Goal: Information Seeking & Learning: Learn about a topic

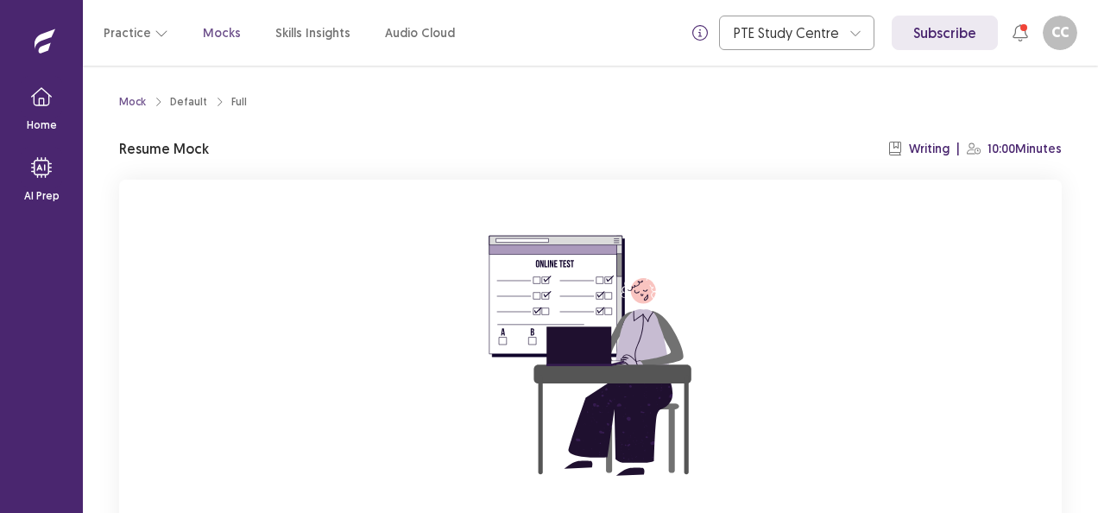
click at [311, 388] on div "You already have an ongoing mock! You can either resume that or click reset to …" at bounding box center [590, 410] width 943 height 461
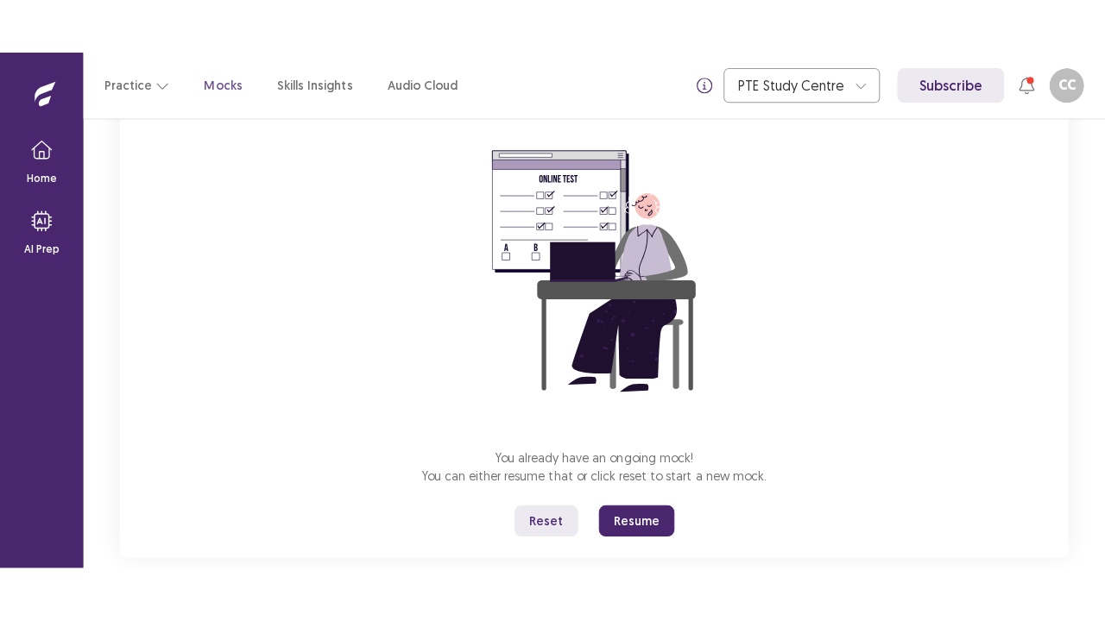
scroll to position [169, 0]
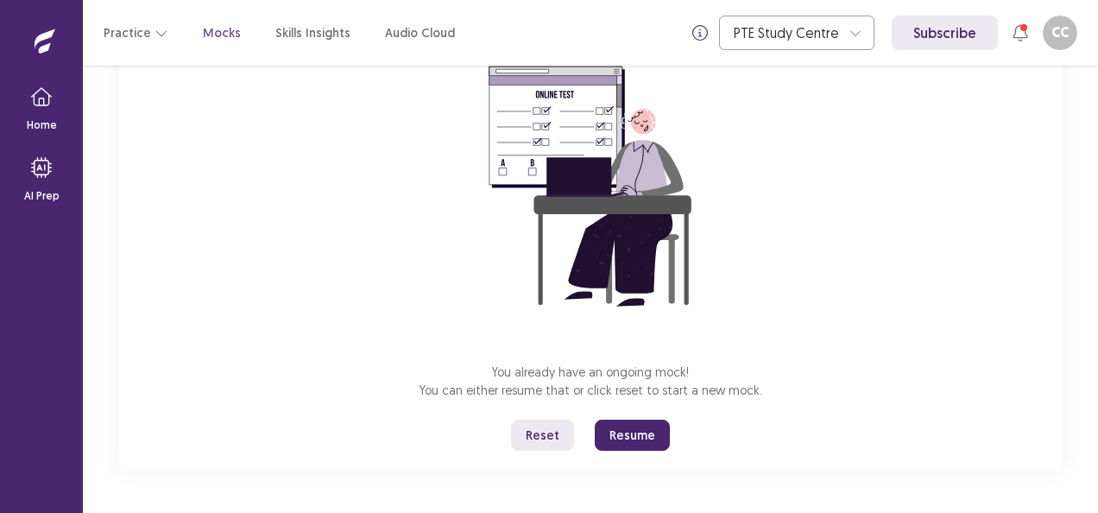
drag, startPoint x: 278, startPoint y: 376, endPoint x: 288, endPoint y: 445, distance: 69.0
drag, startPoint x: 288, startPoint y: 445, endPoint x: 935, endPoint y: 290, distance: 664.7
click at [935, 290] on div "You already have an ongoing mock! You can either resume that or click reset to …" at bounding box center [590, 240] width 943 height 461
click at [543, 432] on button "Reset" at bounding box center [542, 434] width 63 height 31
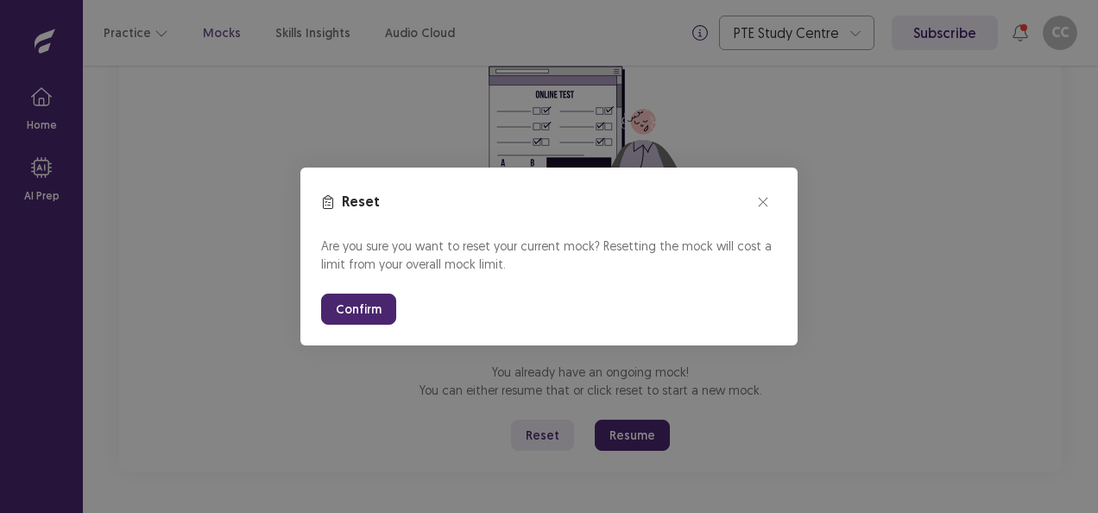
click at [349, 292] on div "Are you sure you want to reset your current mock? Resetting the mock will cost …" at bounding box center [549, 280] width 456 height 88
click at [352, 306] on button "Confirm" at bounding box center [358, 308] width 75 height 31
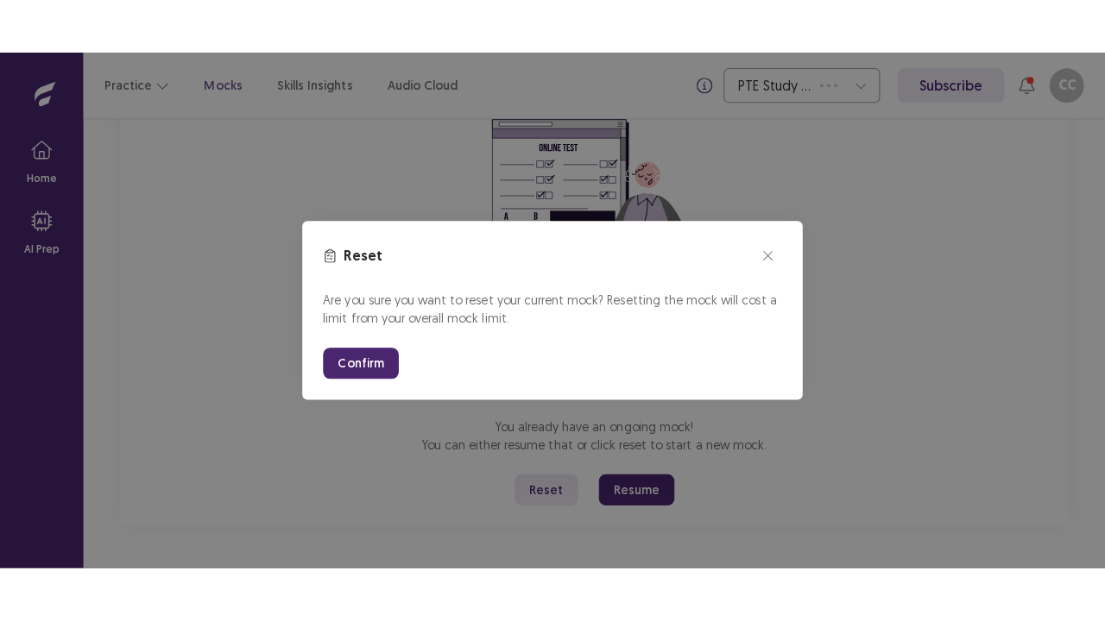
scroll to position [60, 0]
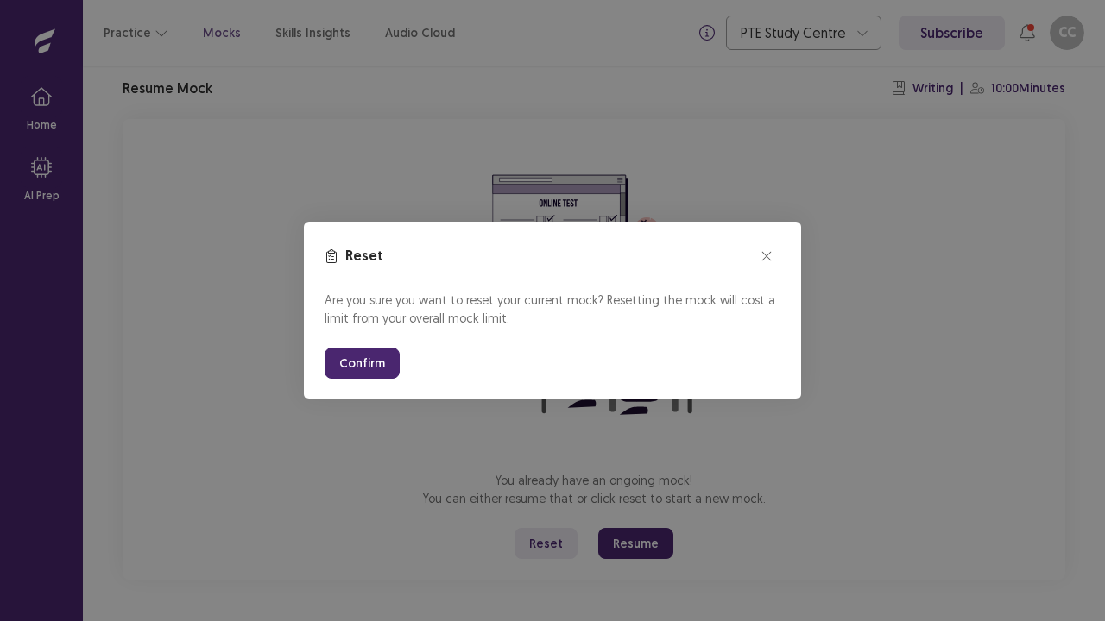
click at [362, 364] on button "Confirm" at bounding box center [362, 363] width 75 height 31
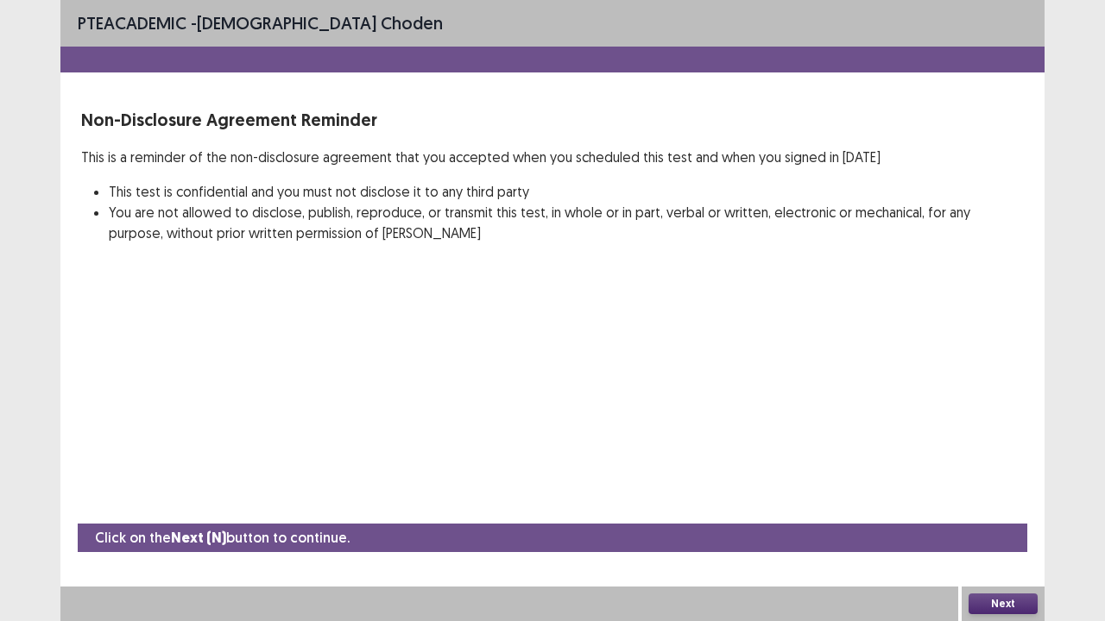
click at [991, 512] on button "Next" at bounding box center [1002, 604] width 69 height 21
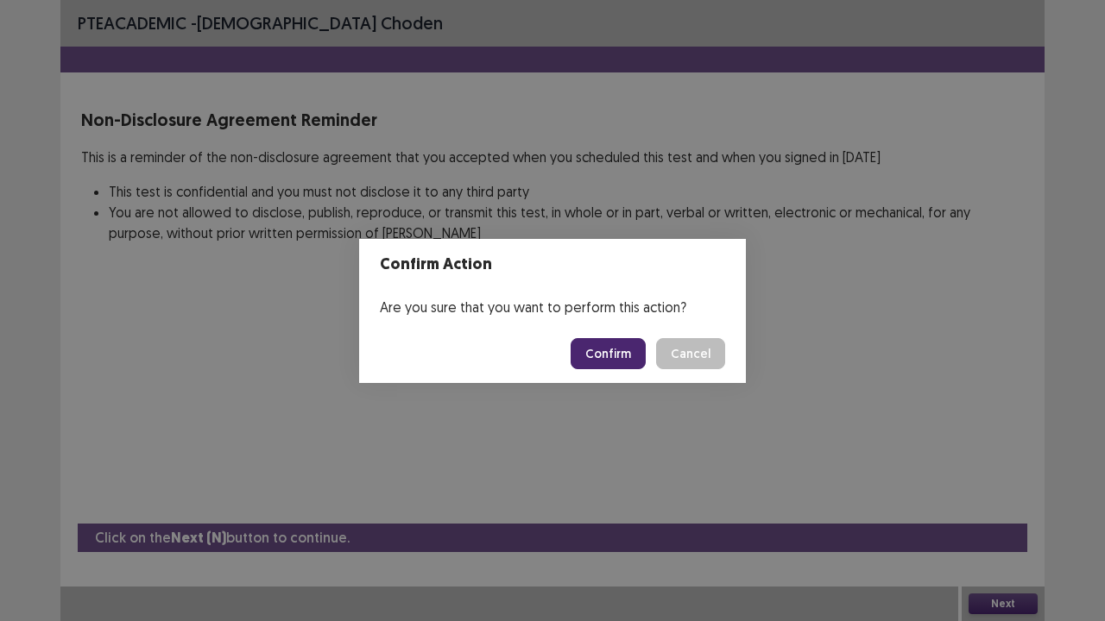
click at [596, 356] on button "Confirm" at bounding box center [608, 353] width 75 height 31
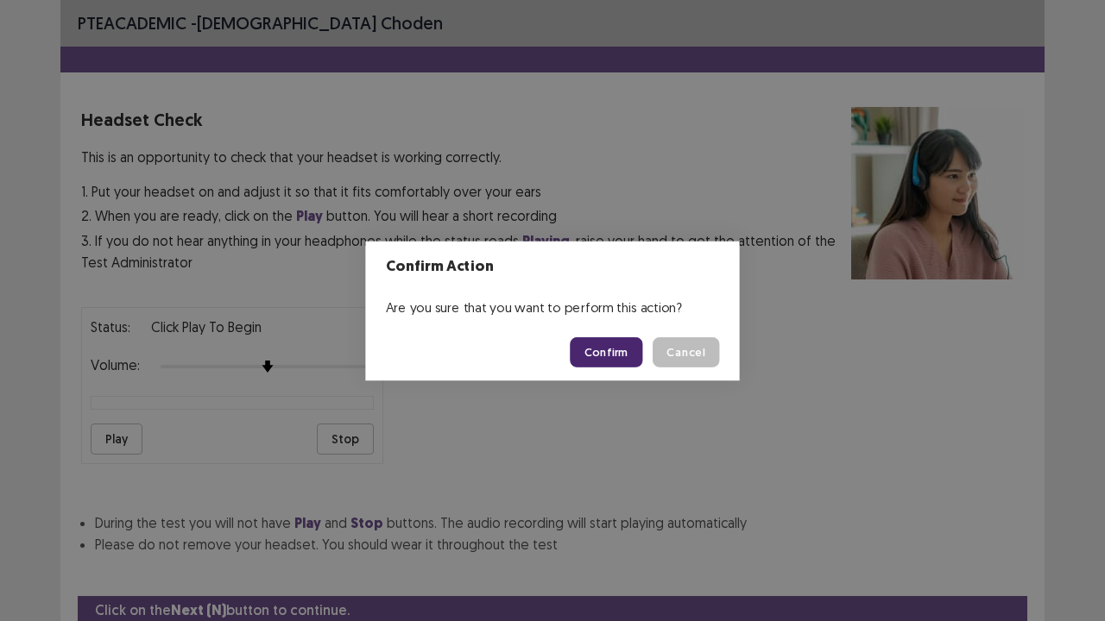
scroll to position [64, 0]
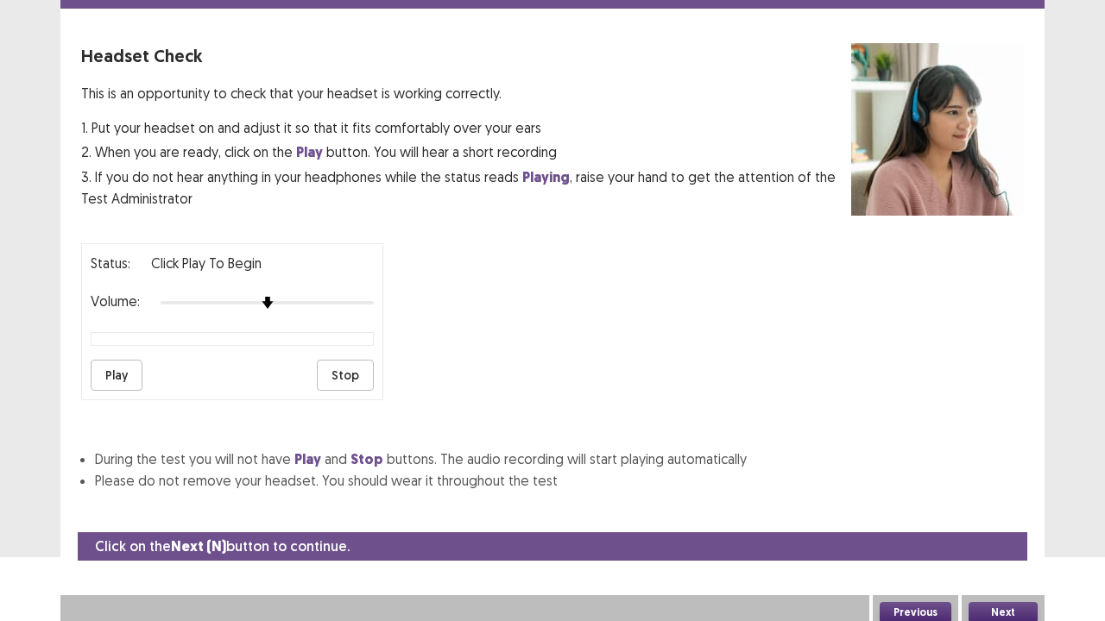
click at [997, 512] on button "Next" at bounding box center [1002, 612] width 69 height 21
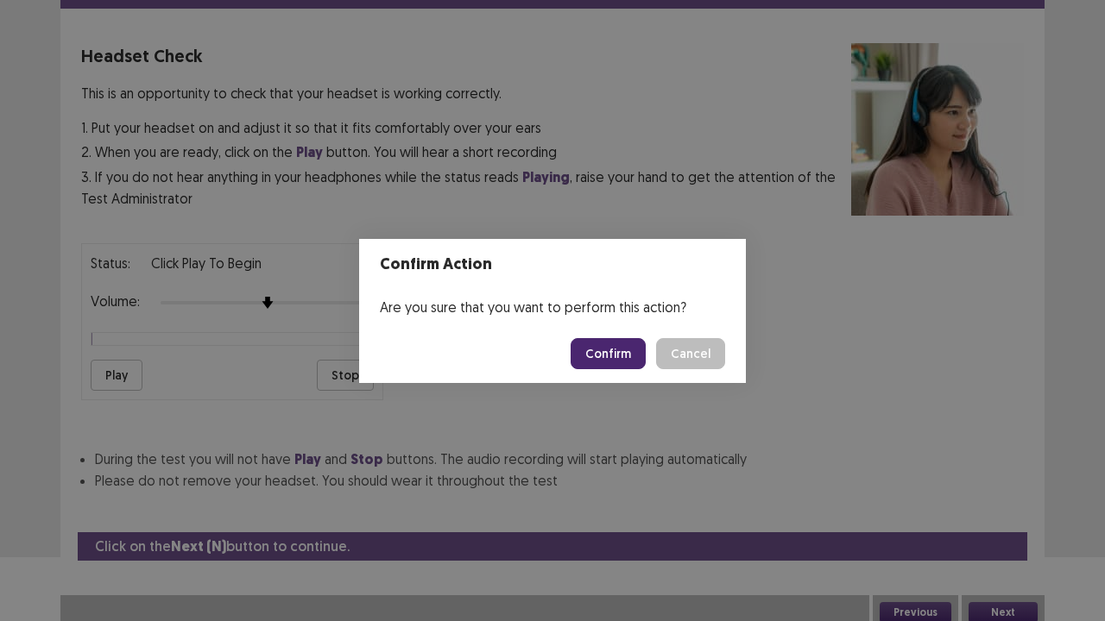
click at [611, 350] on button "Confirm" at bounding box center [608, 353] width 75 height 31
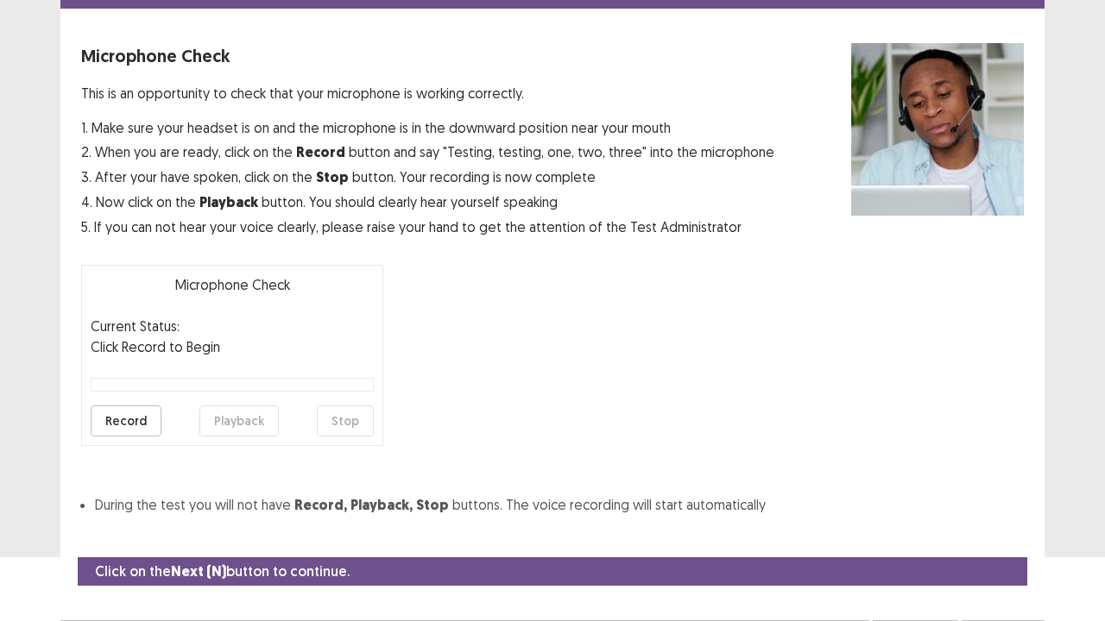
scroll to position [95, 0]
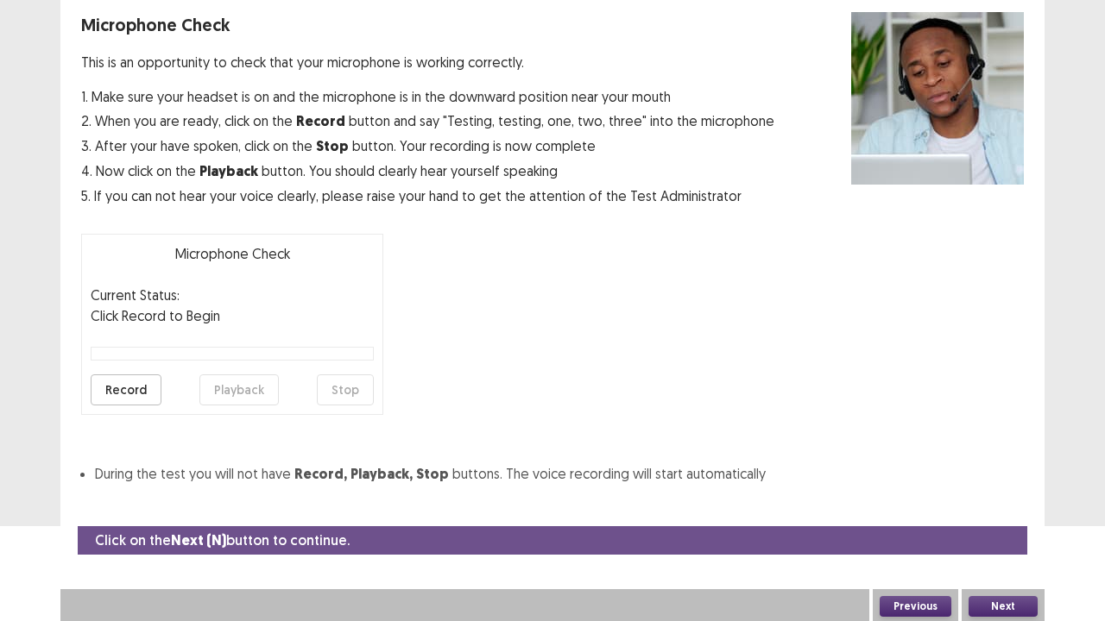
click at [994, 512] on button "Next" at bounding box center [1002, 606] width 69 height 21
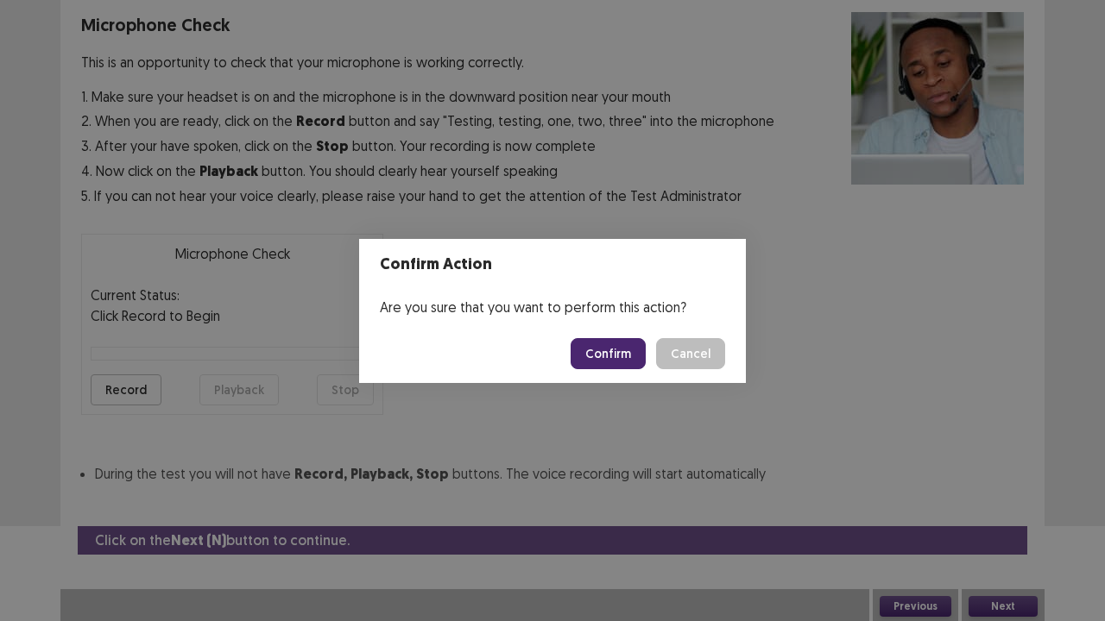
click at [597, 353] on button "Confirm" at bounding box center [608, 353] width 75 height 31
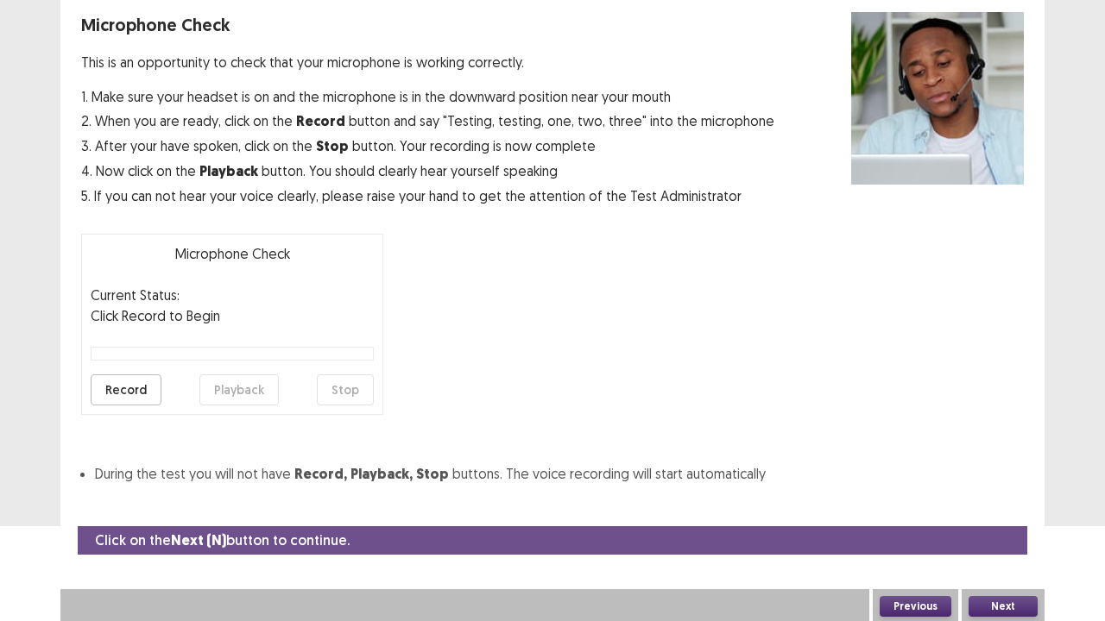
scroll to position [47, 0]
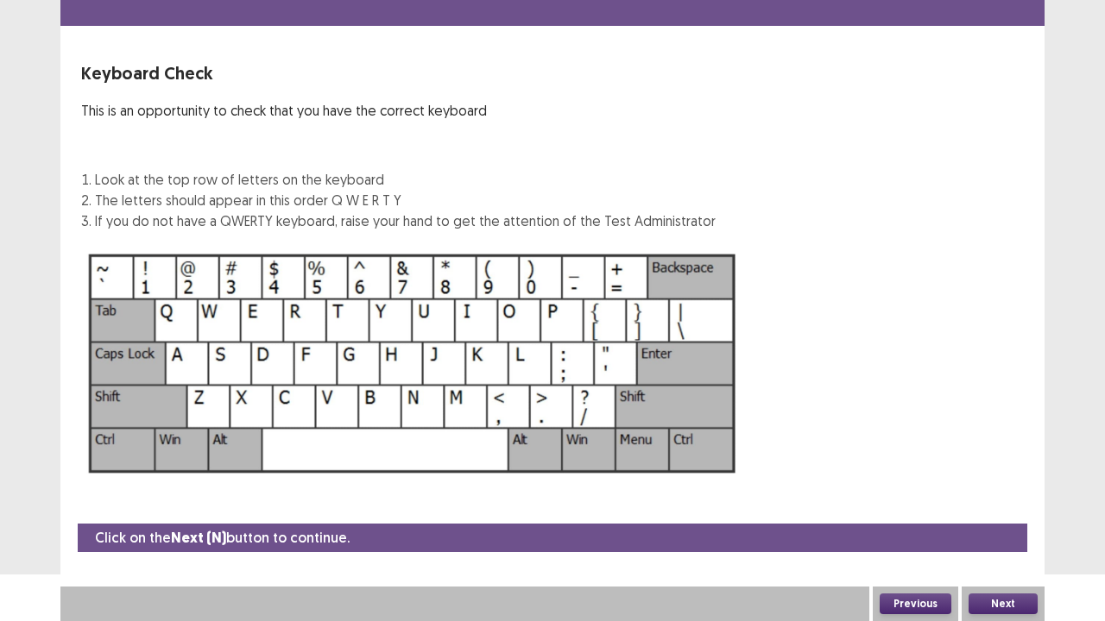
click at [1009, 512] on button "Next" at bounding box center [1002, 604] width 69 height 21
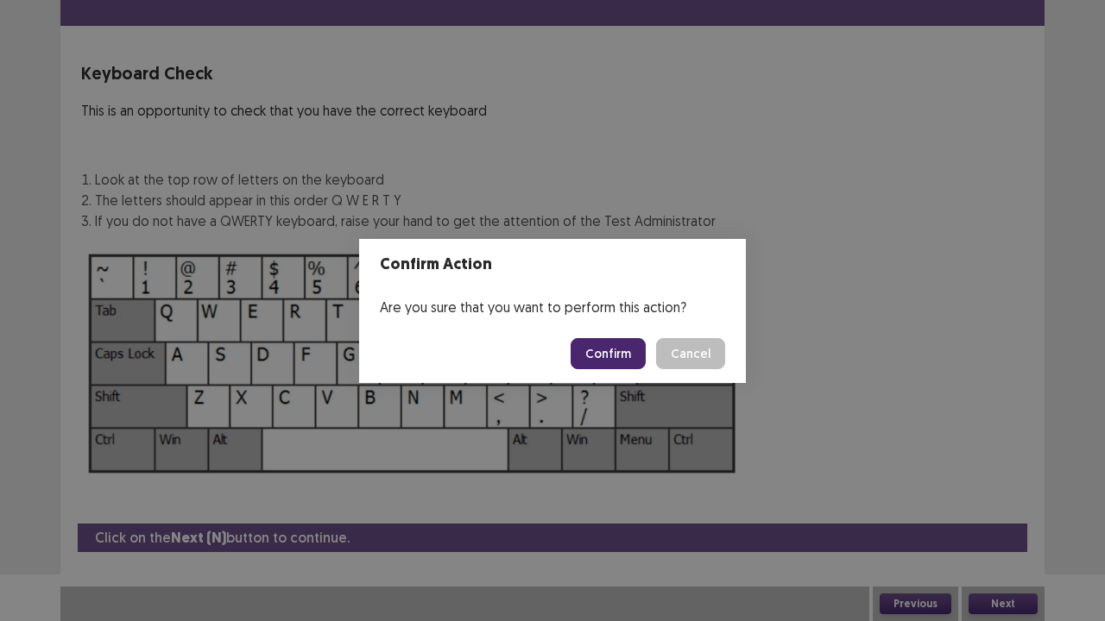
click at [597, 364] on button "Confirm" at bounding box center [608, 353] width 75 height 31
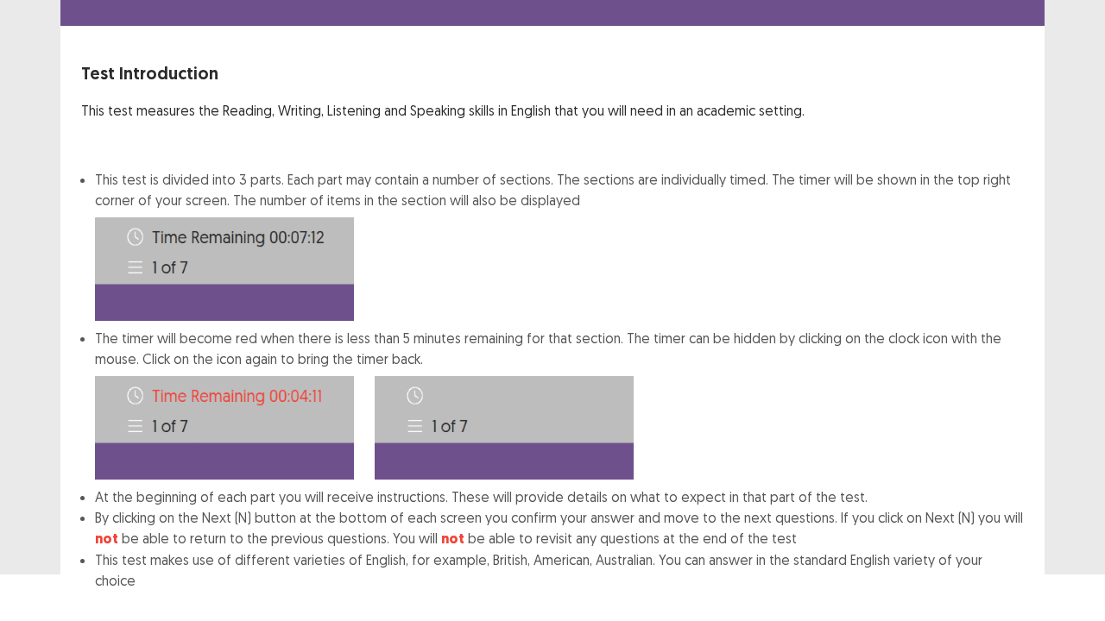
scroll to position [134, 0]
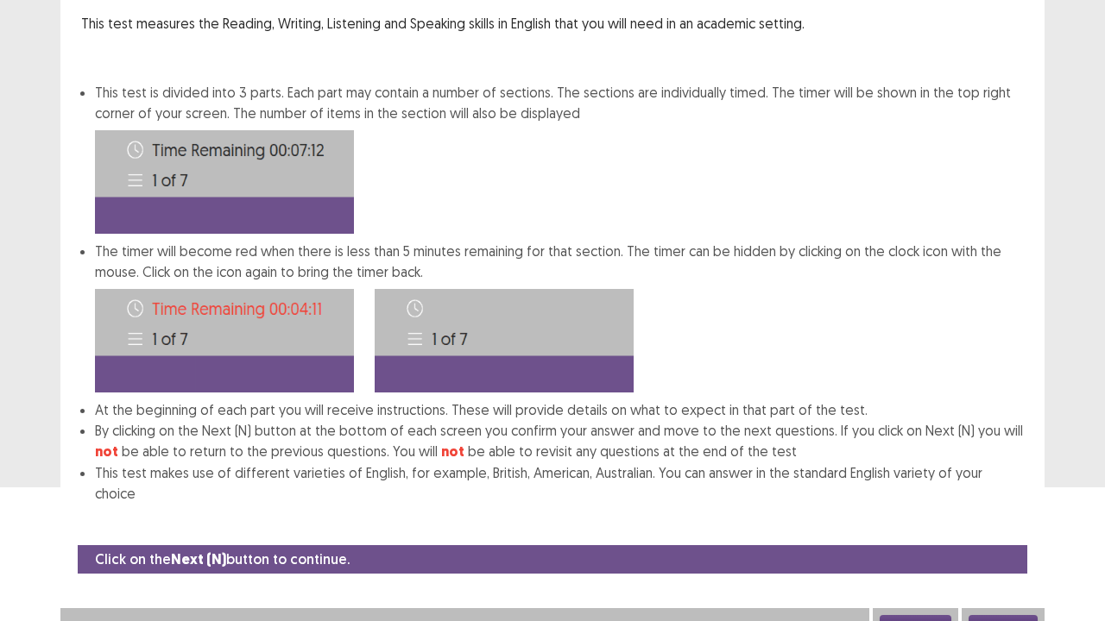
click at [1026, 512] on button "Next" at bounding box center [1002, 625] width 69 height 21
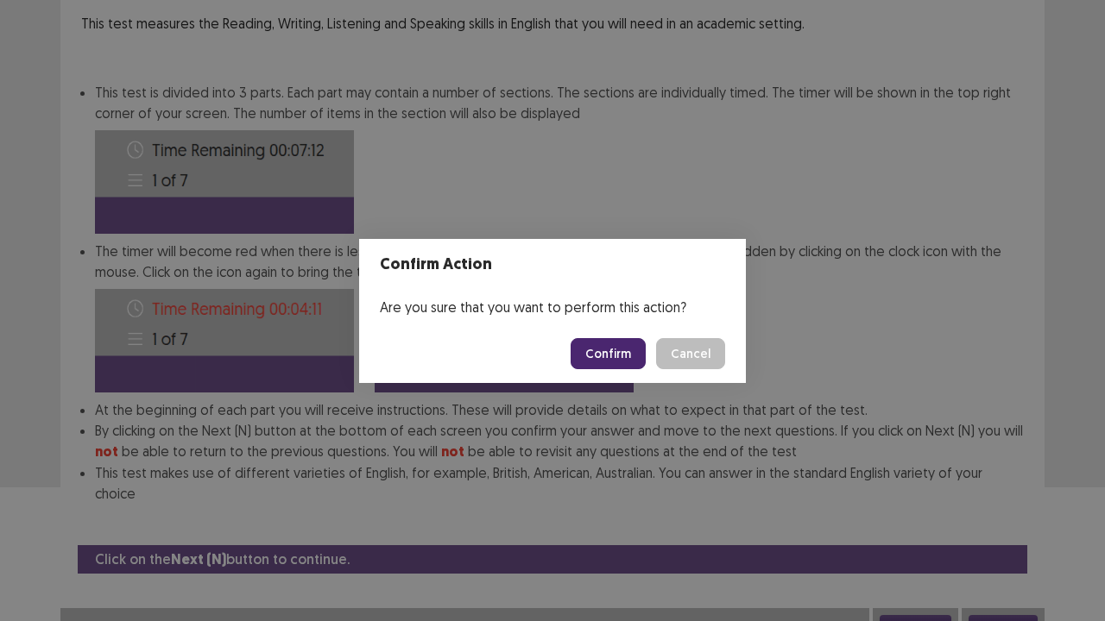
click at [609, 349] on button "Confirm" at bounding box center [608, 353] width 75 height 31
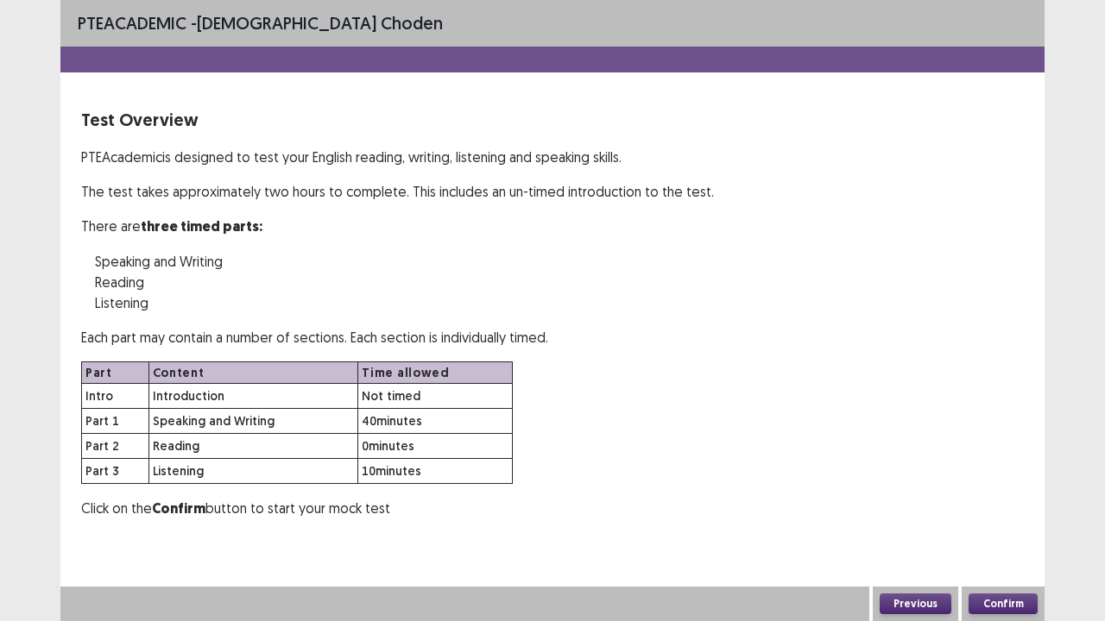
scroll to position [0, 0]
click at [1008, 512] on button "Confirm" at bounding box center [1002, 604] width 69 height 21
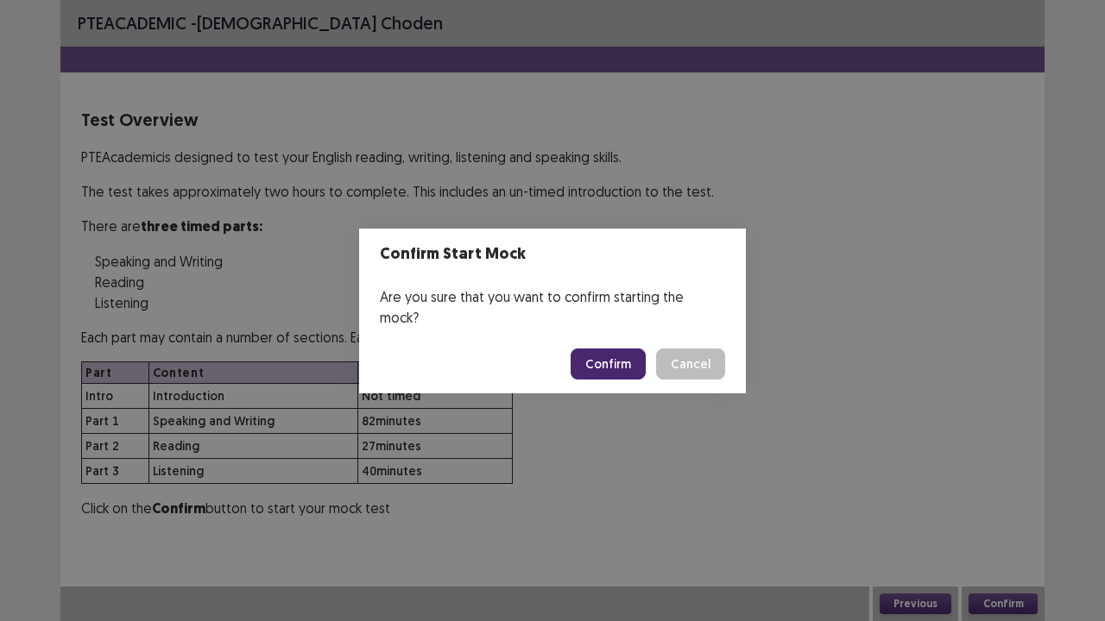
click at [628, 349] on button "Confirm" at bounding box center [608, 364] width 75 height 31
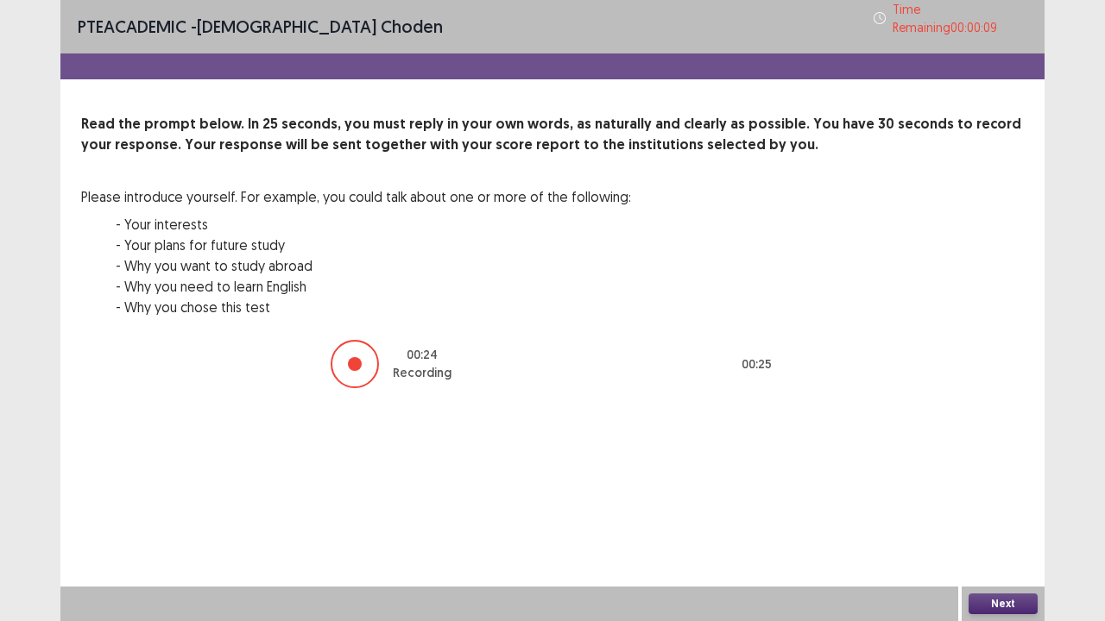
click at [1010, 512] on button "Next" at bounding box center [1002, 604] width 69 height 21
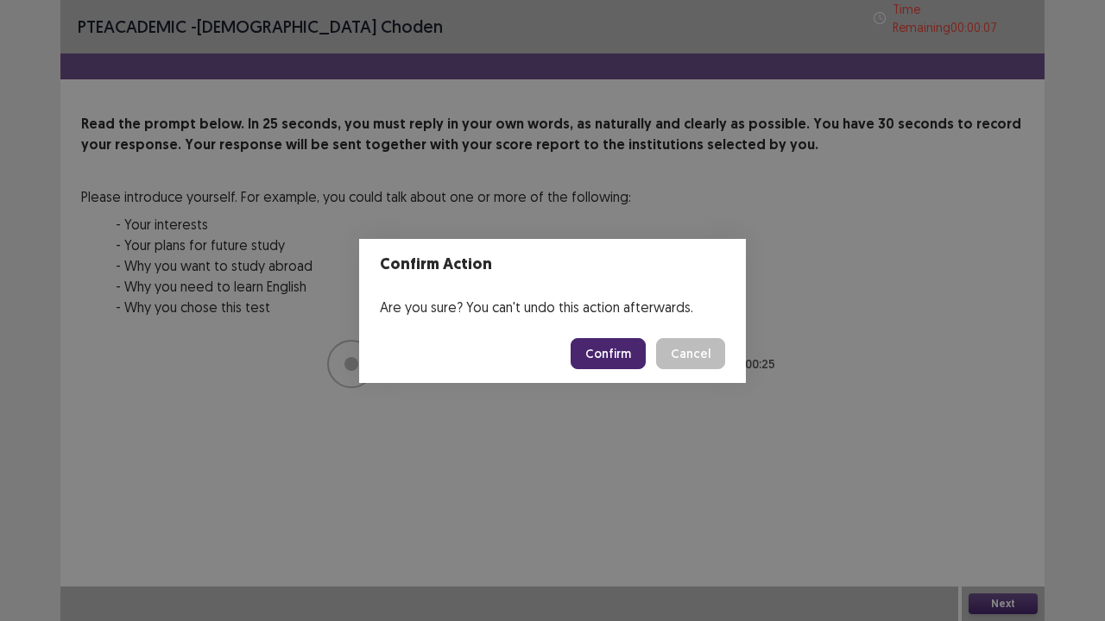
click at [618, 357] on button "Confirm" at bounding box center [608, 353] width 75 height 31
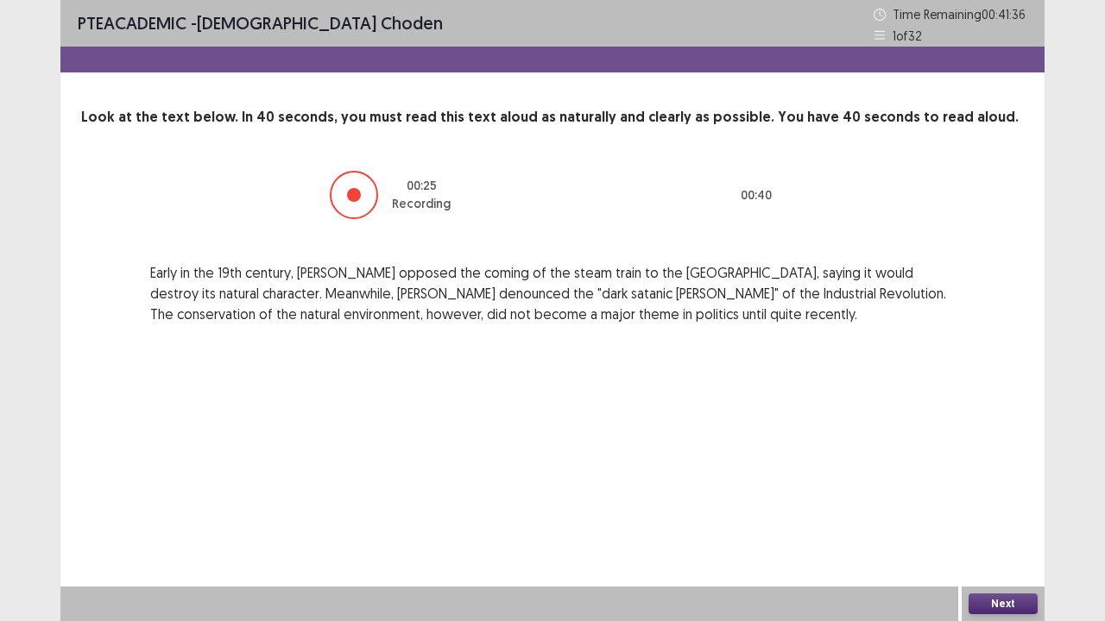
click at [1003, 512] on button "Next" at bounding box center [1002, 604] width 69 height 21
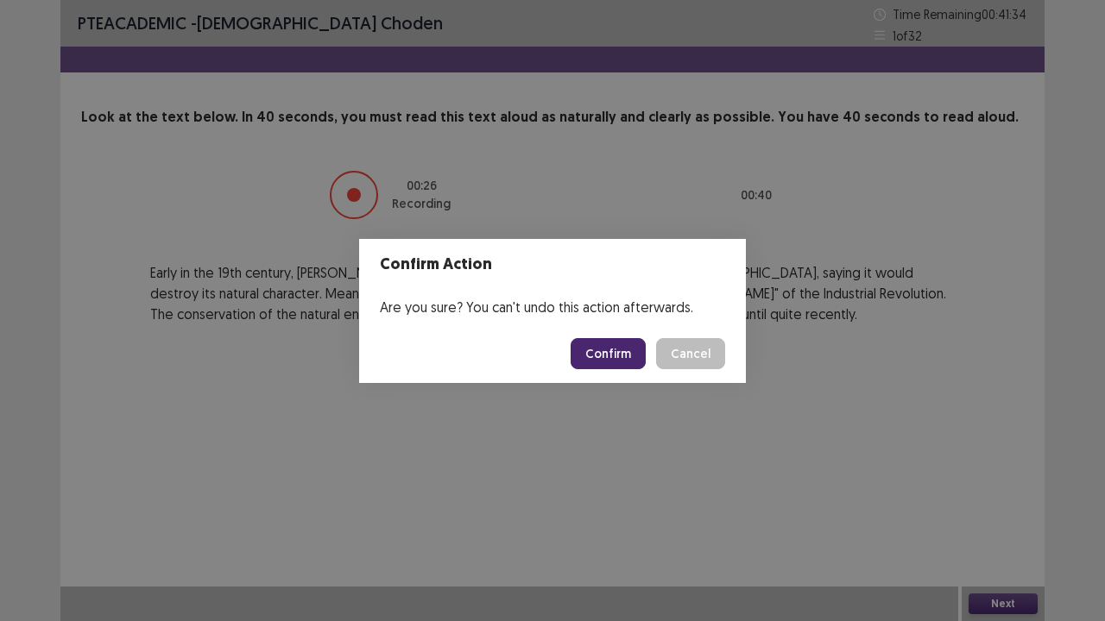
click at [618, 351] on button "Confirm" at bounding box center [608, 353] width 75 height 31
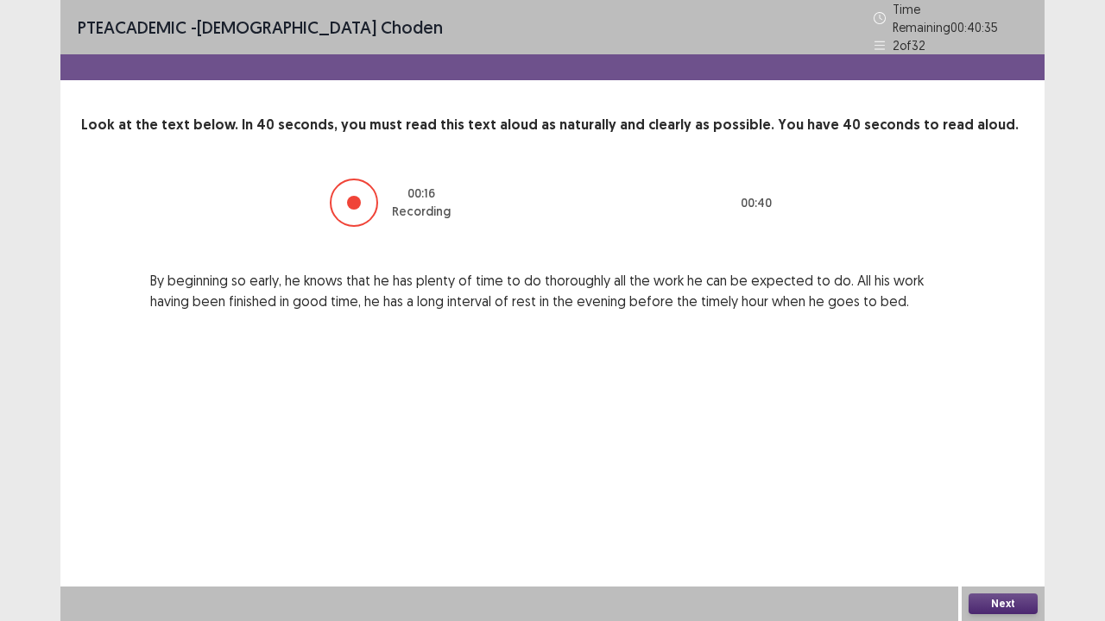
click at [988, 512] on button "Next" at bounding box center [1002, 604] width 69 height 21
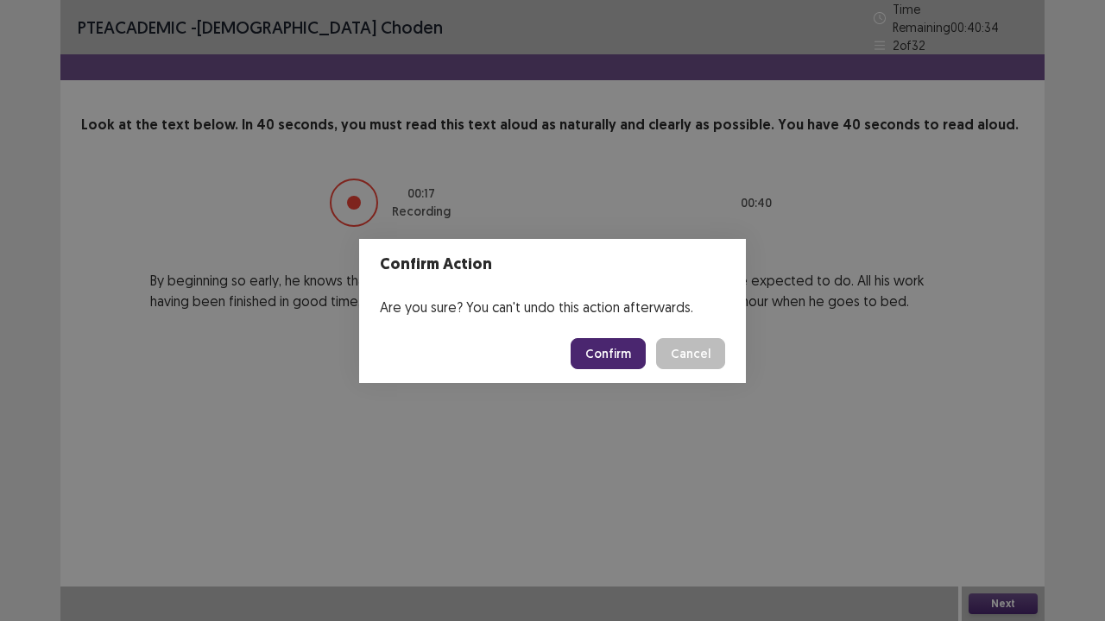
click at [596, 345] on button "Confirm" at bounding box center [608, 353] width 75 height 31
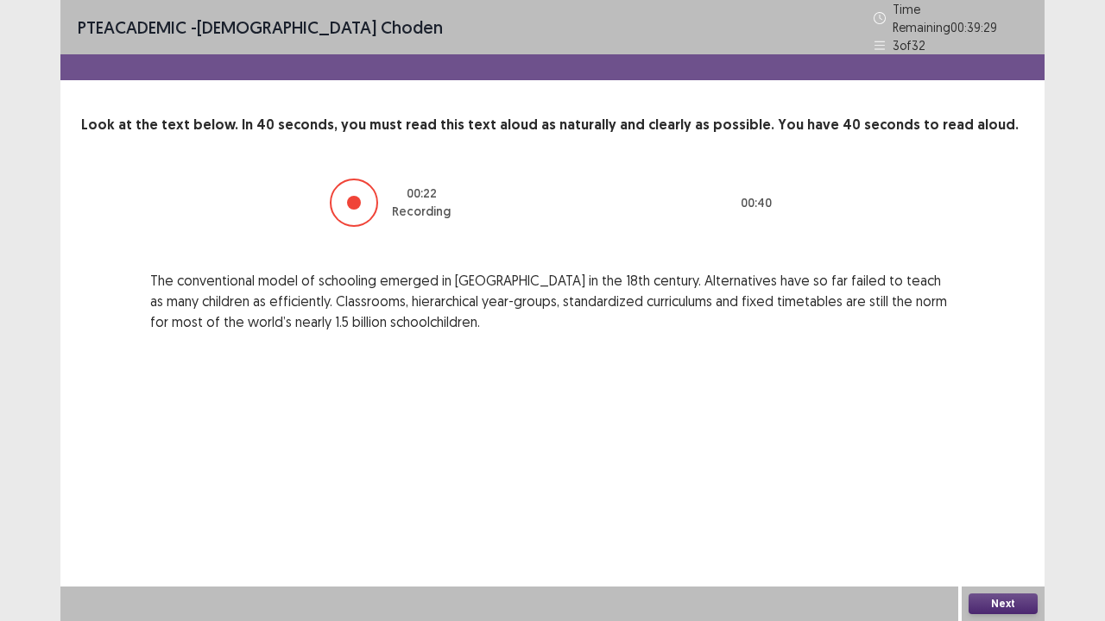
click at [993, 512] on button "Next" at bounding box center [1002, 604] width 69 height 21
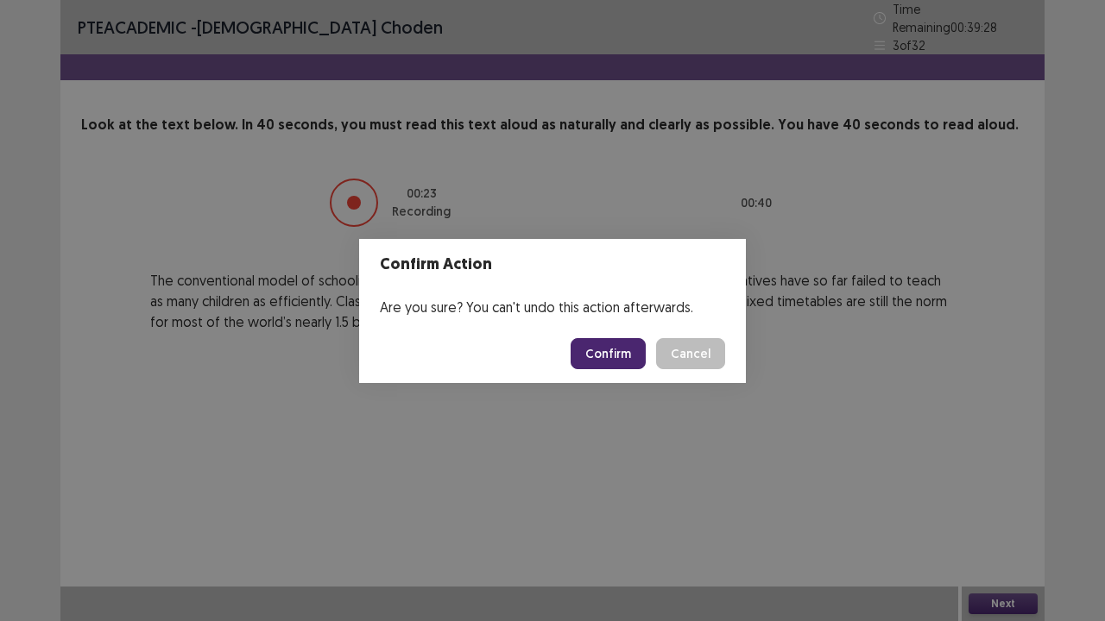
click at [600, 350] on button "Confirm" at bounding box center [608, 353] width 75 height 31
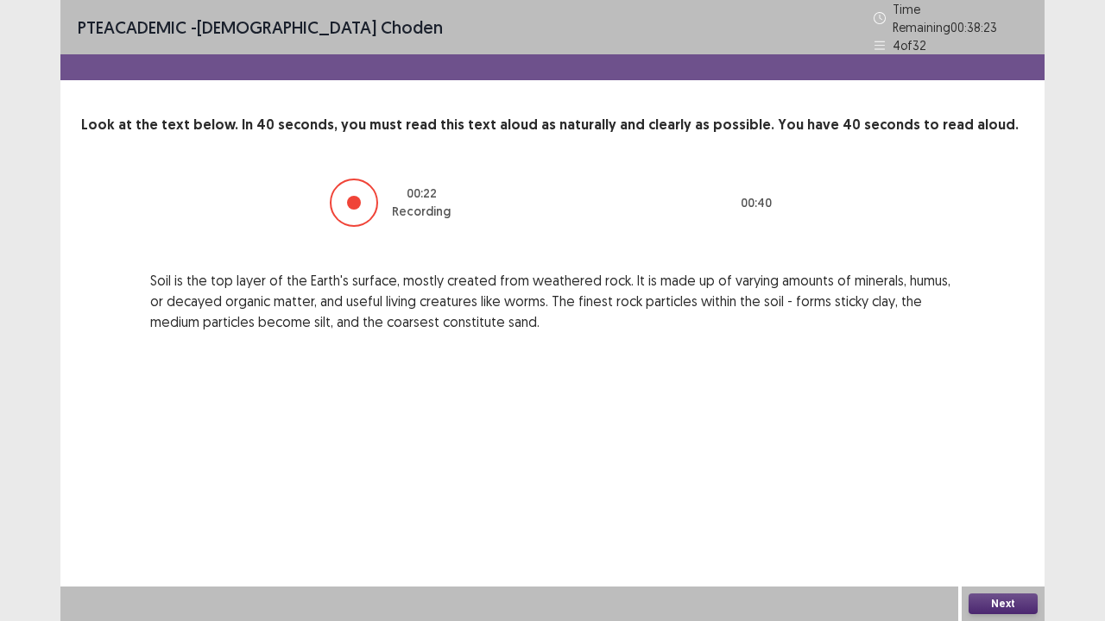
click at [997, 512] on button "Next" at bounding box center [1002, 604] width 69 height 21
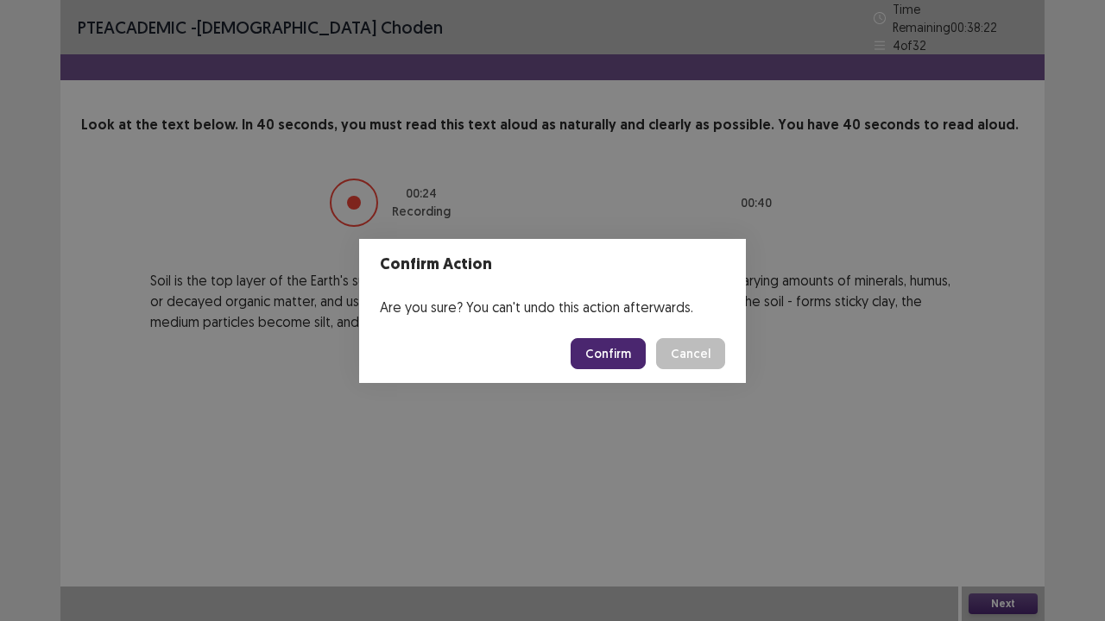
click at [611, 360] on button "Confirm" at bounding box center [608, 353] width 75 height 31
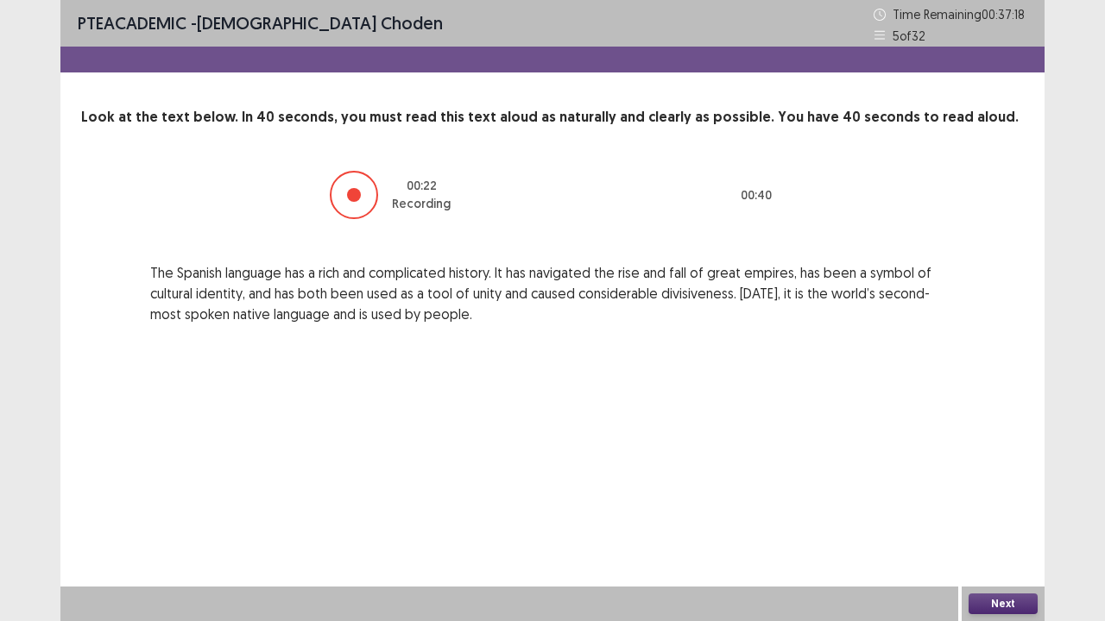
click at [1012, 512] on div "Next" at bounding box center [1003, 604] width 83 height 35
click at [1009, 512] on button "Next" at bounding box center [1002, 604] width 69 height 21
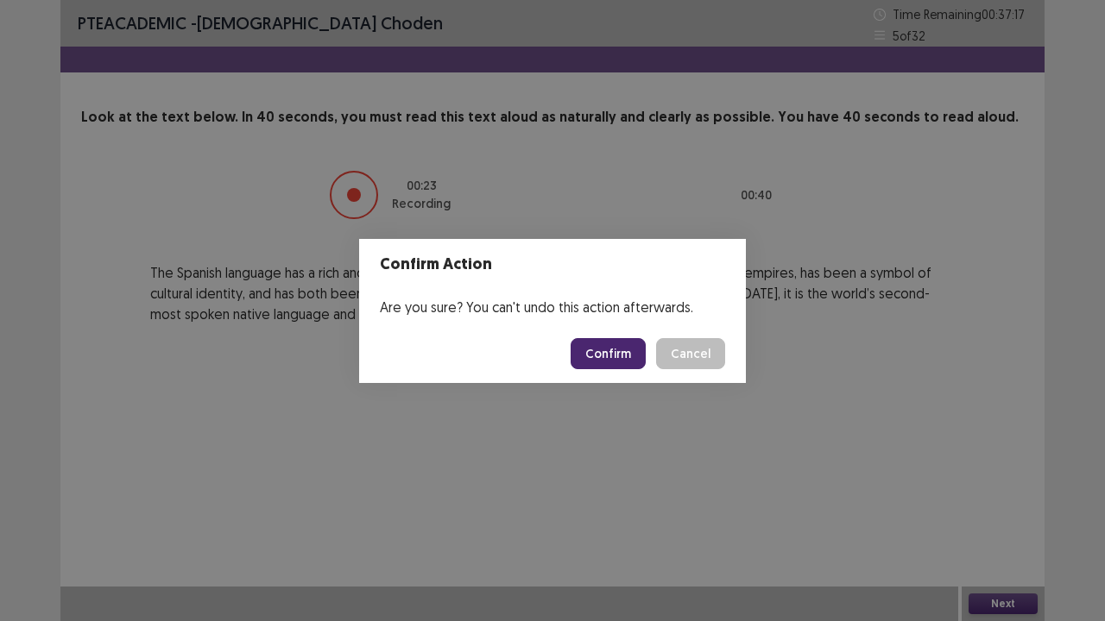
click at [606, 355] on button "Confirm" at bounding box center [608, 353] width 75 height 31
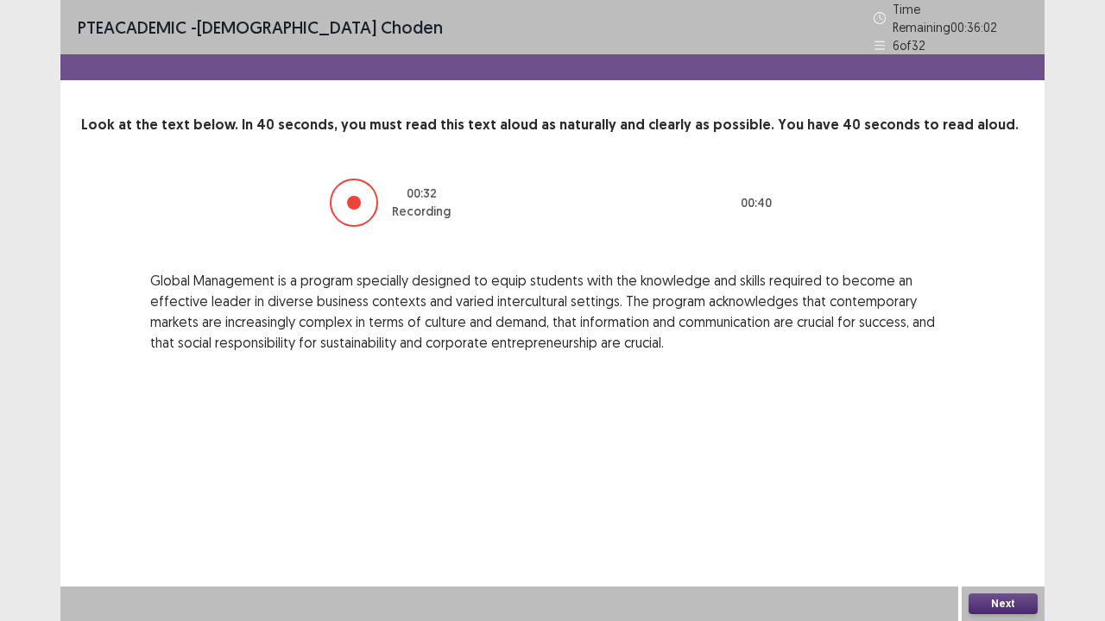
click at [1024, 512] on button "Next" at bounding box center [1002, 604] width 69 height 21
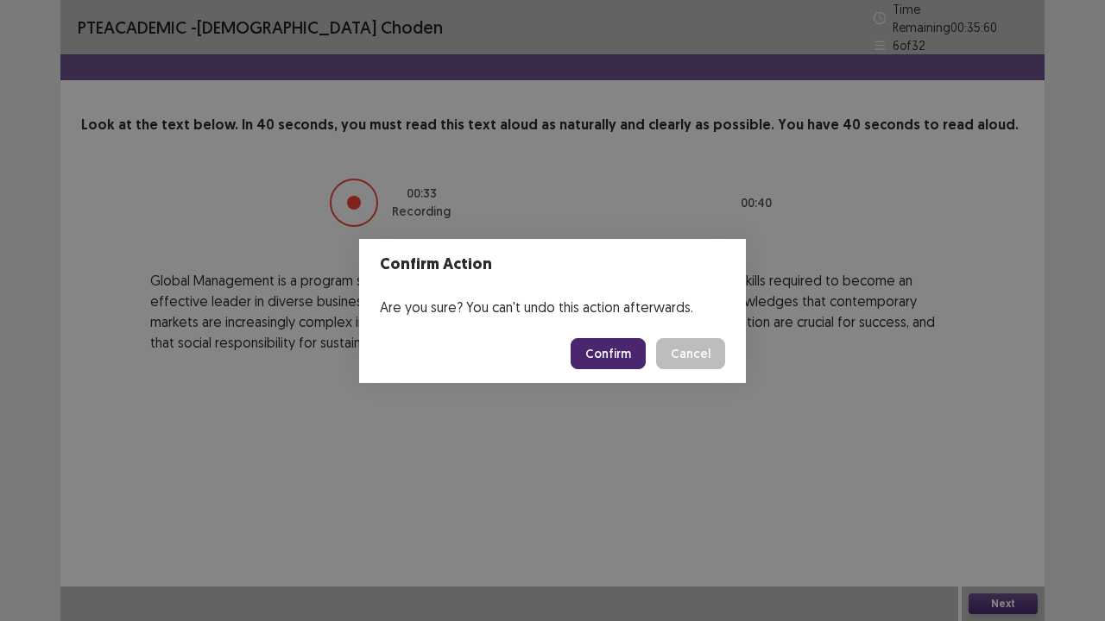
click at [615, 362] on button "Confirm" at bounding box center [608, 353] width 75 height 31
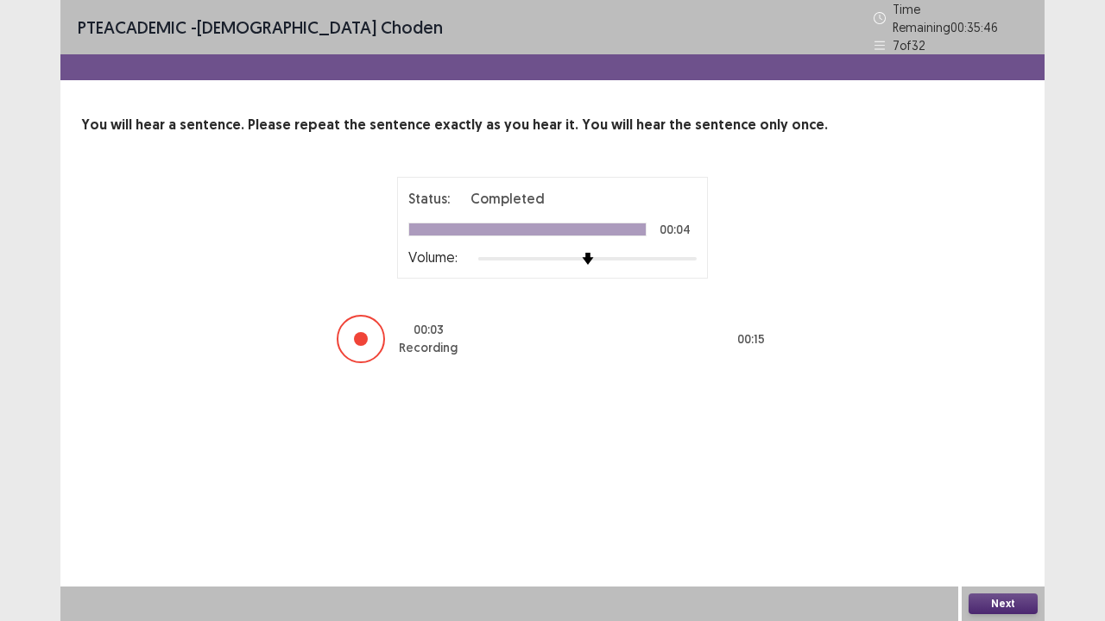
click at [994, 512] on button "Next" at bounding box center [1002, 604] width 69 height 21
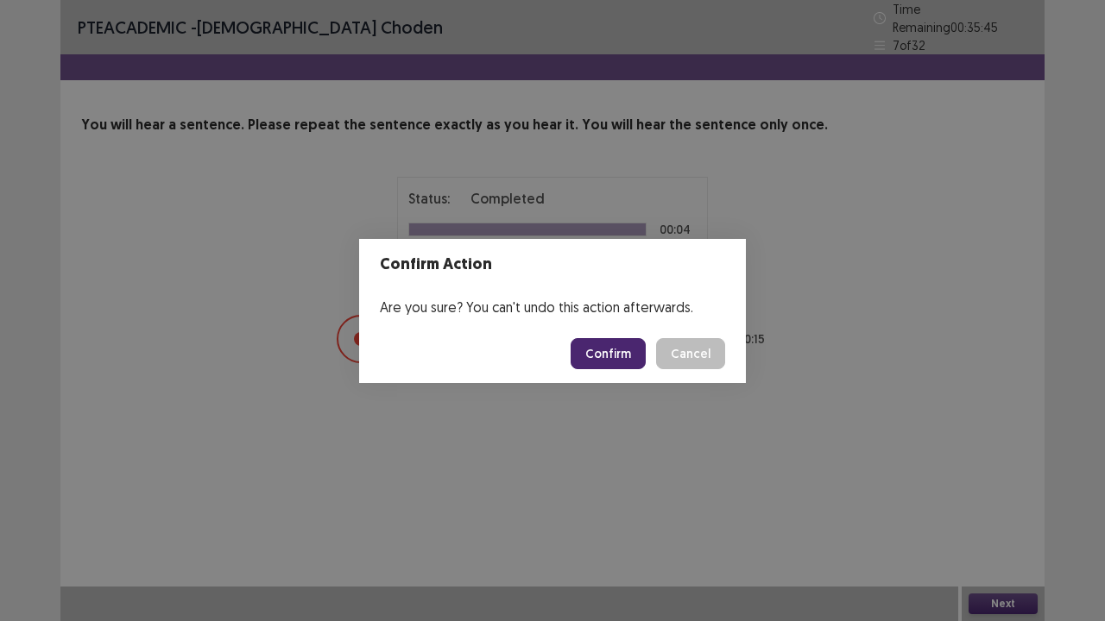
click at [603, 350] on button "Confirm" at bounding box center [608, 353] width 75 height 31
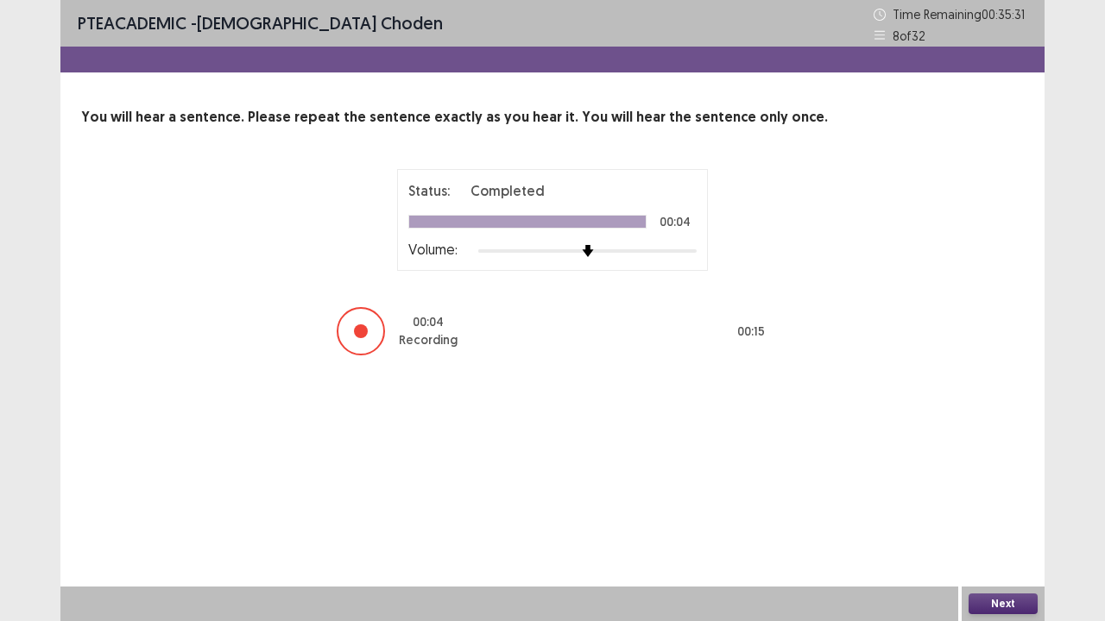
click at [1000, 512] on button "Next" at bounding box center [1002, 604] width 69 height 21
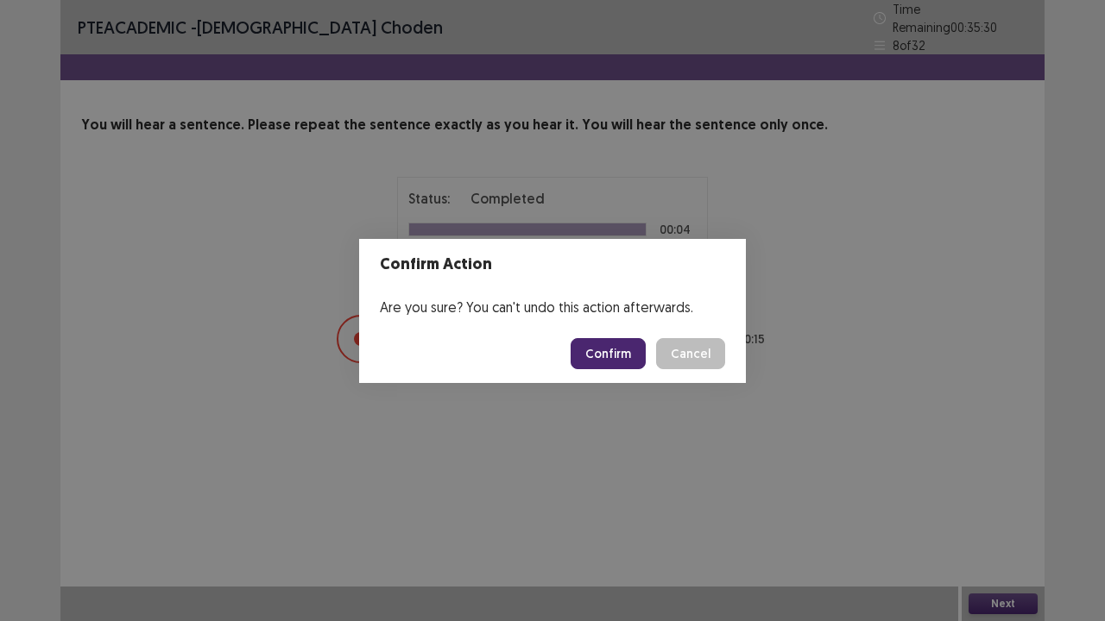
click at [615, 350] on button "Confirm" at bounding box center [608, 353] width 75 height 31
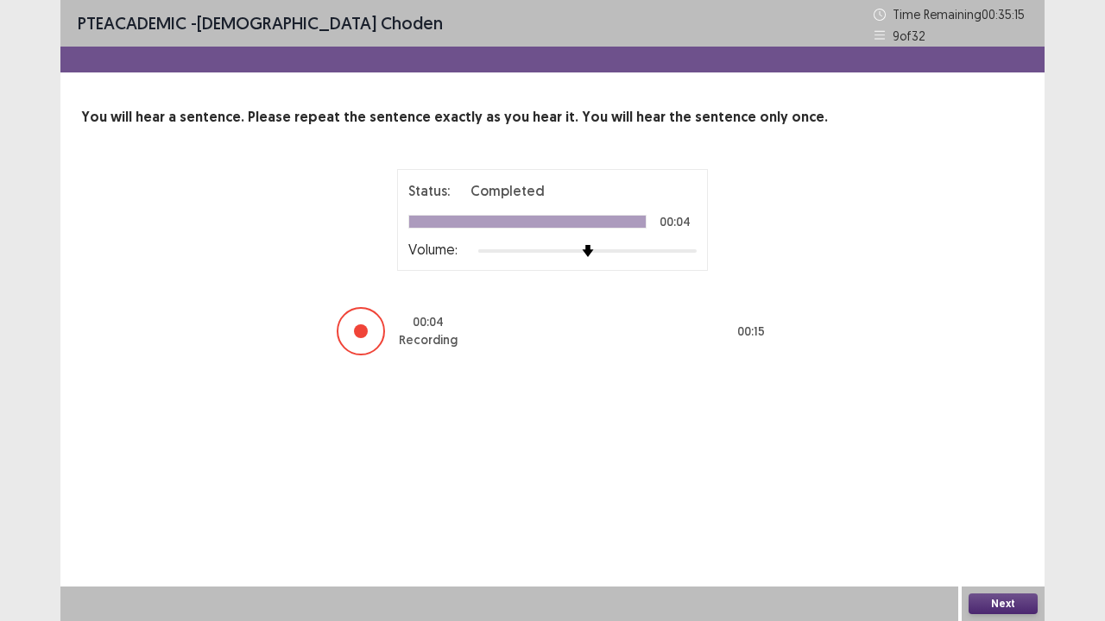
click at [999, 512] on button "Next" at bounding box center [1002, 604] width 69 height 21
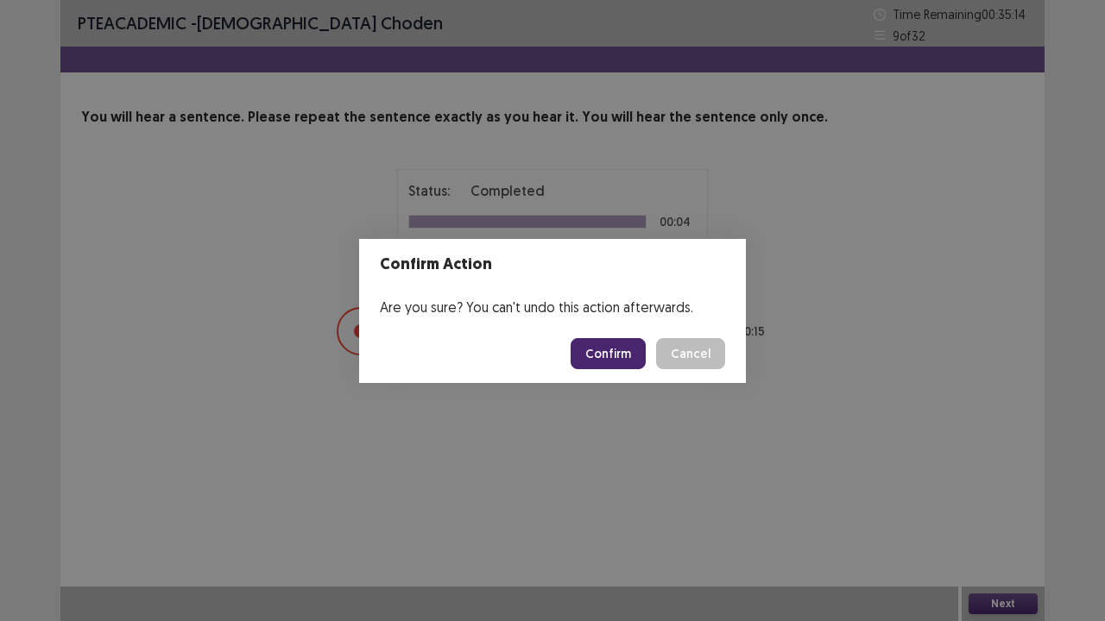
click at [590, 359] on button "Confirm" at bounding box center [608, 353] width 75 height 31
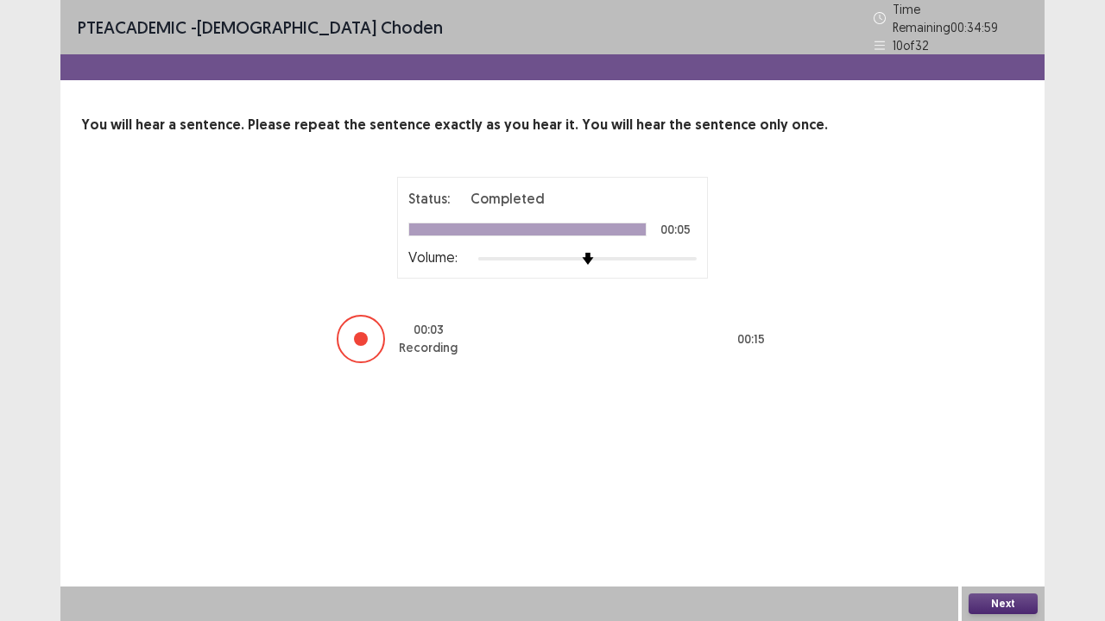
click at [1000, 512] on button "Next" at bounding box center [1002, 604] width 69 height 21
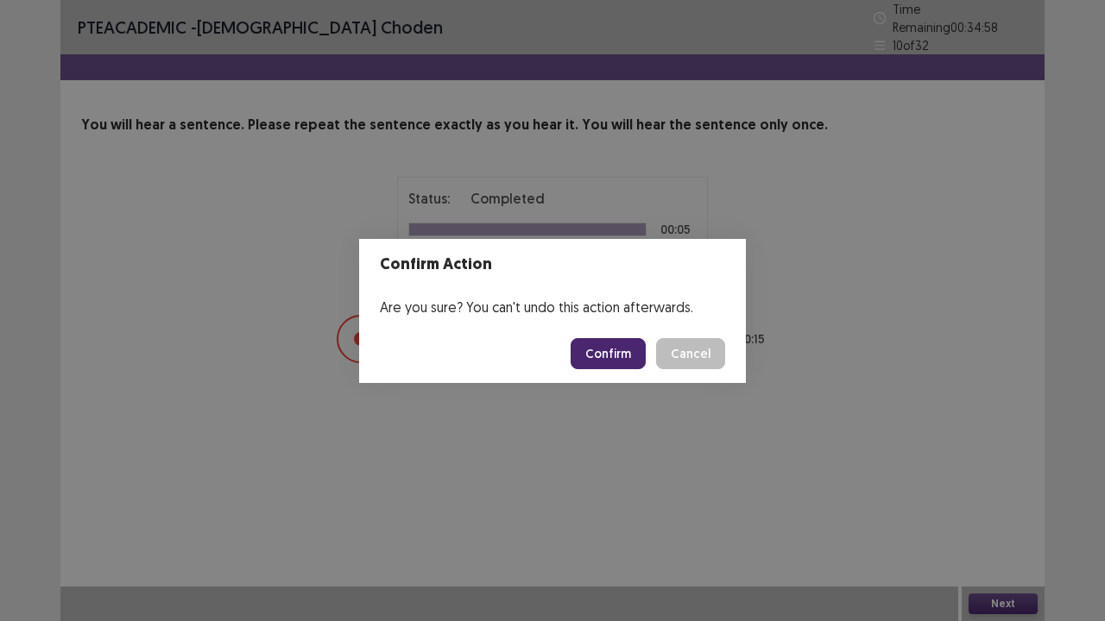
click at [594, 361] on button "Confirm" at bounding box center [608, 353] width 75 height 31
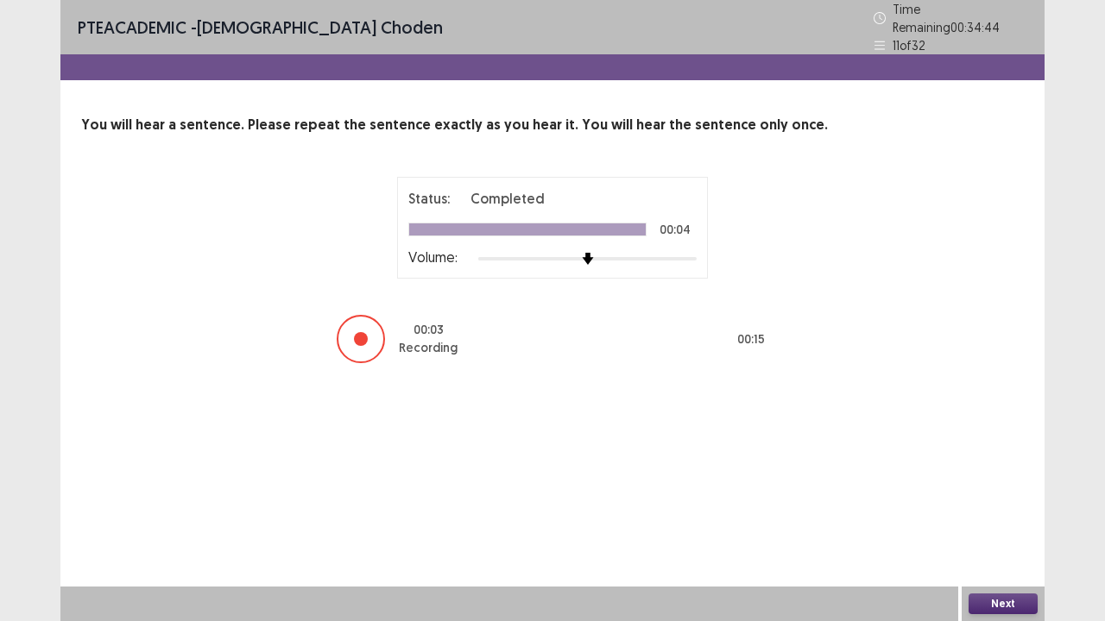
click at [1006, 512] on button "Next" at bounding box center [1002, 604] width 69 height 21
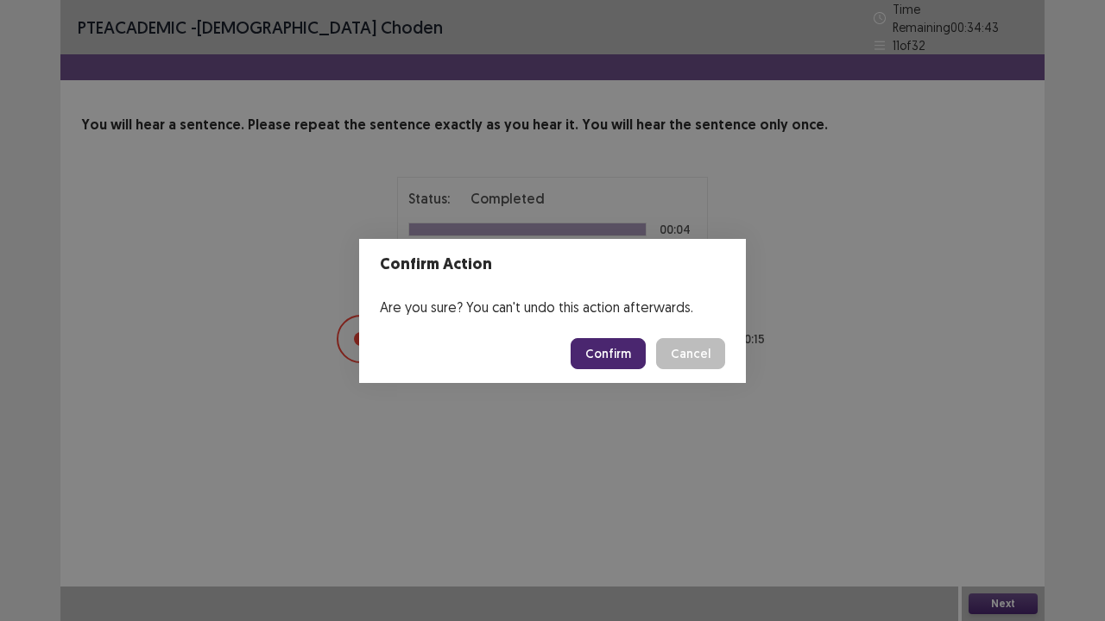
click at [618, 349] on button "Confirm" at bounding box center [608, 353] width 75 height 31
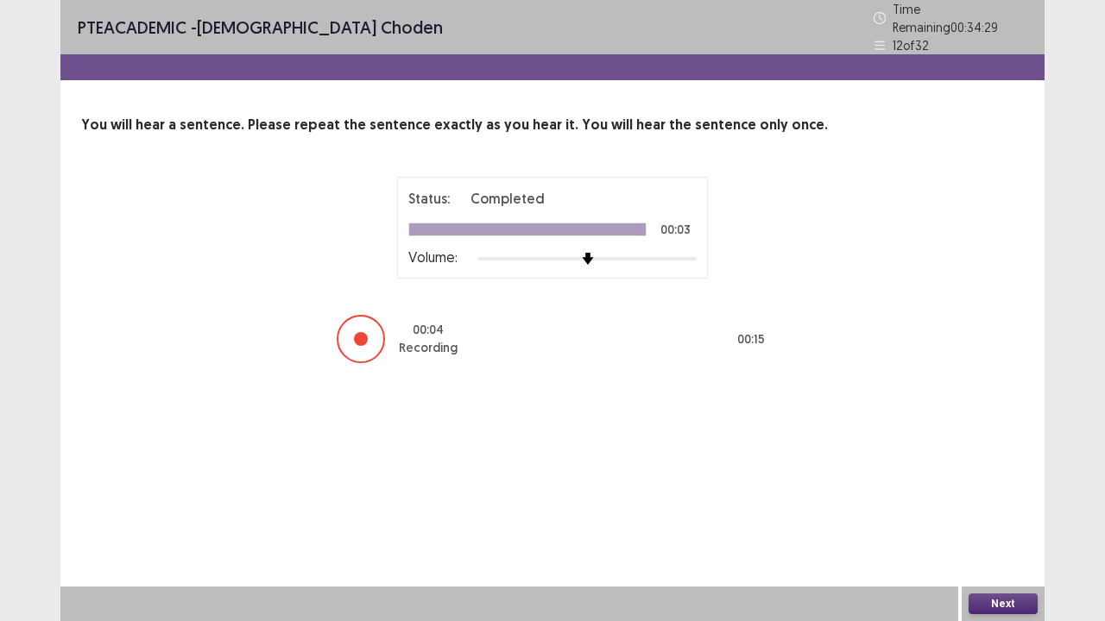
click at [1015, 512] on button "Next" at bounding box center [1002, 604] width 69 height 21
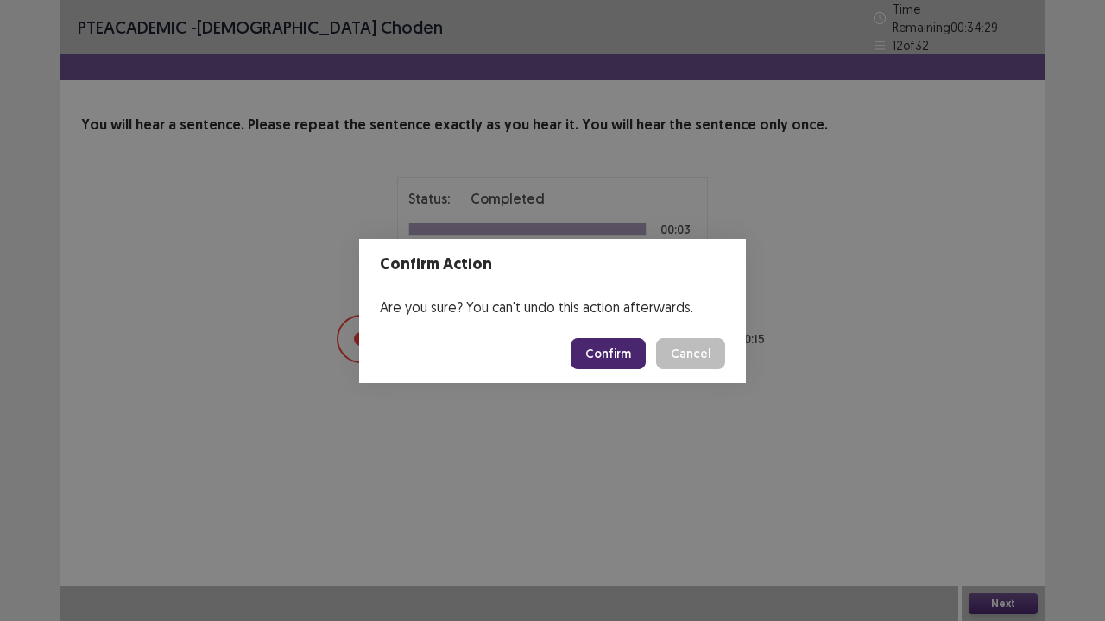
click at [628, 351] on button "Confirm" at bounding box center [608, 353] width 75 height 31
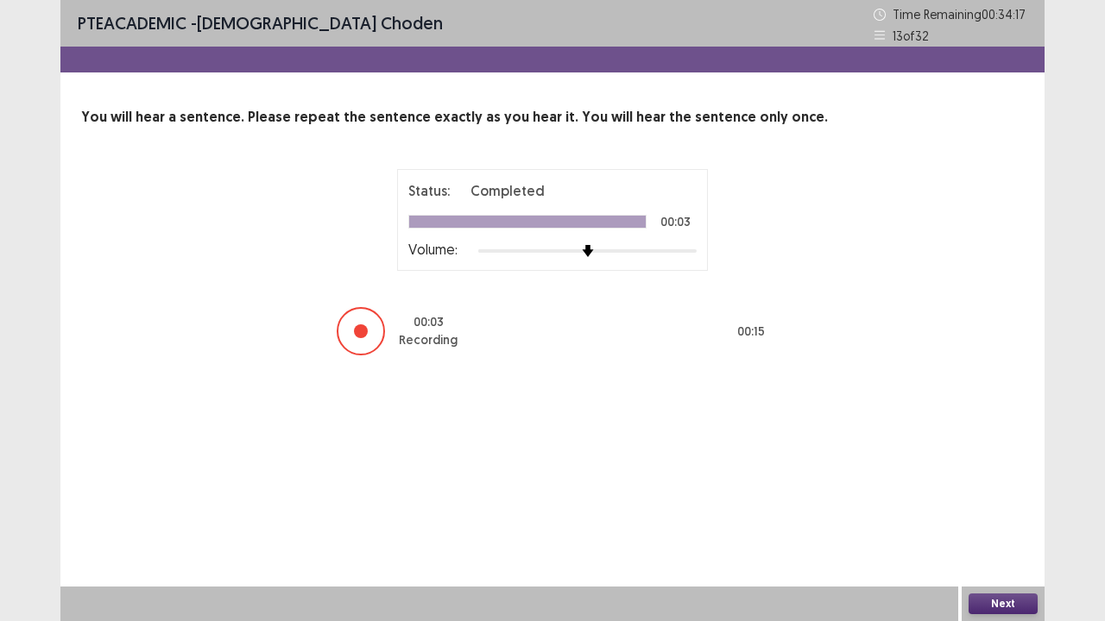
click at [1011, 512] on button "Next" at bounding box center [1002, 604] width 69 height 21
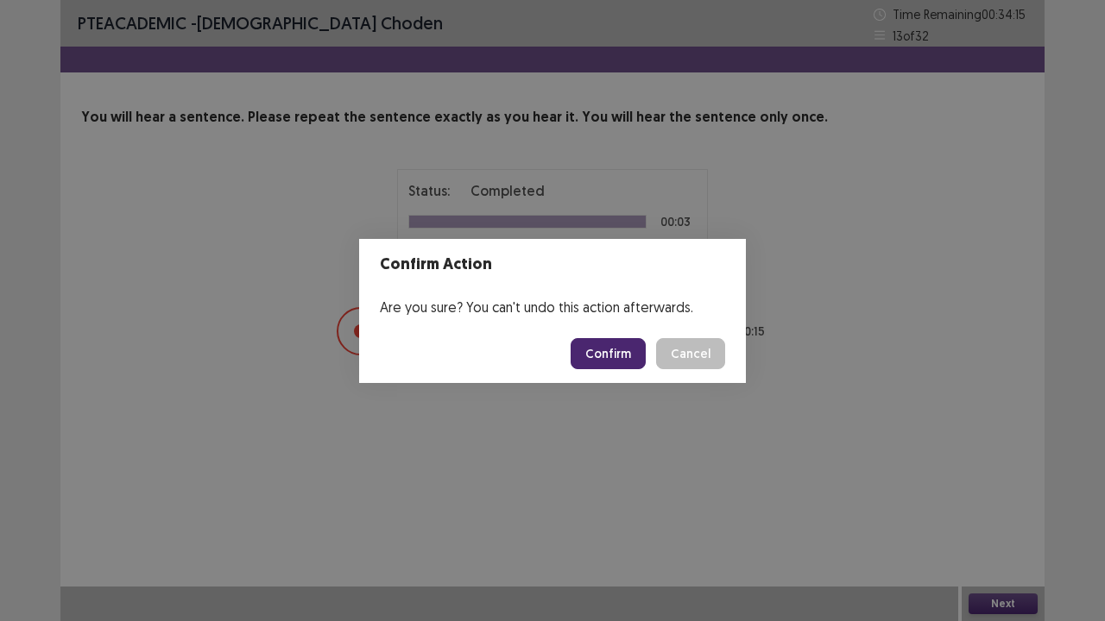
click at [628, 357] on button "Confirm" at bounding box center [608, 353] width 75 height 31
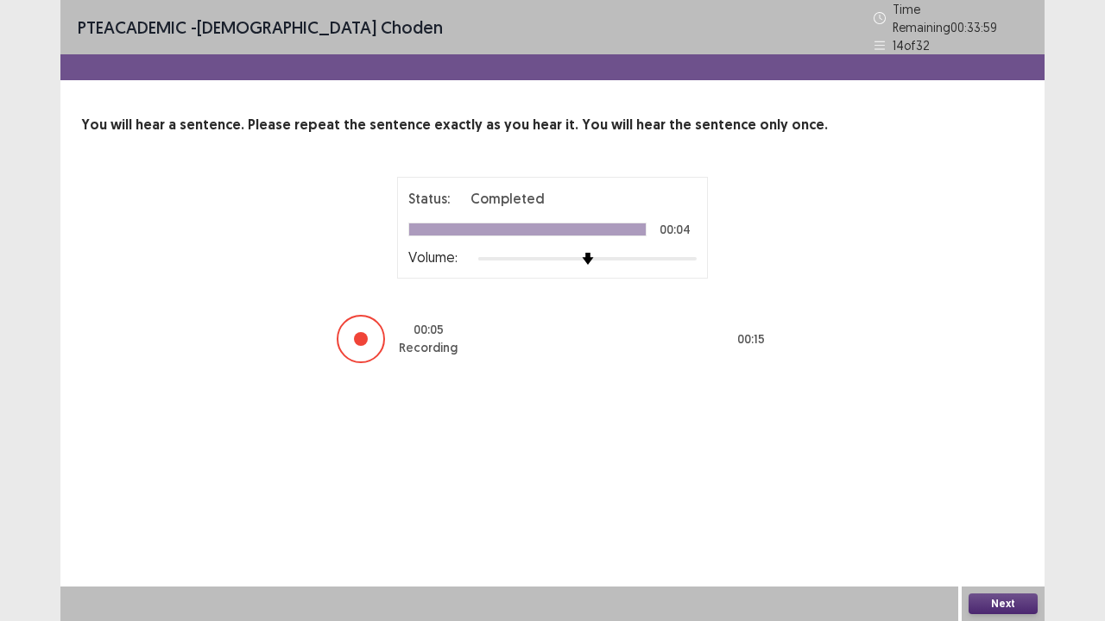
click at [989, 512] on button "Next" at bounding box center [1002, 604] width 69 height 21
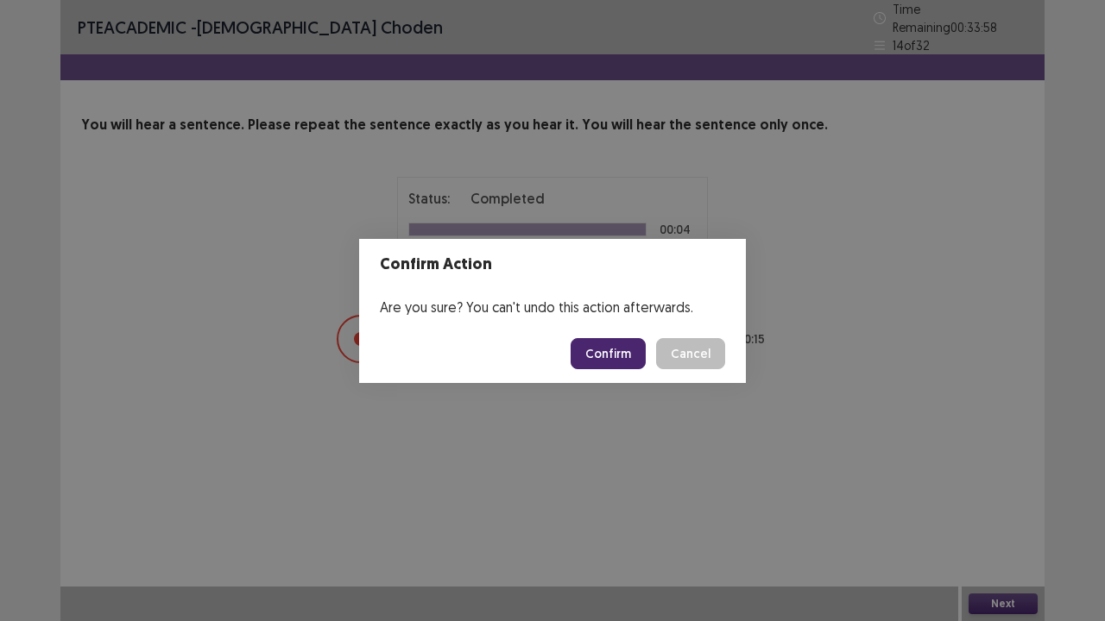
click at [618, 350] on button "Confirm" at bounding box center [608, 353] width 75 height 31
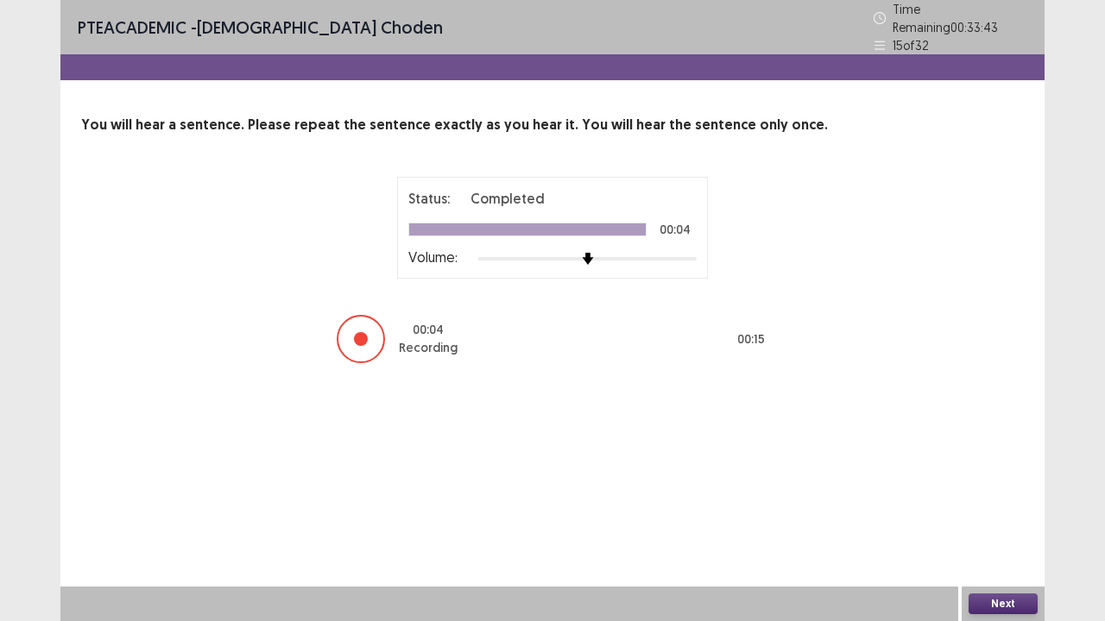
click at [1000, 512] on button "Next" at bounding box center [1002, 604] width 69 height 21
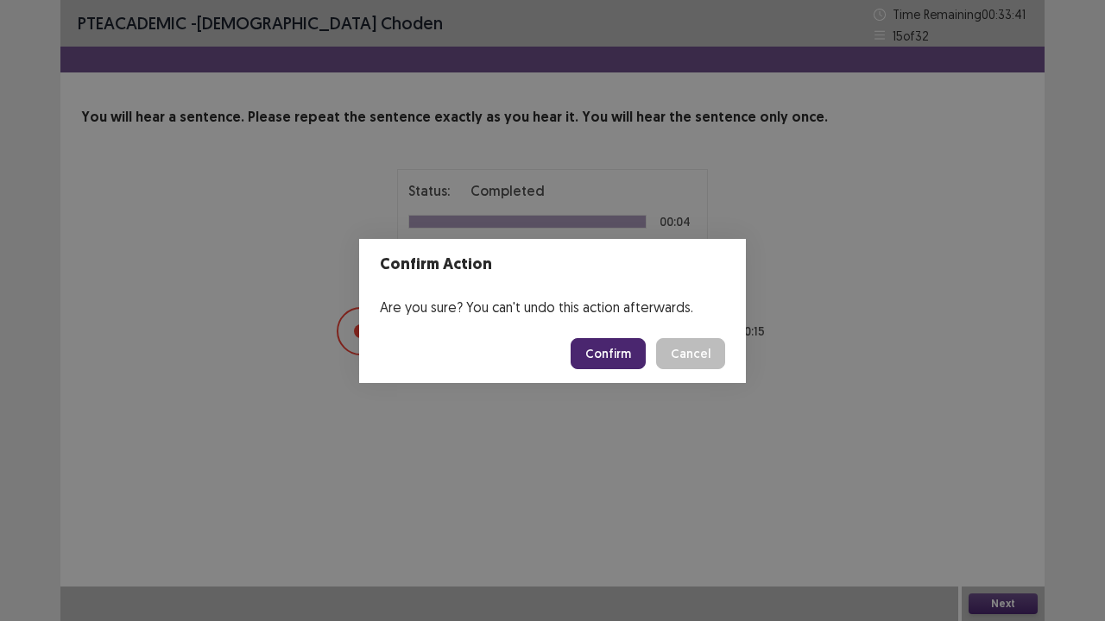
click at [628, 363] on button "Confirm" at bounding box center [608, 353] width 75 height 31
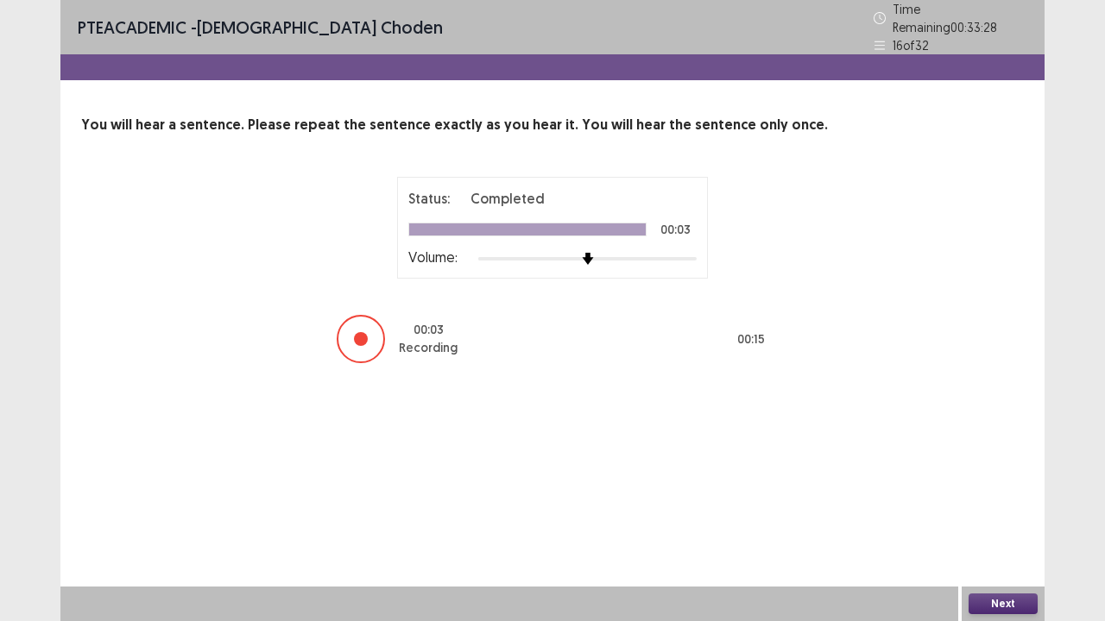
click at [1000, 512] on button "Next" at bounding box center [1002, 604] width 69 height 21
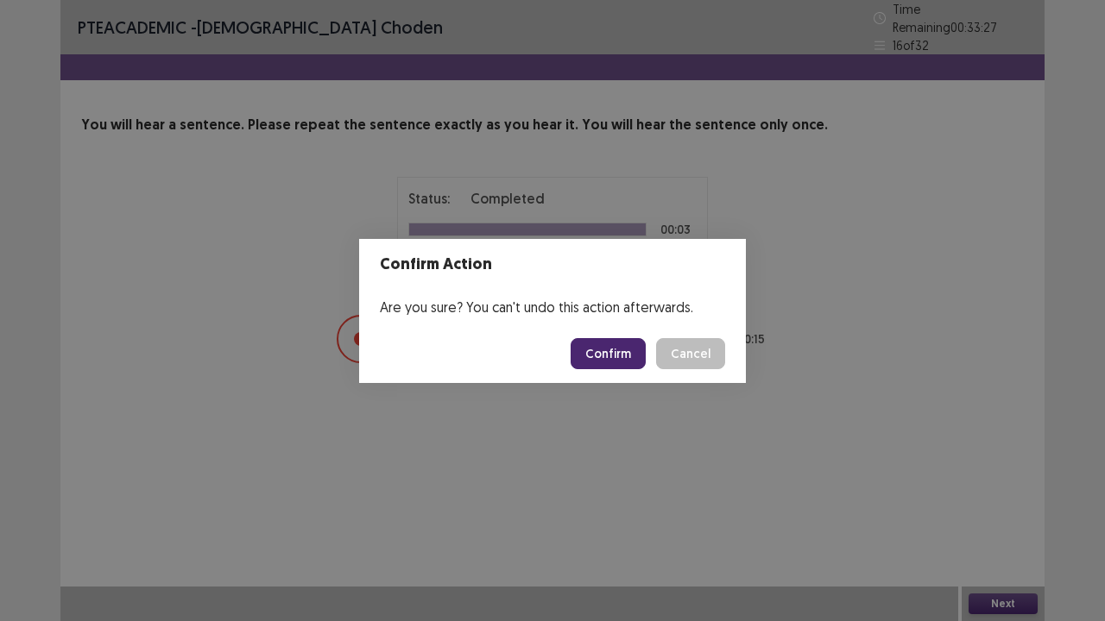
click at [602, 358] on button "Confirm" at bounding box center [608, 353] width 75 height 31
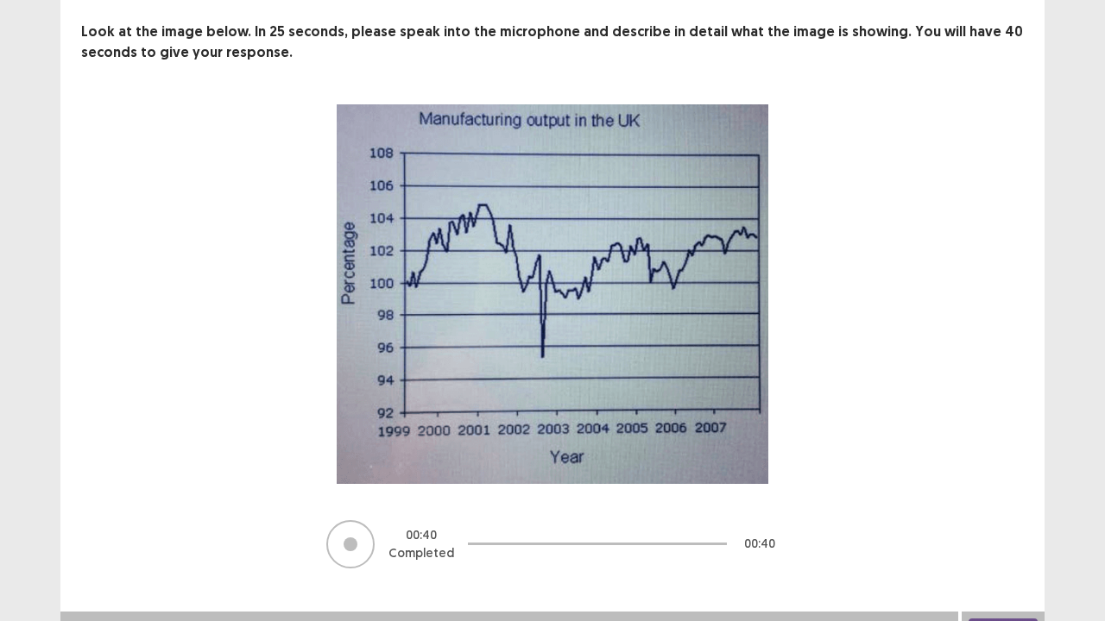
scroll to position [110, 0]
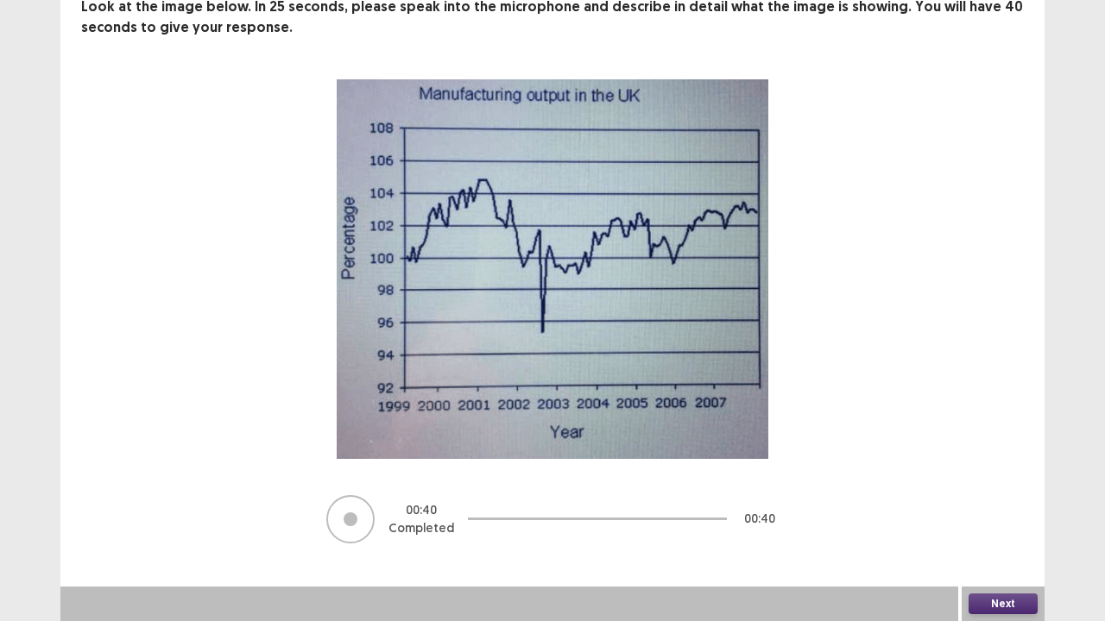
click at [1000, 512] on button "Next" at bounding box center [1002, 604] width 69 height 21
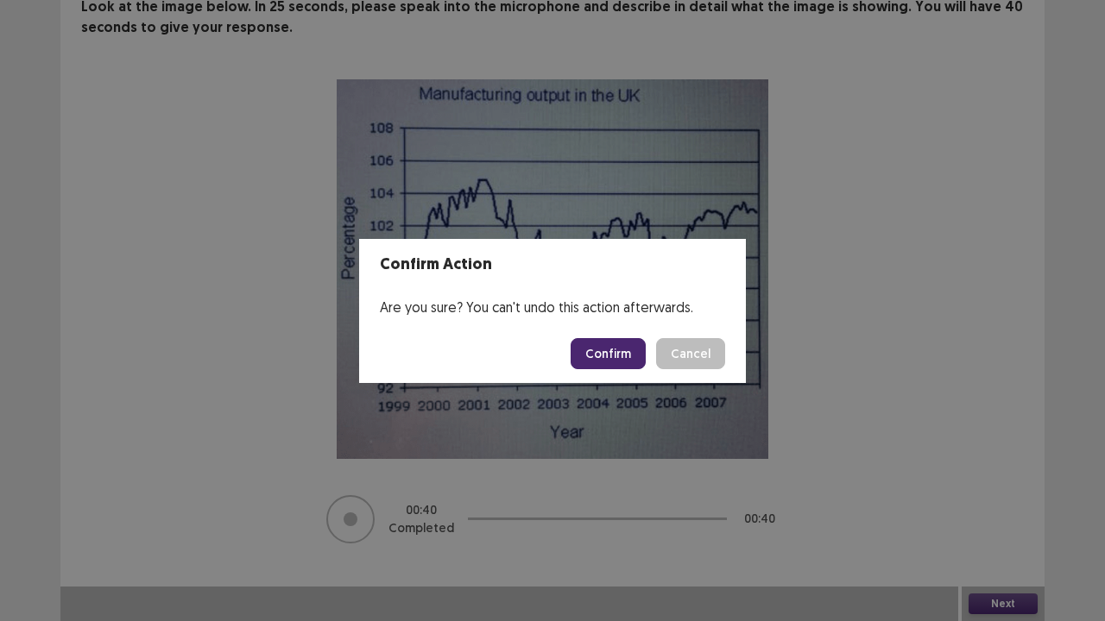
click at [621, 367] on button "Confirm" at bounding box center [608, 353] width 75 height 31
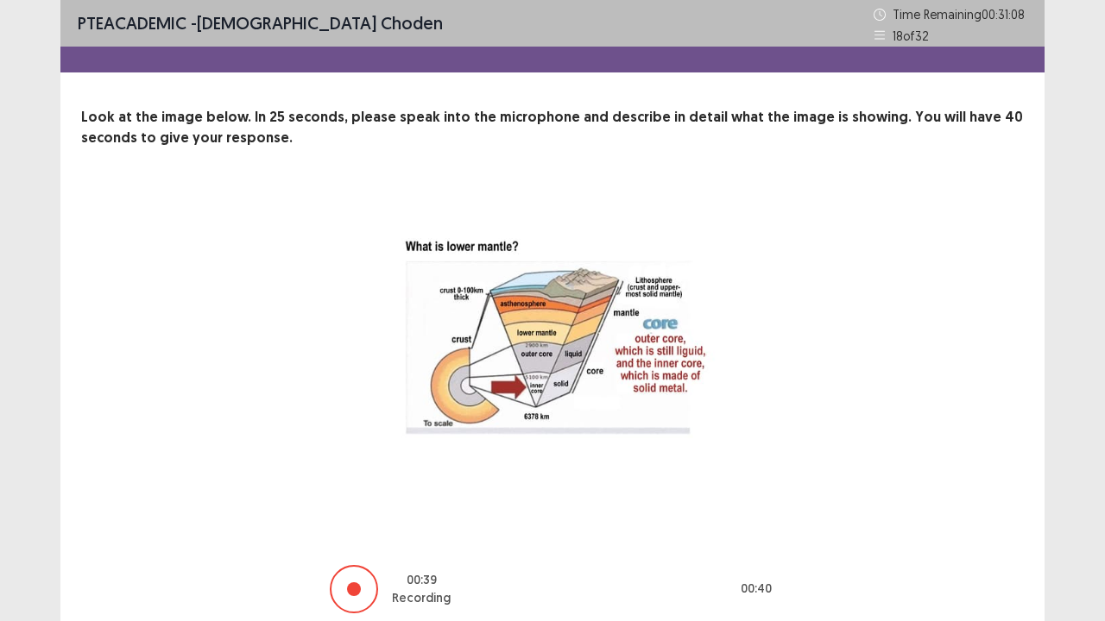
scroll to position [70, 0]
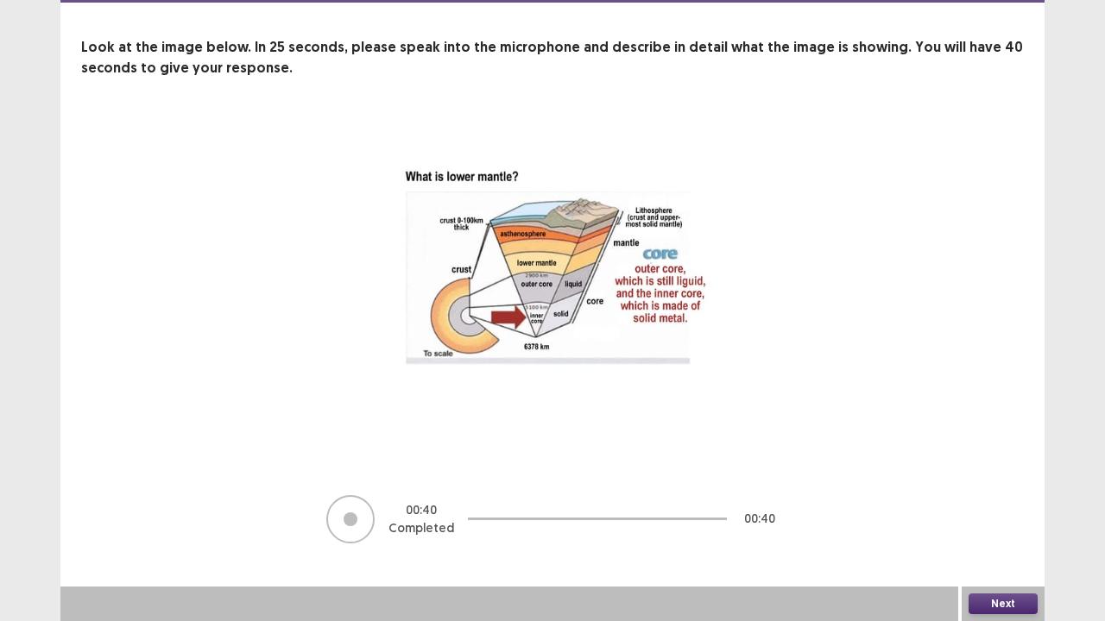
click at [1020, 512] on button "Next" at bounding box center [1002, 604] width 69 height 21
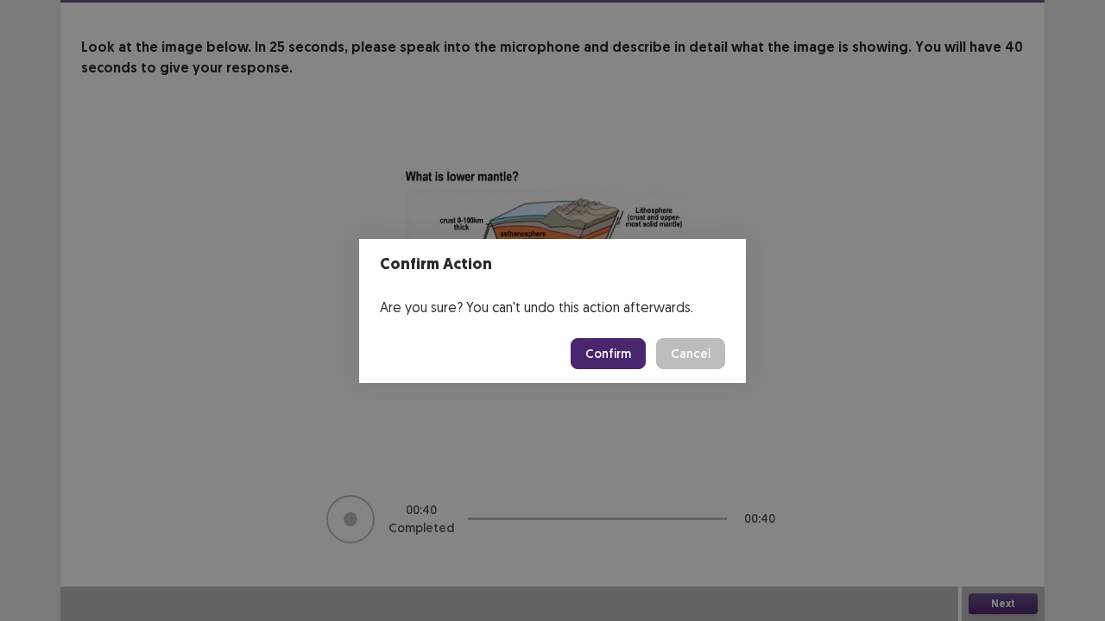
click at [616, 357] on button "Confirm" at bounding box center [608, 353] width 75 height 31
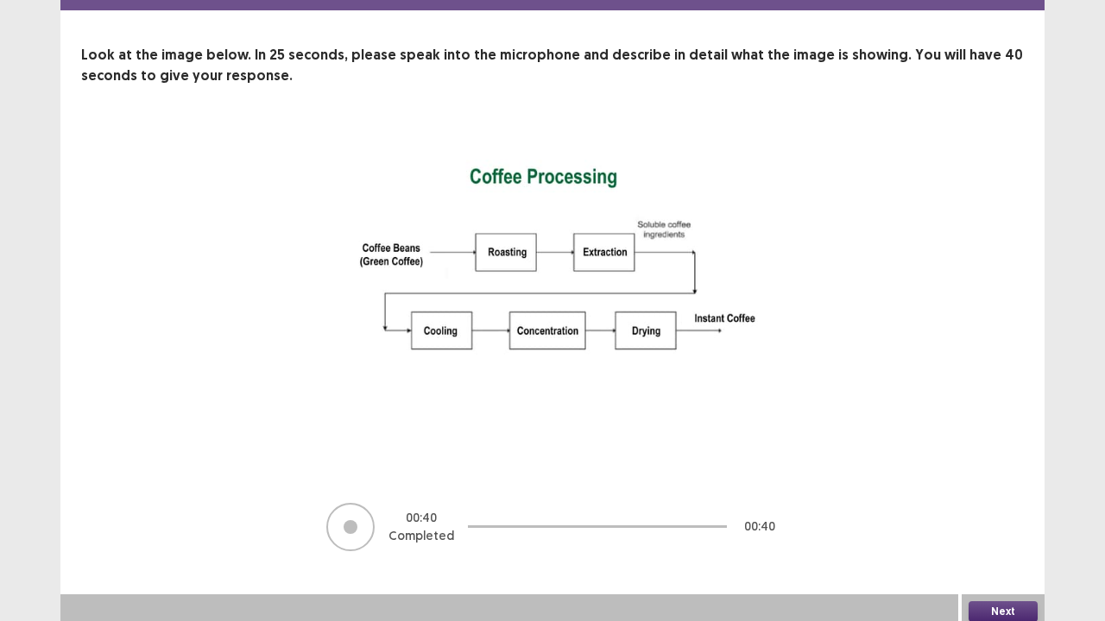
click at [998, 512] on button "Next" at bounding box center [1002, 612] width 69 height 21
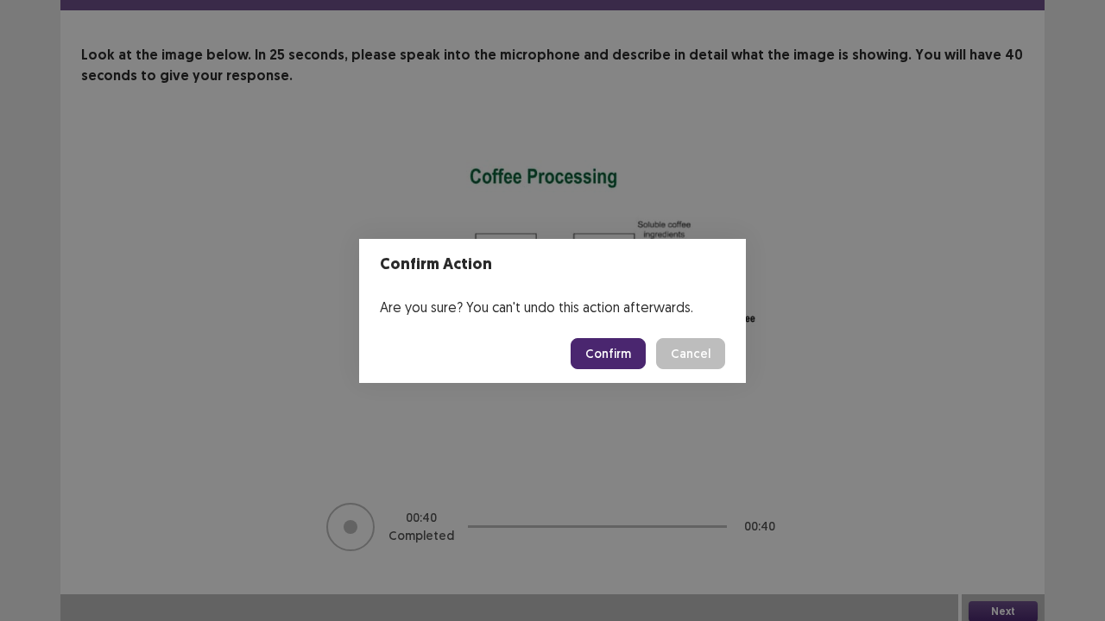
click at [626, 356] on button "Confirm" at bounding box center [608, 353] width 75 height 31
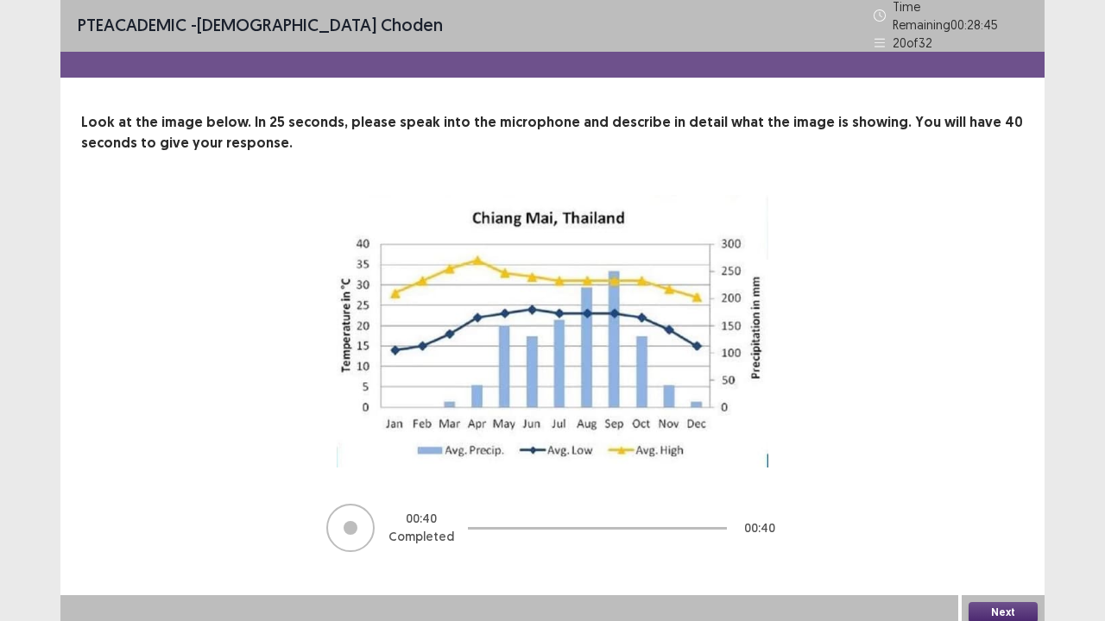
scroll to position [3, 0]
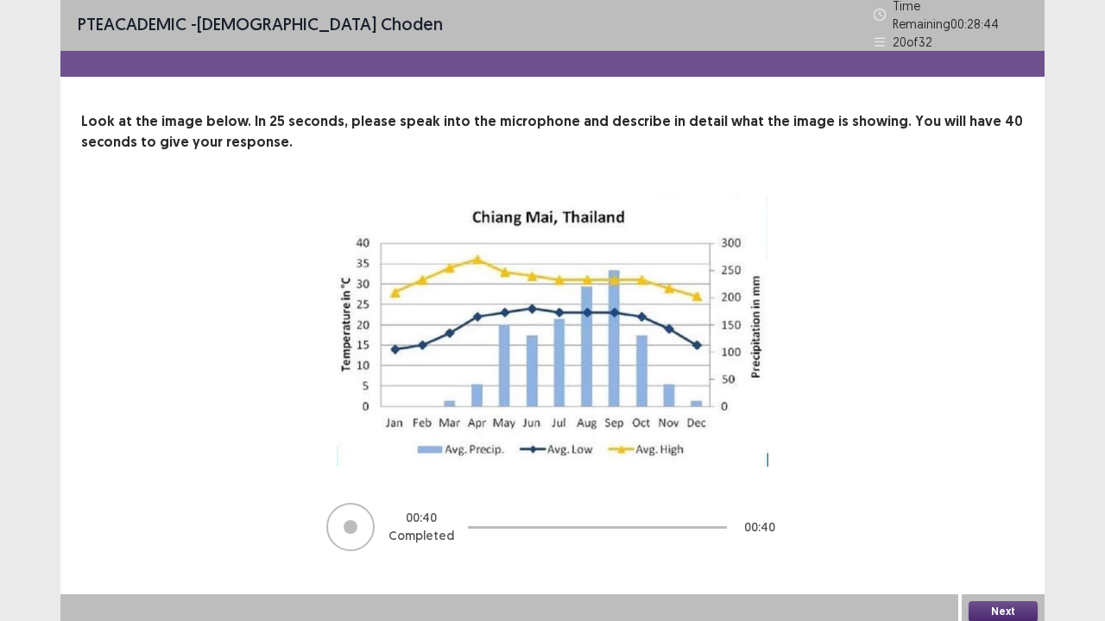
click at [1006, 512] on button "Next" at bounding box center [1002, 612] width 69 height 21
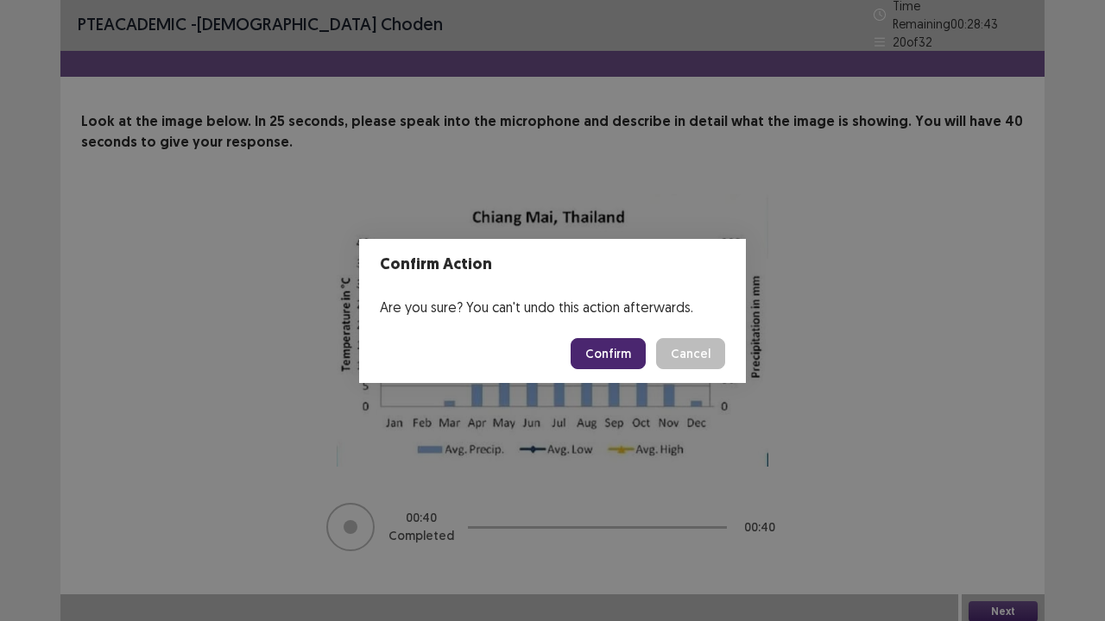
click at [628, 353] on button "Confirm" at bounding box center [608, 353] width 75 height 31
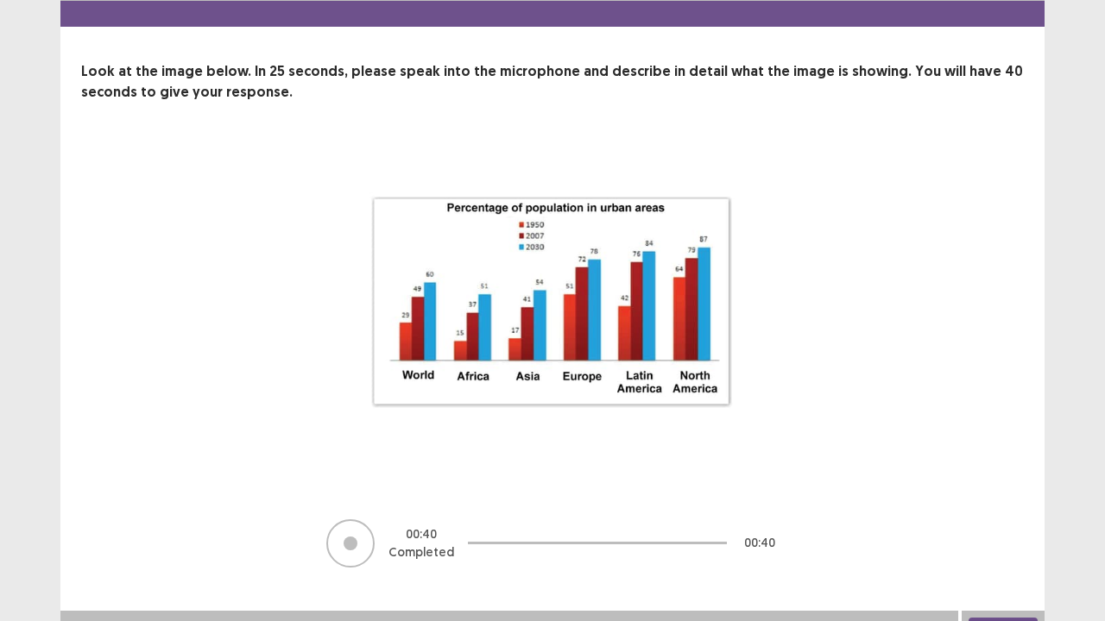
scroll to position [70, 0]
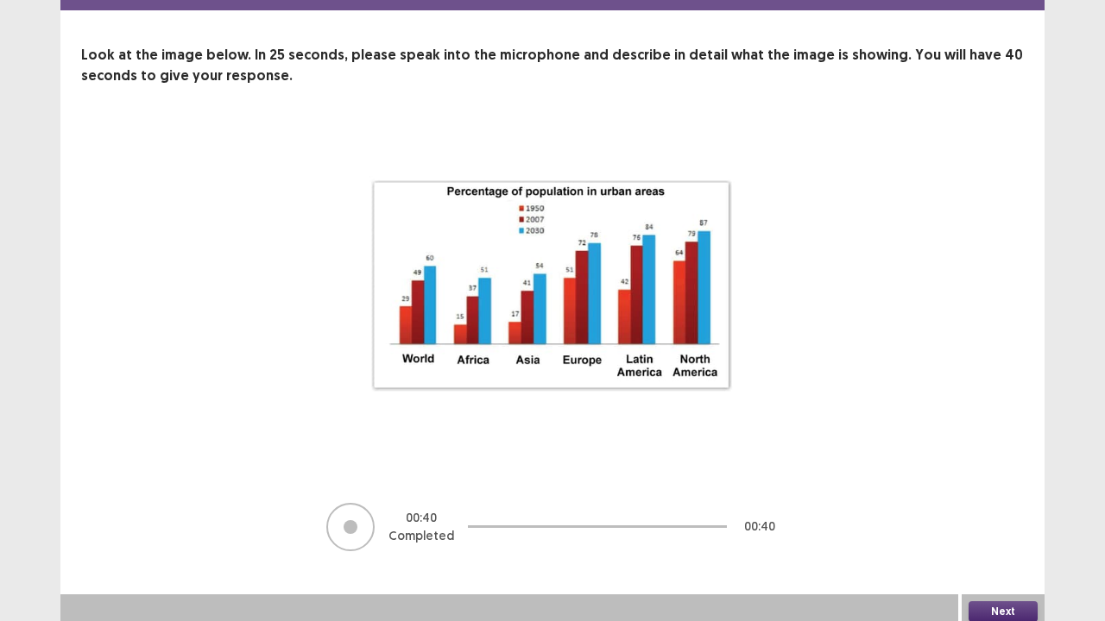
click at [994, 512] on button "Next" at bounding box center [1002, 612] width 69 height 21
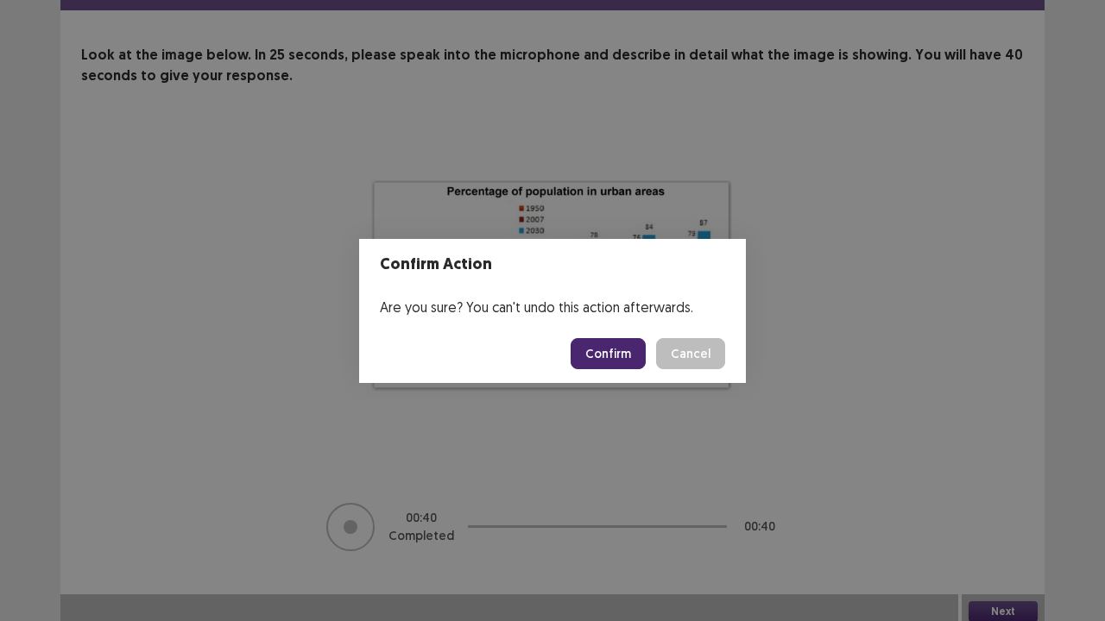
click at [623, 356] on button "Confirm" at bounding box center [608, 353] width 75 height 31
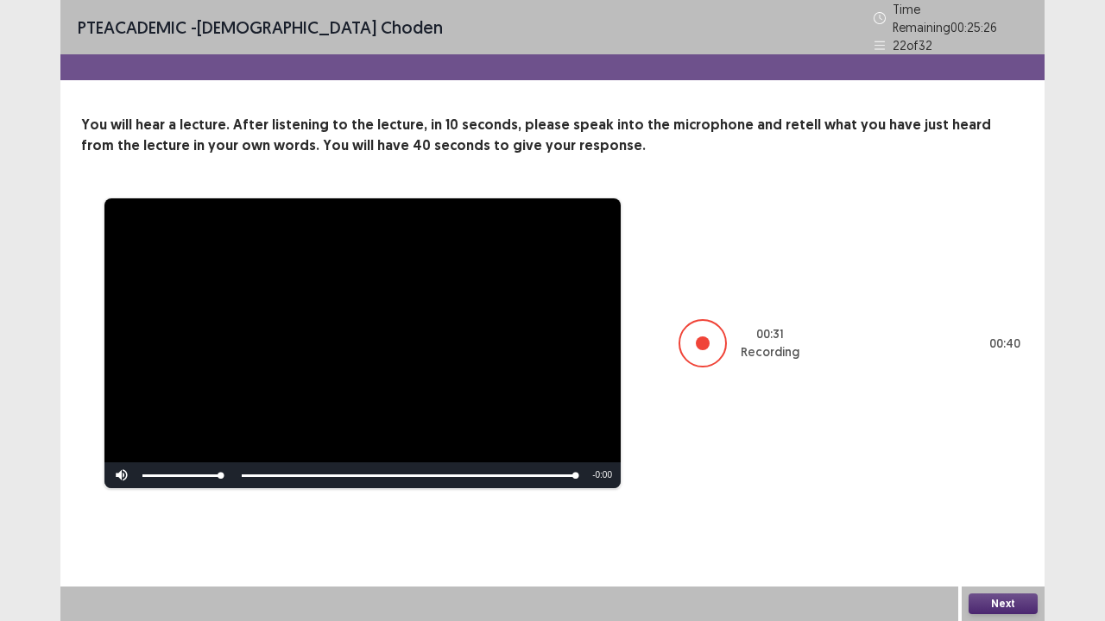
click at [1026, 512] on button "Next" at bounding box center [1002, 604] width 69 height 21
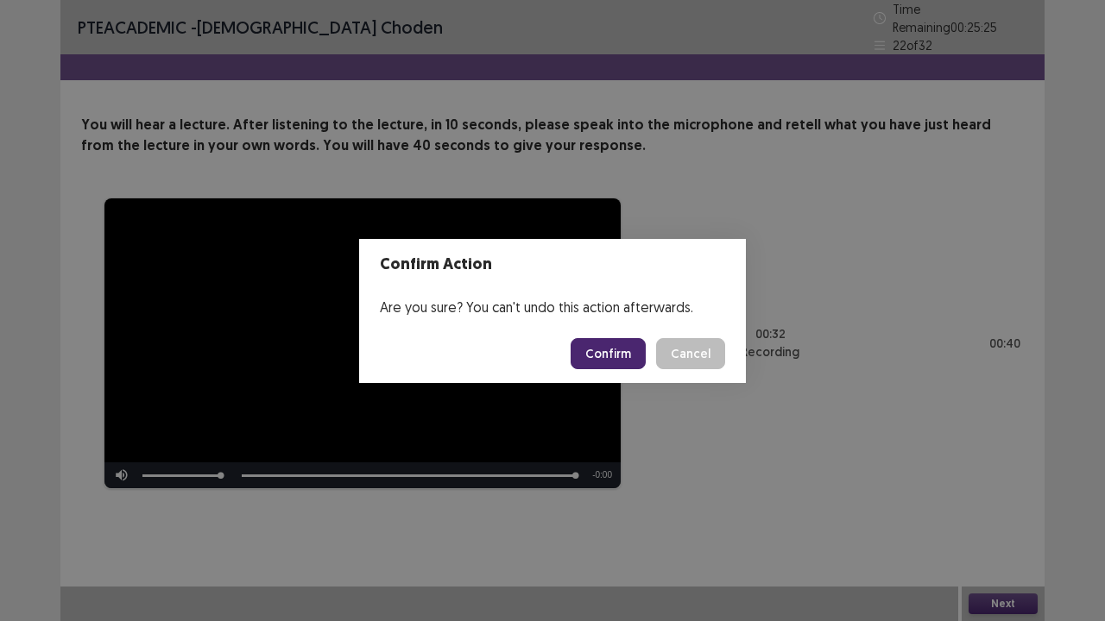
click at [604, 359] on button "Confirm" at bounding box center [608, 353] width 75 height 31
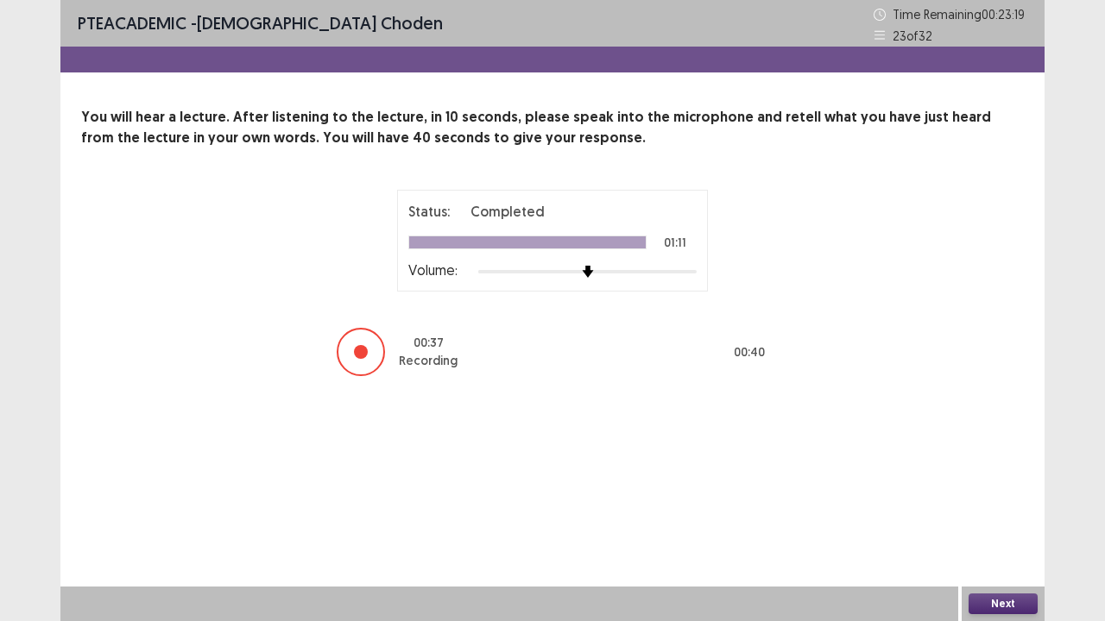
click at [1010, 512] on button "Next" at bounding box center [1002, 604] width 69 height 21
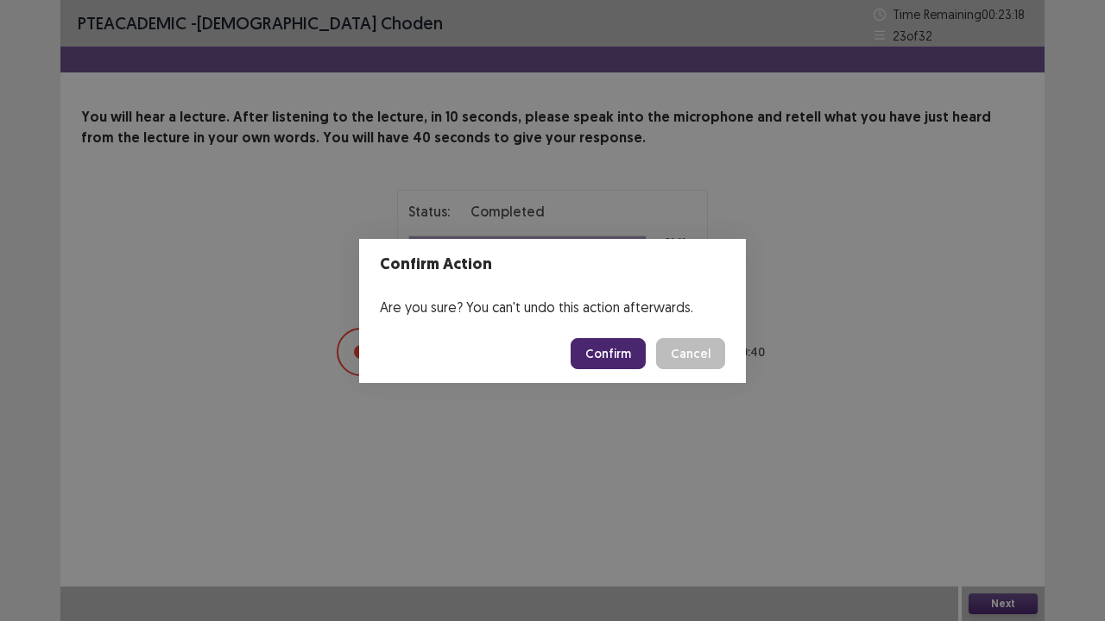
click at [568, 355] on footer "Confirm Cancel" at bounding box center [552, 354] width 387 height 59
click at [621, 344] on button "Confirm" at bounding box center [608, 353] width 75 height 31
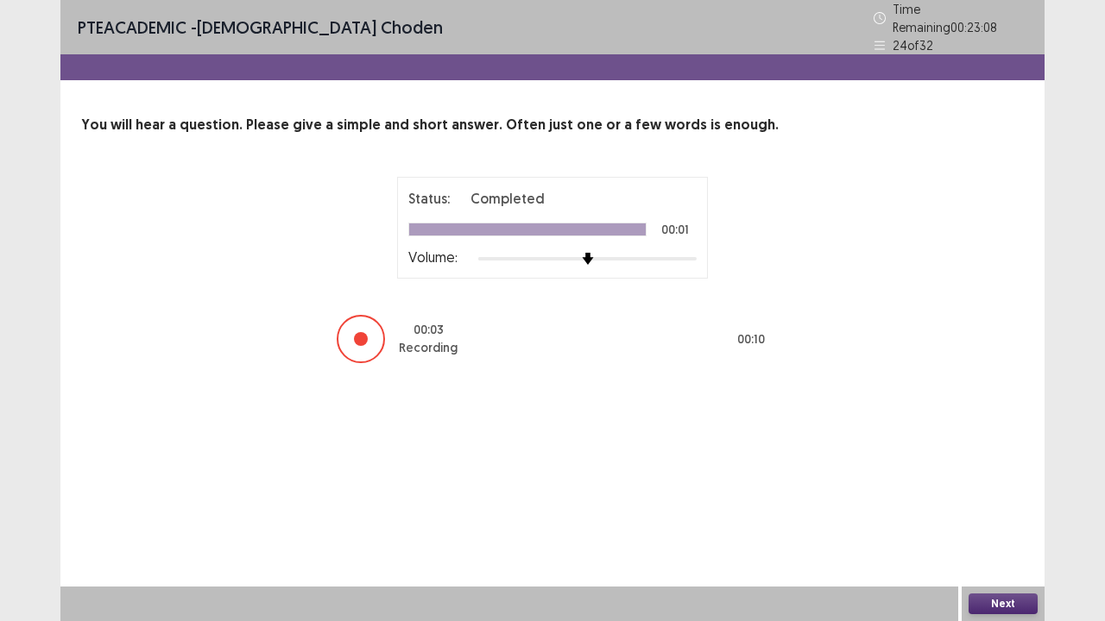
click at [1024, 512] on button "Next" at bounding box center [1002, 604] width 69 height 21
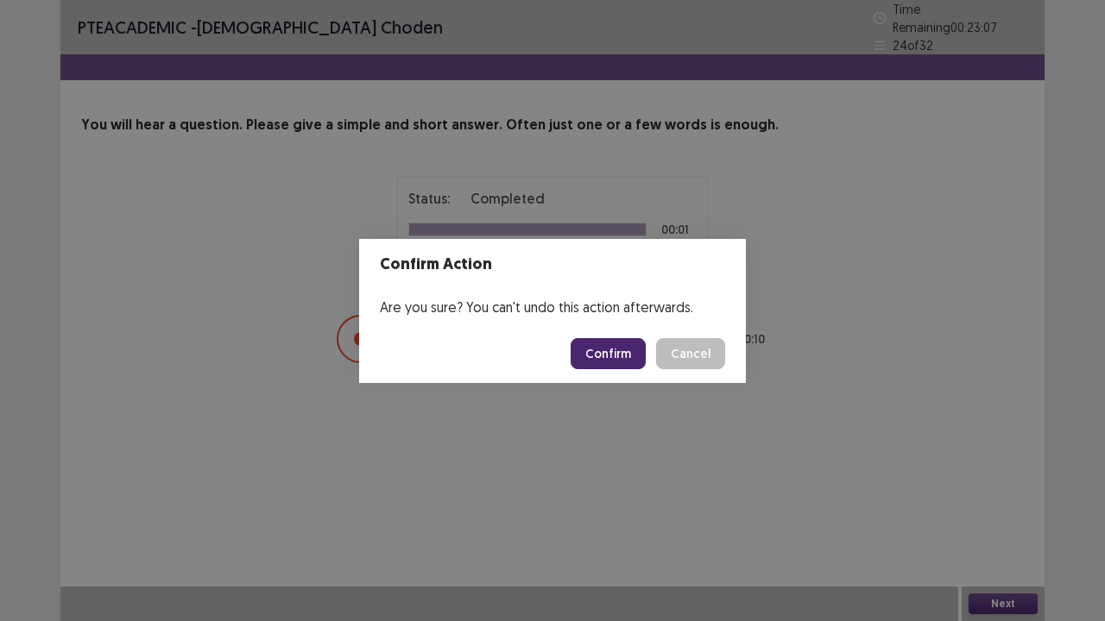
click at [625, 351] on button "Confirm" at bounding box center [608, 353] width 75 height 31
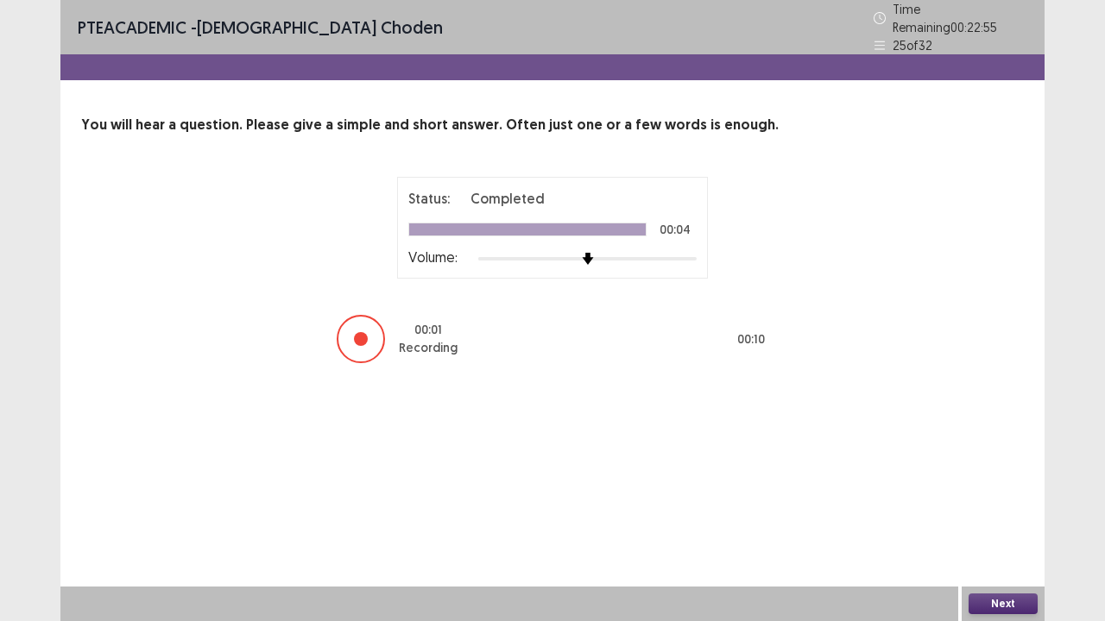
click at [989, 512] on button "Next" at bounding box center [1002, 604] width 69 height 21
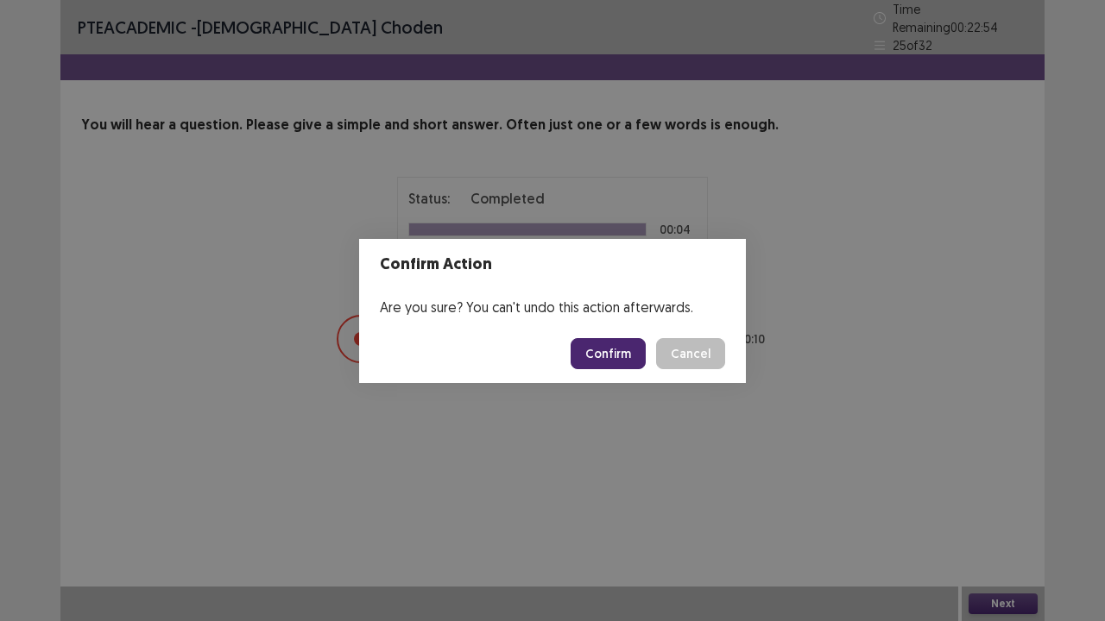
click at [623, 345] on button "Confirm" at bounding box center [608, 353] width 75 height 31
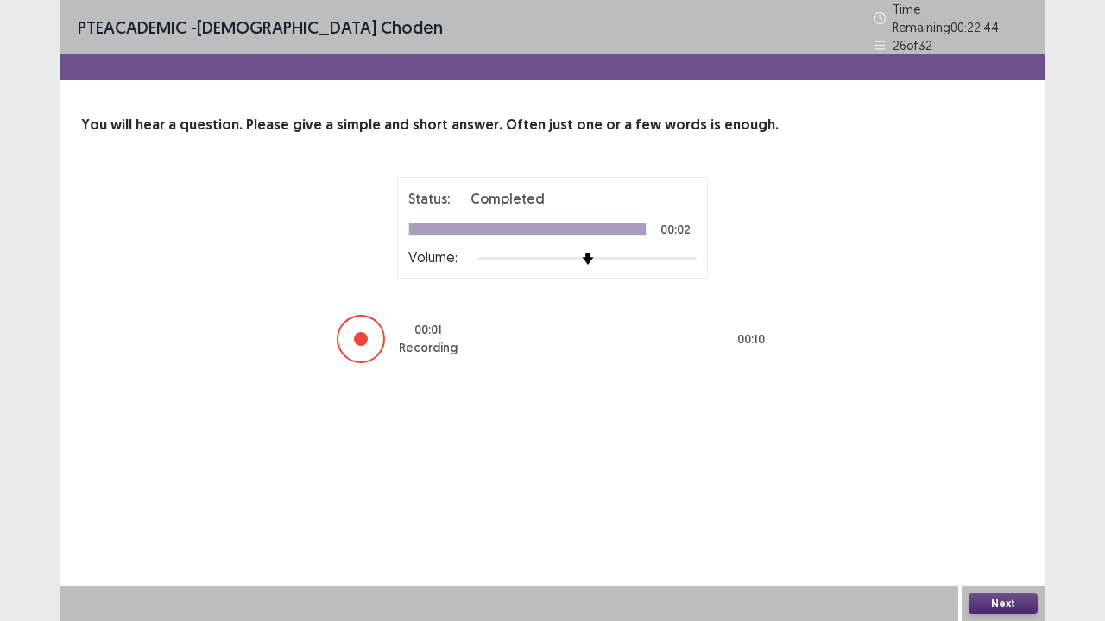
click at [982, 512] on button "Next" at bounding box center [1002, 604] width 69 height 21
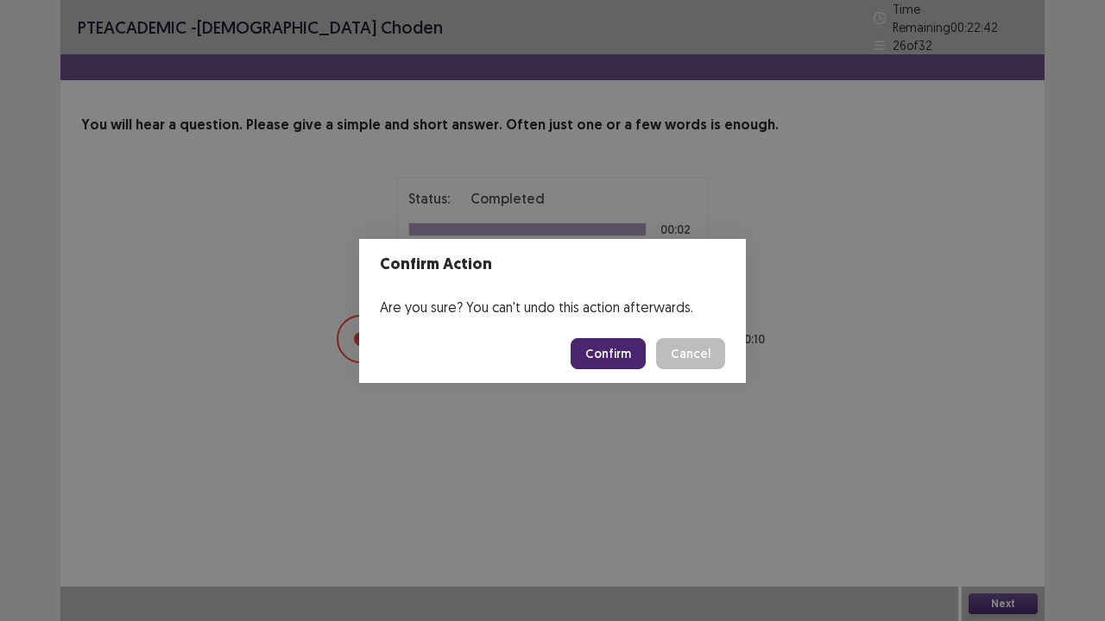
click at [613, 345] on button "Confirm" at bounding box center [608, 353] width 75 height 31
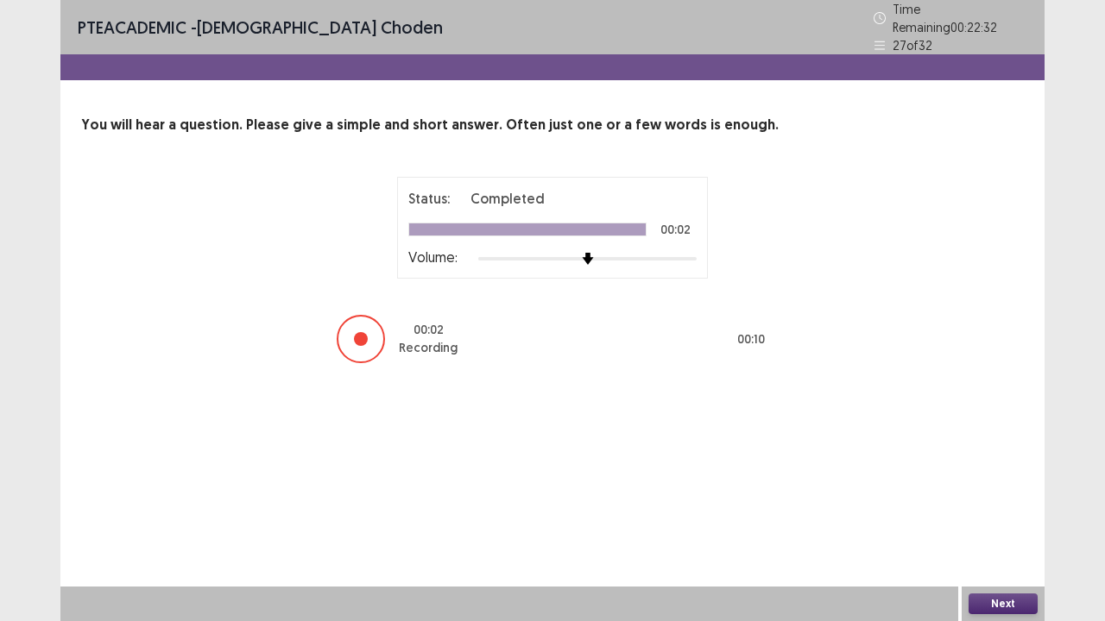
click at [994, 512] on button "Next" at bounding box center [1002, 604] width 69 height 21
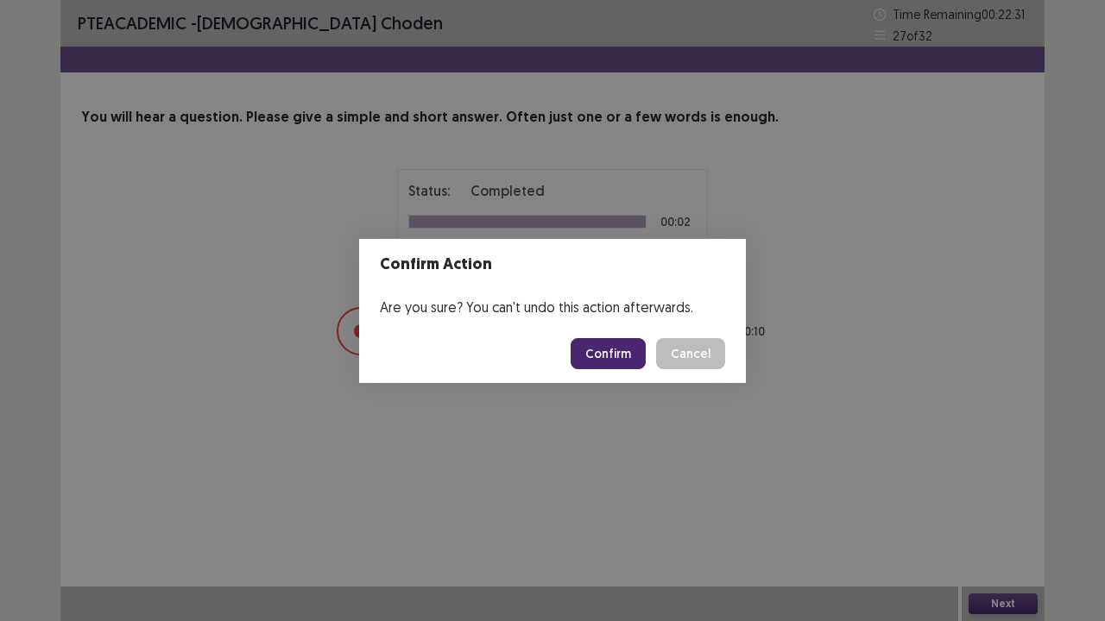
click at [625, 352] on button "Confirm" at bounding box center [608, 353] width 75 height 31
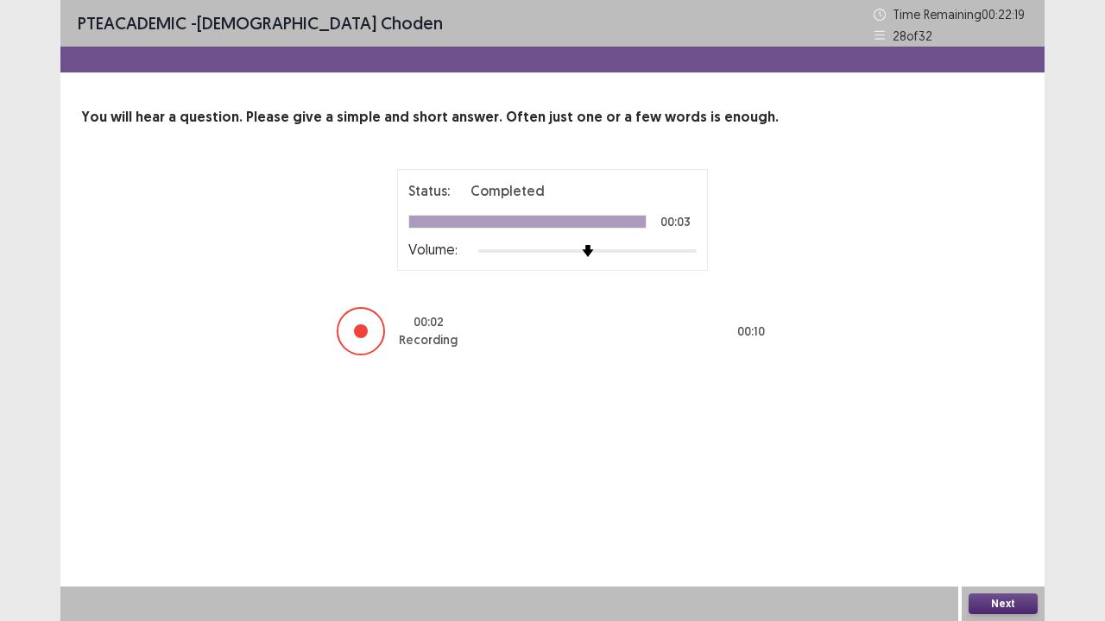
click at [986, 512] on button "Next" at bounding box center [1002, 604] width 69 height 21
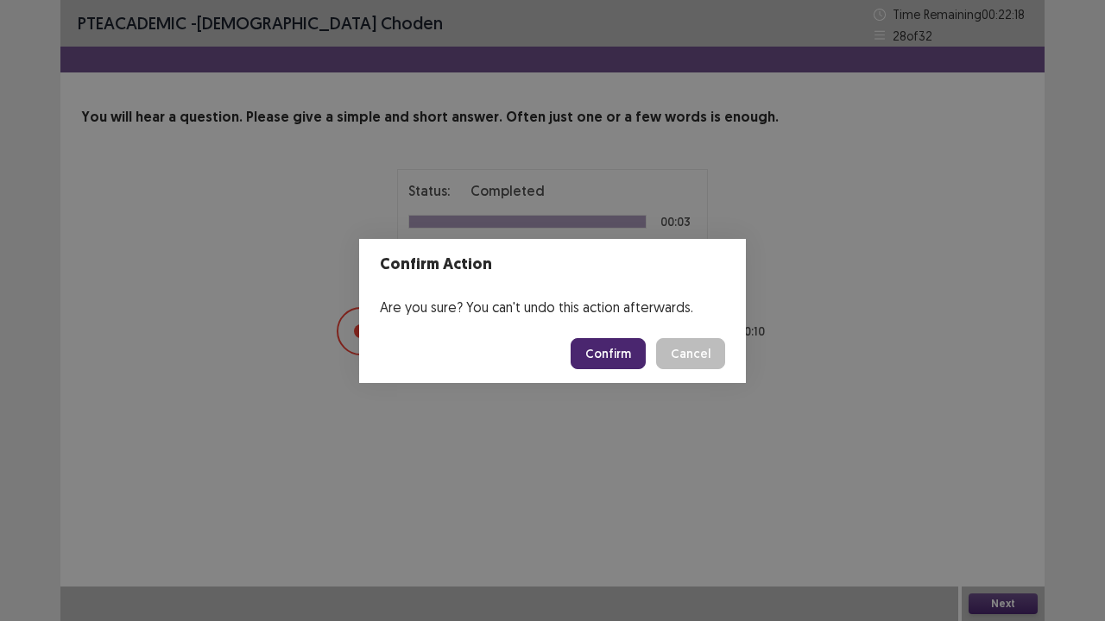
click at [609, 353] on button "Confirm" at bounding box center [608, 353] width 75 height 31
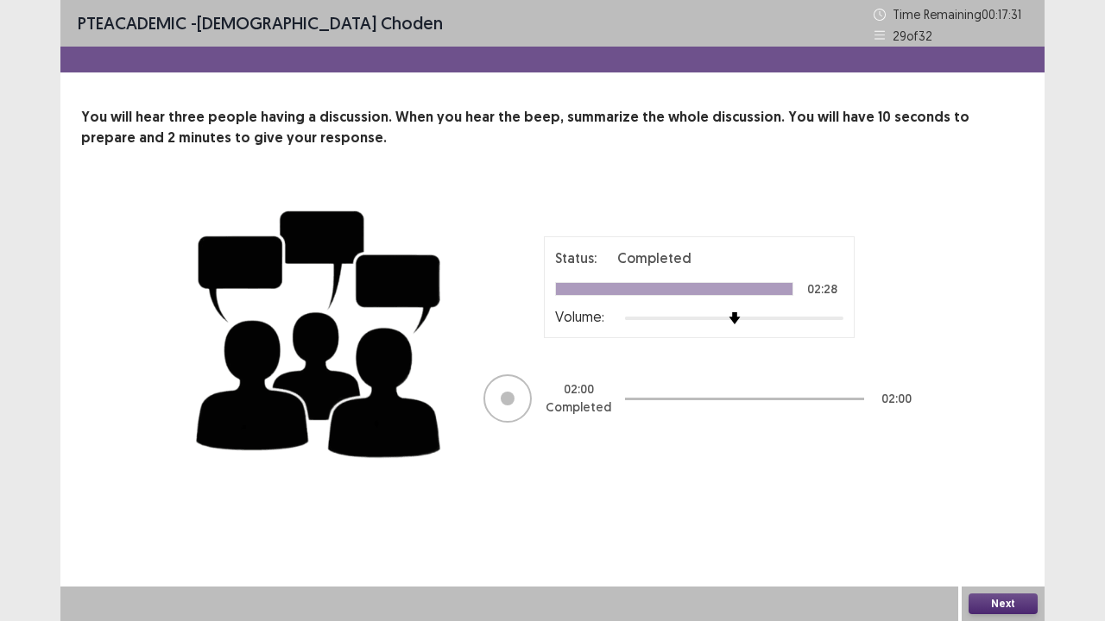
click at [985, 512] on button "Next" at bounding box center [1002, 604] width 69 height 21
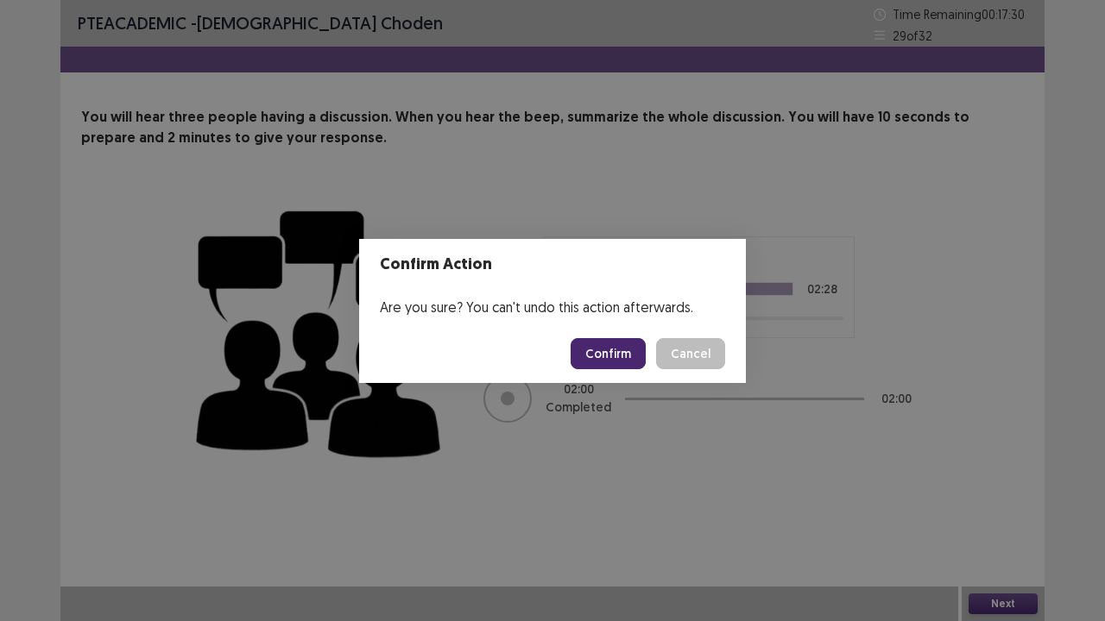
click at [640, 364] on button "Confirm" at bounding box center [608, 353] width 75 height 31
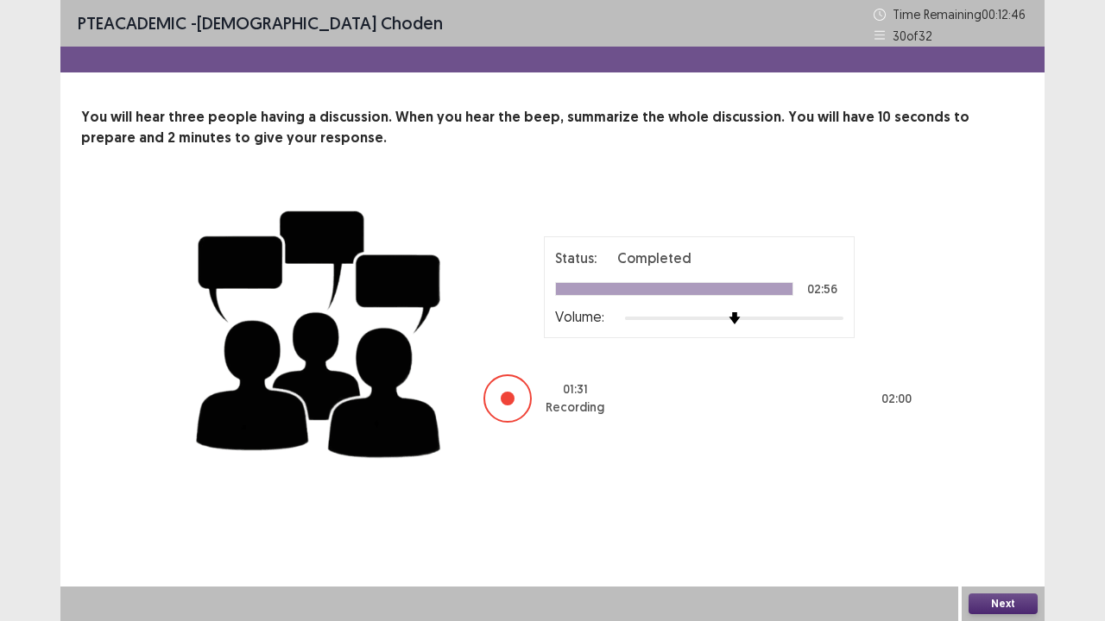
click at [1012, 512] on button "Next" at bounding box center [1002, 604] width 69 height 21
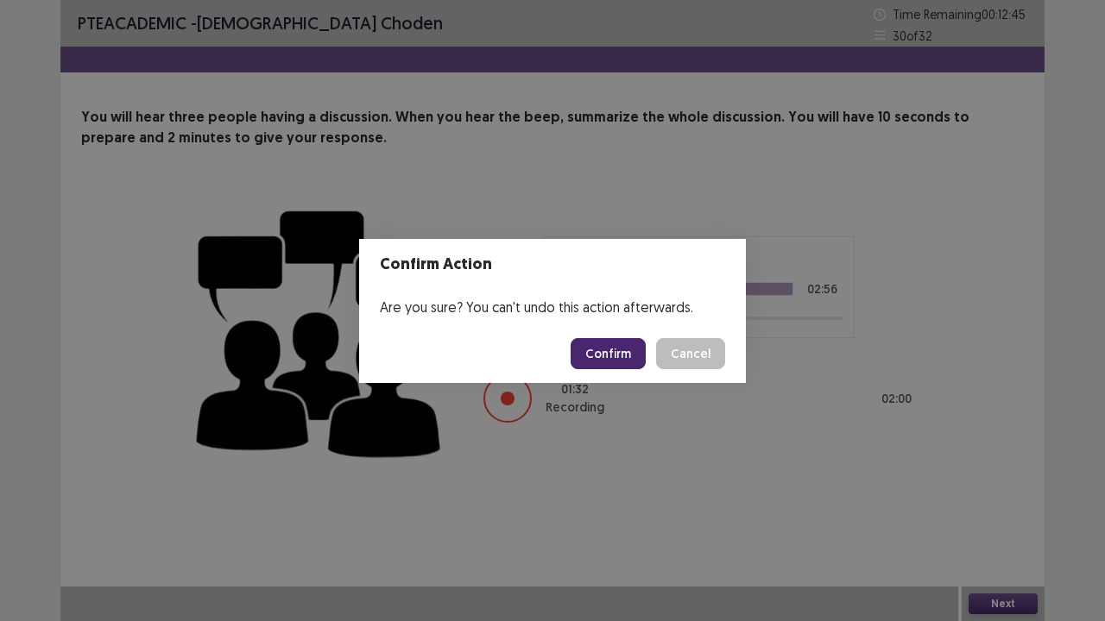
click at [634, 362] on button "Confirm" at bounding box center [608, 353] width 75 height 31
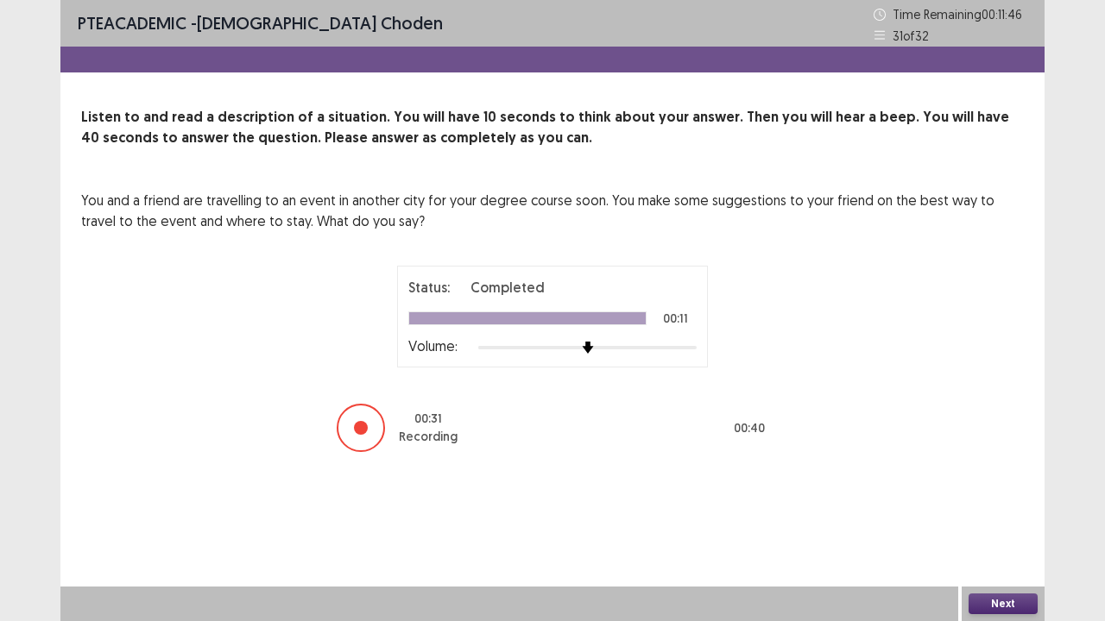
click at [1003, 512] on button "Next" at bounding box center [1002, 604] width 69 height 21
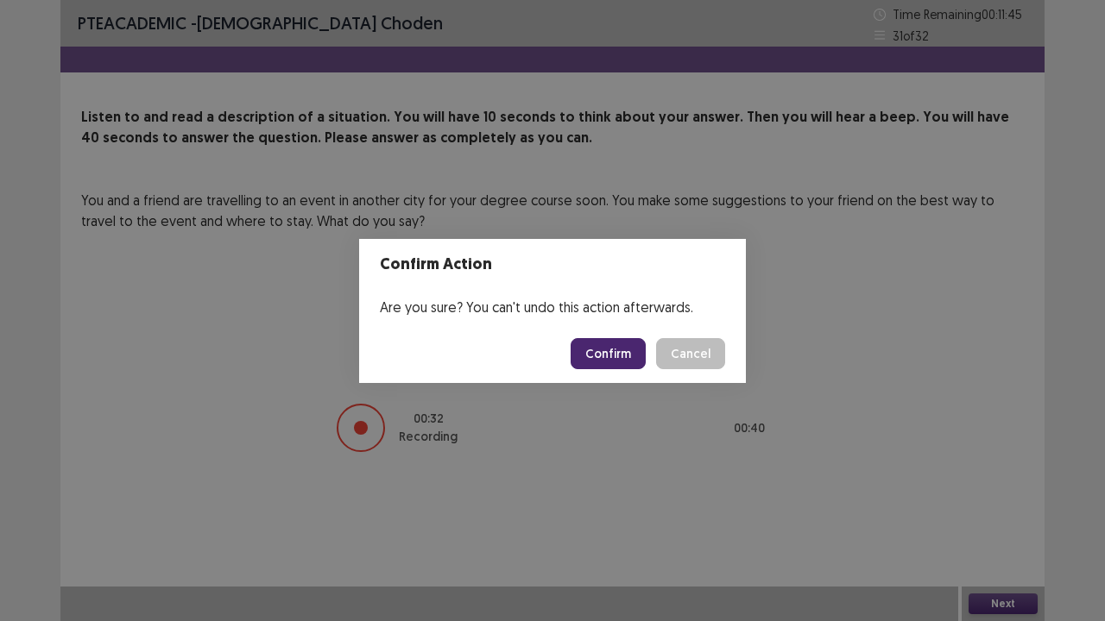
click at [592, 351] on button "Confirm" at bounding box center [608, 353] width 75 height 31
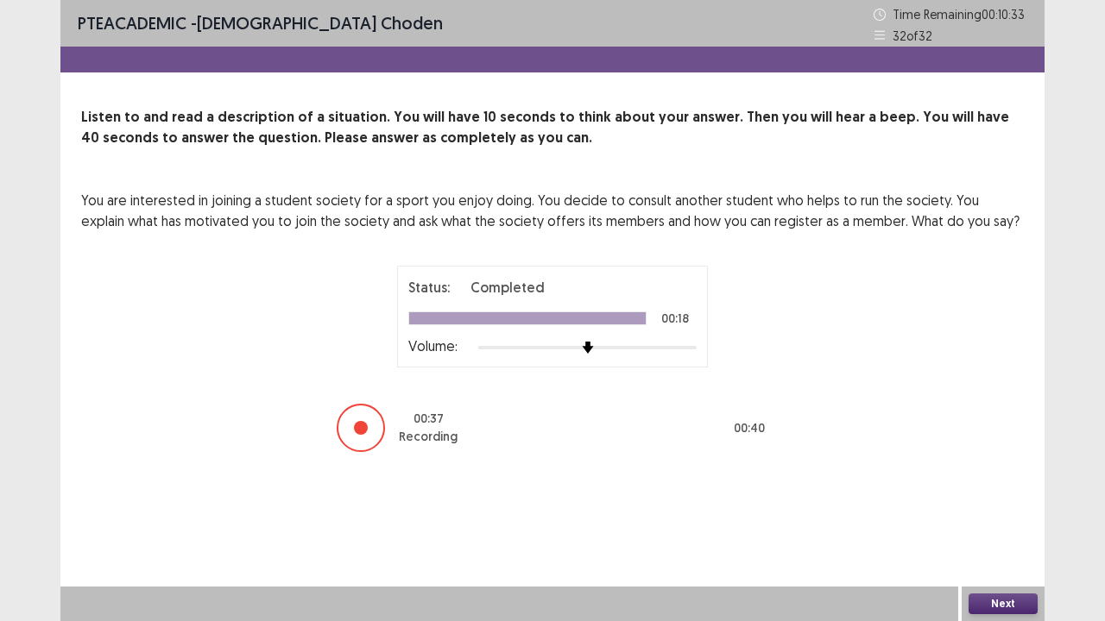
click at [1000, 512] on button "Next" at bounding box center [1002, 604] width 69 height 21
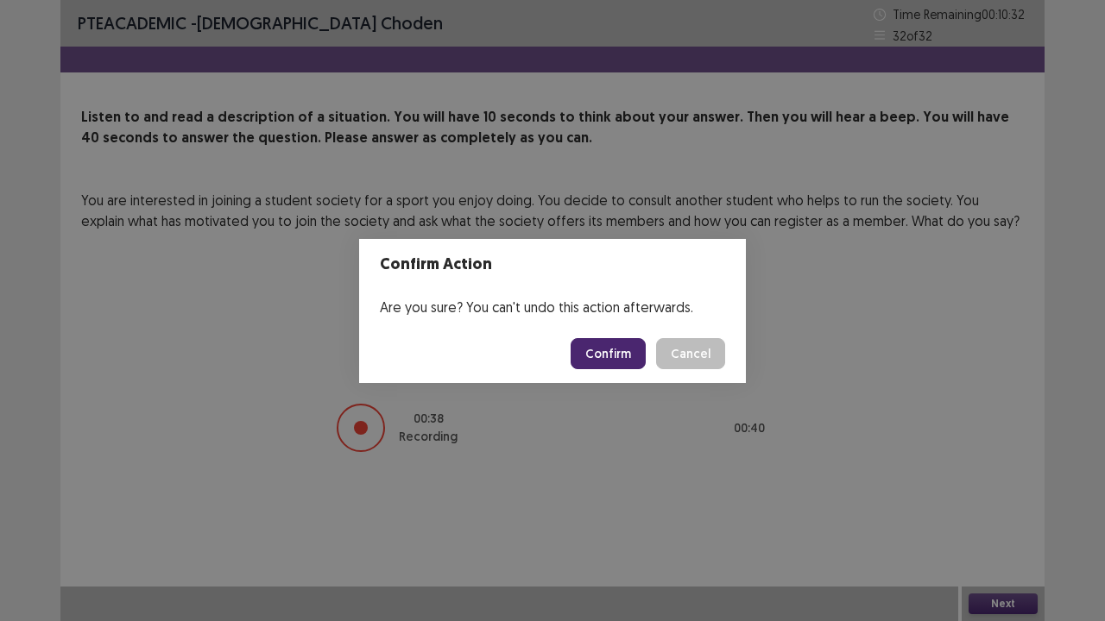
click at [603, 345] on button "Confirm" at bounding box center [608, 353] width 75 height 31
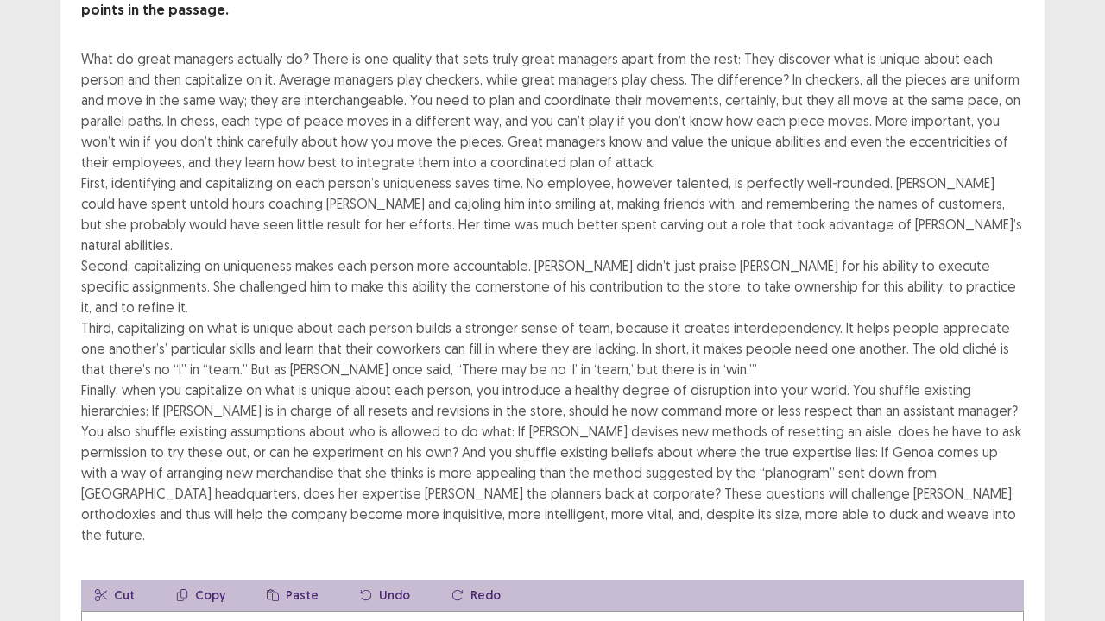
scroll to position [173, 0]
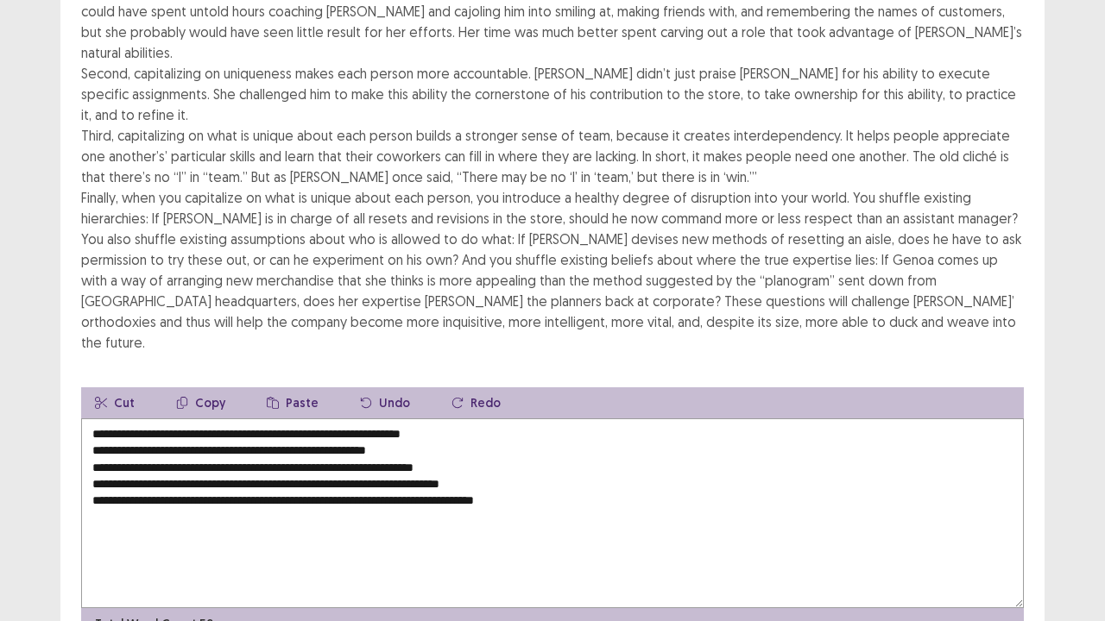
scroll to position [352, 0]
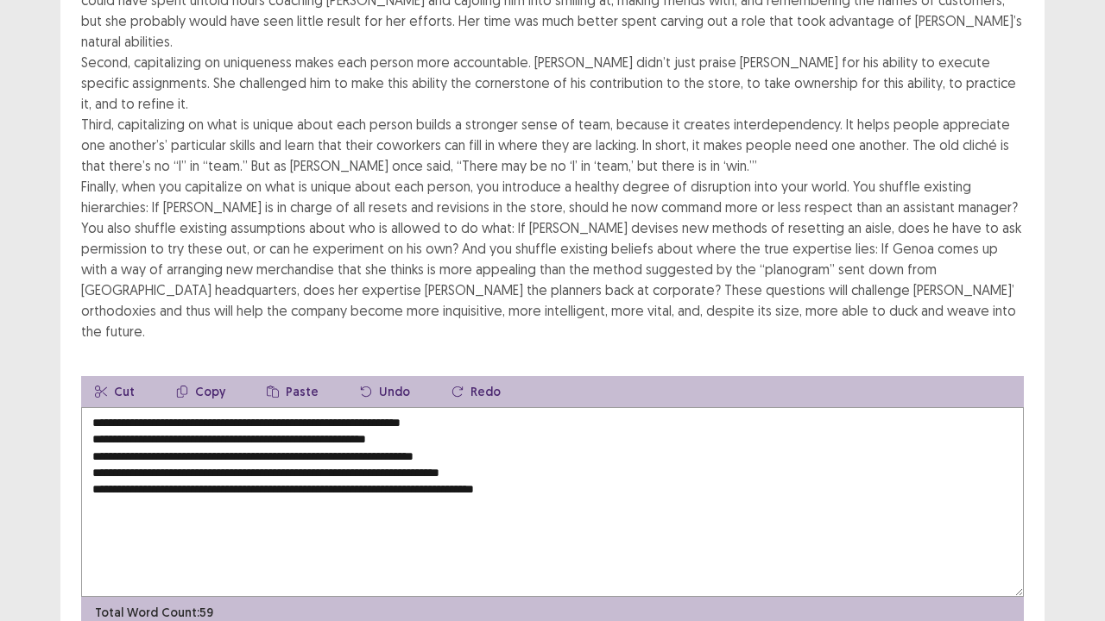
click at [112, 410] on textarea "**********" at bounding box center [552, 502] width 943 height 190
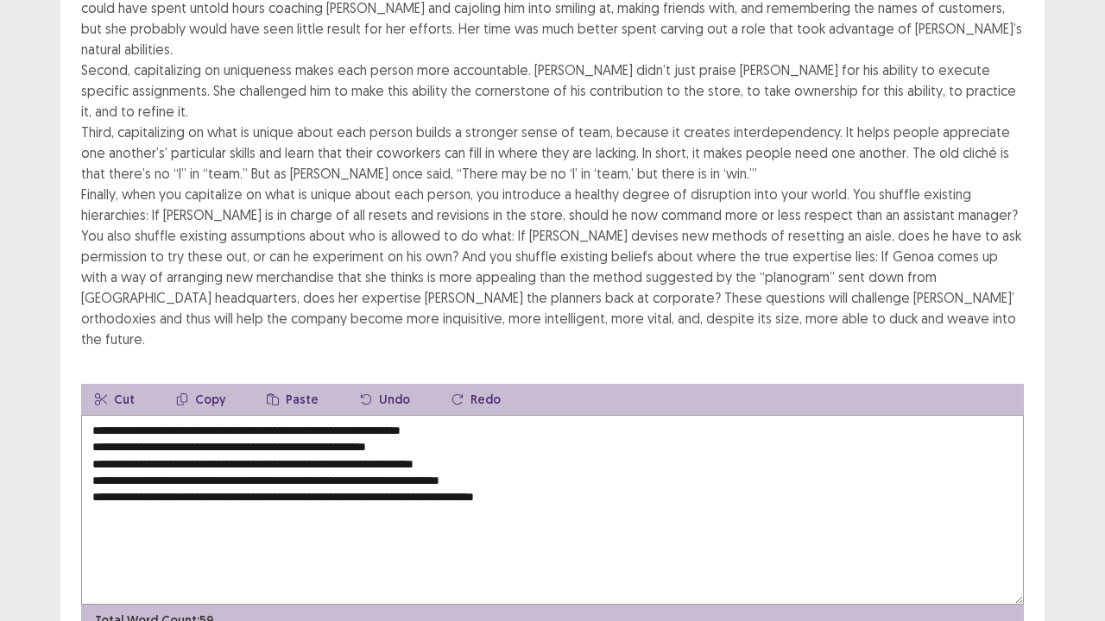
click at [91, 415] on textarea "**********" at bounding box center [552, 510] width 943 height 190
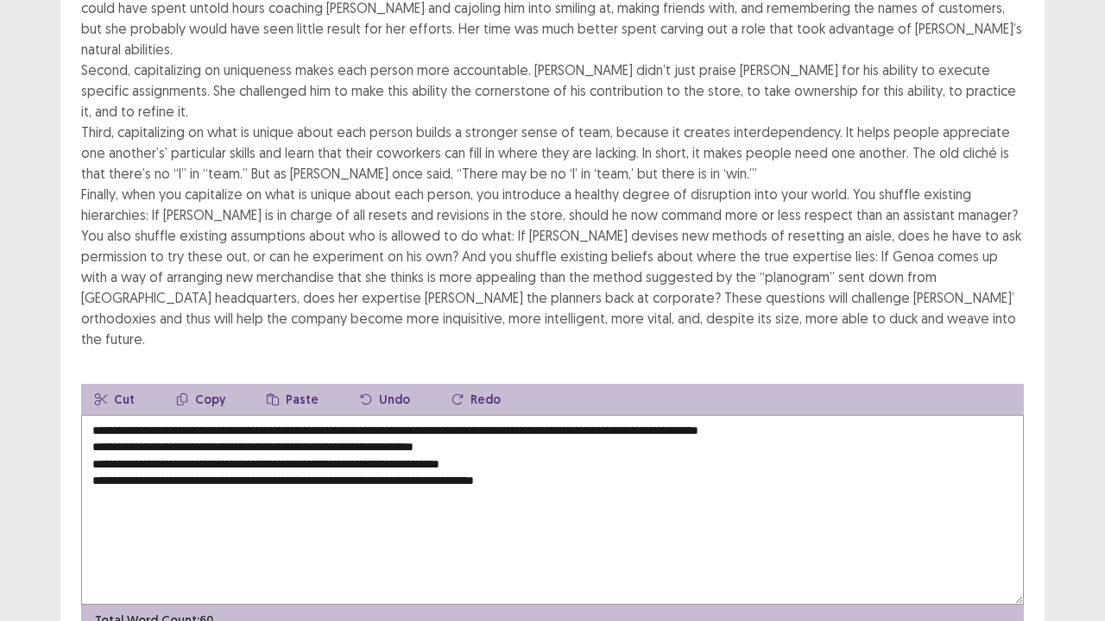
click at [558, 415] on textarea "**********" at bounding box center [552, 510] width 943 height 190
click at [89, 415] on textarea "**********" at bounding box center [552, 510] width 943 height 190
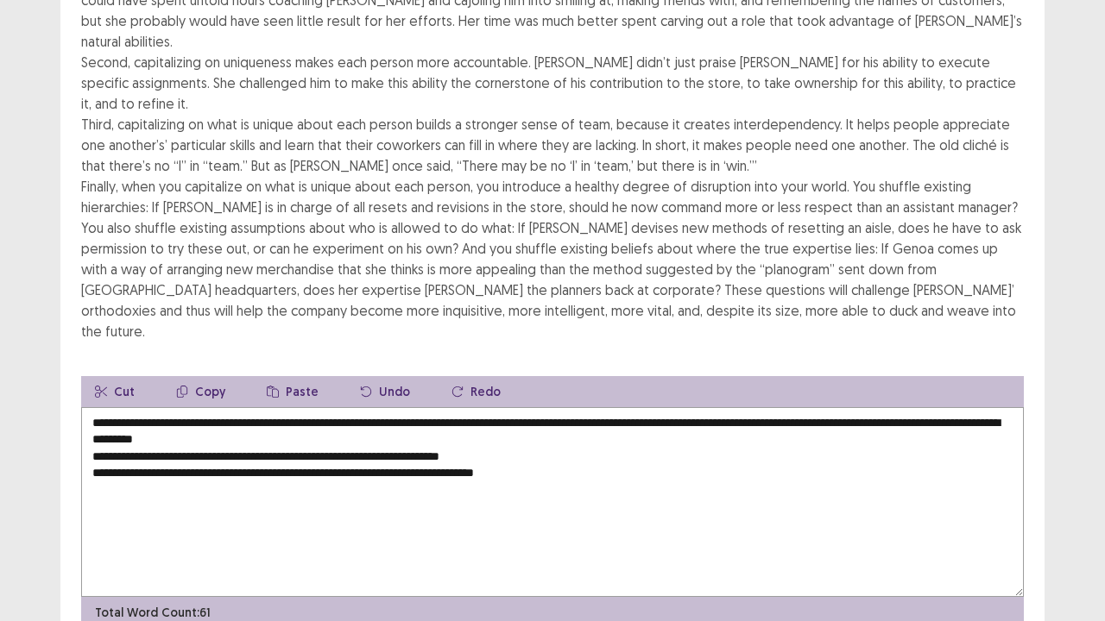
click at [382, 407] on textarea "**********" at bounding box center [552, 502] width 943 height 190
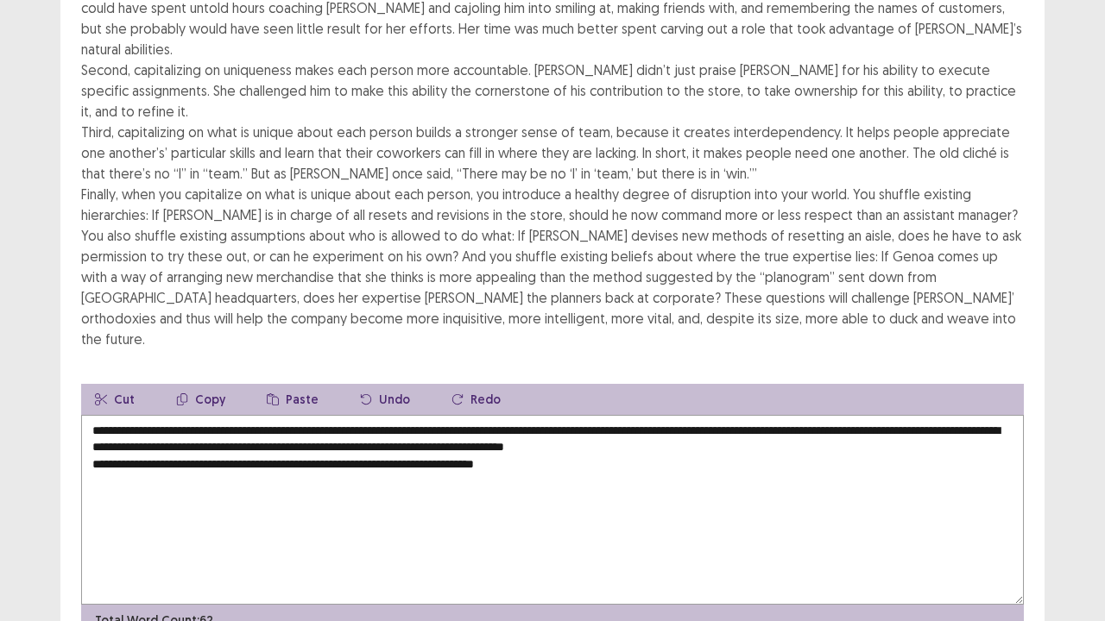
click at [91, 415] on textarea "**********" at bounding box center [552, 510] width 943 height 190
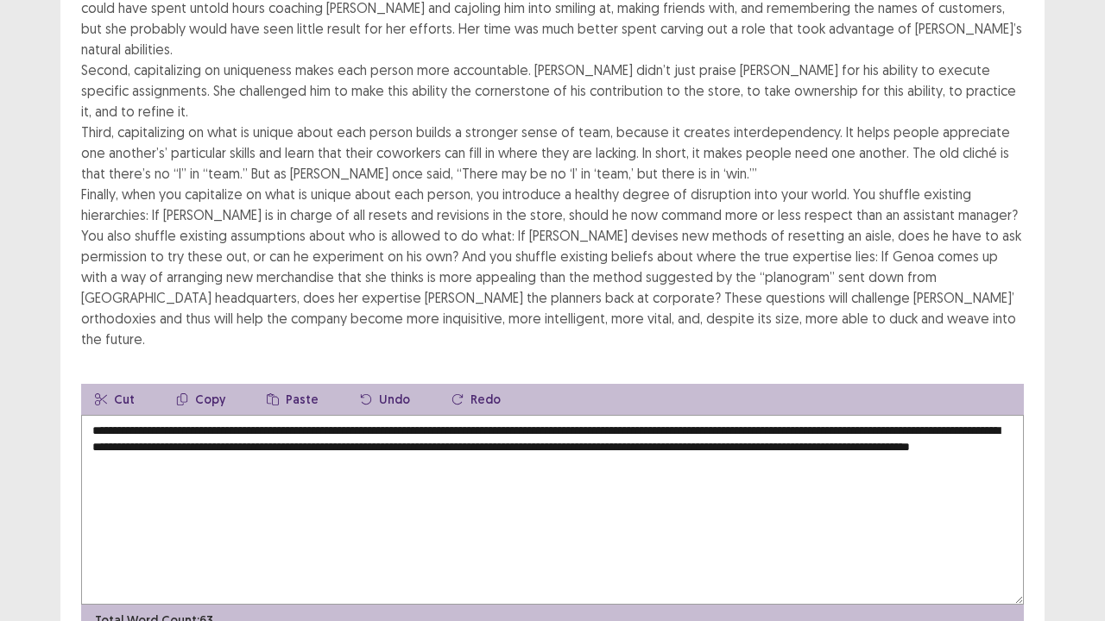
type textarea "**********"
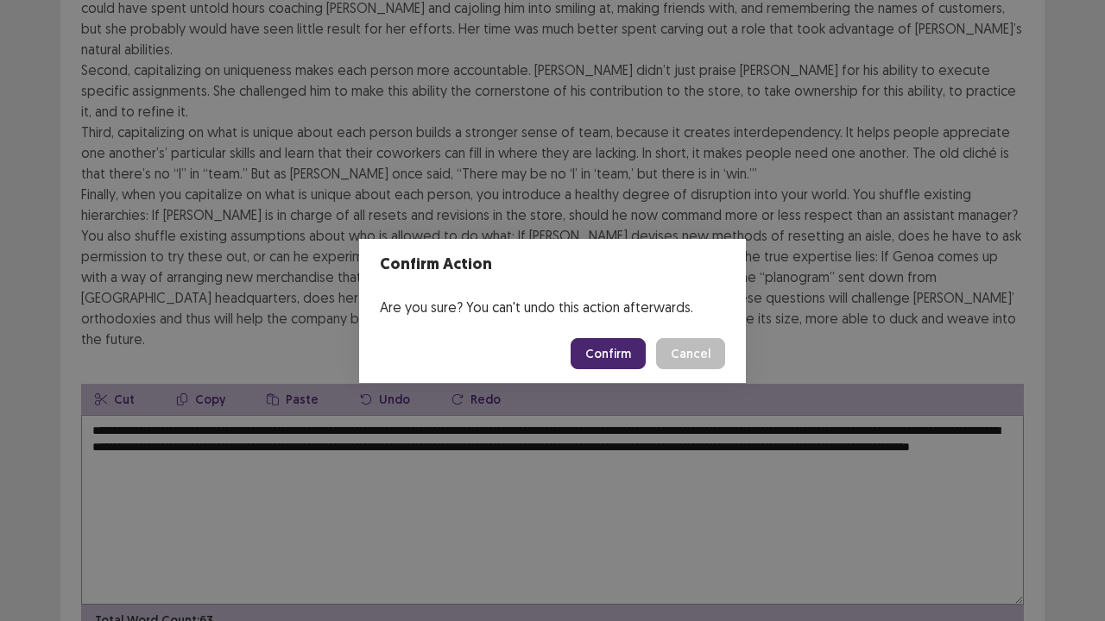
click at [612, 357] on button "Confirm" at bounding box center [608, 353] width 75 height 31
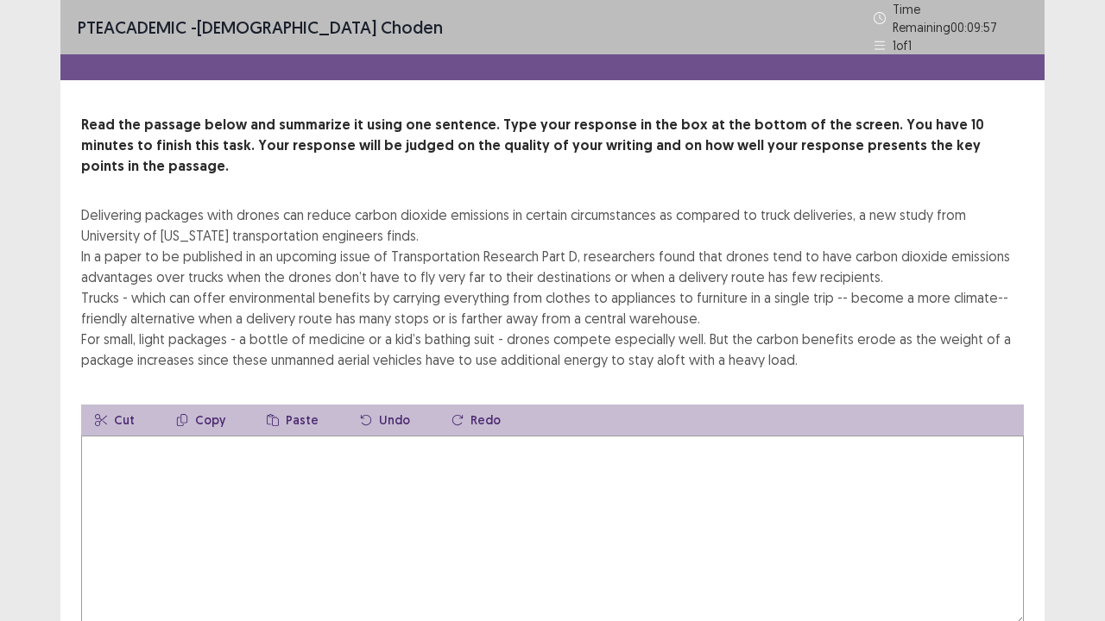
click at [120, 438] on textarea at bounding box center [552, 531] width 943 height 190
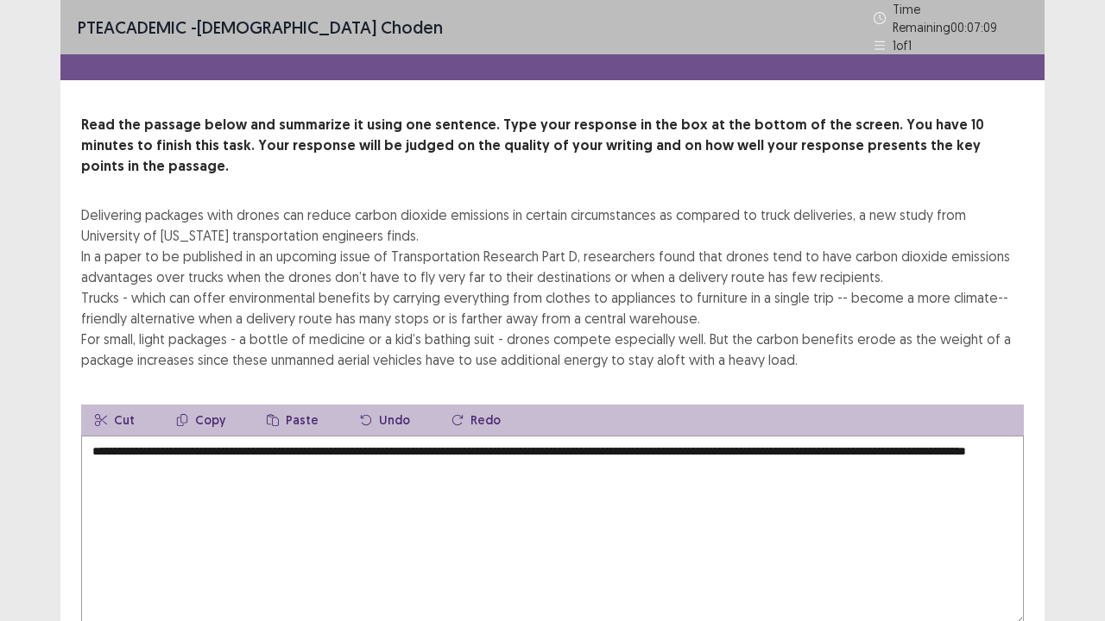
click at [371, 436] on textarea "**********" at bounding box center [552, 531] width 943 height 190
click at [325, 444] on textarea "**********" at bounding box center [552, 531] width 943 height 190
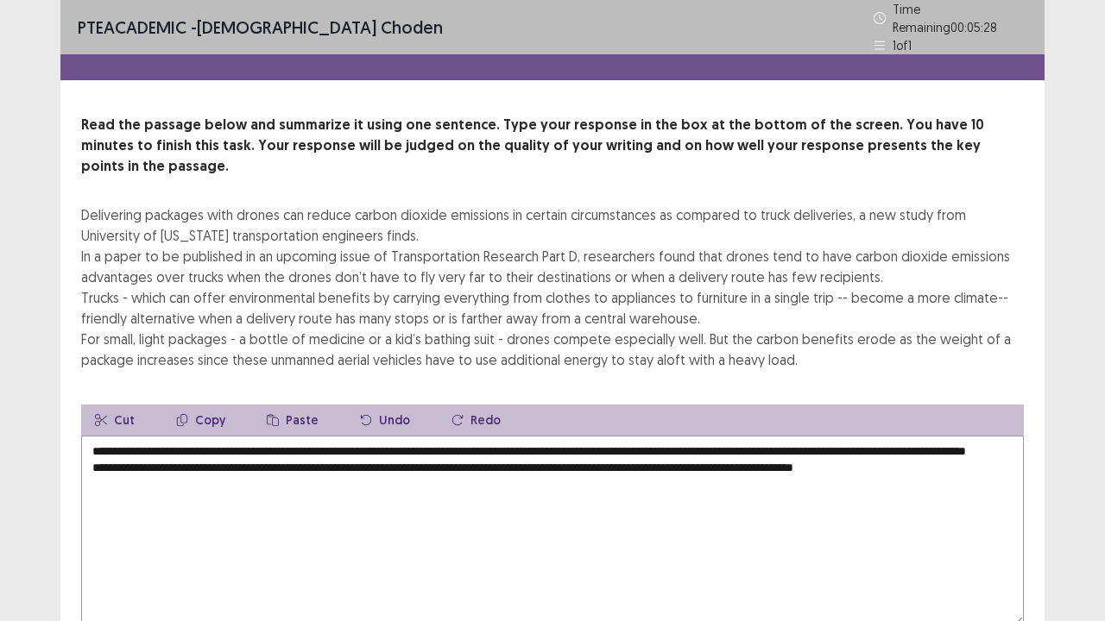
scroll to position [83, 0]
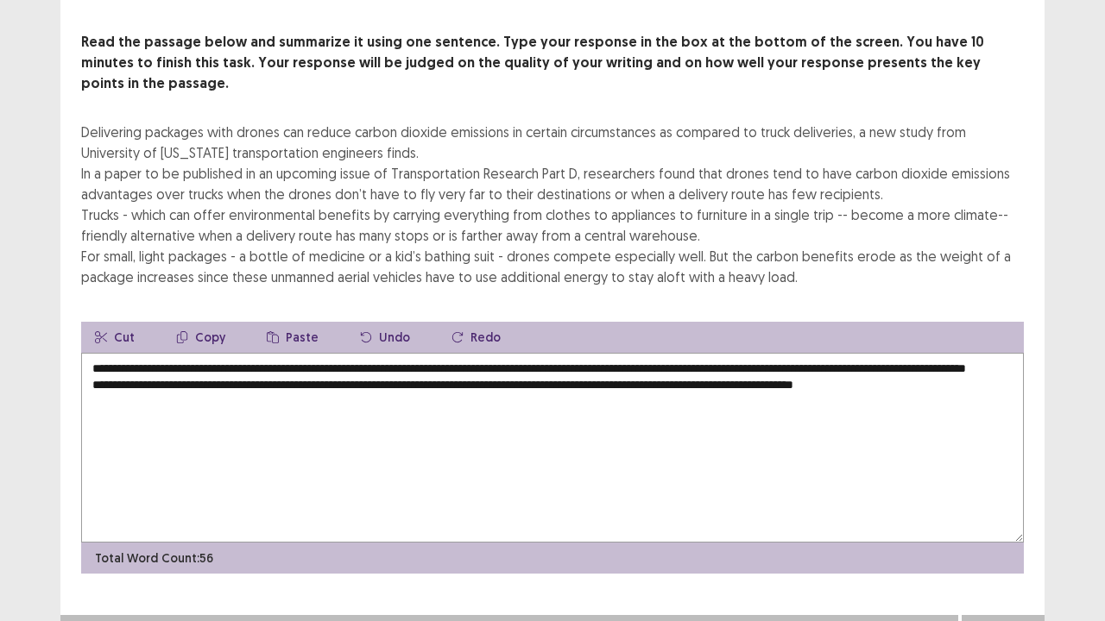
click at [93, 376] on textarea "**********" at bounding box center [552, 448] width 943 height 190
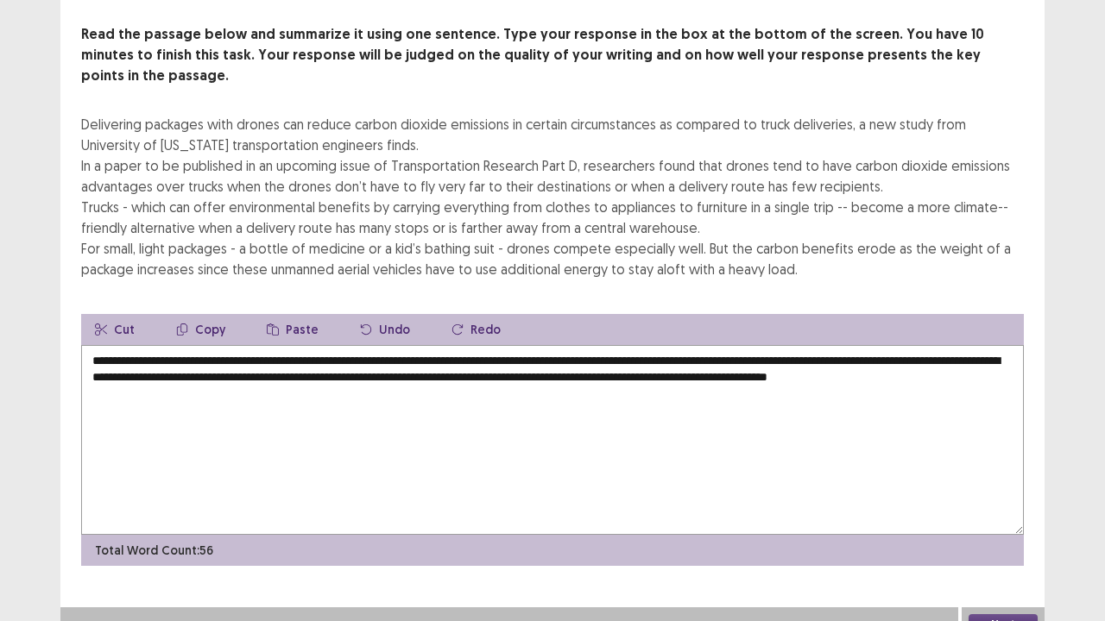
click at [313, 354] on textarea "**********" at bounding box center [552, 440] width 943 height 190
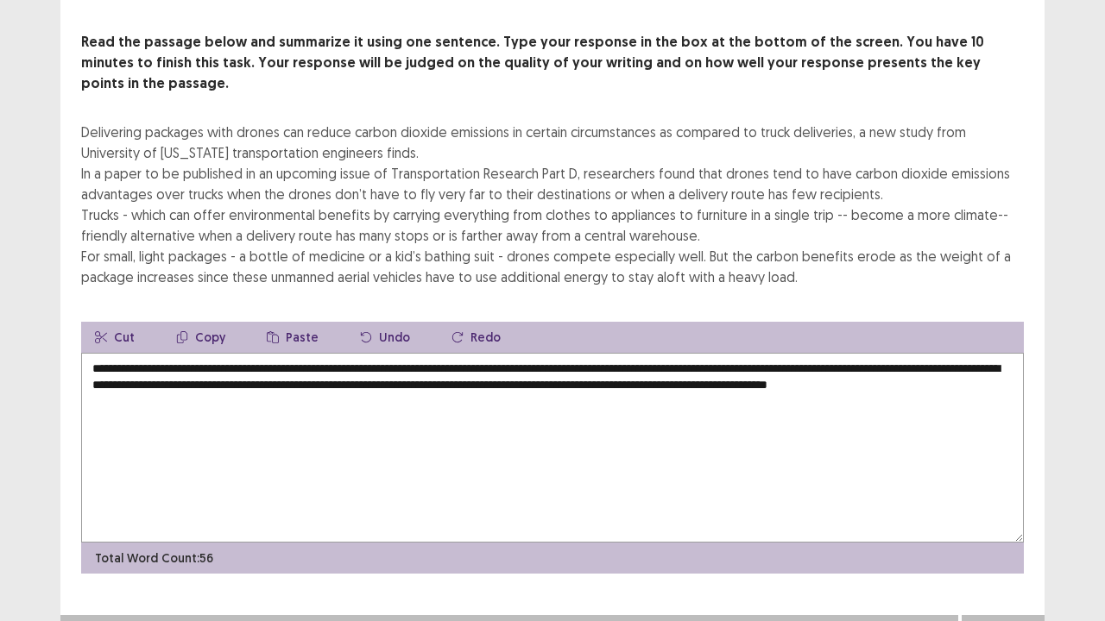
click at [314, 363] on textarea "**********" at bounding box center [552, 448] width 943 height 190
type textarea "**********"
click at [1012, 512] on button "Next" at bounding box center [1002, 632] width 69 height 21
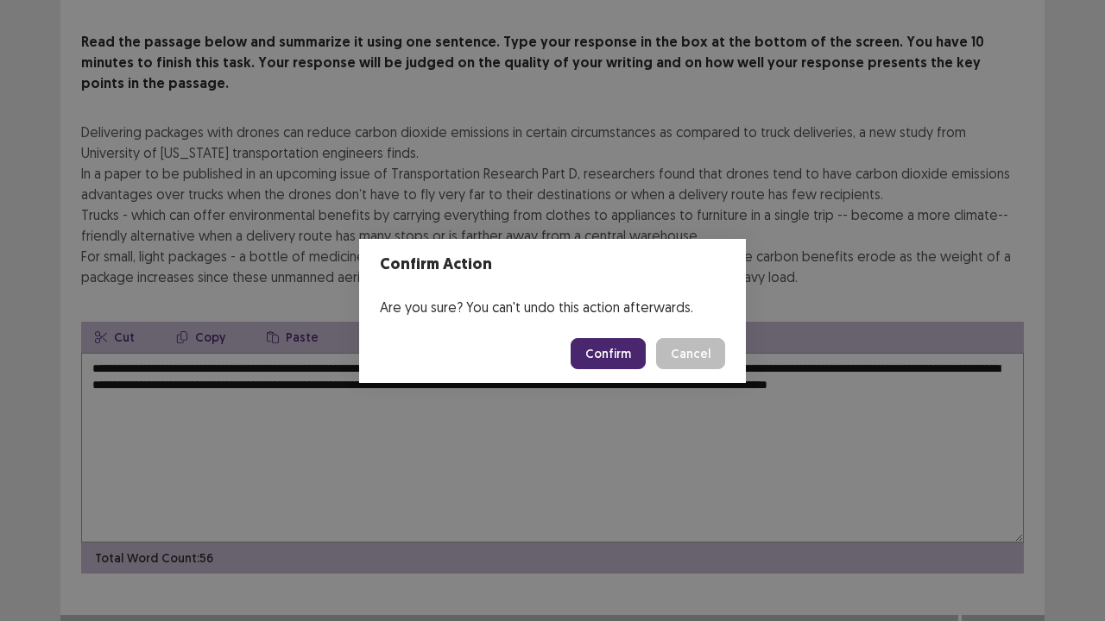
click at [620, 350] on button "Confirm" at bounding box center [608, 353] width 75 height 31
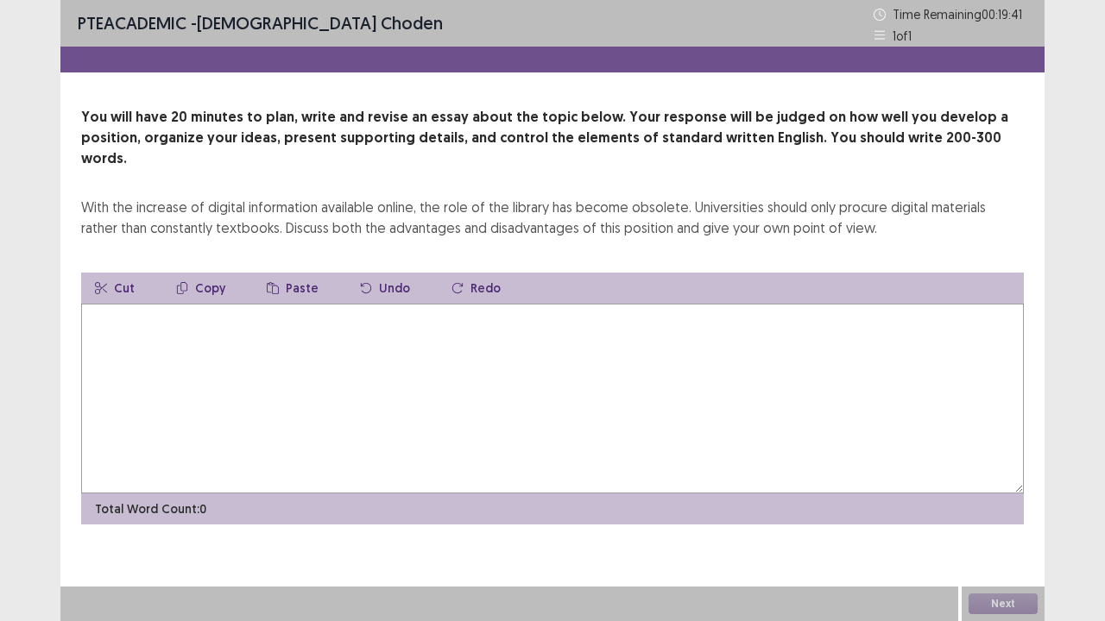
click at [169, 307] on textarea at bounding box center [552, 399] width 943 height 190
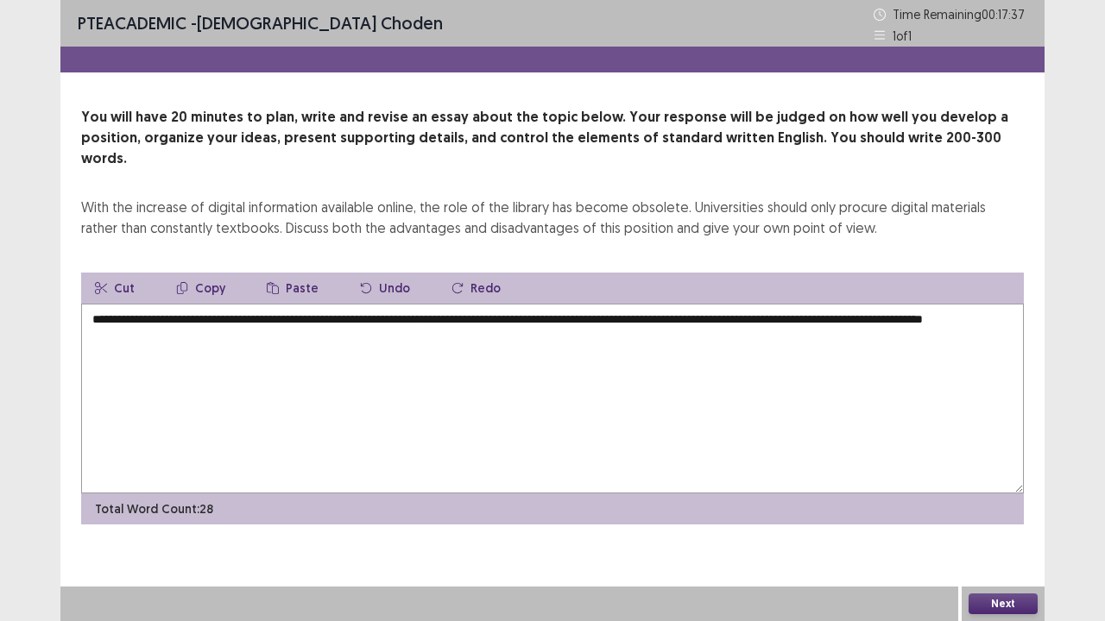
click at [144, 323] on textarea "**********" at bounding box center [552, 399] width 943 height 190
click at [212, 319] on textarea "**********" at bounding box center [552, 399] width 943 height 190
drag, startPoint x: 430, startPoint y: 312, endPoint x: 540, endPoint y: 331, distance: 112.1
click at [540, 331] on textarea "**********" at bounding box center [552, 399] width 943 height 190
click at [790, 304] on textarea "**********" at bounding box center [552, 399] width 943 height 190
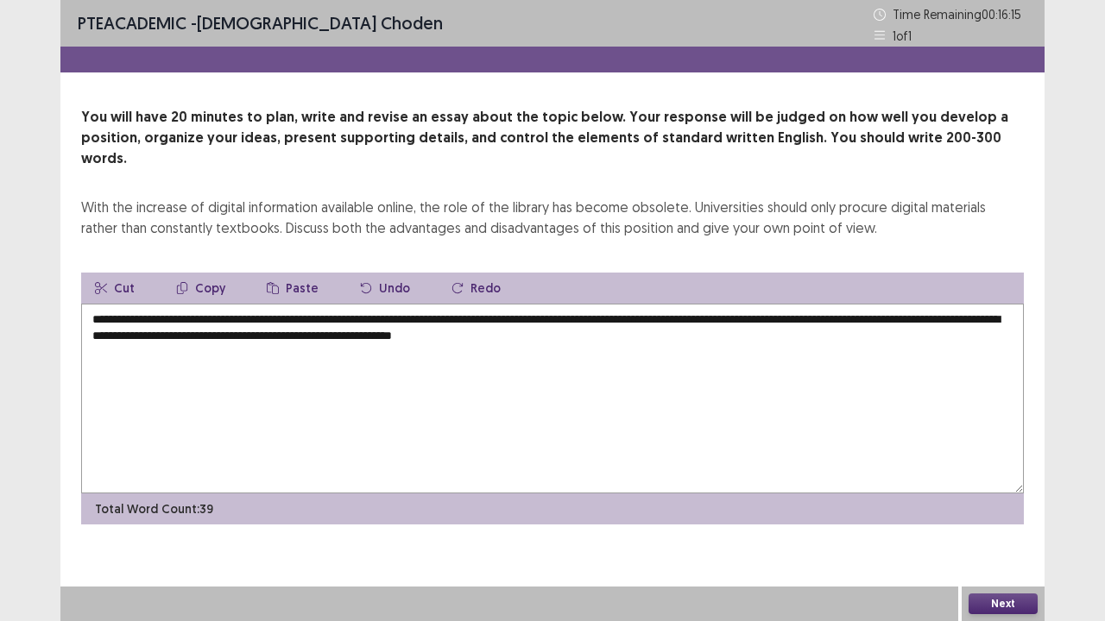
click at [663, 321] on textarea "**********" at bounding box center [552, 399] width 943 height 190
click at [773, 304] on textarea "**********" at bounding box center [552, 399] width 943 height 190
click at [866, 312] on textarea "**********" at bounding box center [552, 399] width 943 height 190
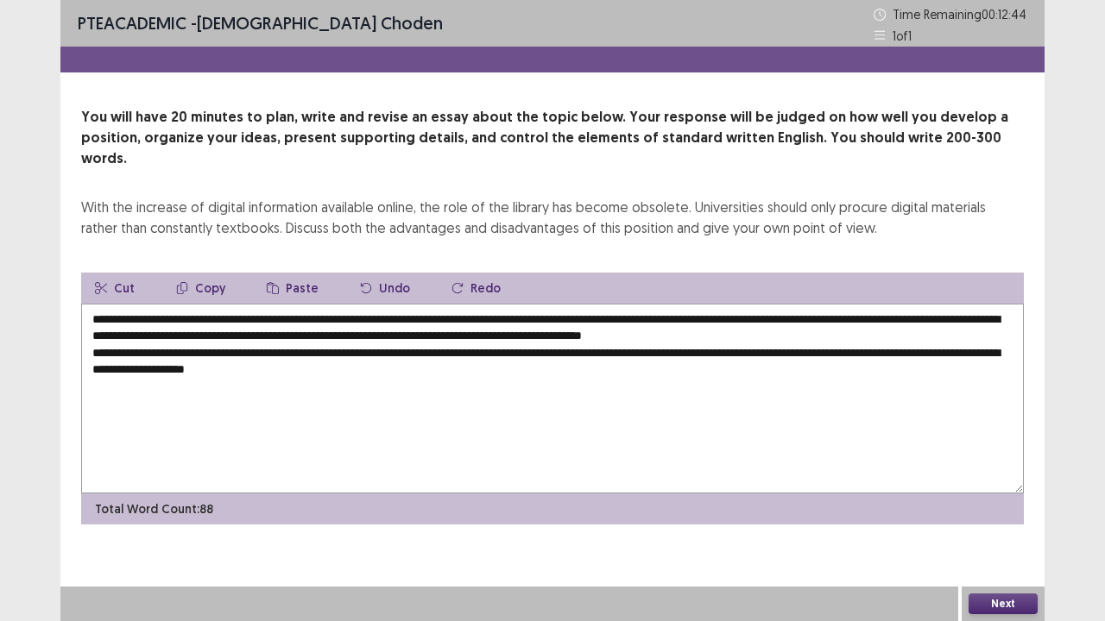
click at [318, 349] on textarea "**********" at bounding box center [552, 399] width 943 height 190
click at [315, 345] on textarea "**********" at bounding box center [552, 399] width 943 height 190
click at [363, 356] on textarea "**********" at bounding box center [552, 399] width 943 height 190
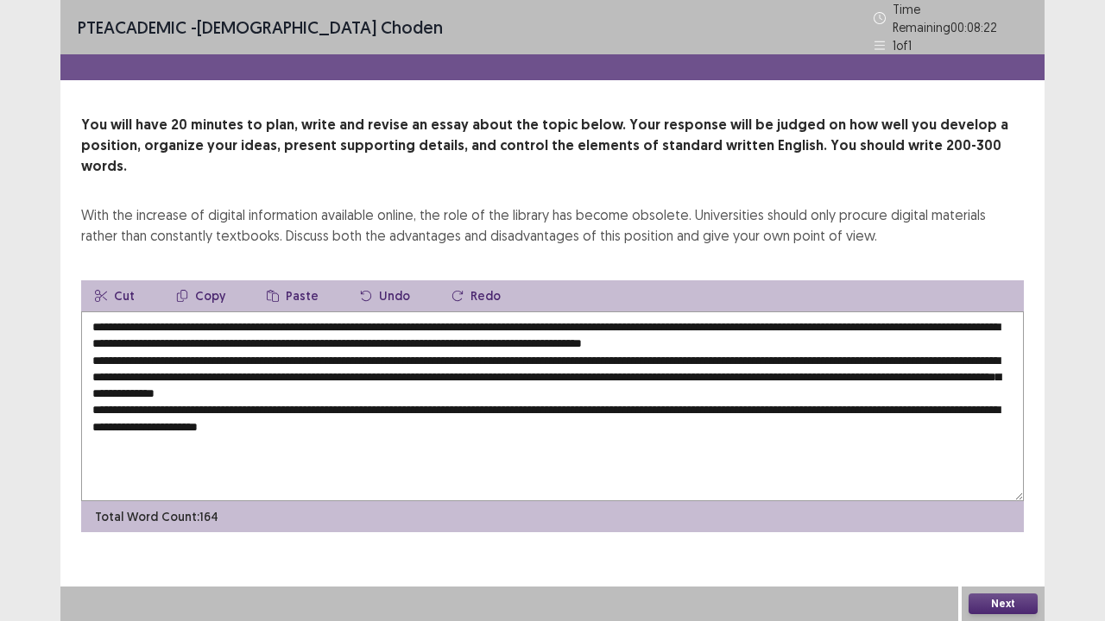
click at [264, 399] on textarea "**********" at bounding box center [552, 407] width 943 height 190
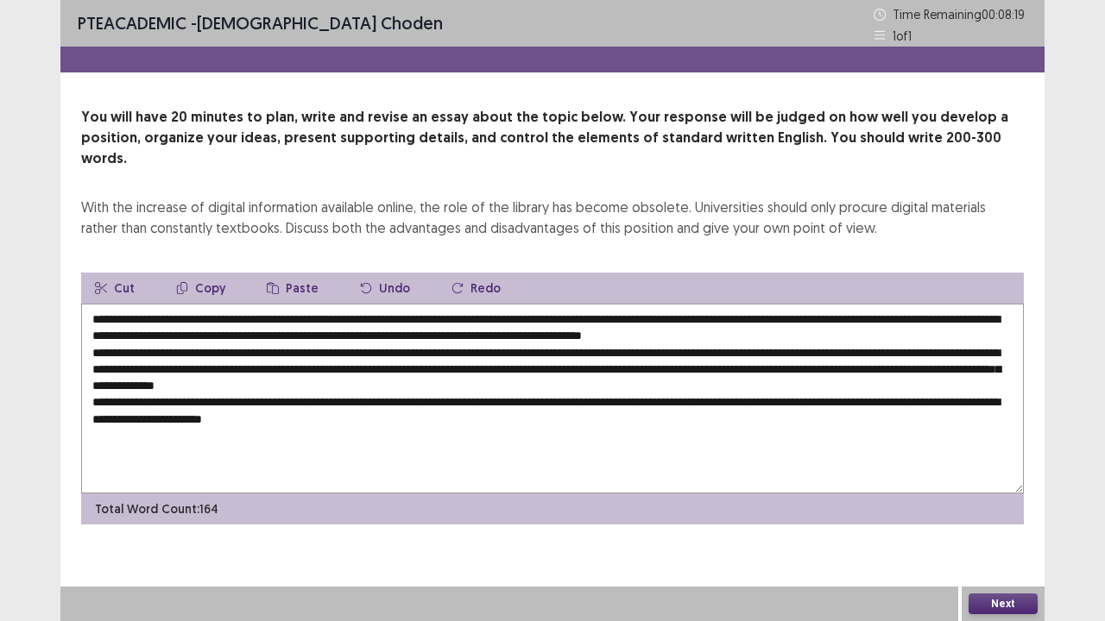
click at [403, 398] on textarea "**********" at bounding box center [552, 399] width 943 height 190
drag, startPoint x: 438, startPoint y: 403, endPoint x: 364, endPoint y: 406, distance: 73.4
click at [364, 406] on textarea "**********" at bounding box center [552, 399] width 943 height 190
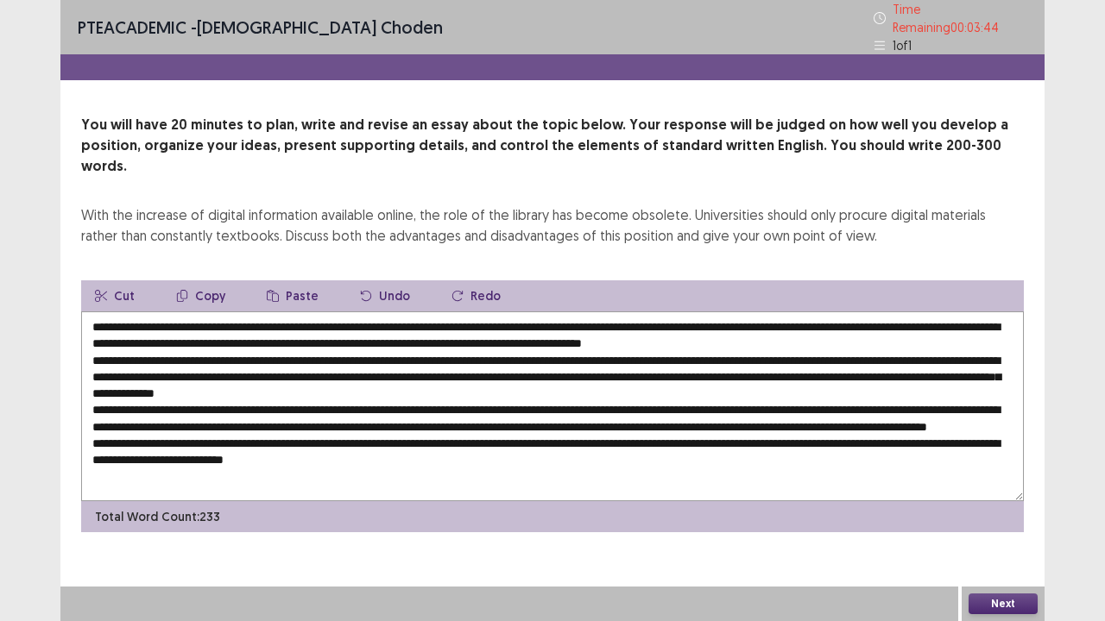
click at [865, 312] on textarea at bounding box center [552, 407] width 943 height 190
click at [867, 320] on textarea at bounding box center [552, 407] width 943 height 190
click at [240, 337] on textarea at bounding box center [552, 407] width 943 height 190
click at [457, 331] on textarea at bounding box center [552, 407] width 943 height 190
click at [781, 343] on textarea at bounding box center [552, 407] width 943 height 190
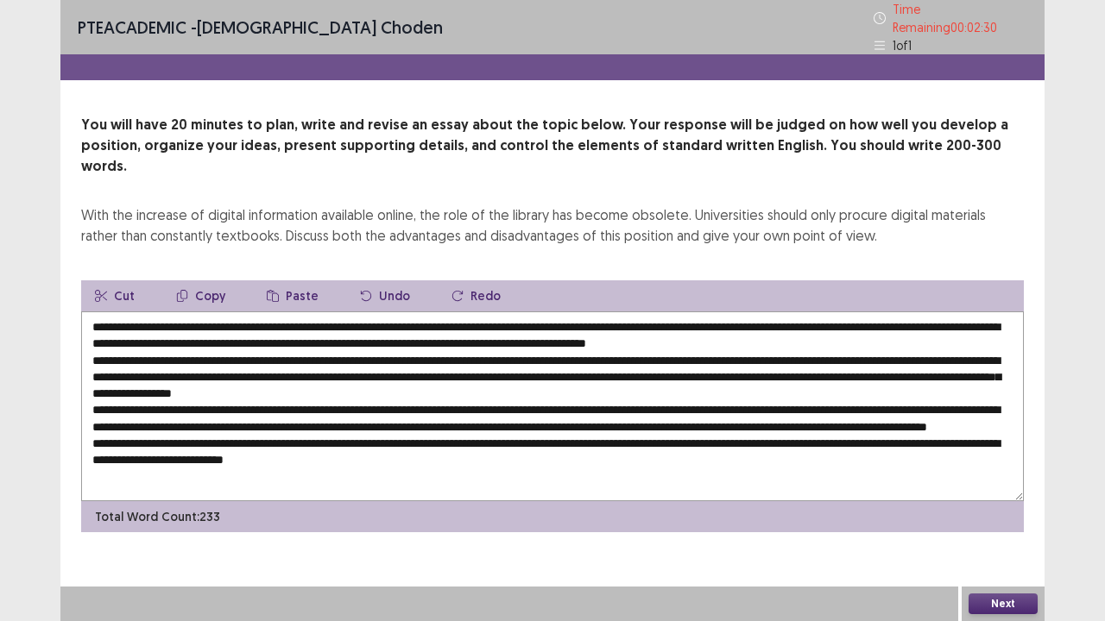
click at [827, 346] on textarea at bounding box center [552, 407] width 943 height 190
click at [825, 349] on textarea at bounding box center [552, 407] width 943 height 190
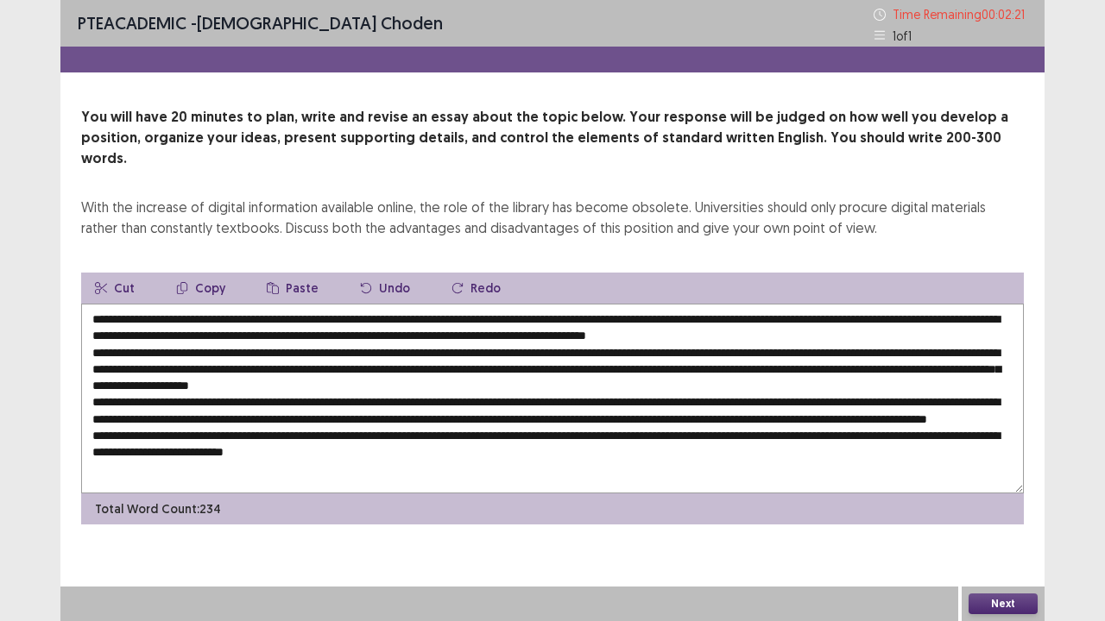
click at [877, 349] on textarea at bounding box center [552, 399] width 943 height 190
click at [849, 351] on textarea at bounding box center [552, 399] width 943 height 190
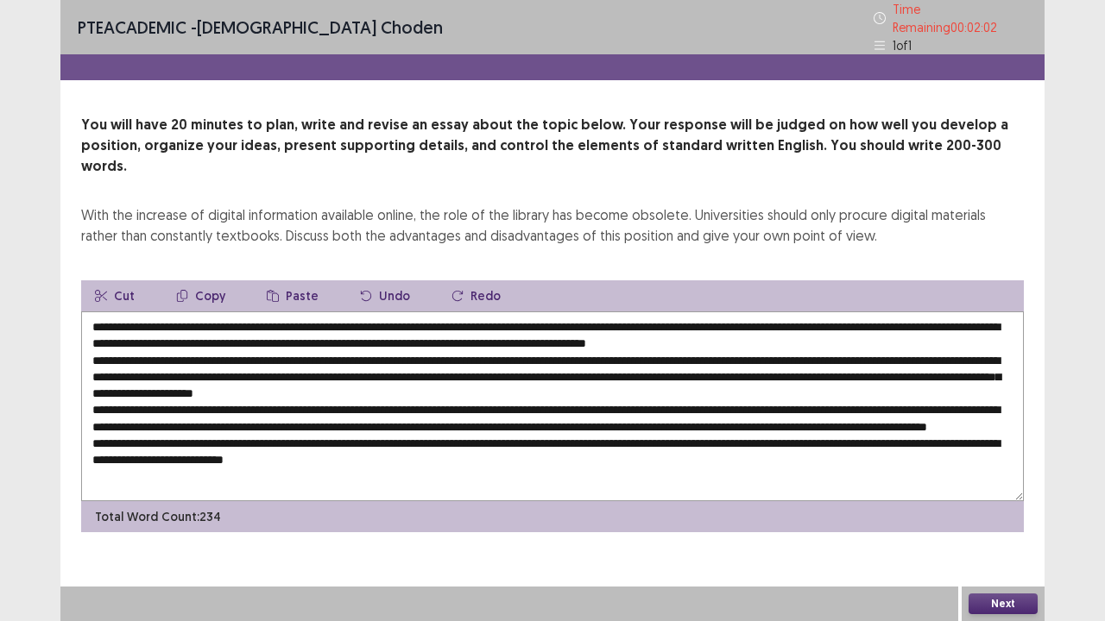
click at [171, 366] on textarea at bounding box center [552, 407] width 943 height 190
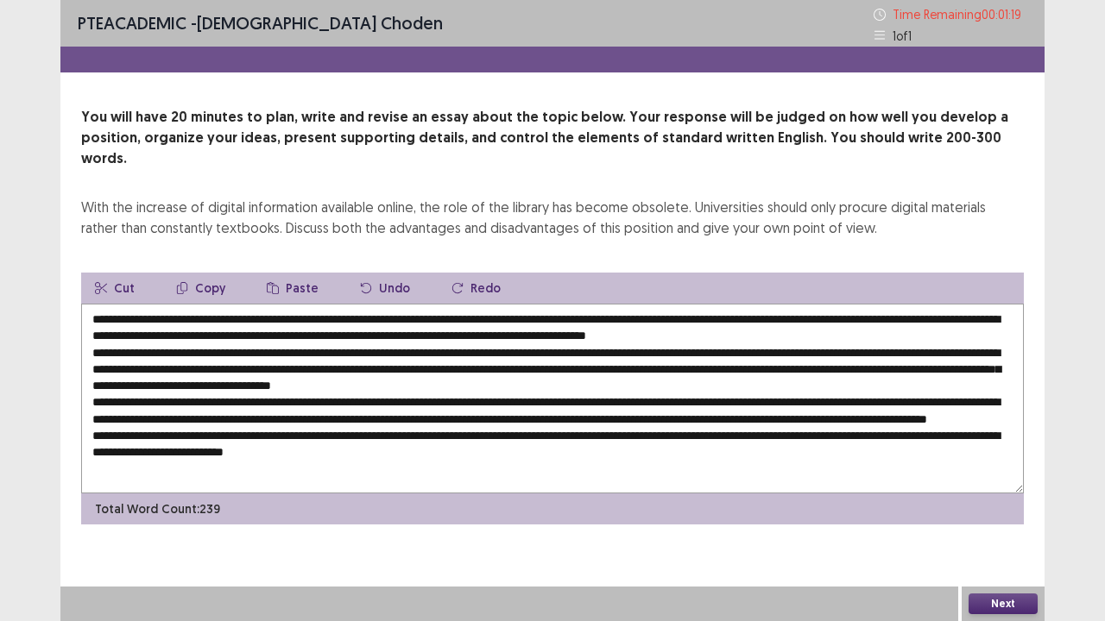
click at [251, 397] on textarea at bounding box center [552, 399] width 943 height 190
click at [758, 398] on textarea at bounding box center [552, 399] width 943 height 190
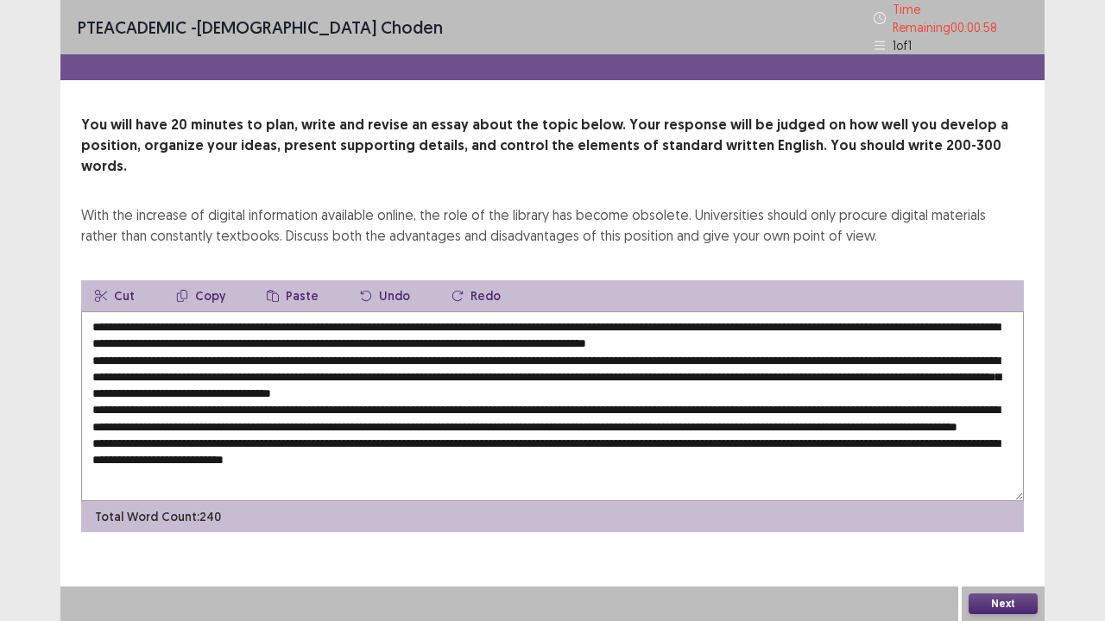
click at [146, 414] on textarea at bounding box center [552, 407] width 943 height 190
click at [393, 447] on textarea at bounding box center [552, 407] width 943 height 190
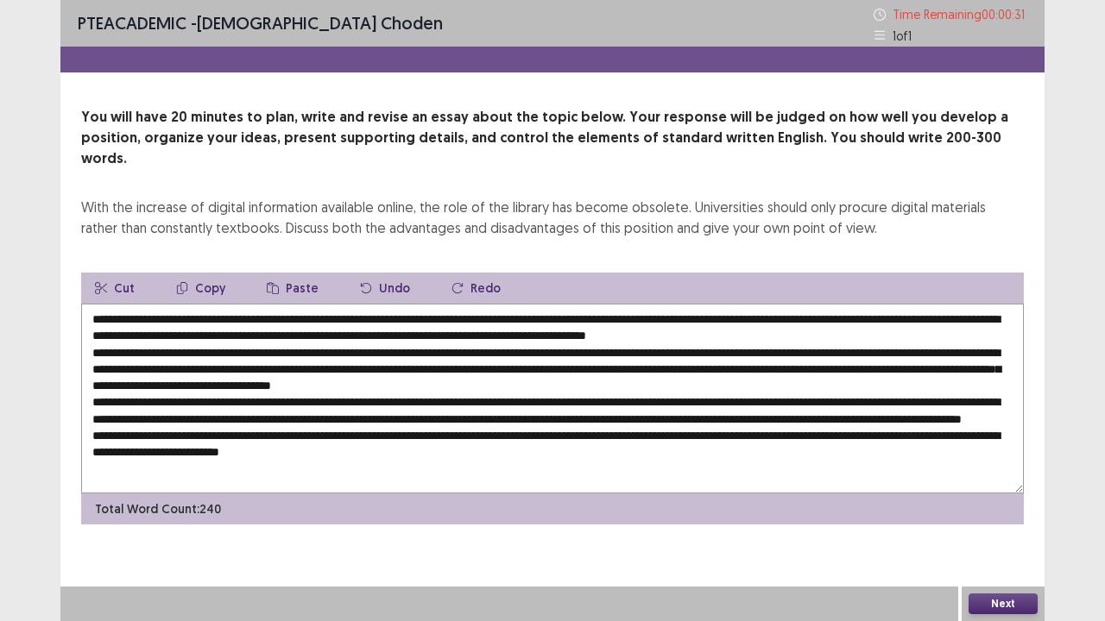
type textarea "**********"
click at [1006, 512] on button "Next" at bounding box center [1002, 604] width 69 height 21
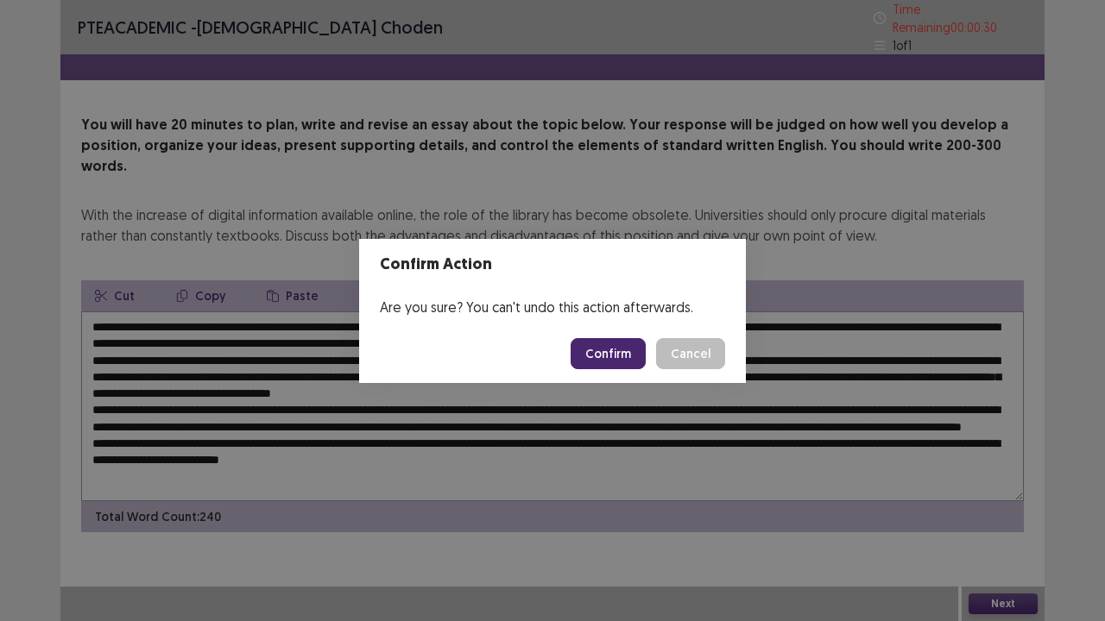
click at [612, 350] on button "Confirm" at bounding box center [608, 353] width 75 height 31
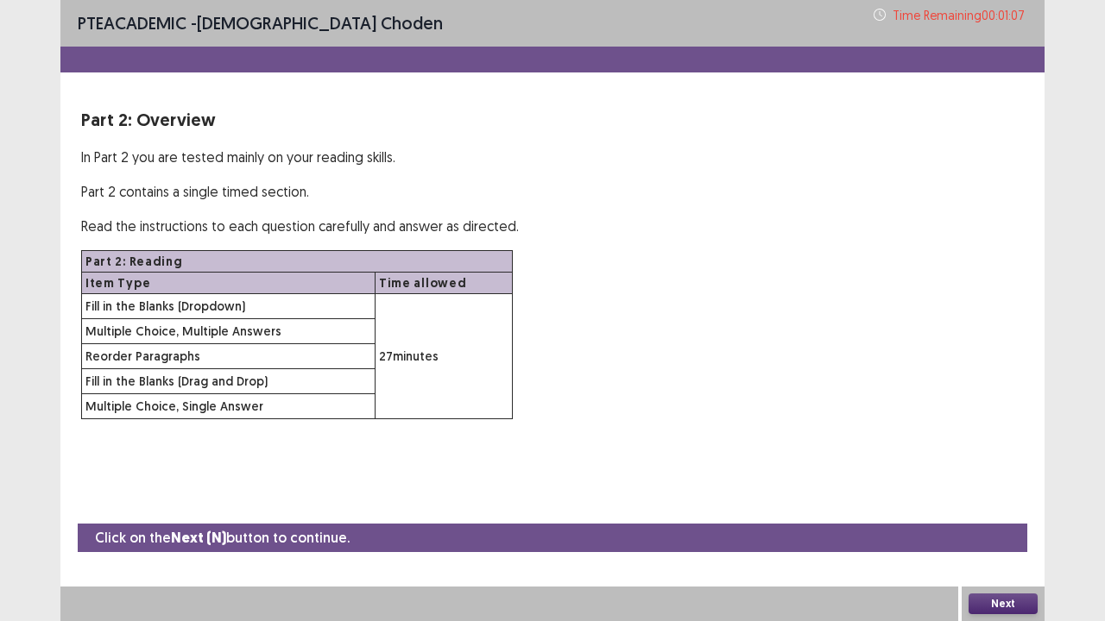
click at [1006, 512] on button "Next" at bounding box center [1002, 604] width 69 height 21
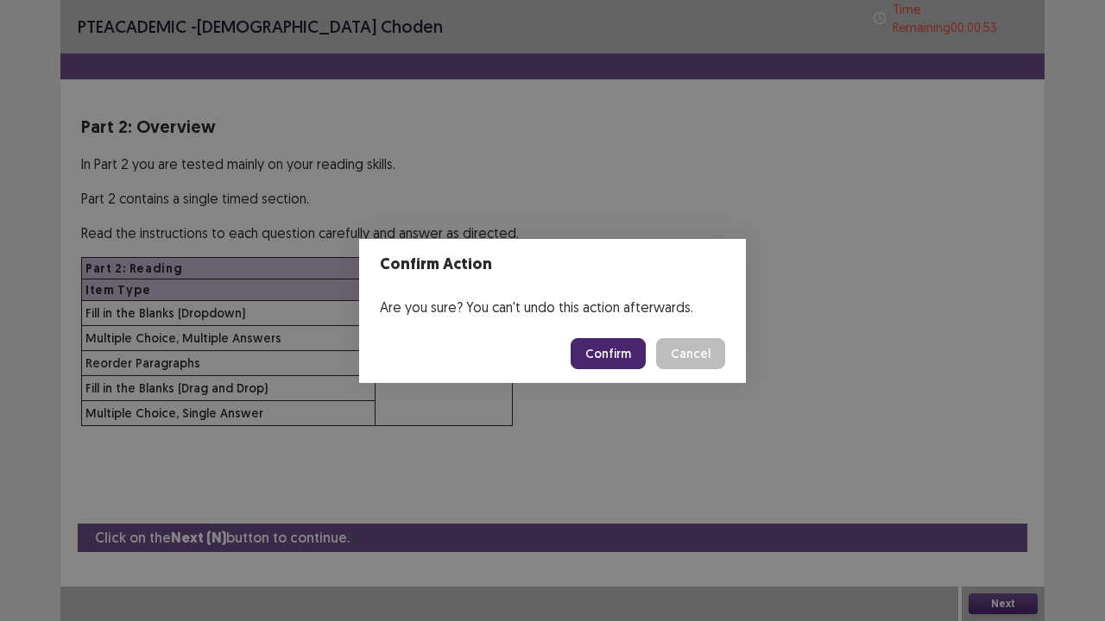
click at [627, 360] on button "Confirm" at bounding box center [608, 353] width 75 height 31
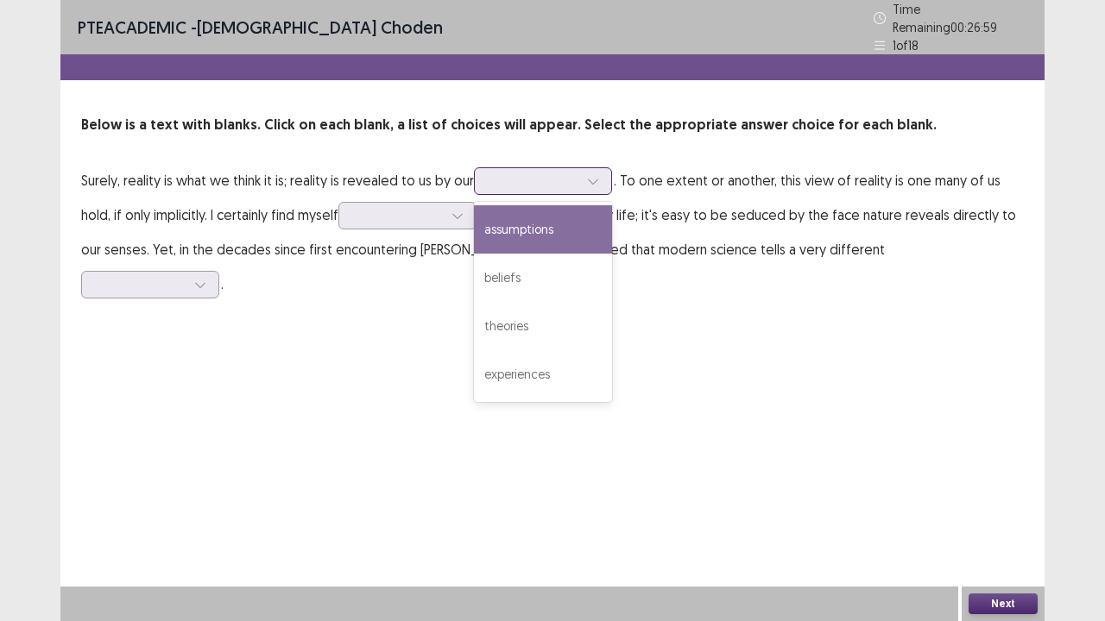
click at [552, 181] on div at bounding box center [534, 181] width 90 height 16
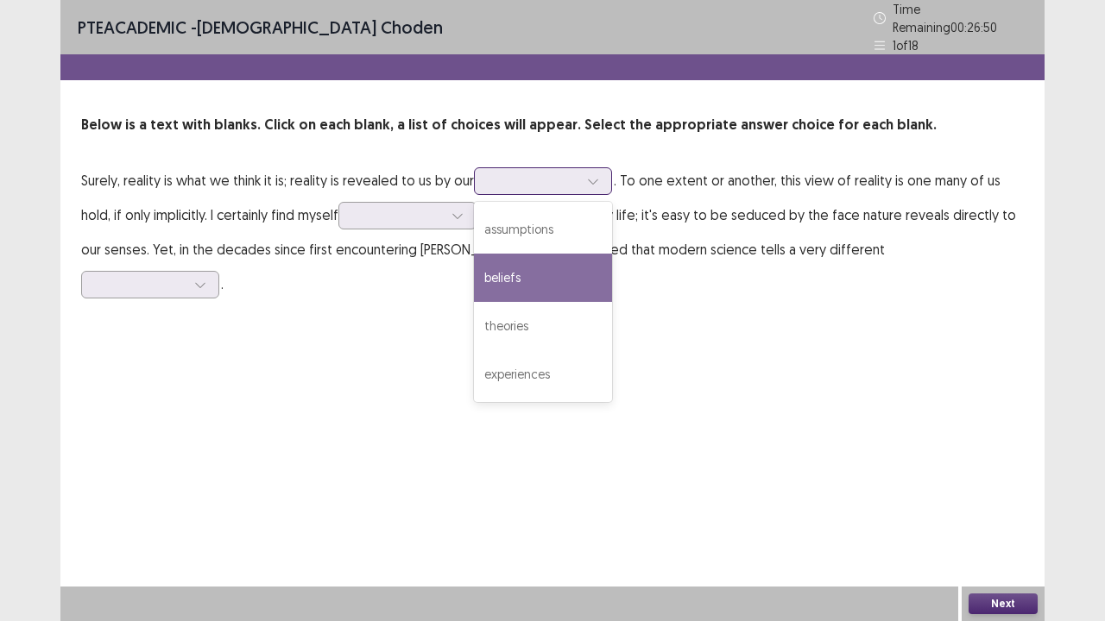
click at [514, 267] on div "beliefs" at bounding box center [543, 278] width 138 height 48
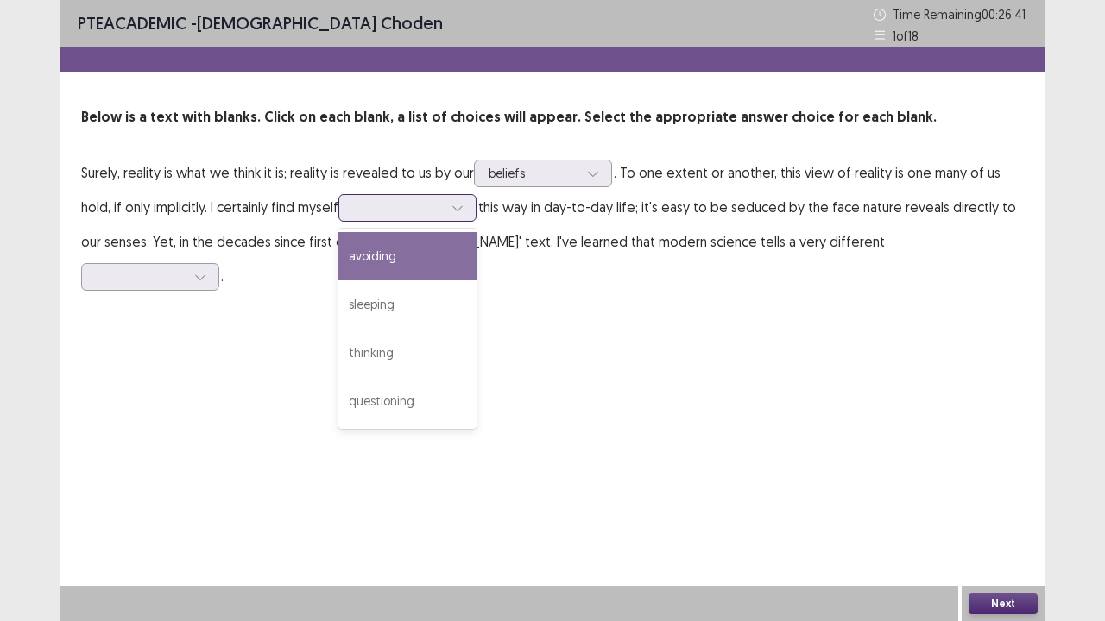
click at [414, 216] on div at bounding box center [398, 207] width 90 height 16
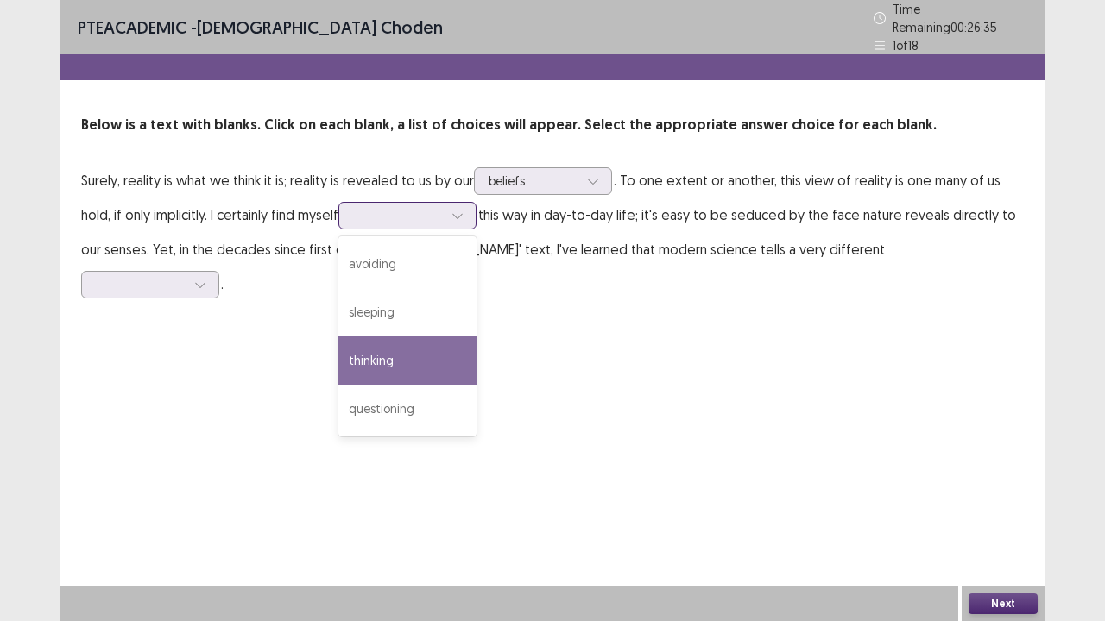
click at [370, 353] on div "thinking" at bounding box center [407, 361] width 138 height 48
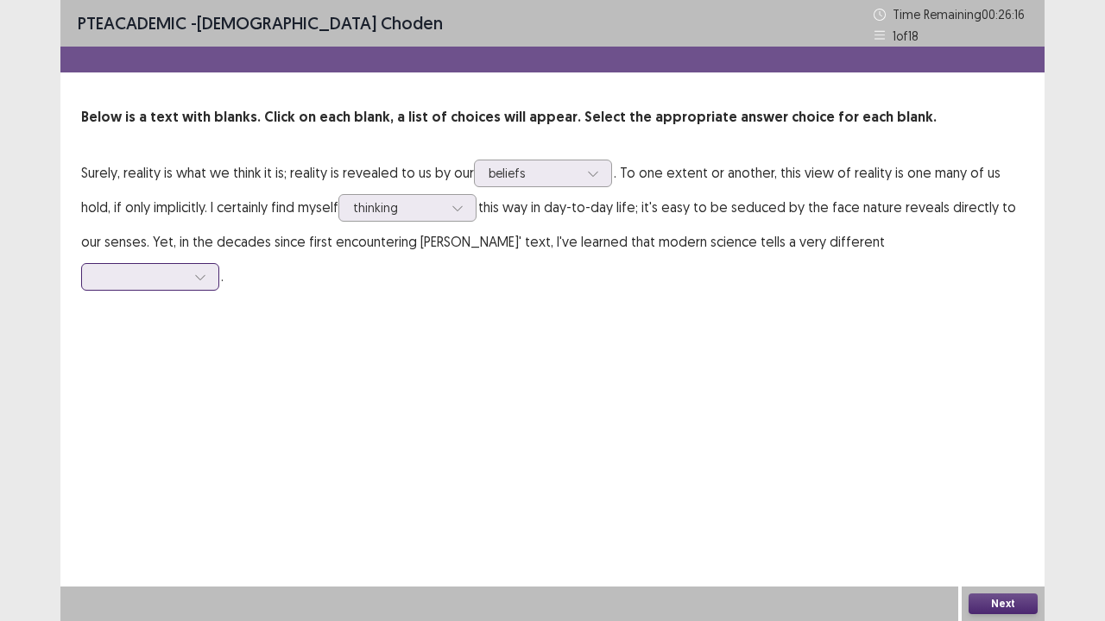
click at [186, 268] on div at bounding box center [141, 276] width 90 height 16
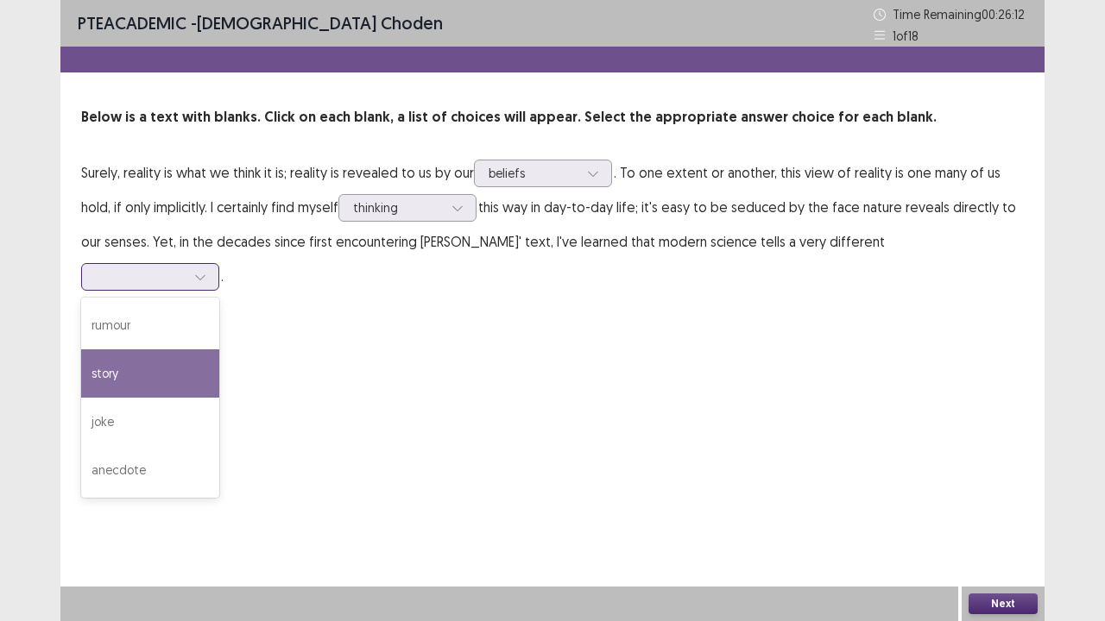
click at [219, 350] on div "story" at bounding box center [150, 374] width 138 height 48
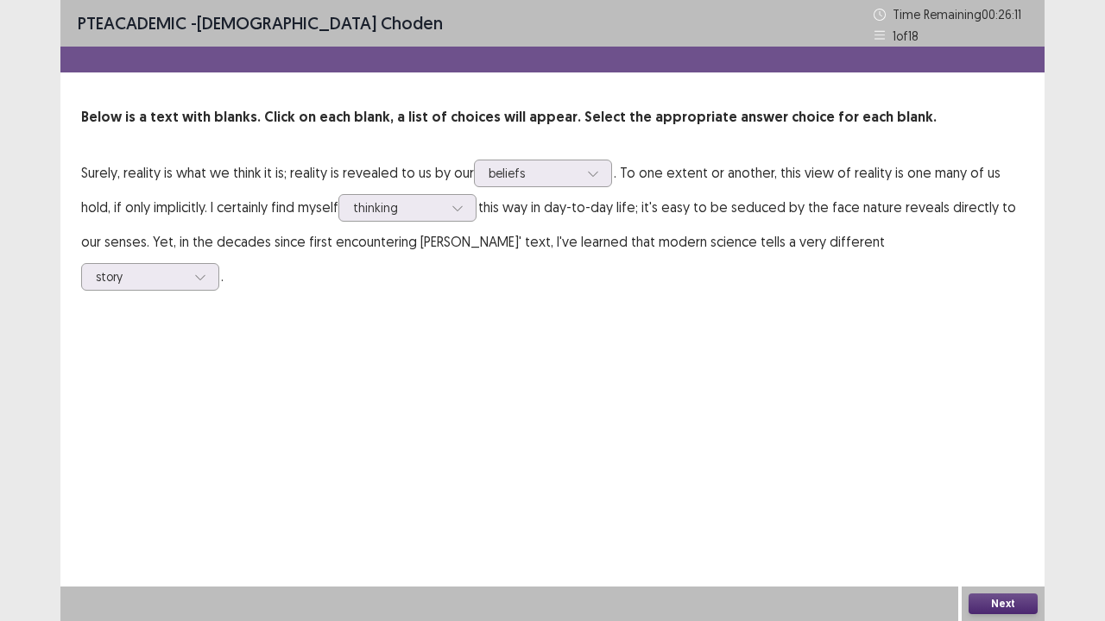
click at [1009, 512] on button "Next" at bounding box center [1002, 604] width 69 height 21
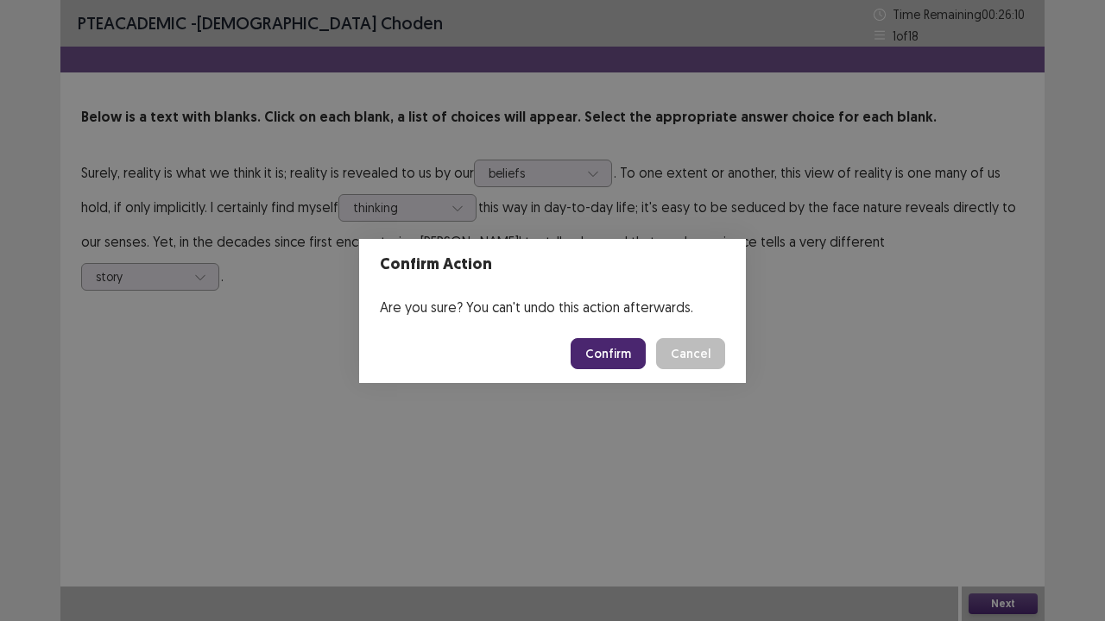
click at [586, 363] on button "Confirm" at bounding box center [608, 353] width 75 height 31
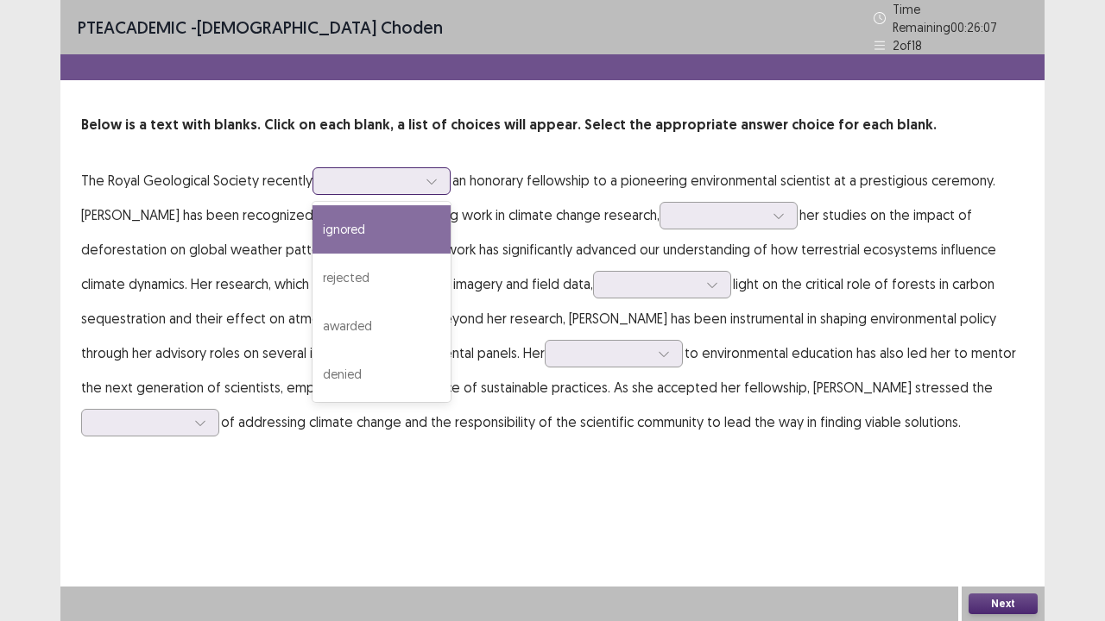
click at [376, 173] on div at bounding box center [372, 181] width 90 height 16
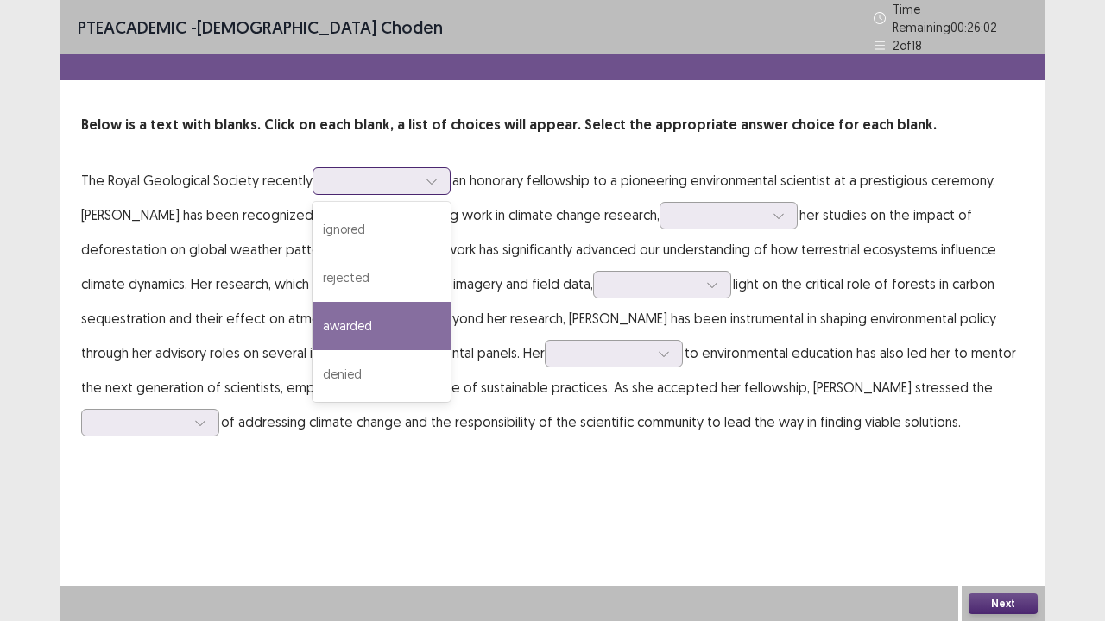
click at [344, 319] on div "awarded" at bounding box center [381, 326] width 138 height 48
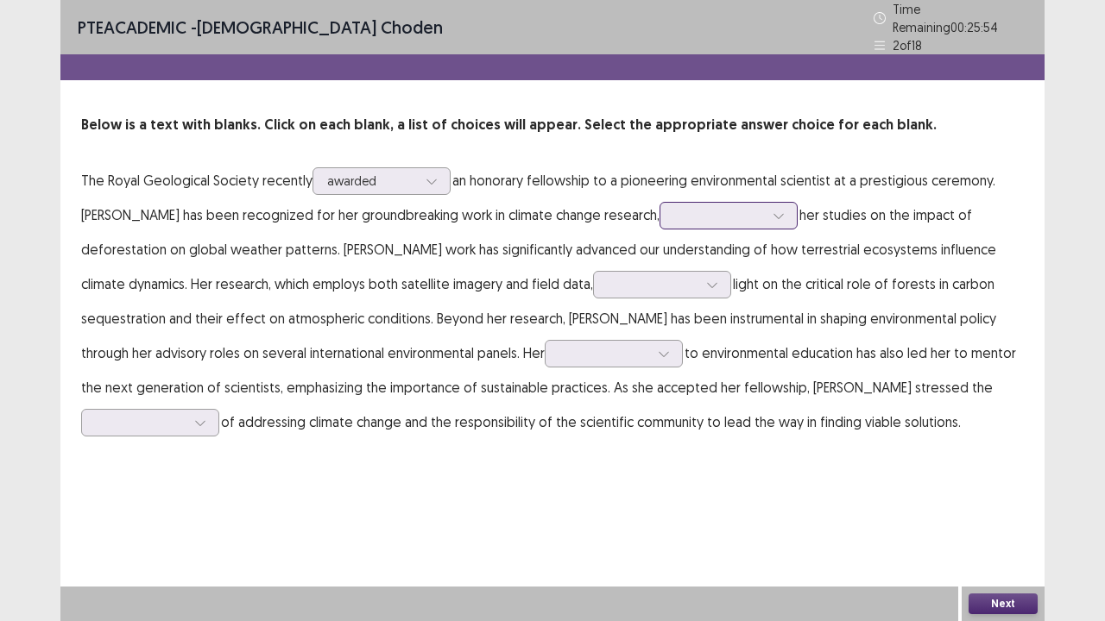
click at [713, 208] on div at bounding box center [719, 215] width 90 height 16
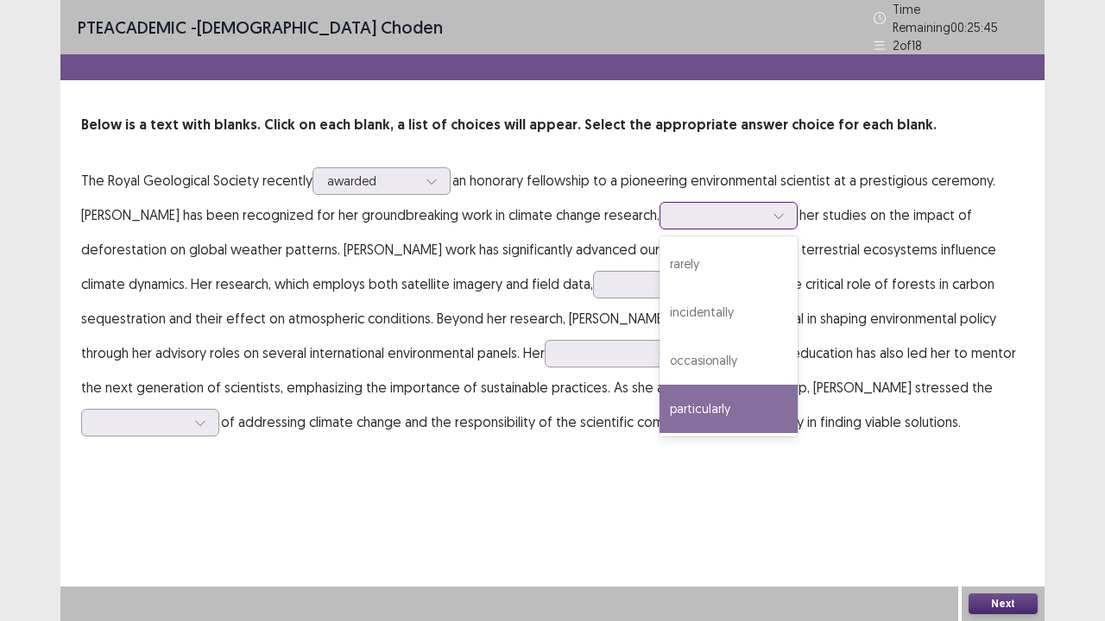
click at [711, 403] on div "particularly" at bounding box center [728, 409] width 138 height 48
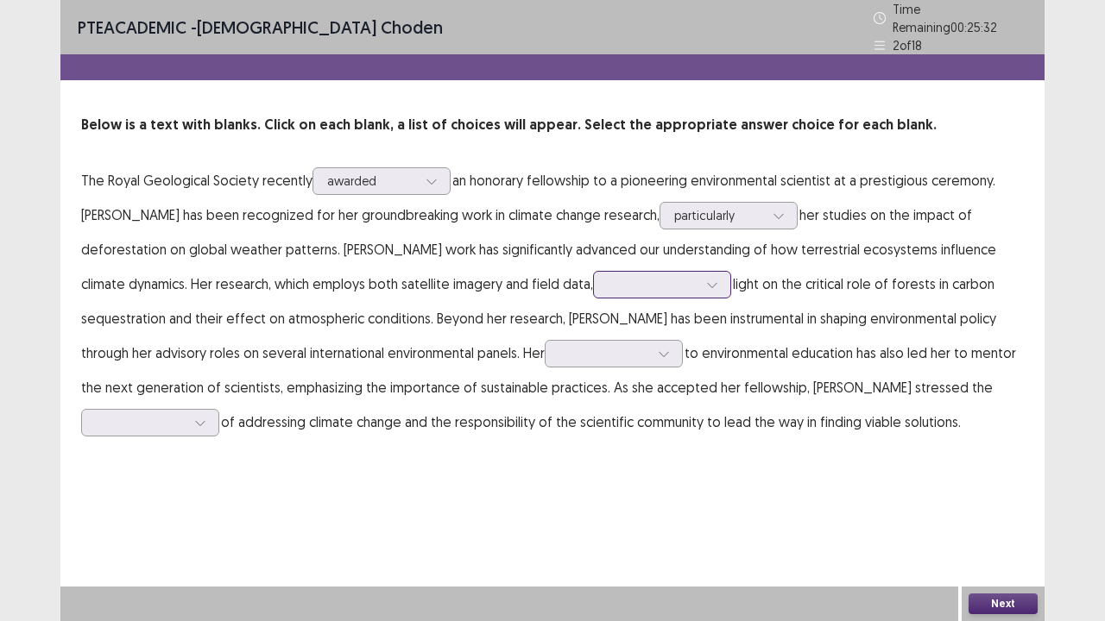
click at [694, 278] on div at bounding box center [653, 284] width 90 height 16
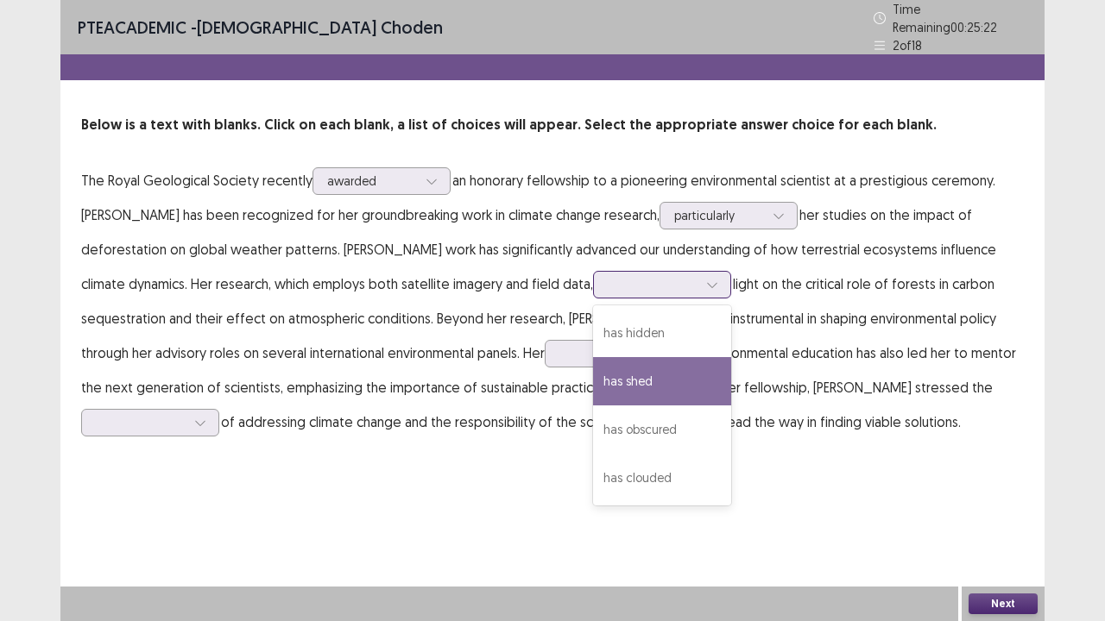
click at [625, 385] on div "has shed" at bounding box center [662, 381] width 138 height 48
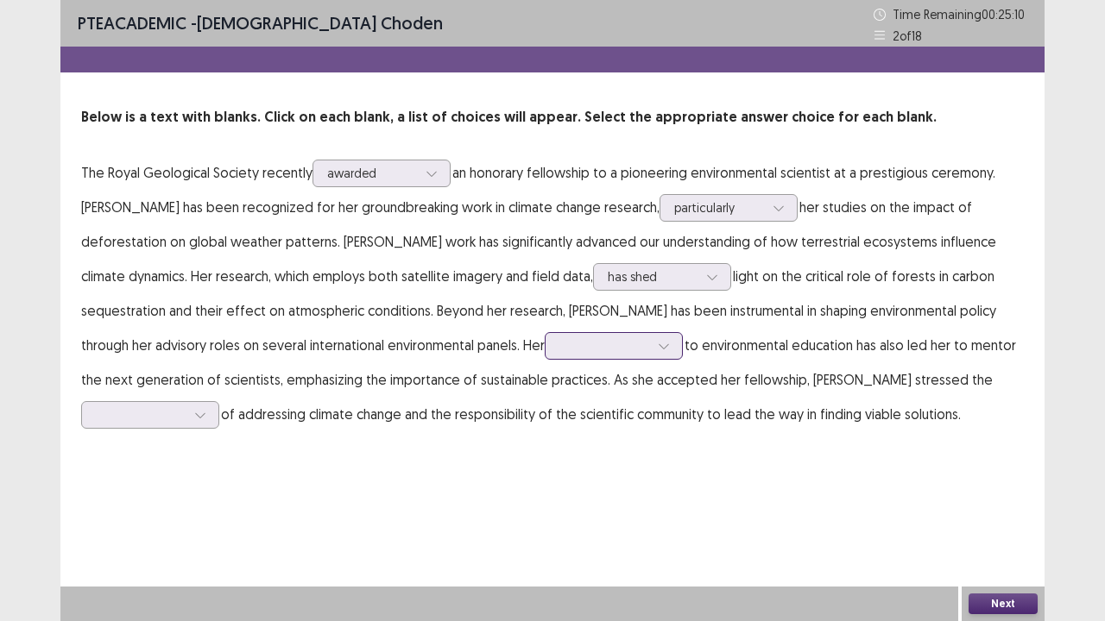
click at [612, 352] on div at bounding box center [604, 345] width 90 height 16
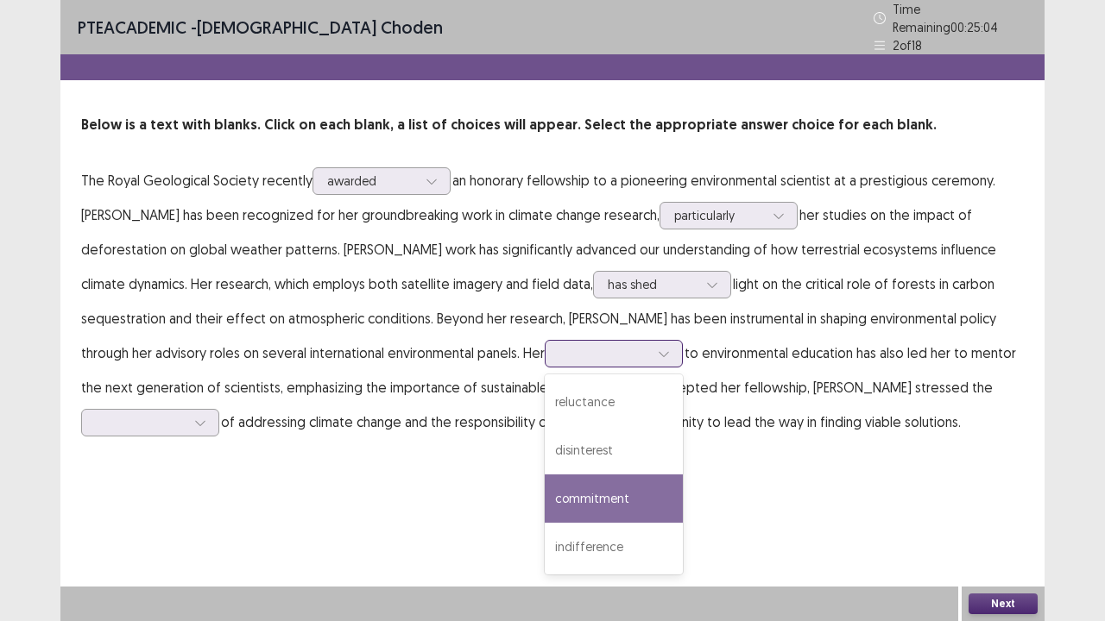
click at [606, 489] on div "commitment" at bounding box center [614, 499] width 138 height 48
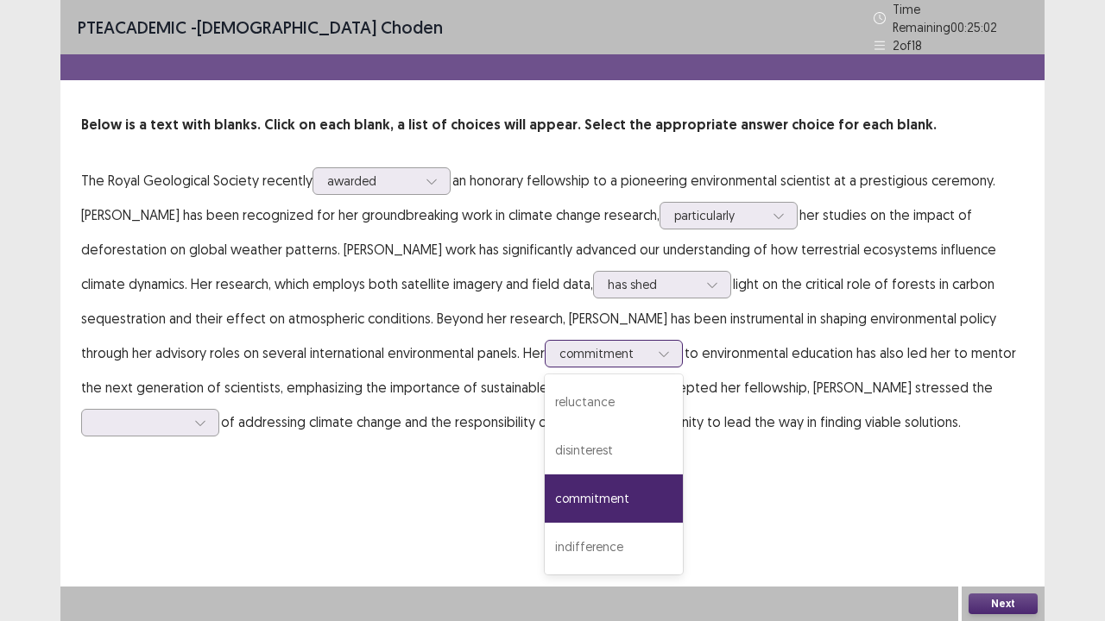
click at [613, 350] on div at bounding box center [604, 353] width 90 height 16
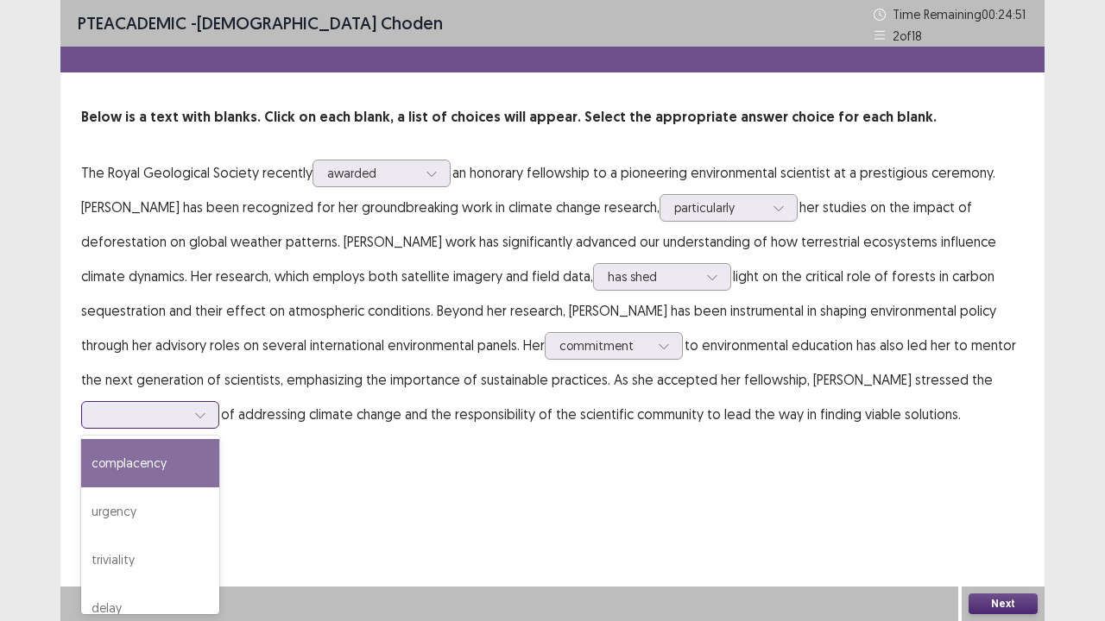
click at [209, 418] on div at bounding box center [200, 415] width 26 height 26
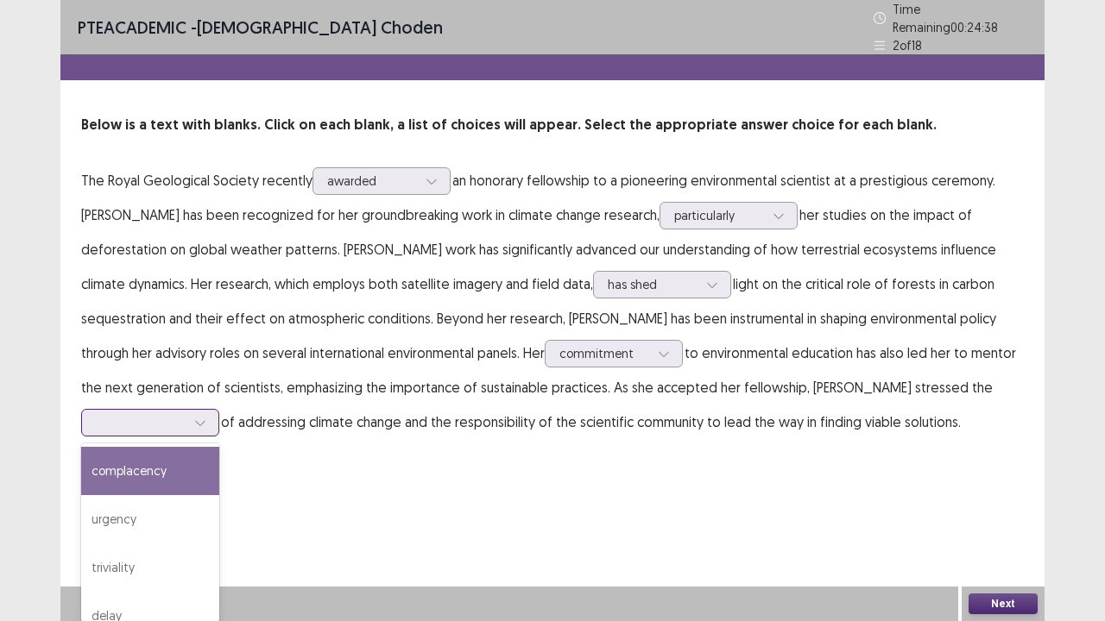
click at [166, 470] on div "complacency" at bounding box center [150, 471] width 138 height 48
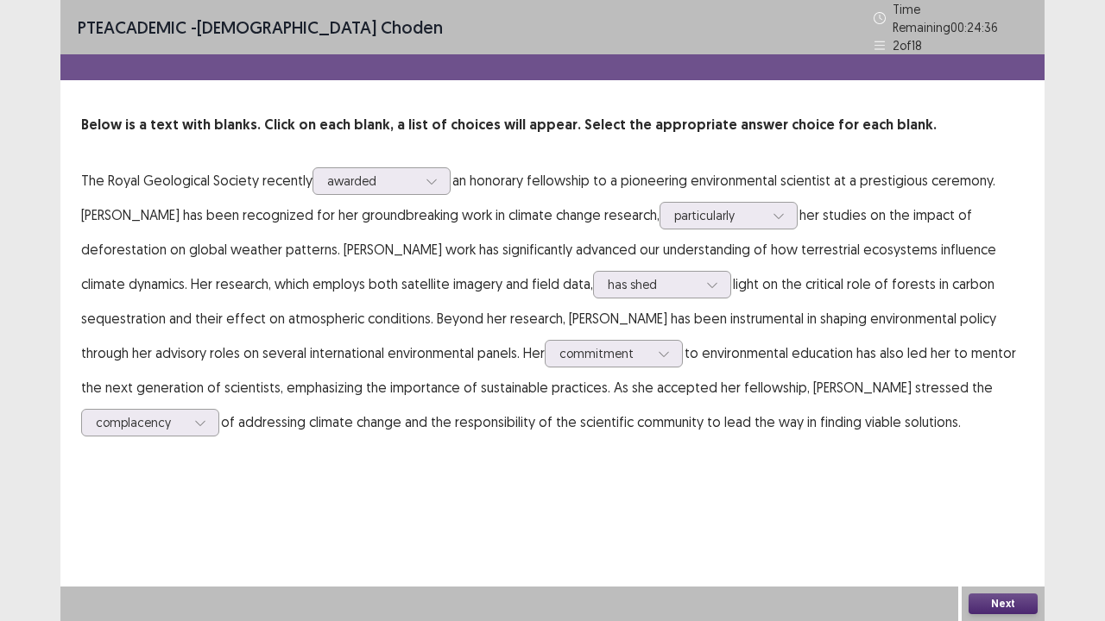
click at [1017, 512] on button "Next" at bounding box center [1002, 604] width 69 height 21
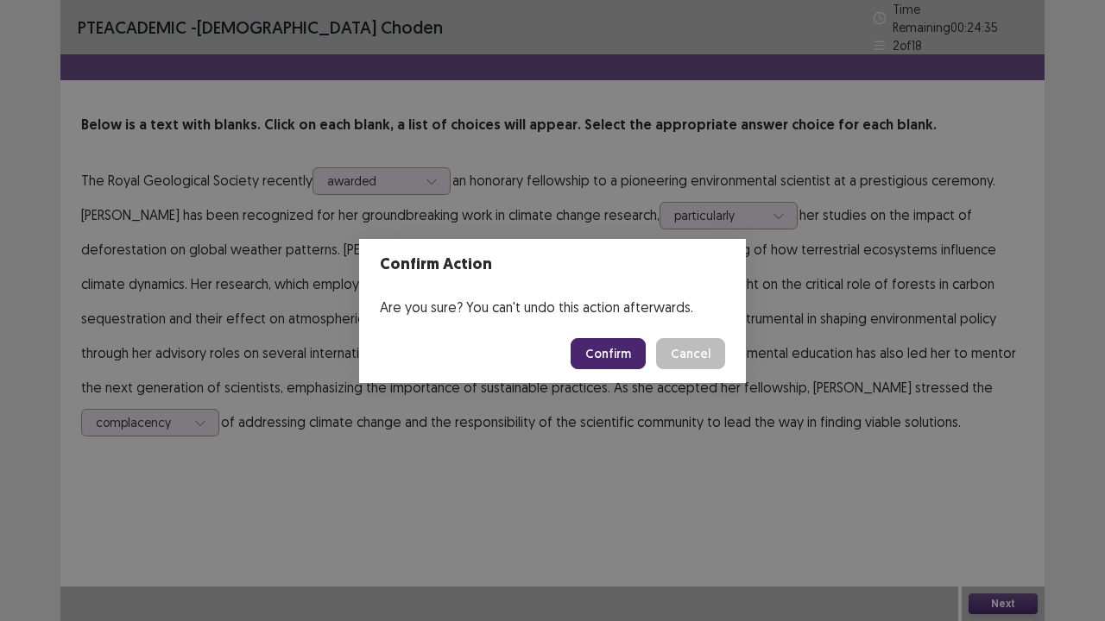
click at [623, 352] on button "Confirm" at bounding box center [608, 353] width 75 height 31
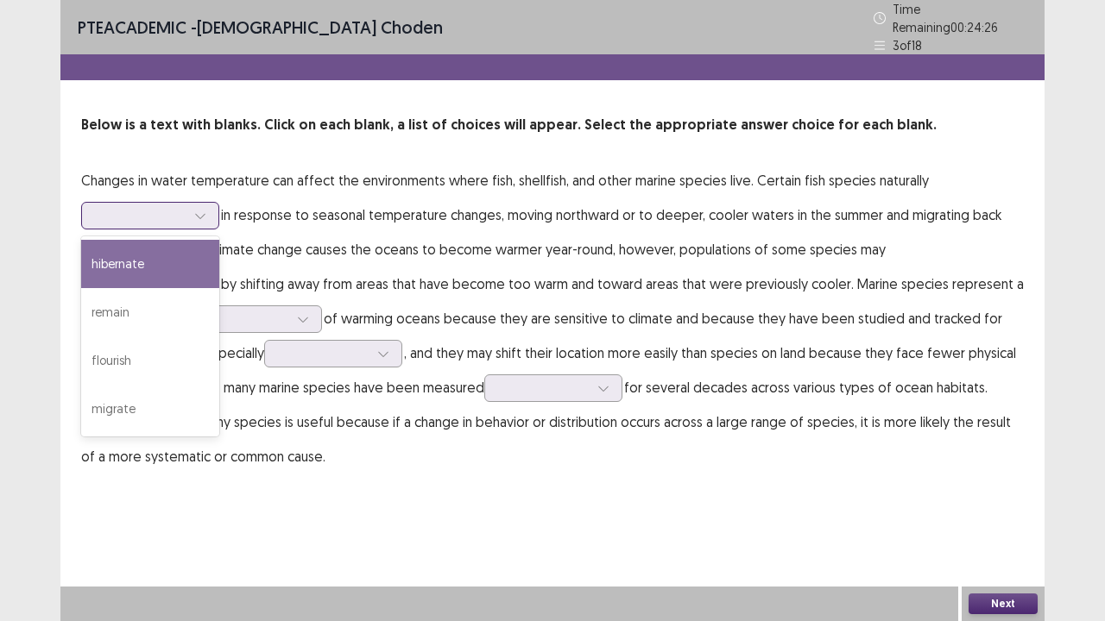
click at [203, 210] on icon at bounding box center [200, 216] width 12 height 12
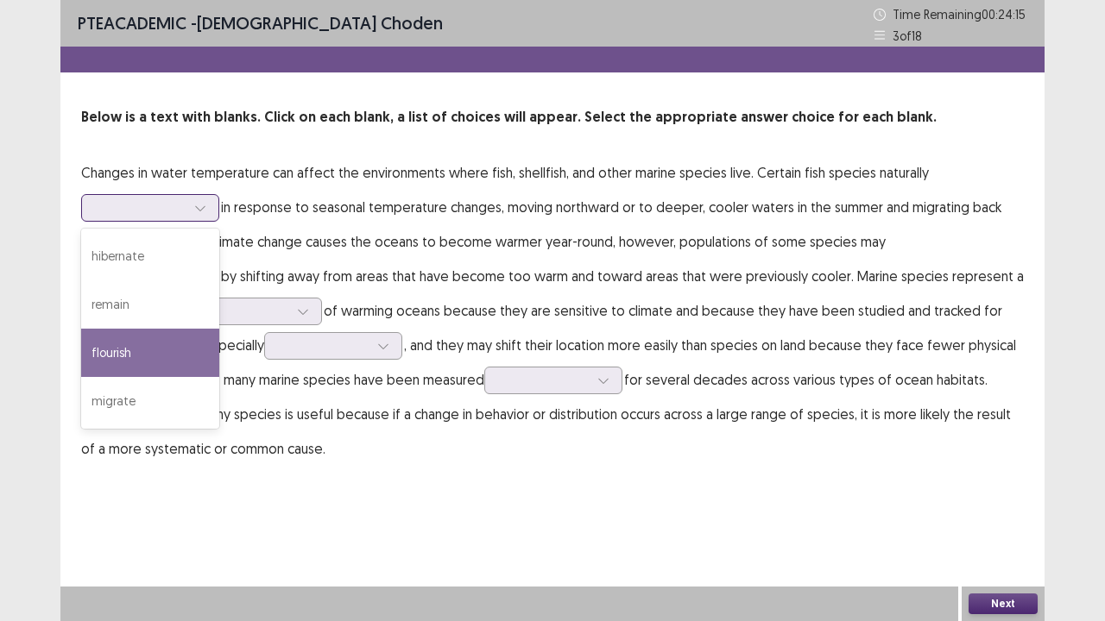
click at [127, 351] on div "flourish" at bounding box center [150, 353] width 138 height 48
click at [192, 205] on div at bounding box center [200, 208] width 26 height 26
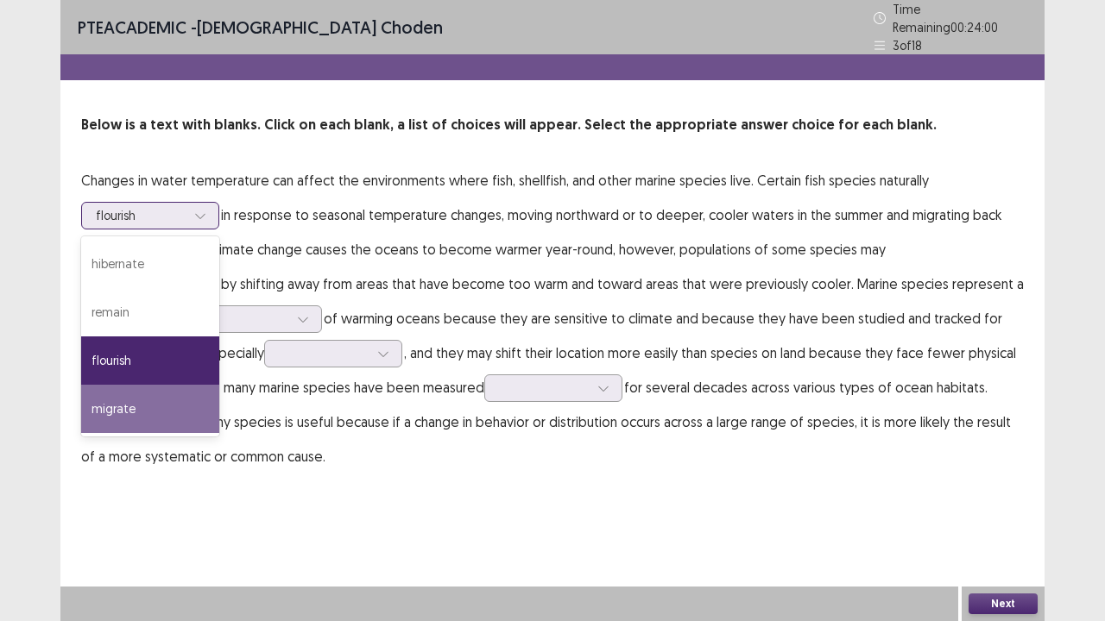
click at [113, 404] on div "migrate" at bounding box center [150, 409] width 138 height 48
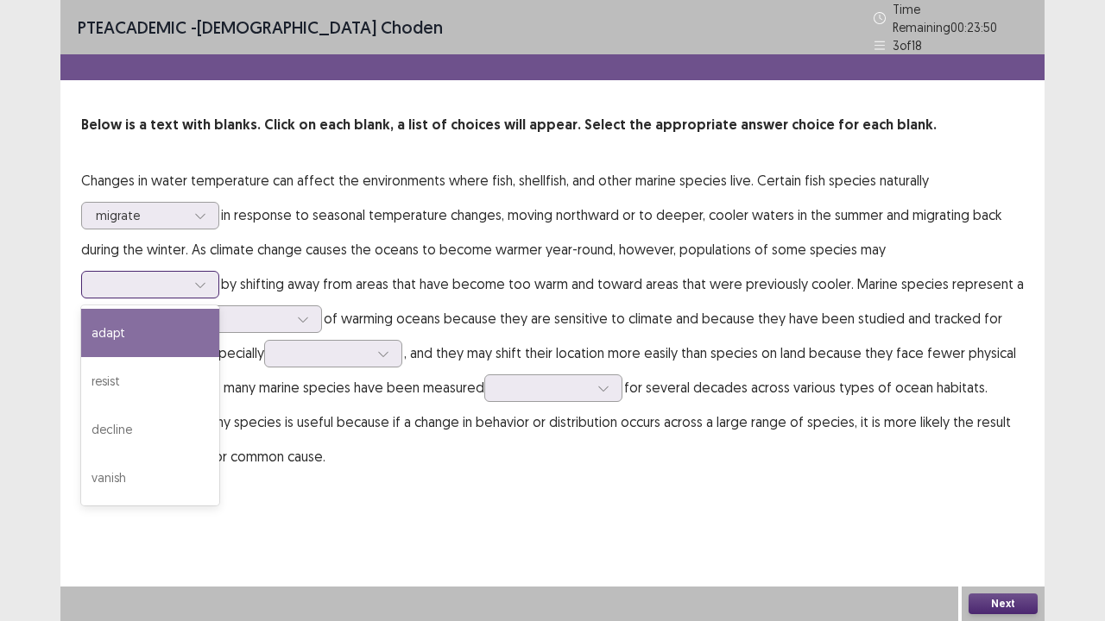
click at [186, 276] on div at bounding box center [141, 284] width 90 height 16
click at [219, 309] on div "adapt" at bounding box center [150, 333] width 138 height 48
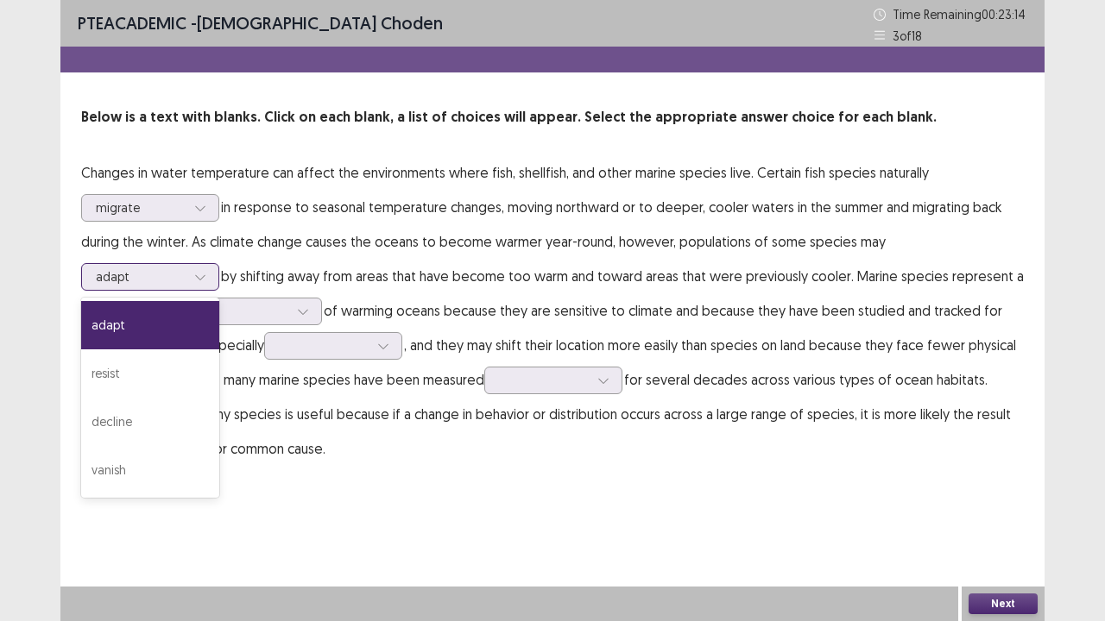
click at [186, 268] on div at bounding box center [141, 276] width 90 height 16
click at [219, 350] on div "resist" at bounding box center [150, 374] width 138 height 48
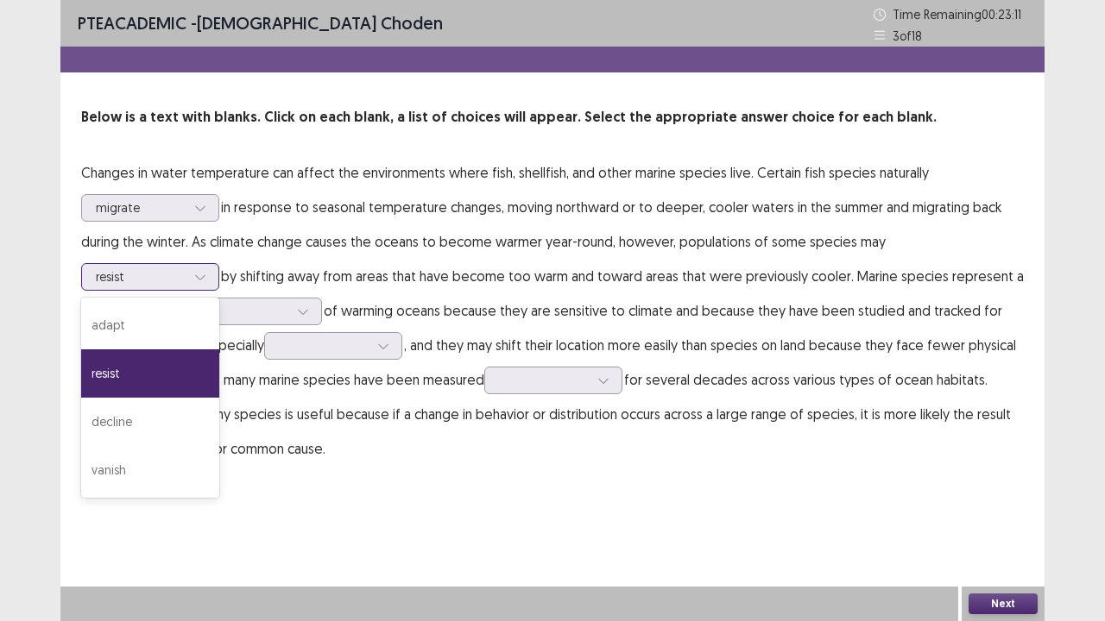
click at [186, 268] on div at bounding box center [141, 276] width 90 height 16
click at [724, 281] on p "Changes in water temperature can affect the environments where fish, shellfish,…" at bounding box center [552, 310] width 943 height 311
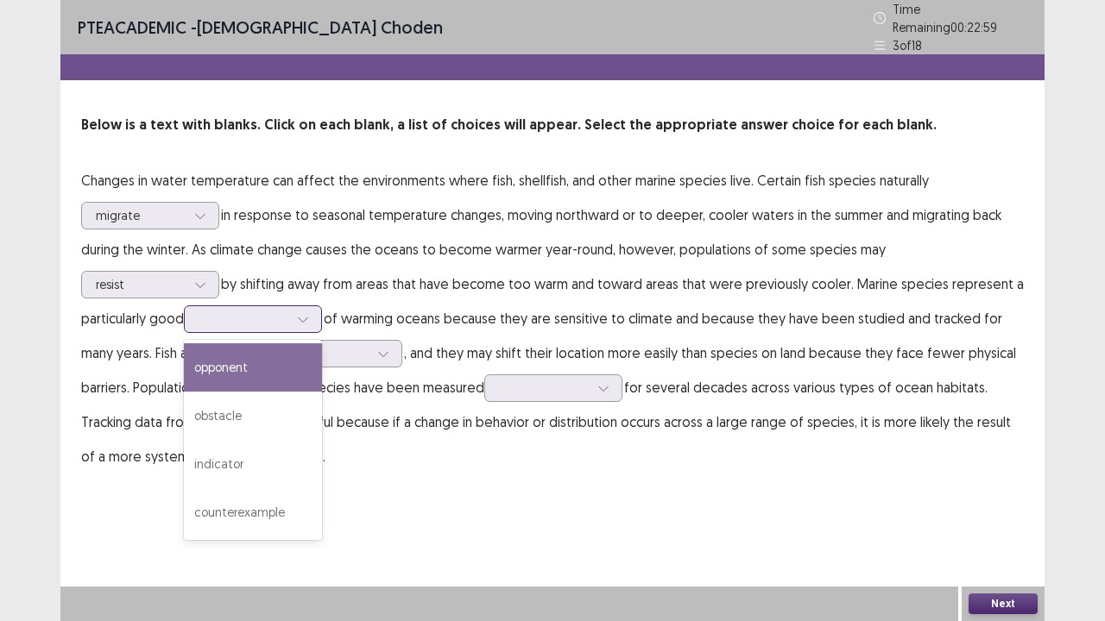
click at [297, 313] on icon at bounding box center [303, 319] width 12 height 12
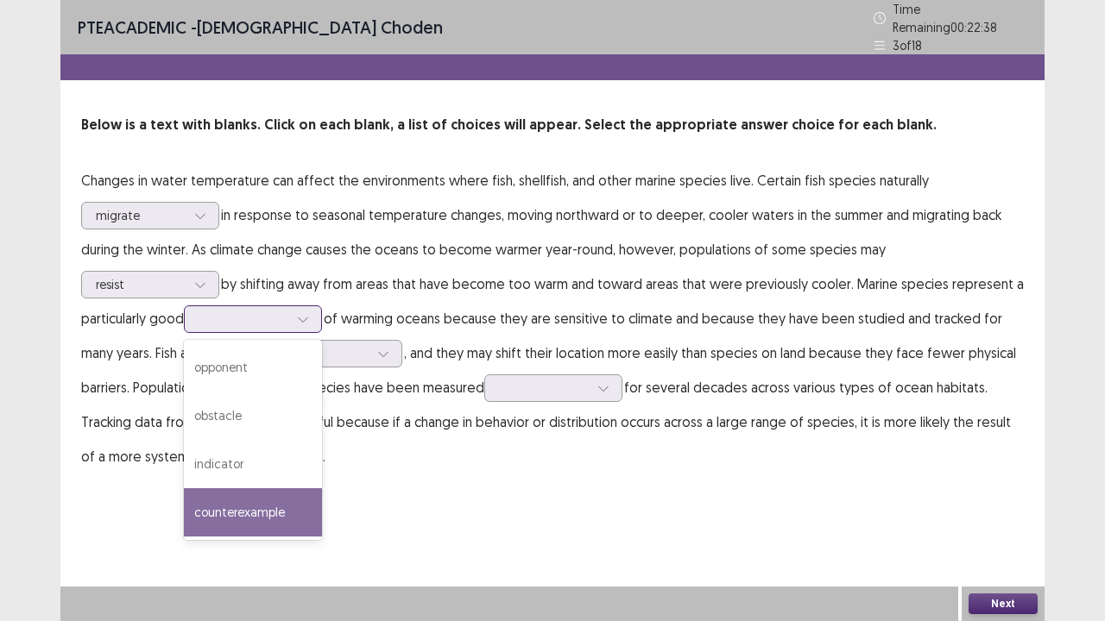
click at [184, 505] on div "counterexample" at bounding box center [253, 513] width 138 height 48
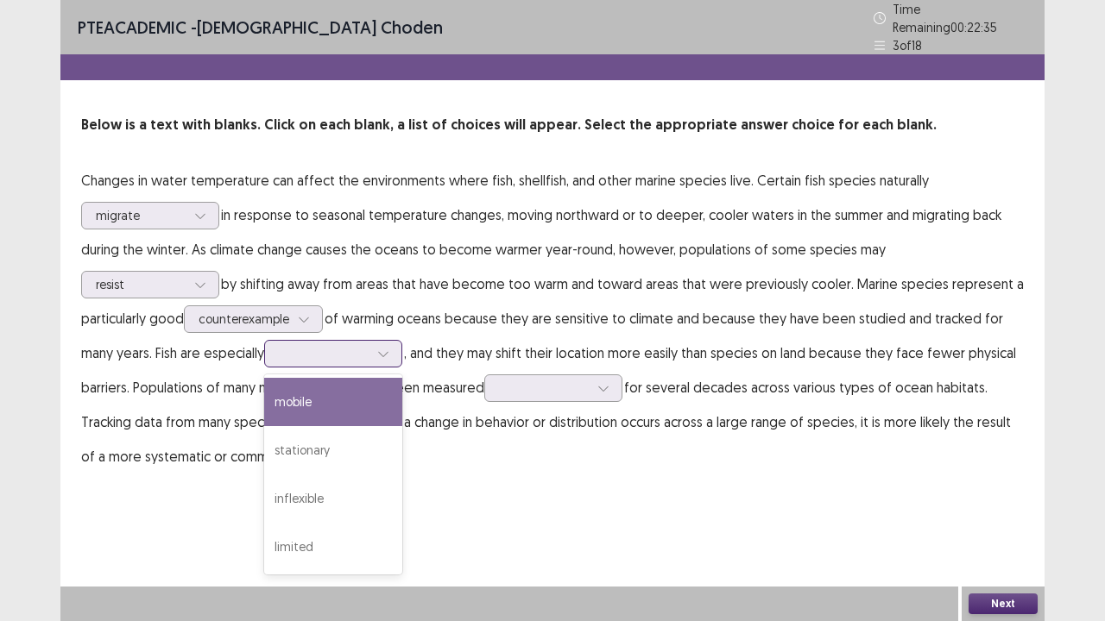
click at [377, 348] on icon at bounding box center [383, 354] width 12 height 12
click at [264, 398] on div "mobile" at bounding box center [333, 402] width 138 height 48
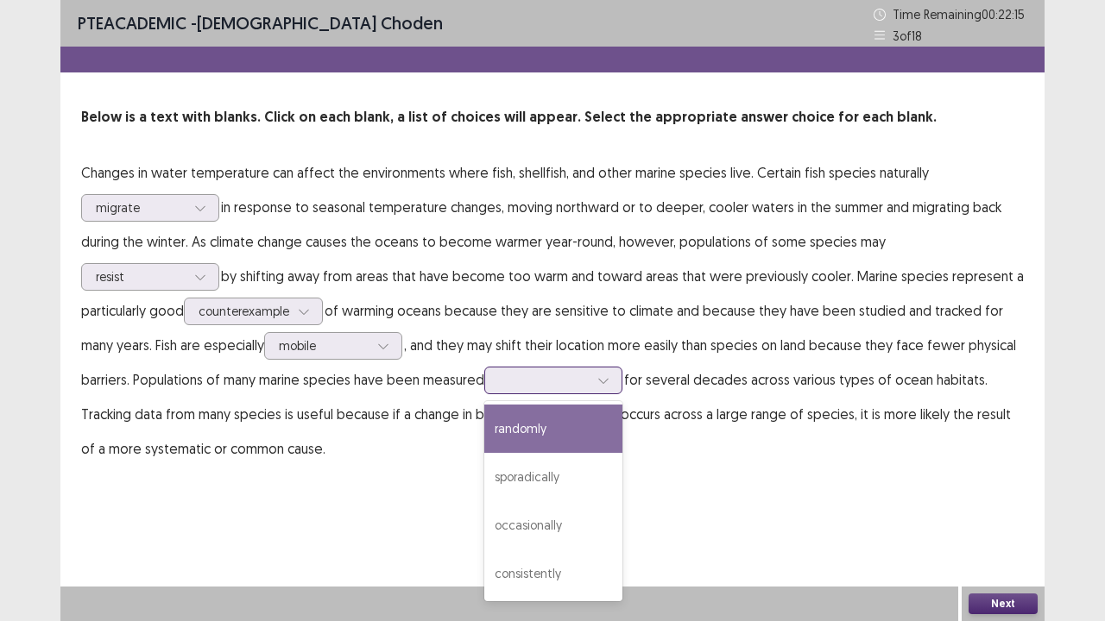
click at [499, 383] on div at bounding box center [544, 380] width 90 height 16
click at [484, 439] on div "randomly" at bounding box center [553, 429] width 138 height 48
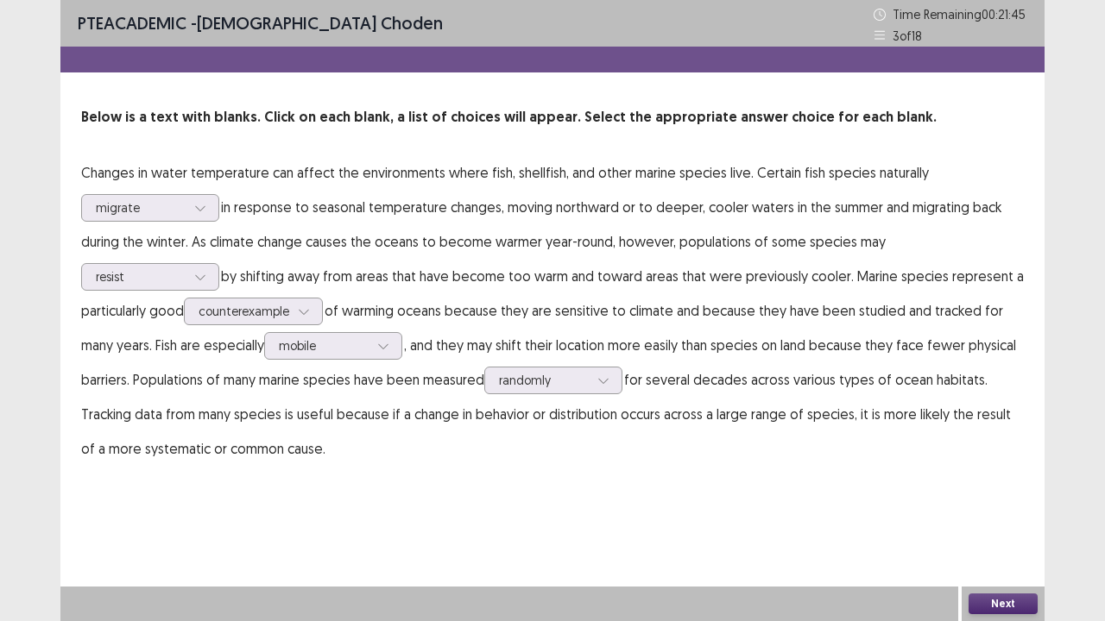
click at [1005, 512] on button "Next" at bounding box center [1002, 604] width 69 height 21
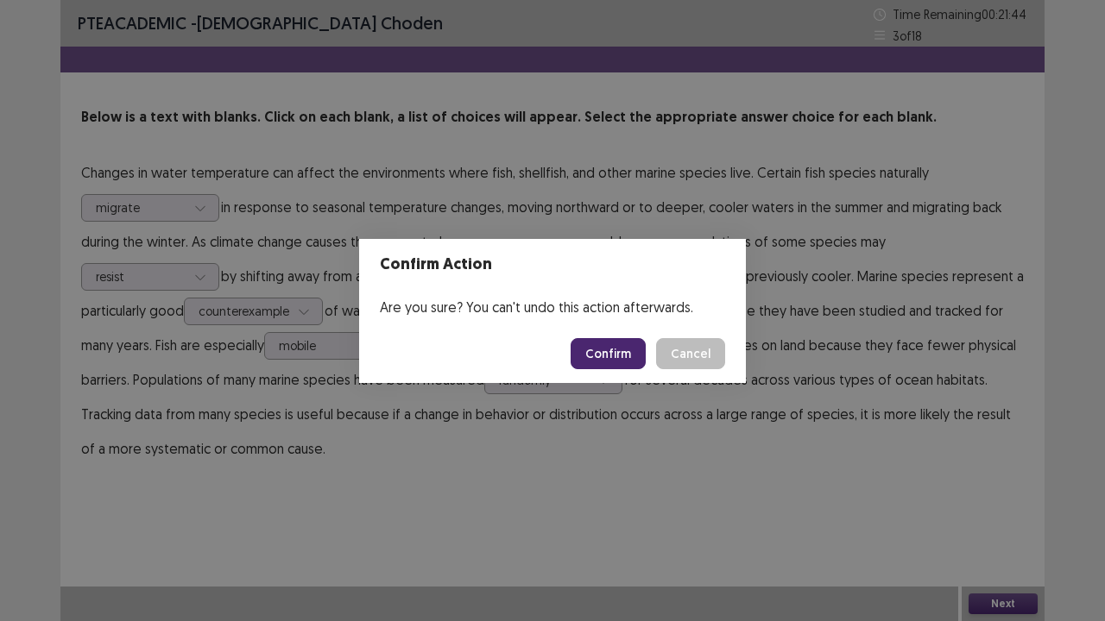
click at [618, 344] on button "Confirm" at bounding box center [608, 353] width 75 height 31
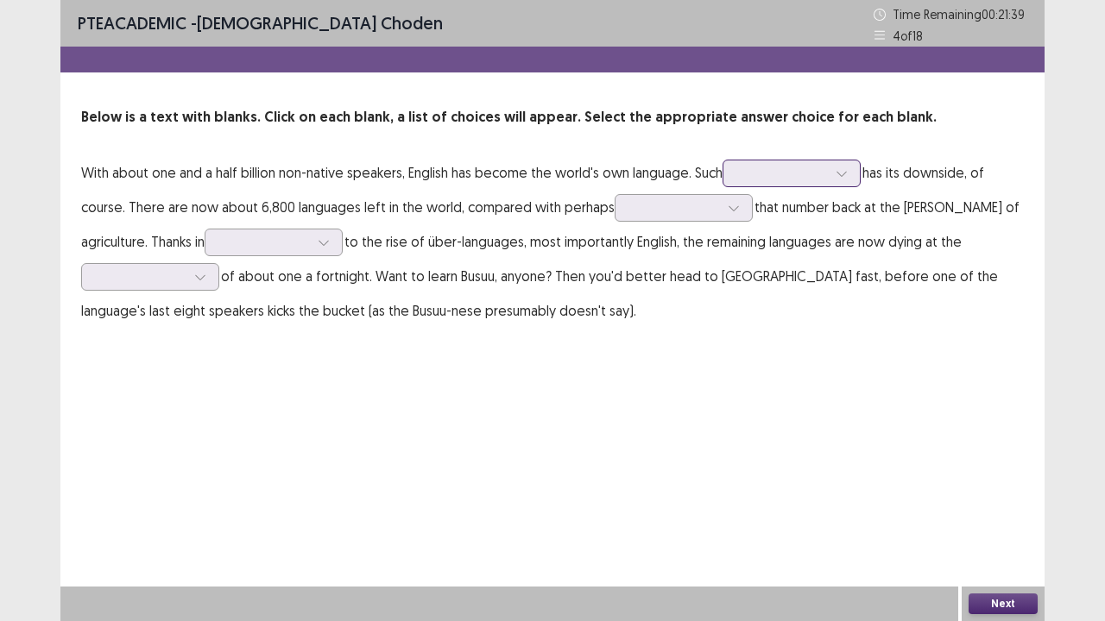
click at [766, 178] on div at bounding box center [782, 173] width 90 height 16
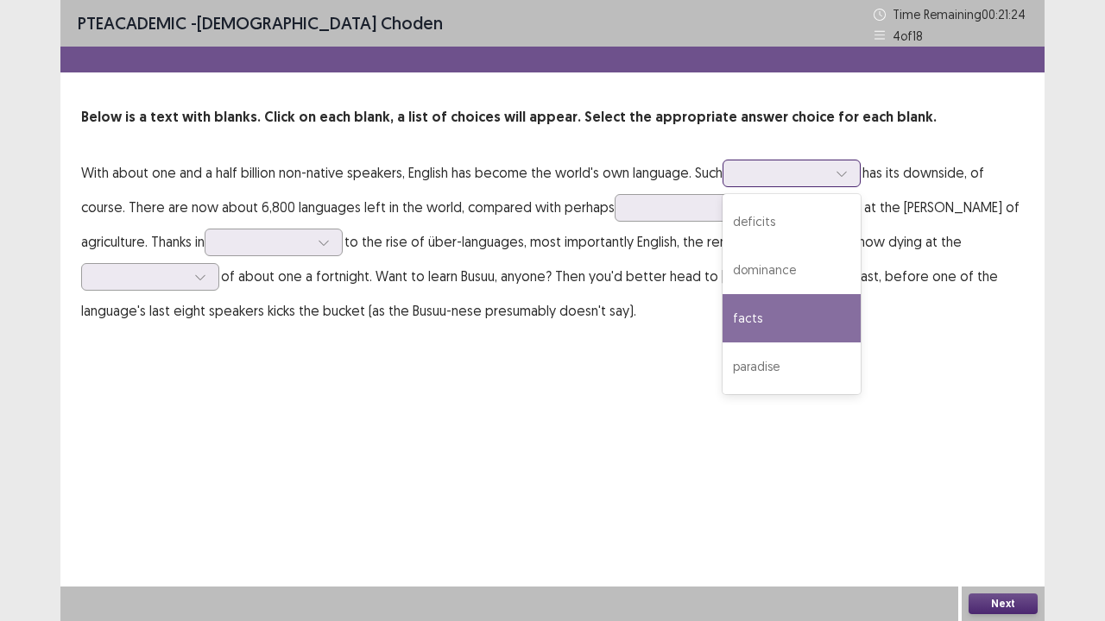
click at [756, 311] on div "facts" at bounding box center [791, 318] width 138 height 48
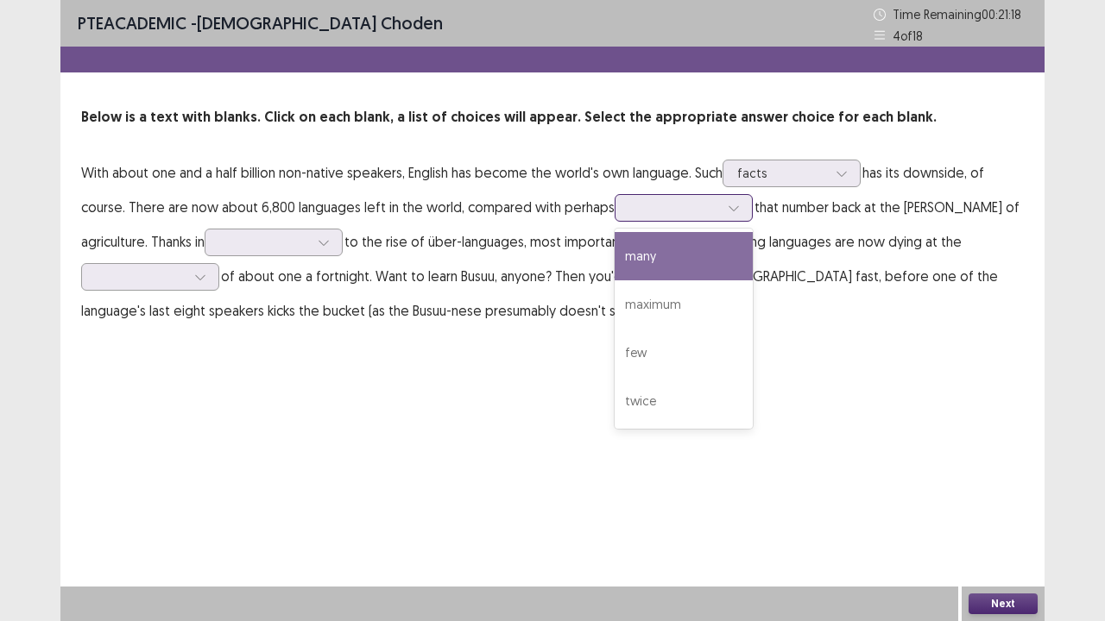
click at [641, 211] on div at bounding box center [674, 207] width 90 height 16
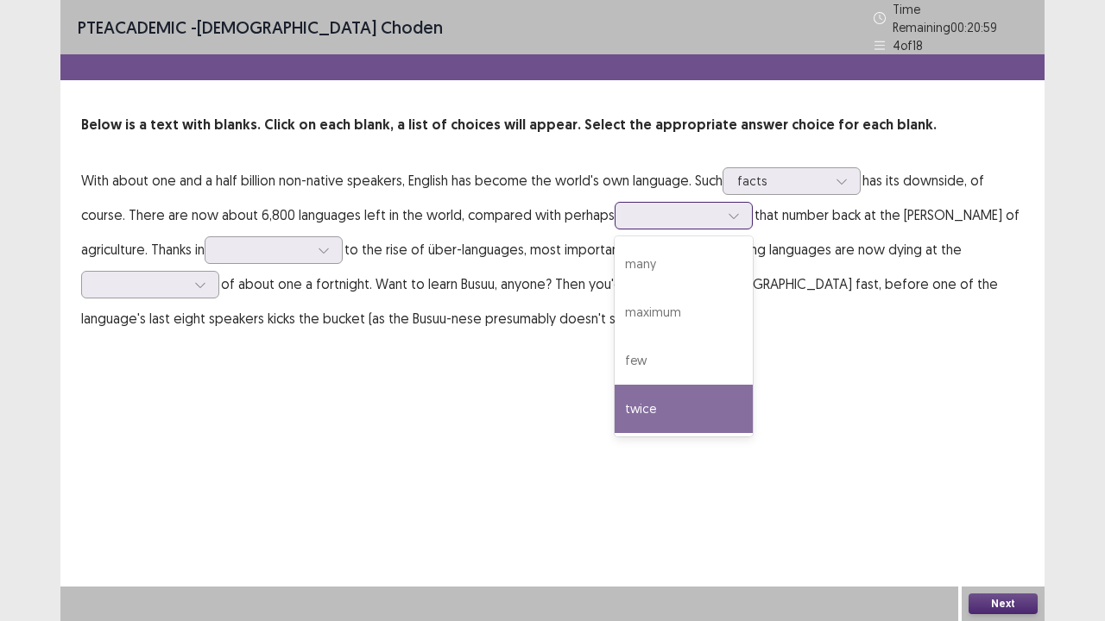
click at [646, 398] on div "twice" at bounding box center [684, 409] width 138 height 48
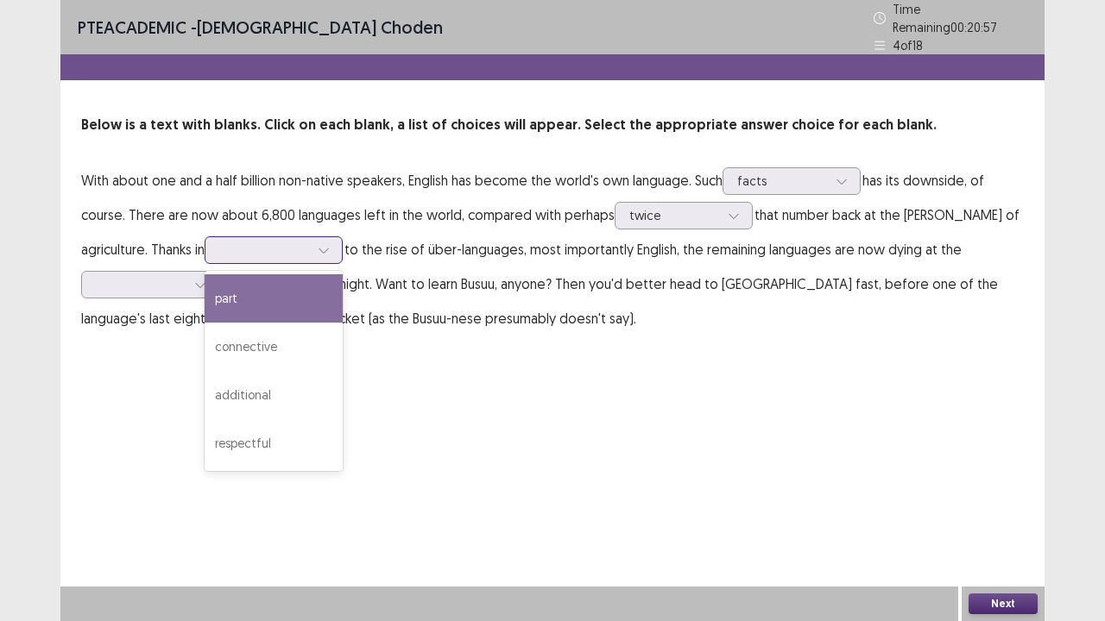
click at [311, 237] on div at bounding box center [324, 250] width 26 height 26
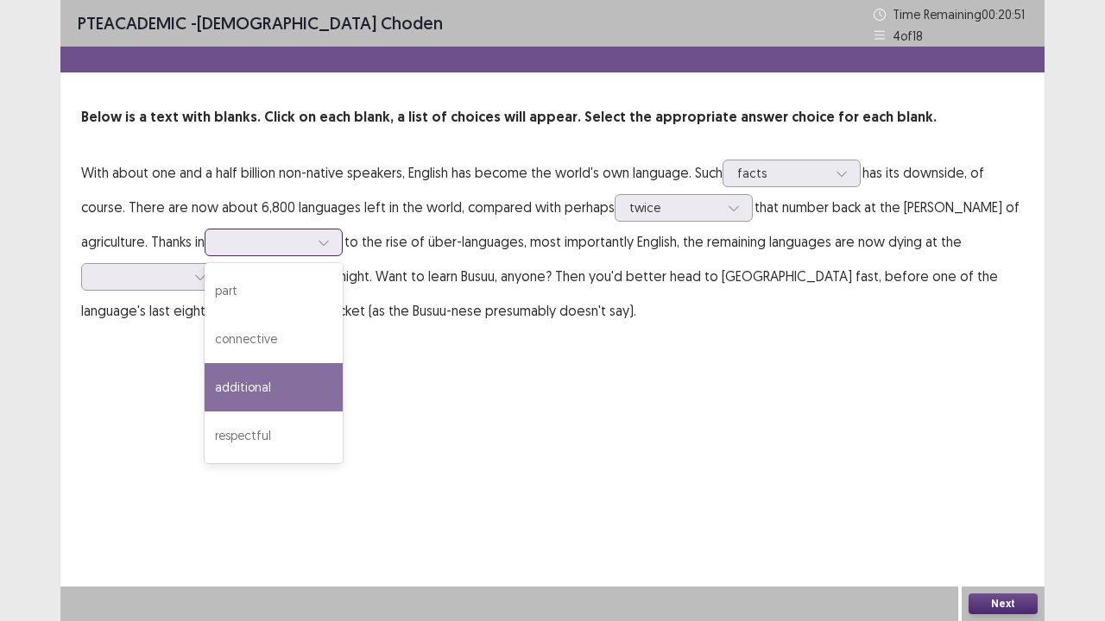
click at [205, 393] on div "additional" at bounding box center [274, 387] width 138 height 48
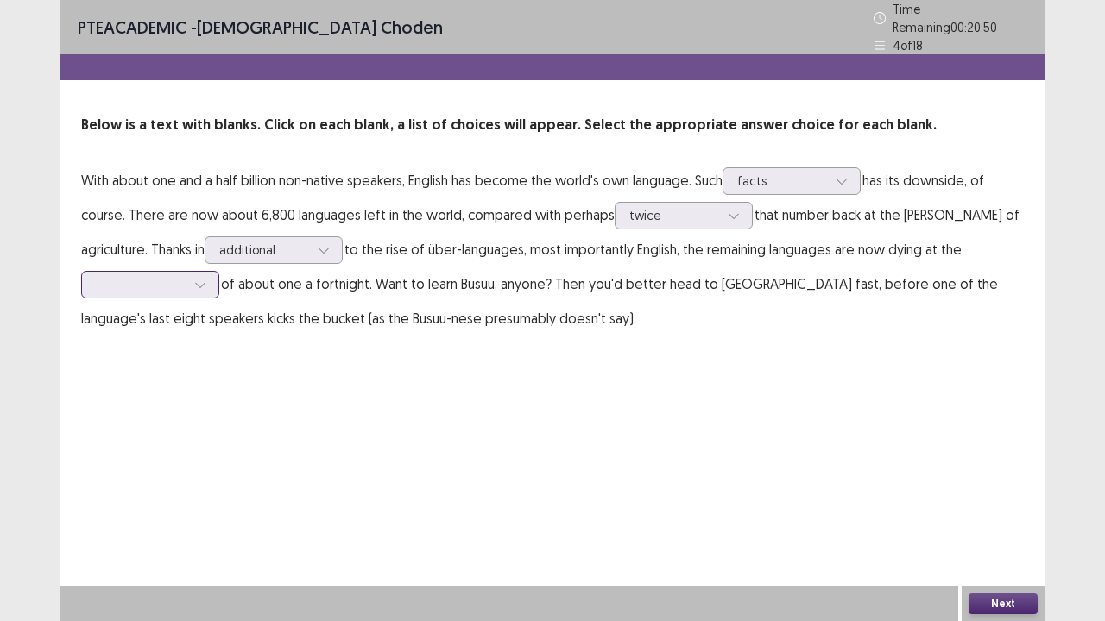
click at [190, 272] on div at bounding box center [200, 285] width 26 height 26
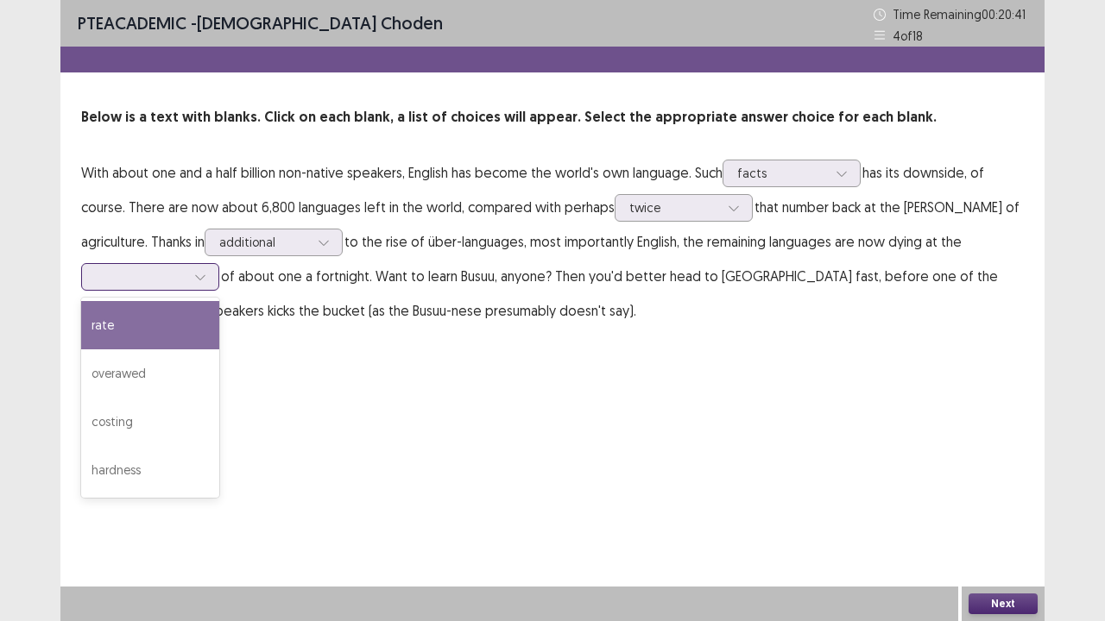
click at [153, 325] on div "rate" at bounding box center [150, 325] width 138 height 48
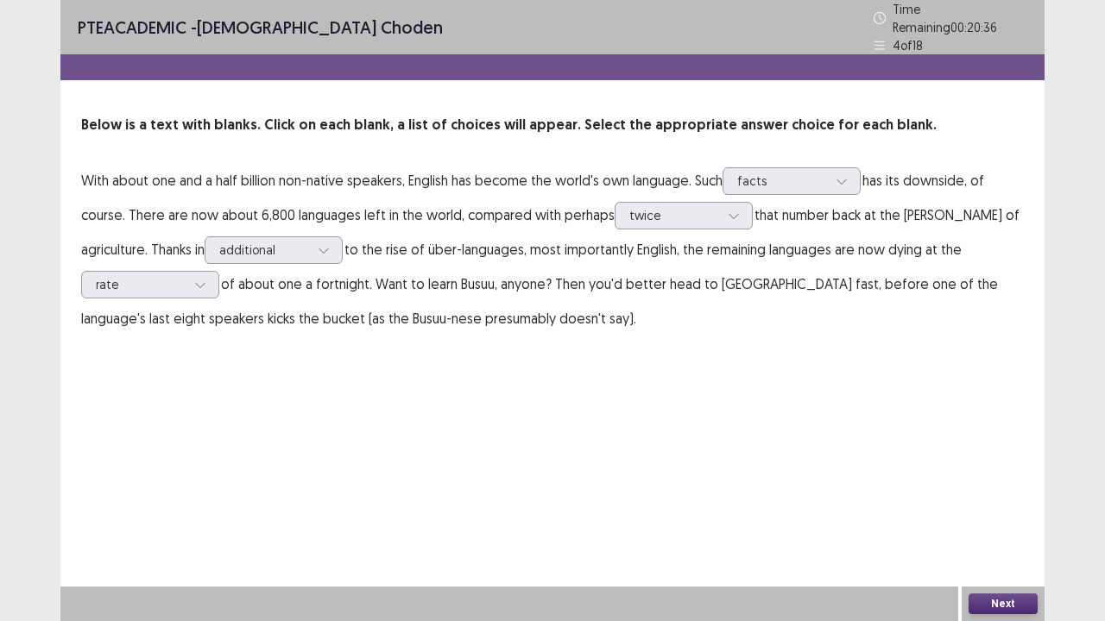
click at [993, 512] on button "Next" at bounding box center [1002, 604] width 69 height 21
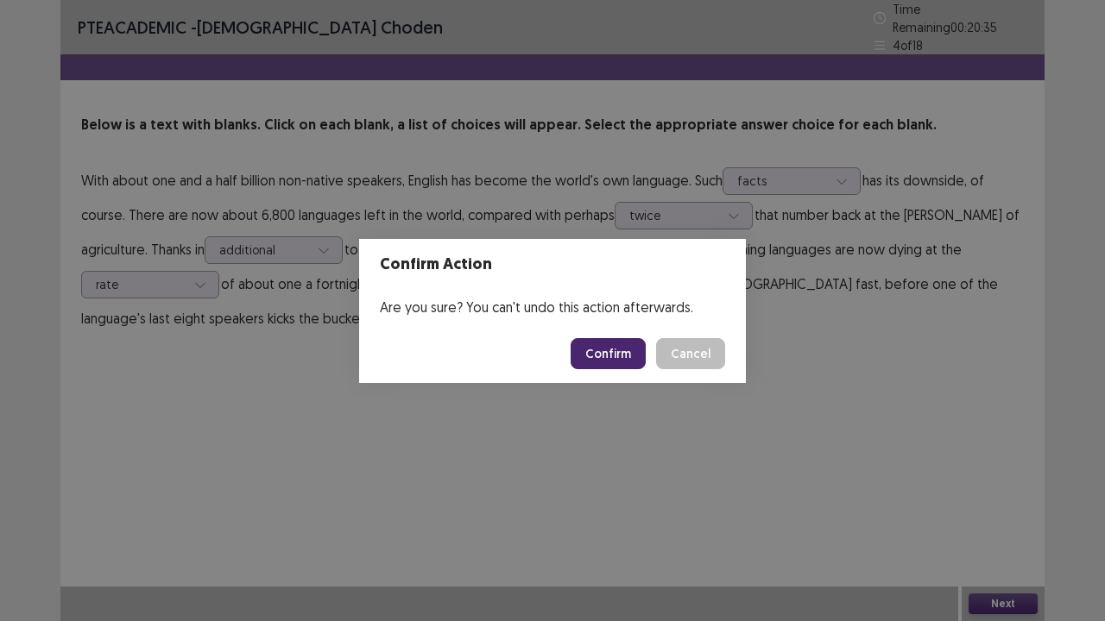
click at [592, 344] on button "Confirm" at bounding box center [608, 353] width 75 height 31
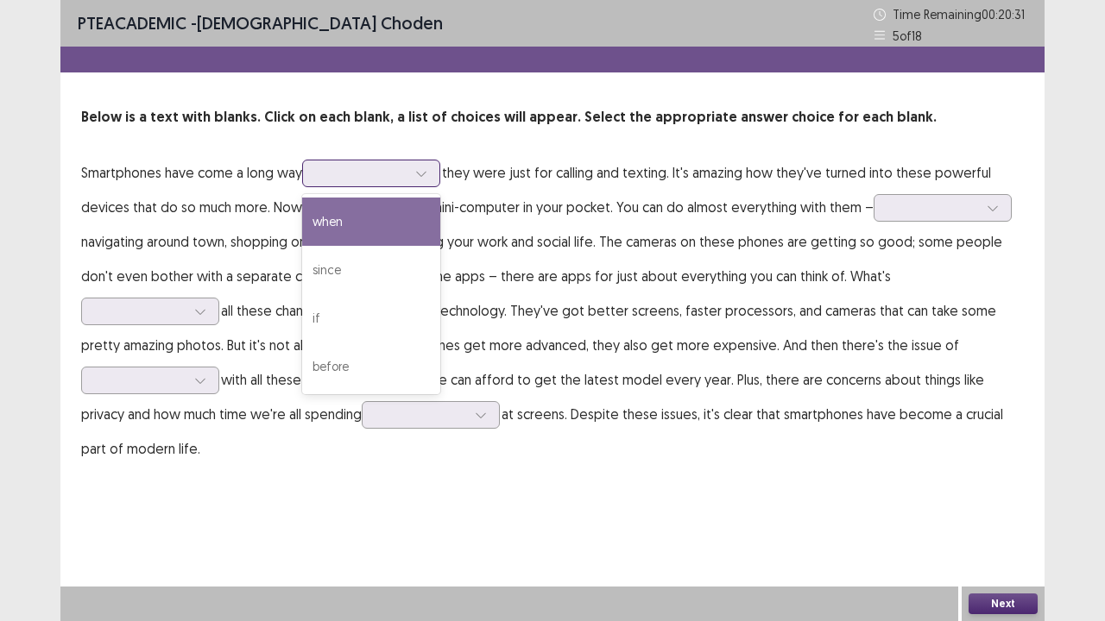
click at [382, 178] on div at bounding box center [362, 173] width 90 height 16
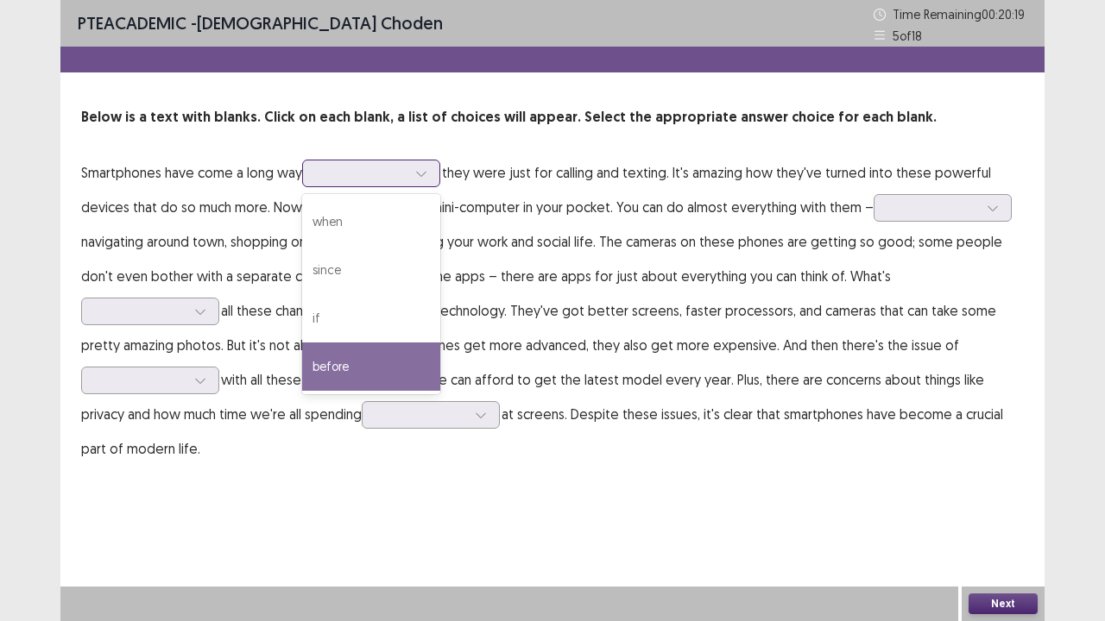
click at [349, 368] on div "before" at bounding box center [371, 367] width 138 height 48
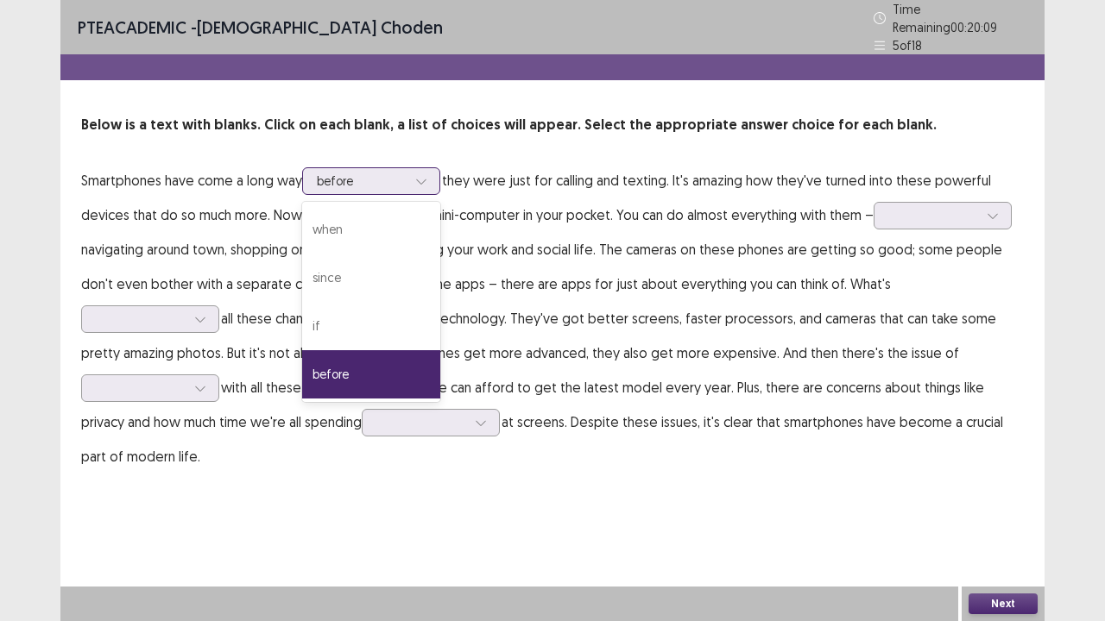
click at [426, 185] on div at bounding box center [421, 181] width 26 height 26
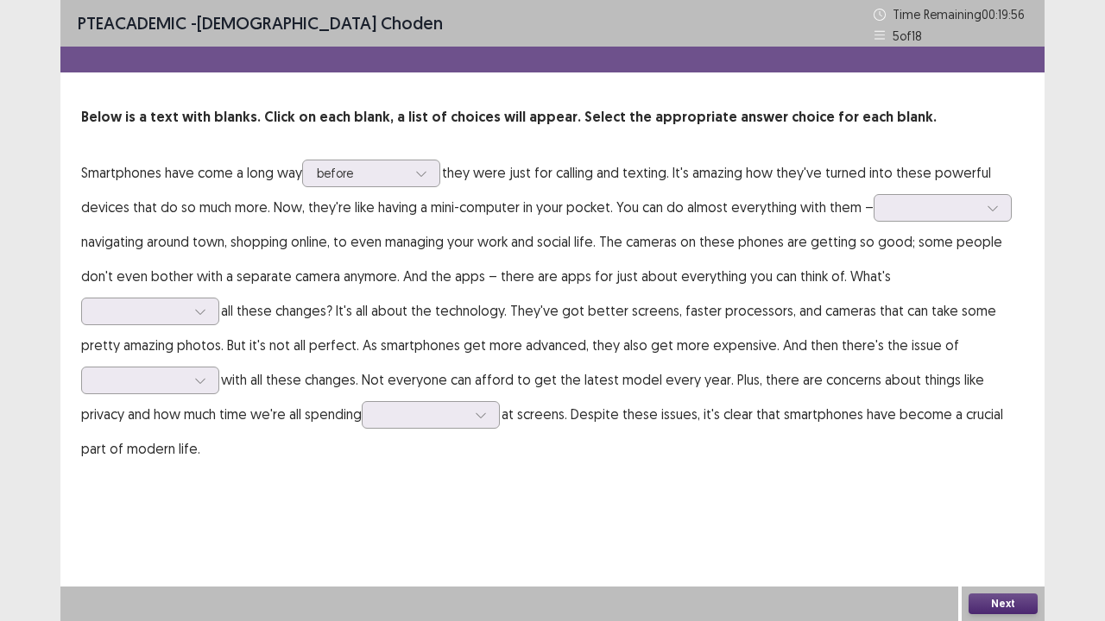
click at [260, 224] on p "Smartphones have come a long way before they were just for calling and texting.…" at bounding box center [552, 310] width 943 height 311
click at [920, 204] on div at bounding box center [933, 207] width 90 height 16
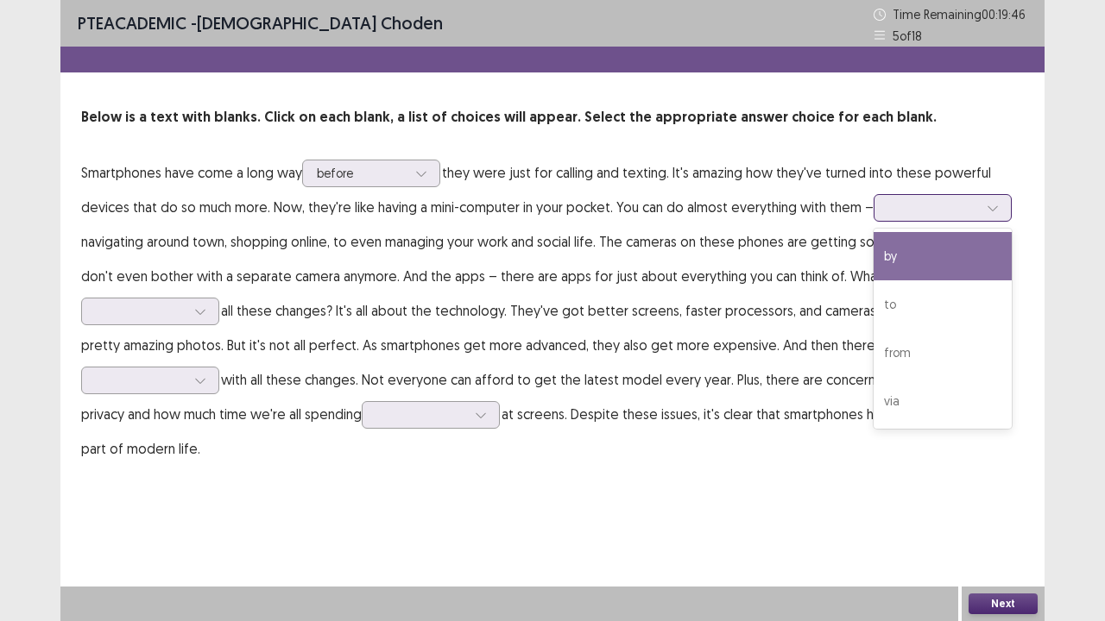
click at [894, 254] on div "by" at bounding box center [942, 256] width 138 height 48
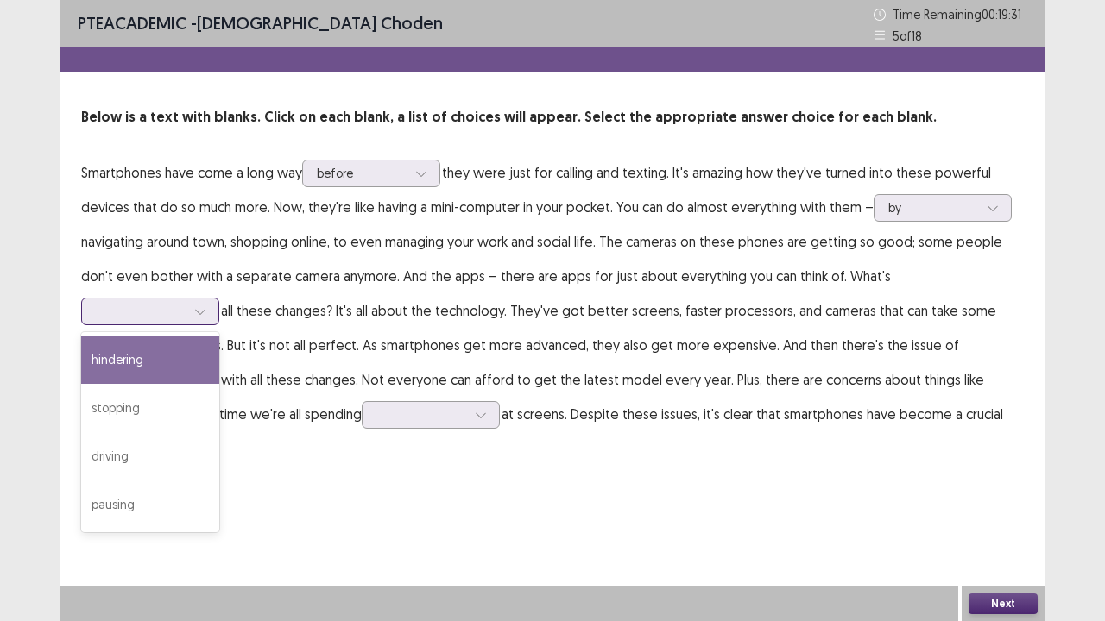
click at [186, 303] on div at bounding box center [141, 311] width 90 height 16
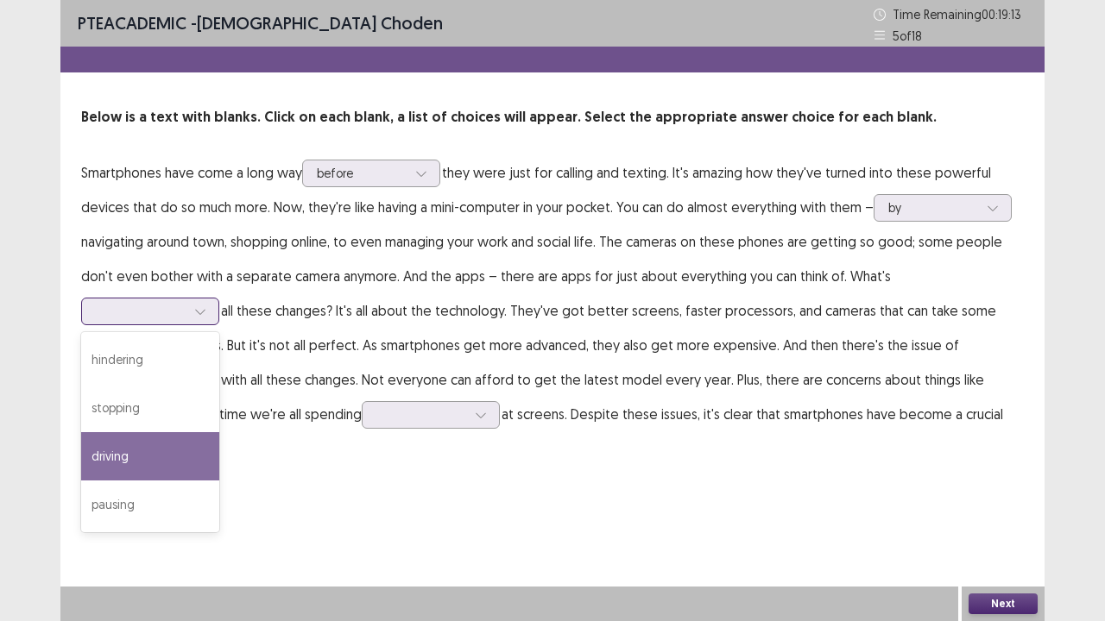
click at [219, 432] on div "driving" at bounding box center [150, 456] width 138 height 48
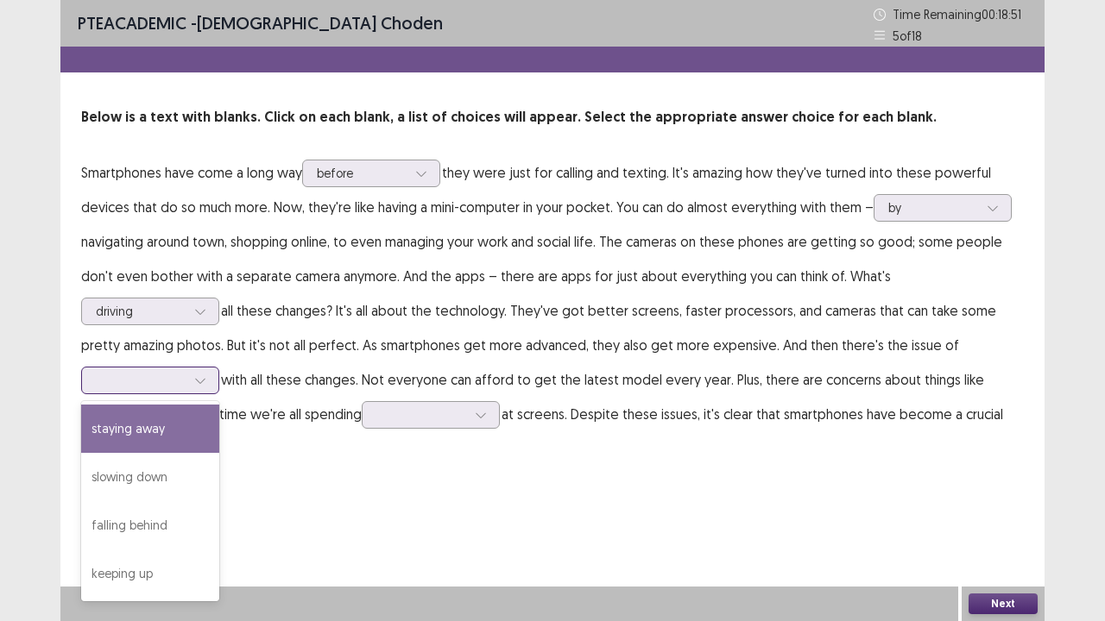
click at [186, 372] on div at bounding box center [141, 380] width 90 height 16
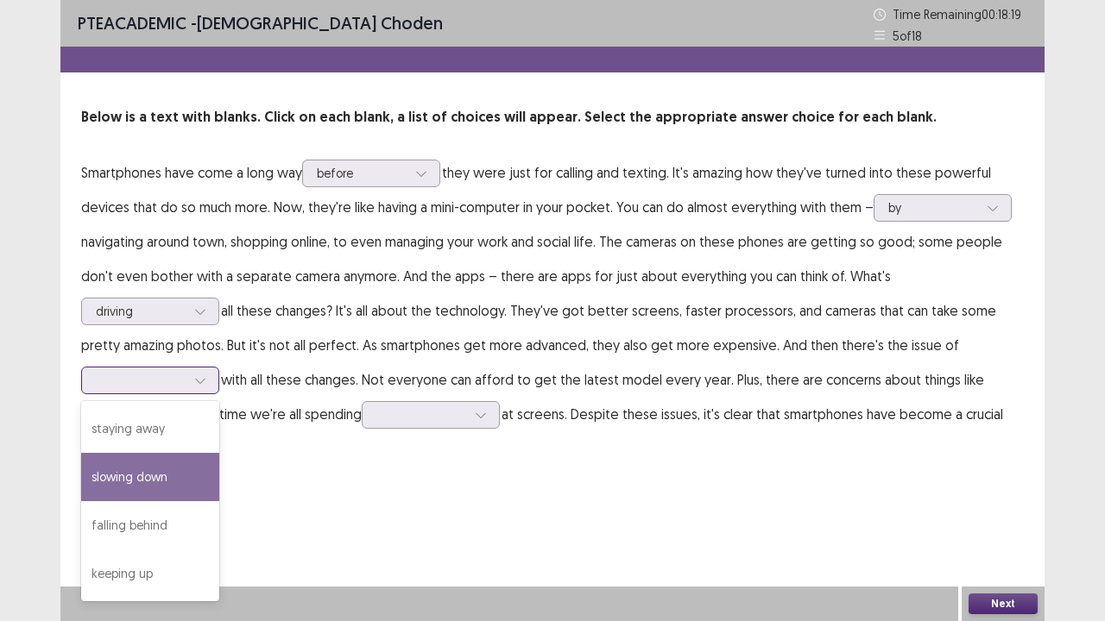
click at [219, 453] on div "slowing down" at bounding box center [150, 477] width 138 height 48
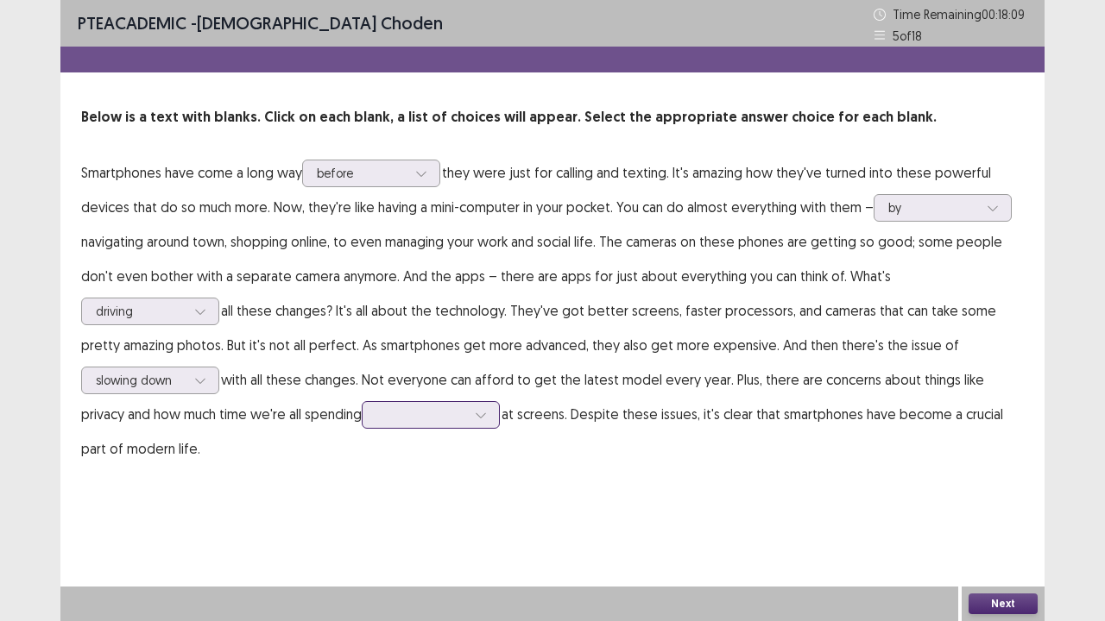
click at [376, 411] on div at bounding box center [421, 415] width 90 height 16
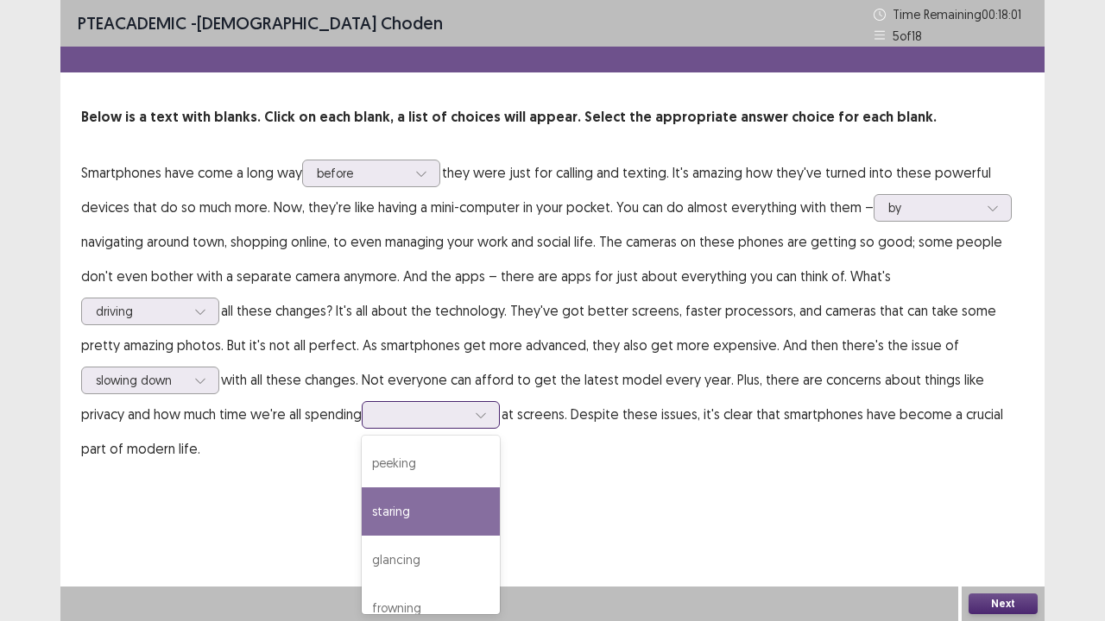
click at [362, 512] on div "staring" at bounding box center [431, 512] width 138 height 48
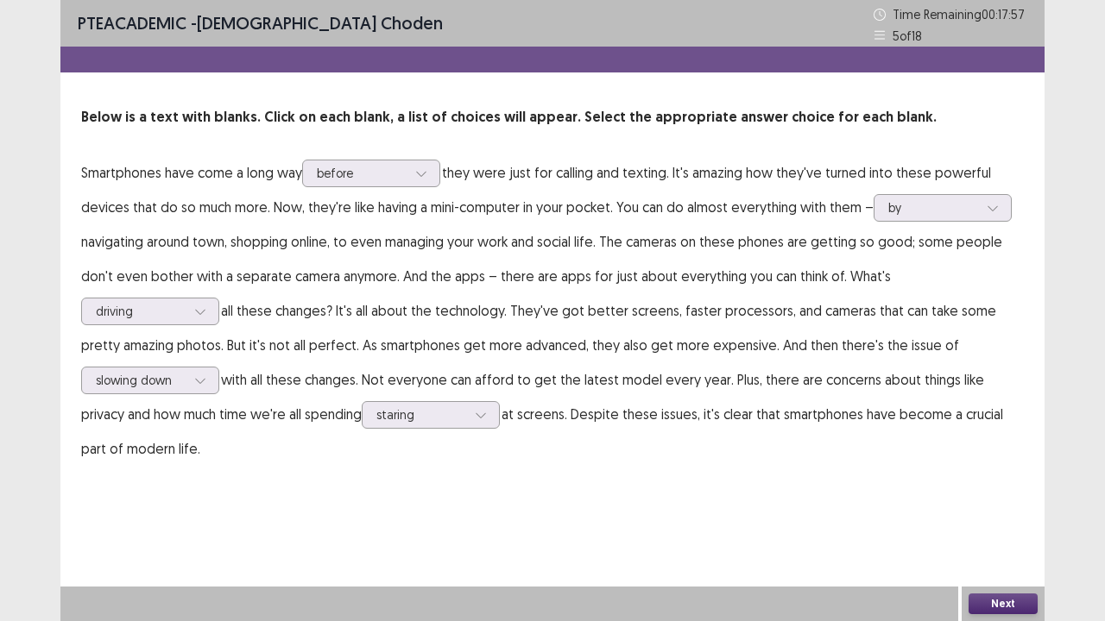
click at [982, 512] on button "Next" at bounding box center [1002, 604] width 69 height 21
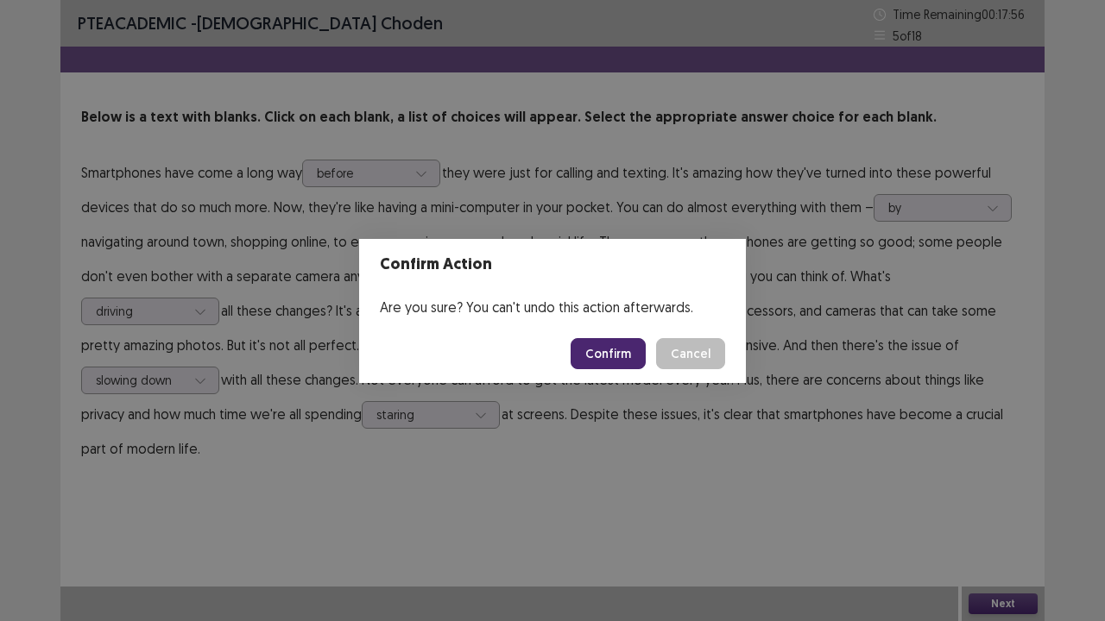
click at [596, 355] on button "Confirm" at bounding box center [608, 353] width 75 height 31
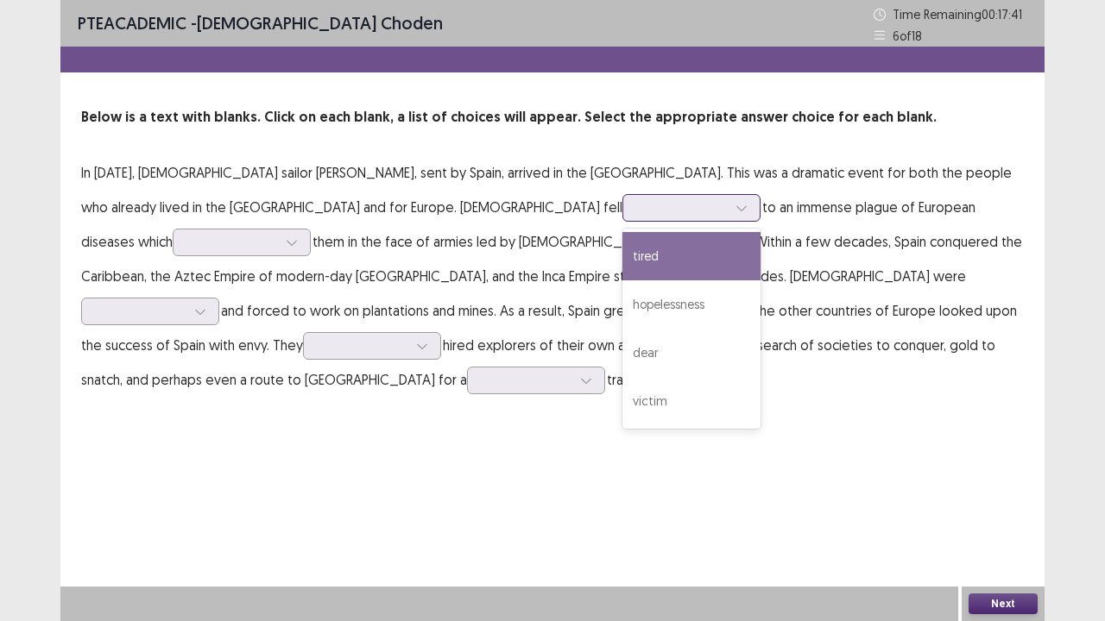
click at [637, 211] on div at bounding box center [682, 207] width 90 height 16
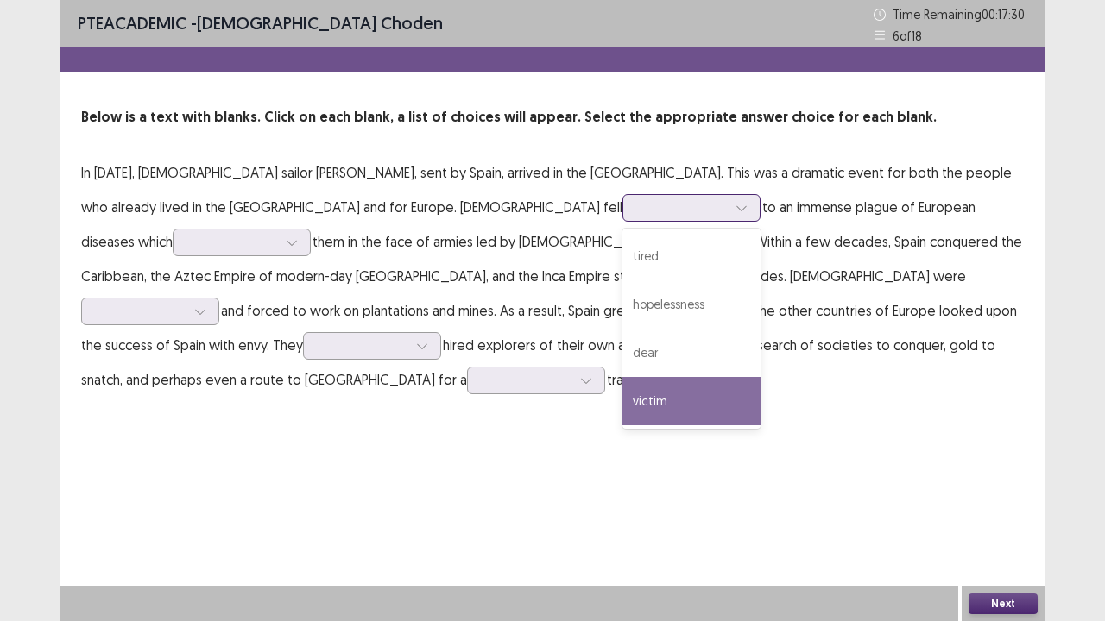
click at [622, 394] on div "victim" at bounding box center [691, 401] width 138 height 48
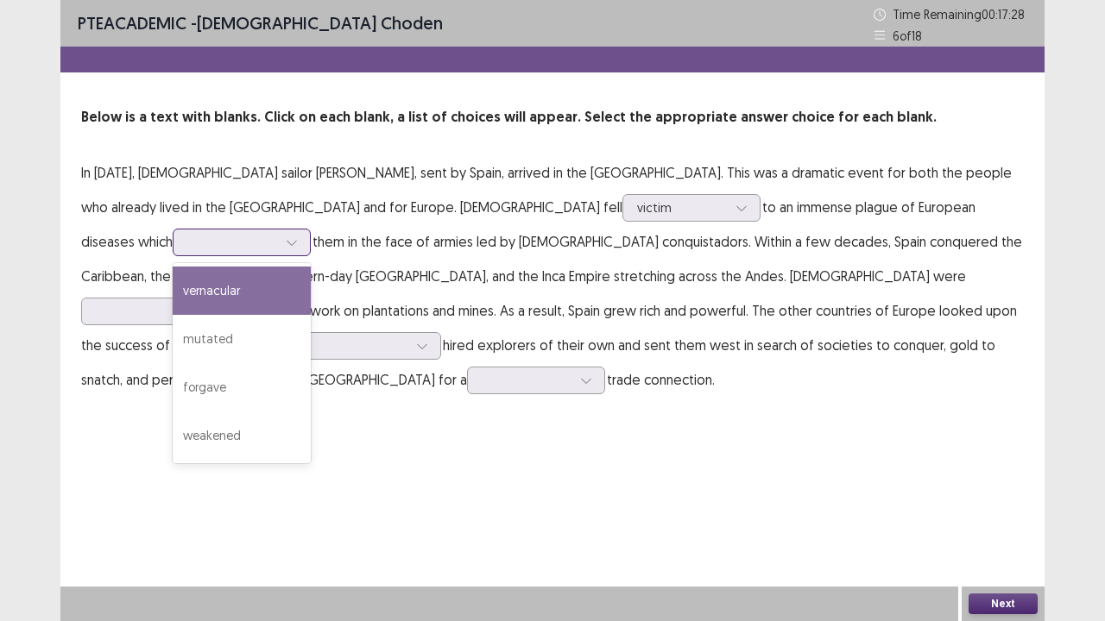
click at [191, 236] on input "text" at bounding box center [188, 242] width 3 height 13
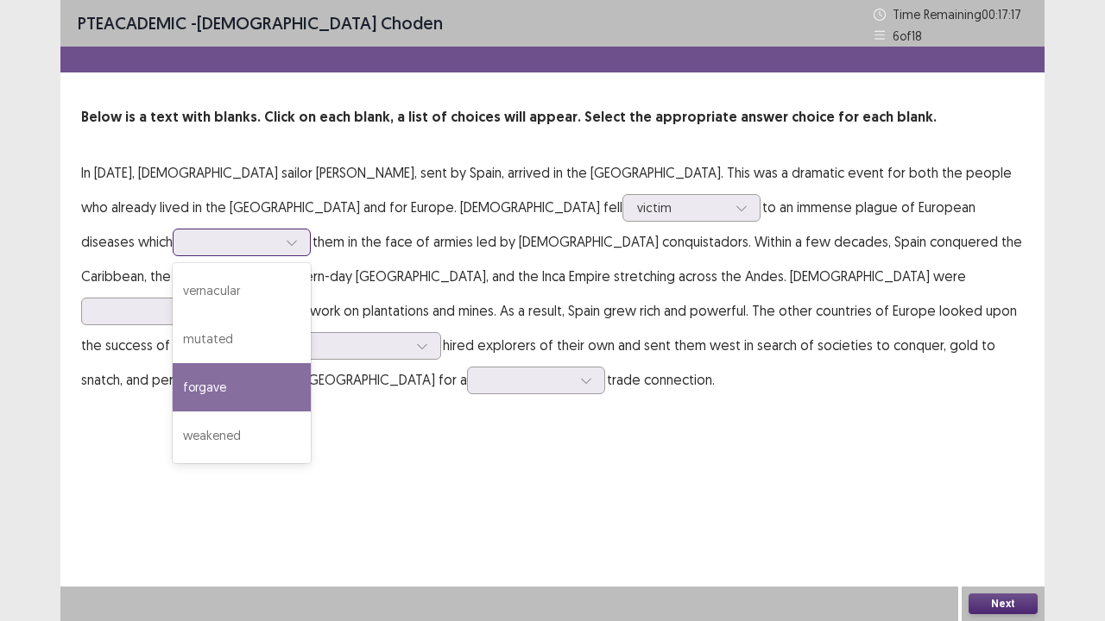
click at [311, 363] on div "forgave" at bounding box center [242, 387] width 138 height 48
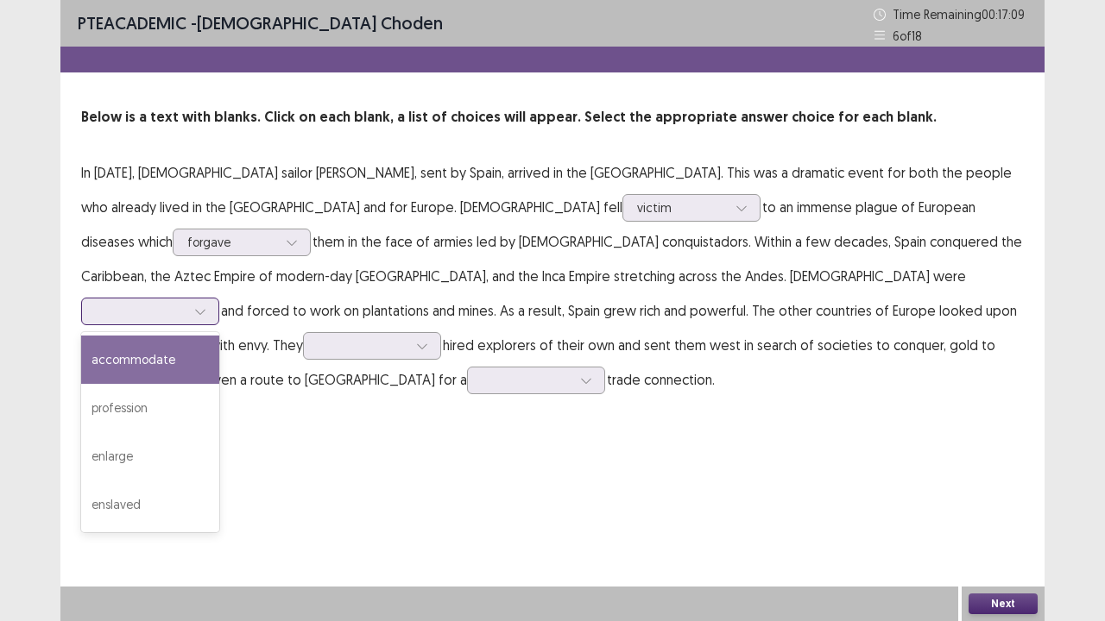
click at [186, 303] on div at bounding box center [141, 311] width 90 height 16
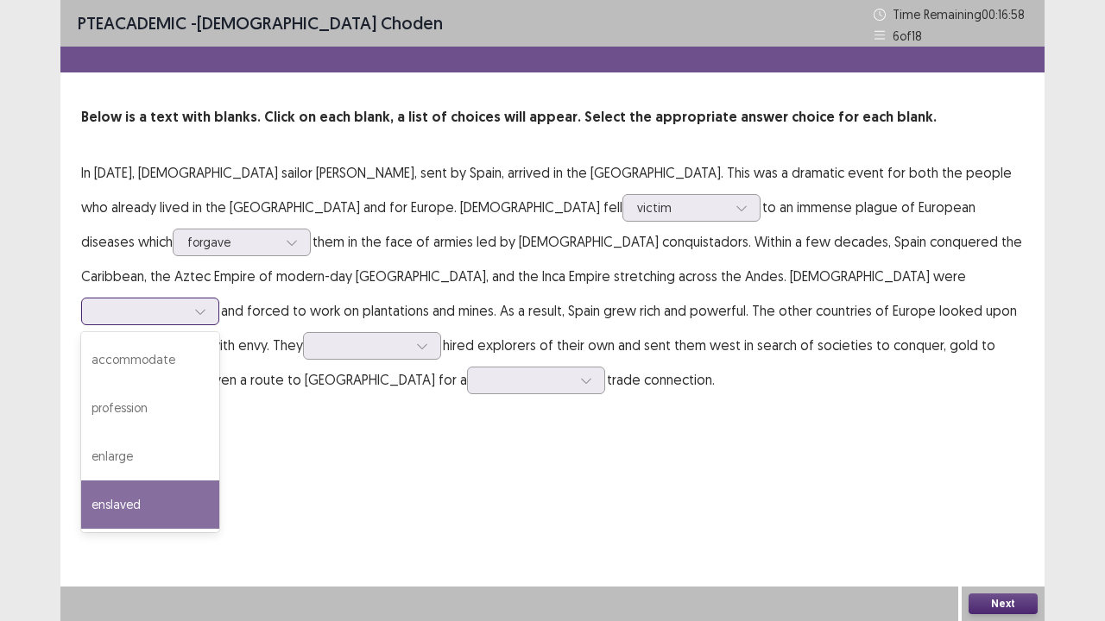
click at [219, 481] on div "enslaved" at bounding box center [150, 505] width 138 height 48
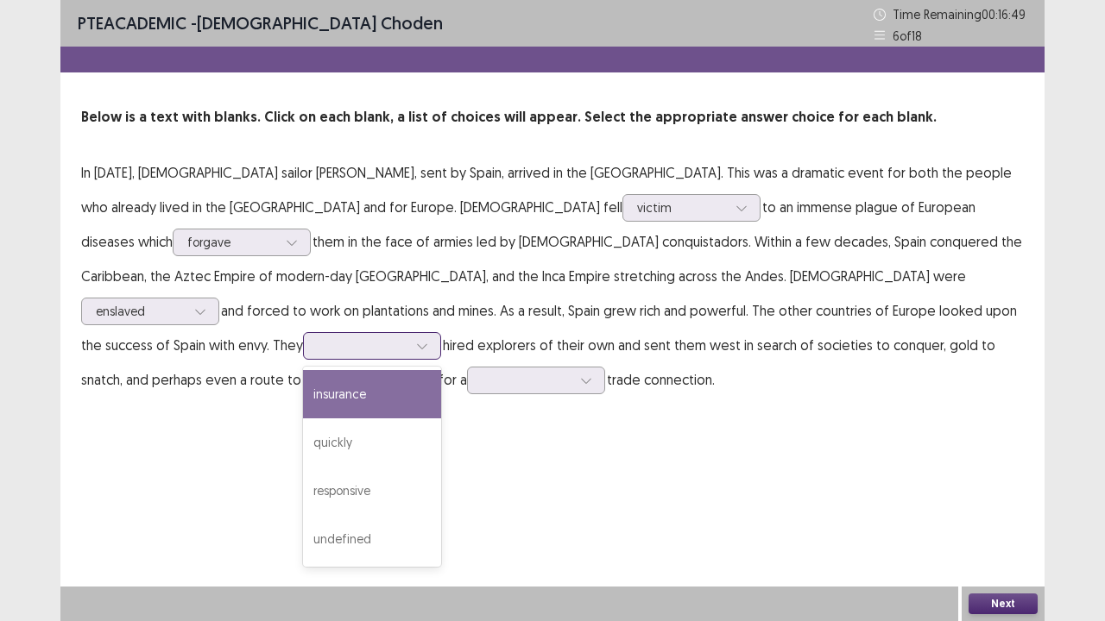
click at [435, 333] on div at bounding box center [422, 346] width 26 height 26
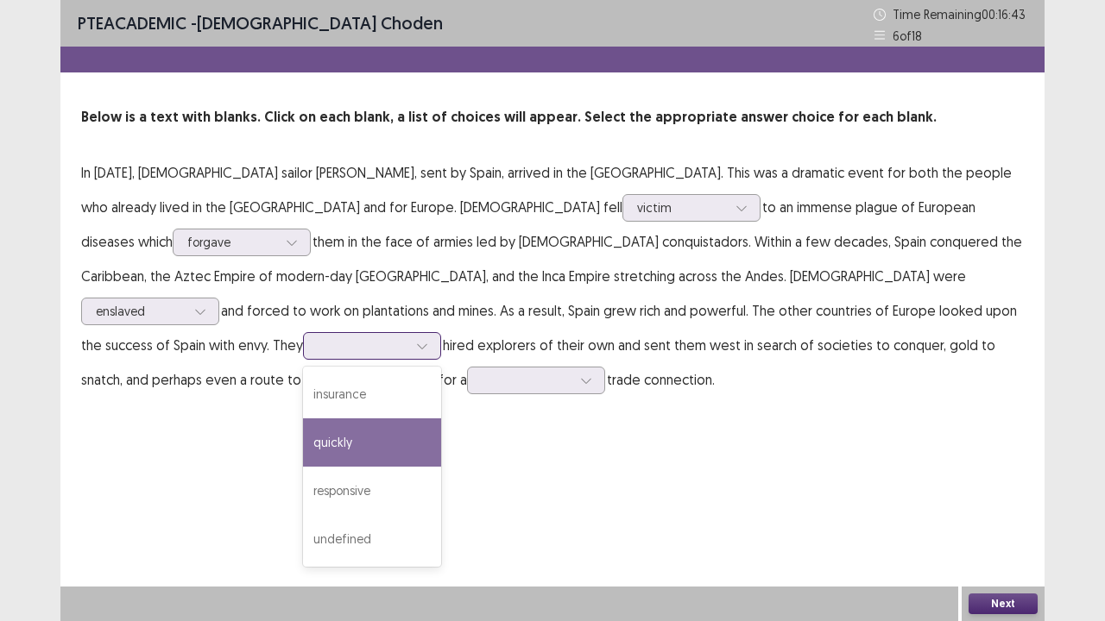
click at [441, 419] on div "quickly" at bounding box center [372, 443] width 138 height 48
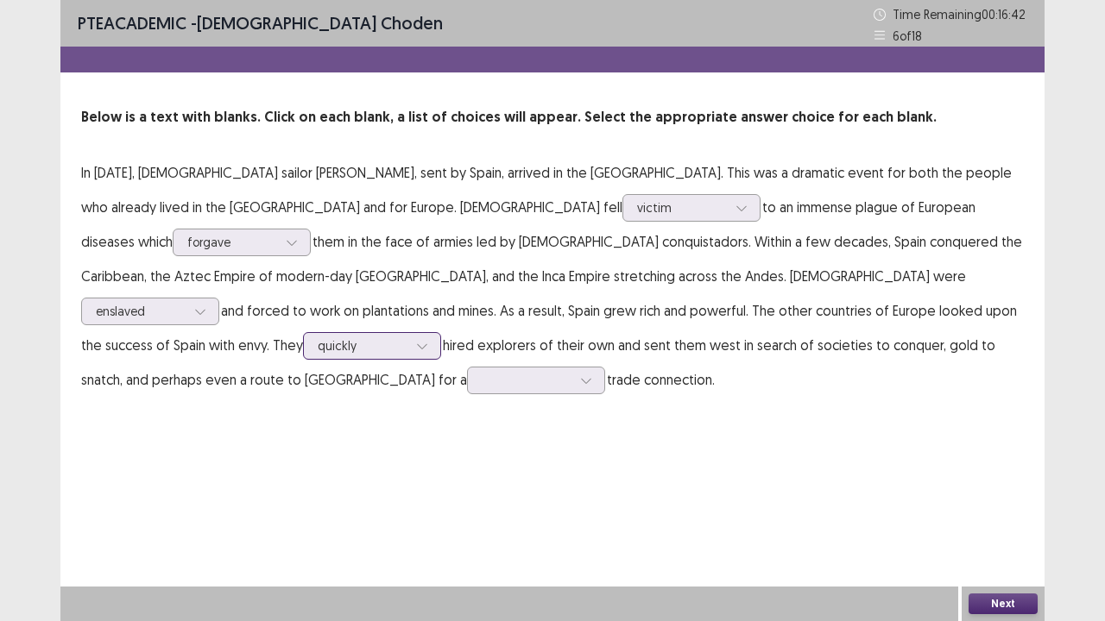
click at [407, 337] on div at bounding box center [363, 345] width 90 height 16
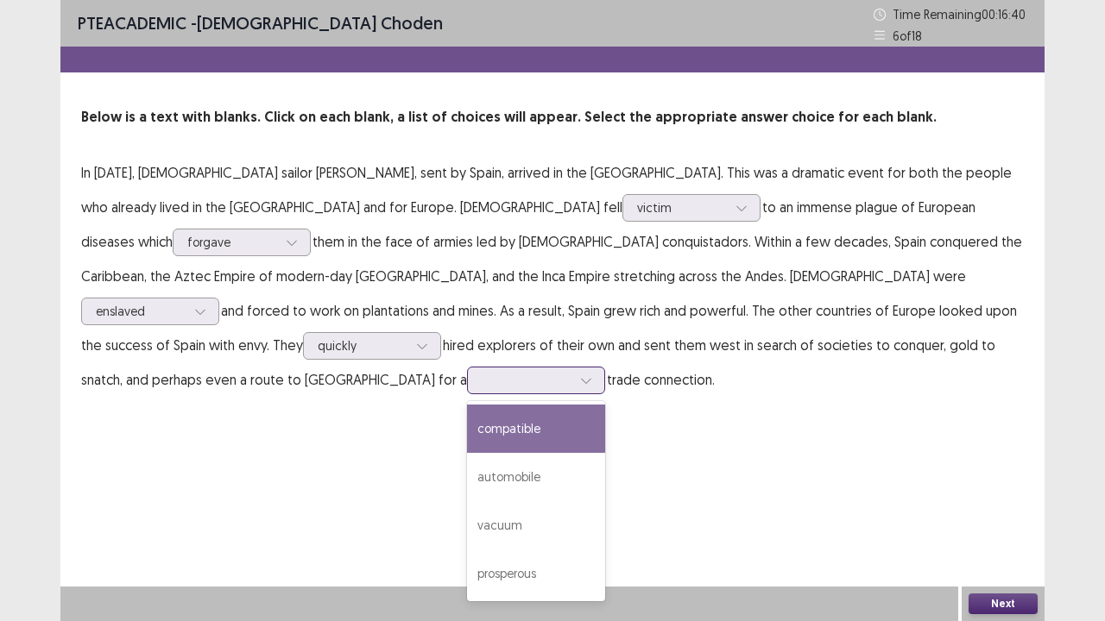
click at [599, 368] on div at bounding box center [586, 381] width 26 height 26
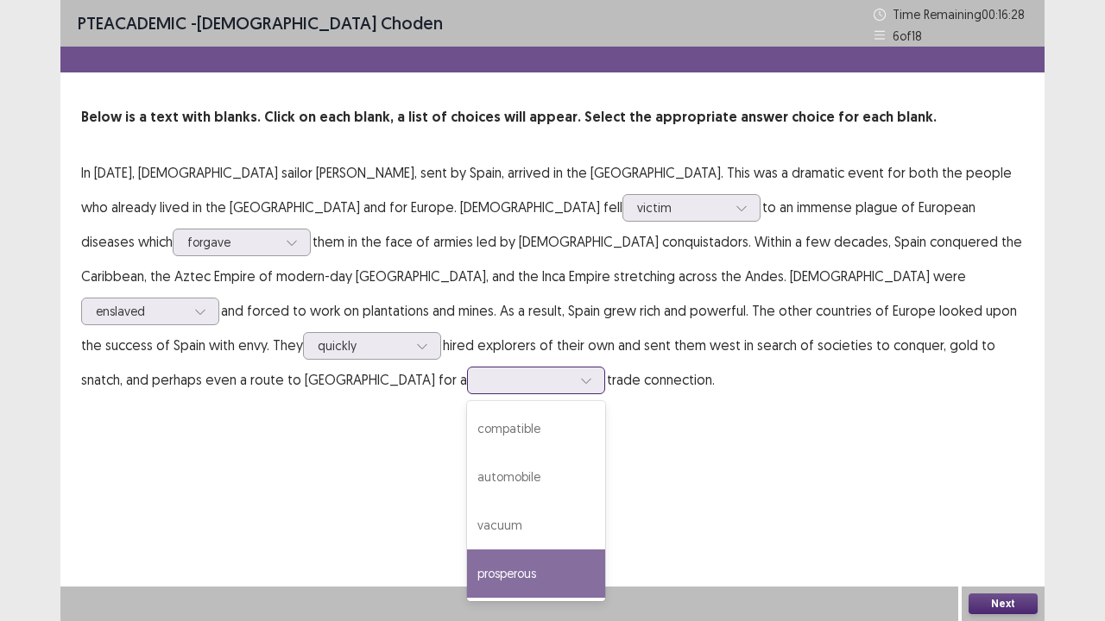
click at [605, 512] on div "prosperous" at bounding box center [536, 574] width 138 height 48
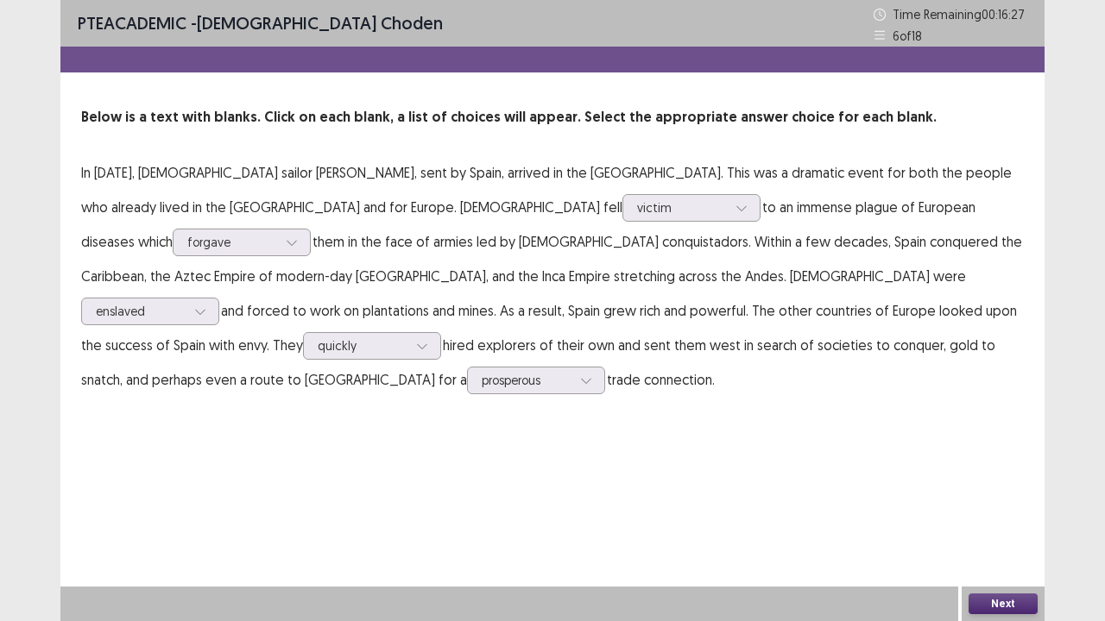
click at [992, 512] on button "Next" at bounding box center [1002, 604] width 69 height 21
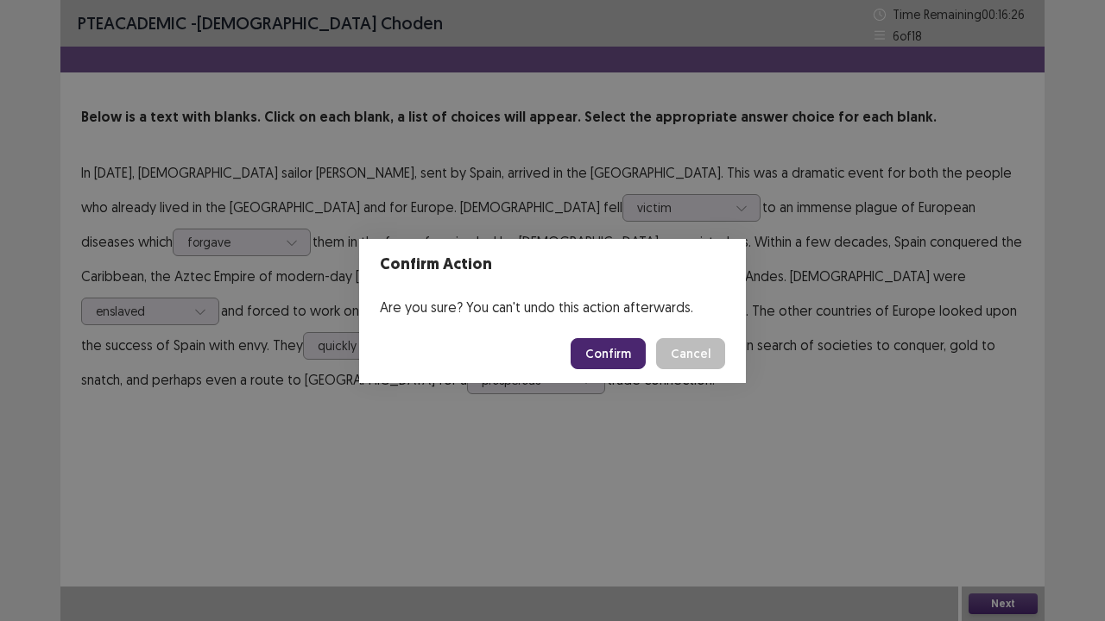
click at [625, 356] on button "Confirm" at bounding box center [608, 353] width 75 height 31
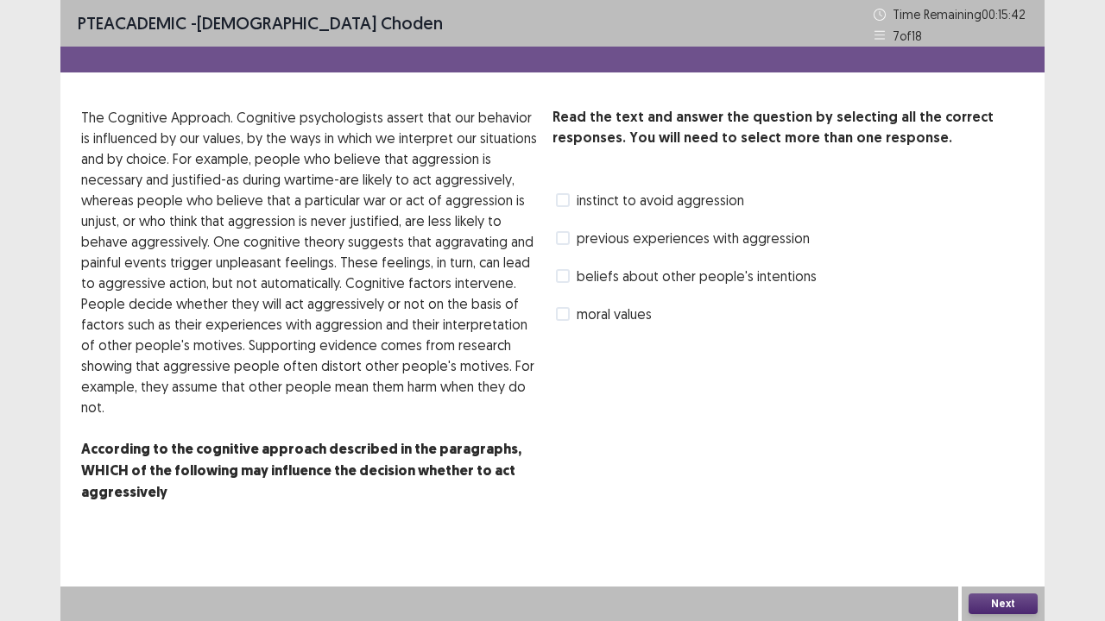
click at [564, 281] on span at bounding box center [563, 276] width 14 height 14
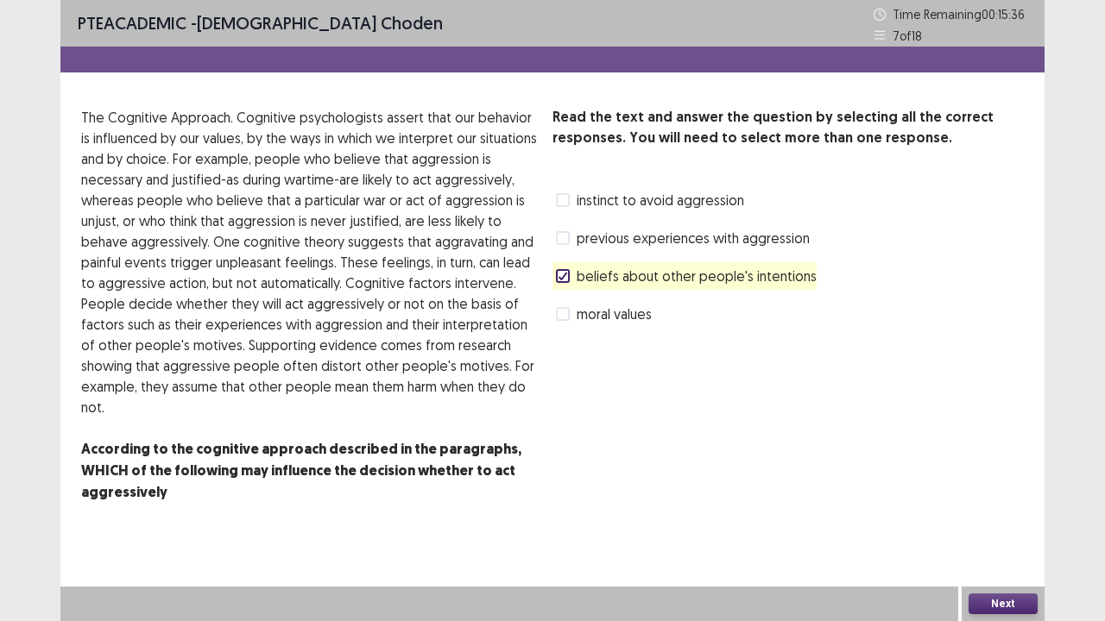
click at [1006, 512] on button "Next" at bounding box center [1002, 604] width 69 height 21
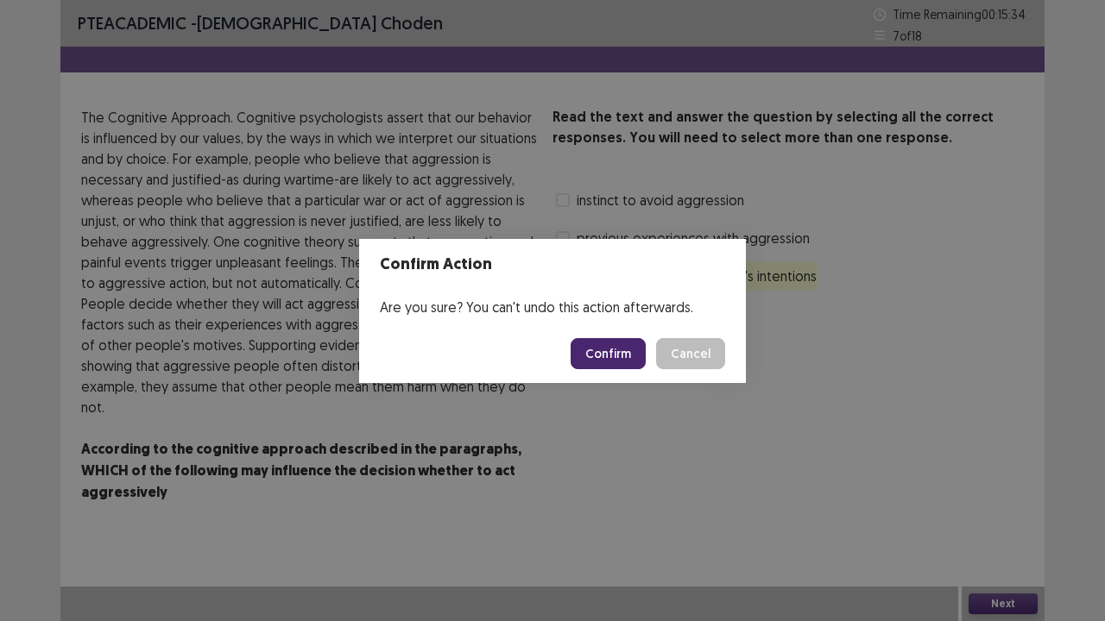
click at [628, 347] on button "Confirm" at bounding box center [608, 353] width 75 height 31
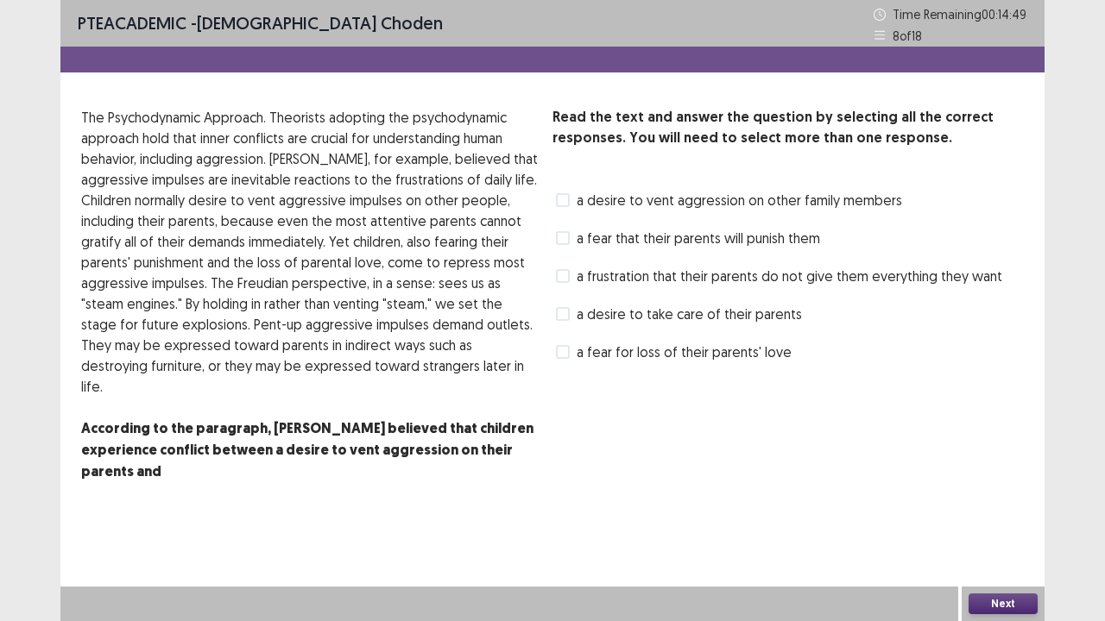
click at [559, 203] on span at bounding box center [563, 200] width 14 height 14
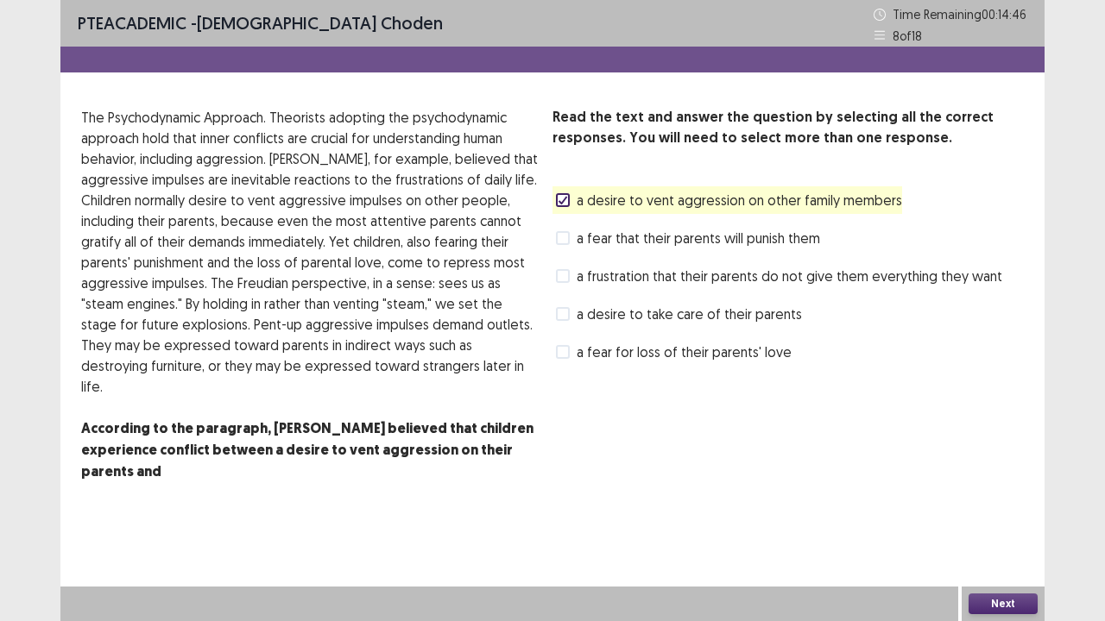
click at [980, 512] on button "Next" at bounding box center [1002, 604] width 69 height 21
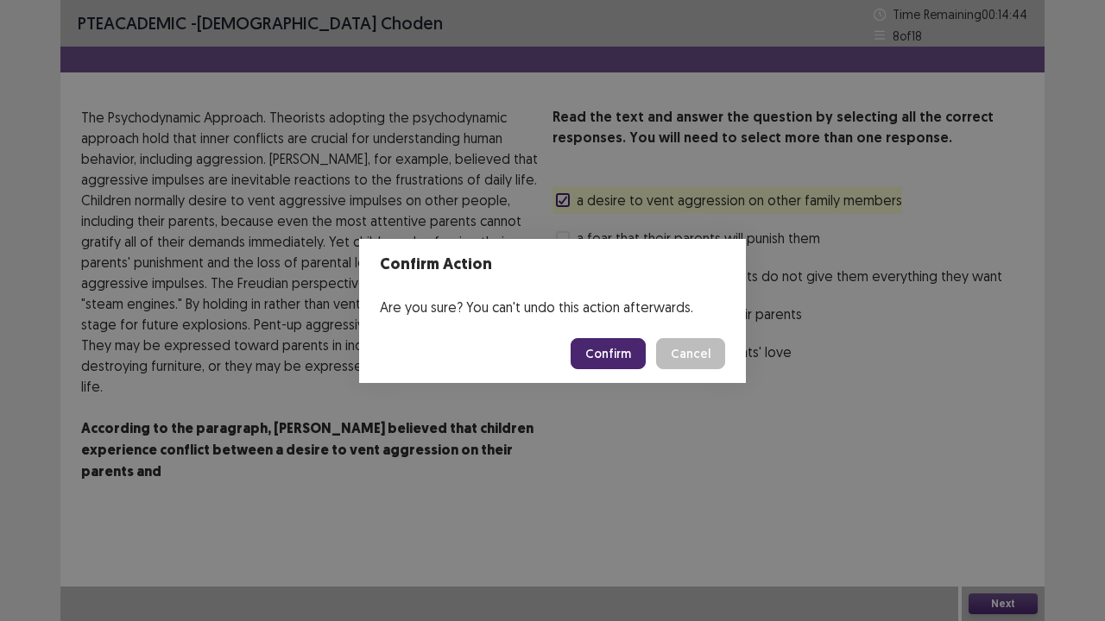
click at [604, 356] on button "Confirm" at bounding box center [608, 353] width 75 height 31
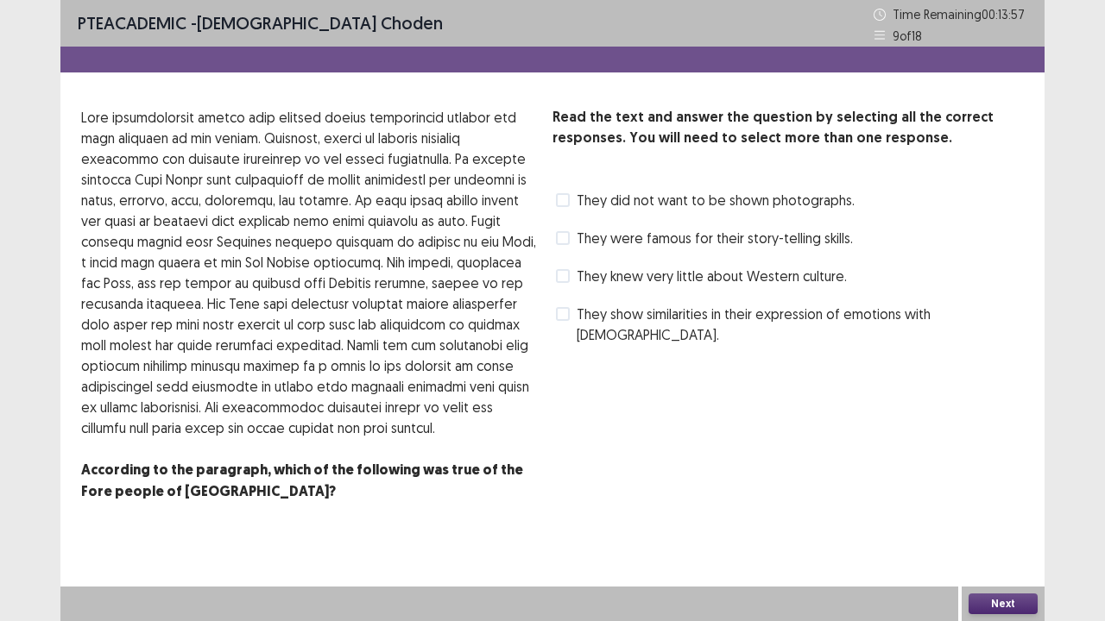
click at [569, 316] on span at bounding box center [563, 314] width 14 height 14
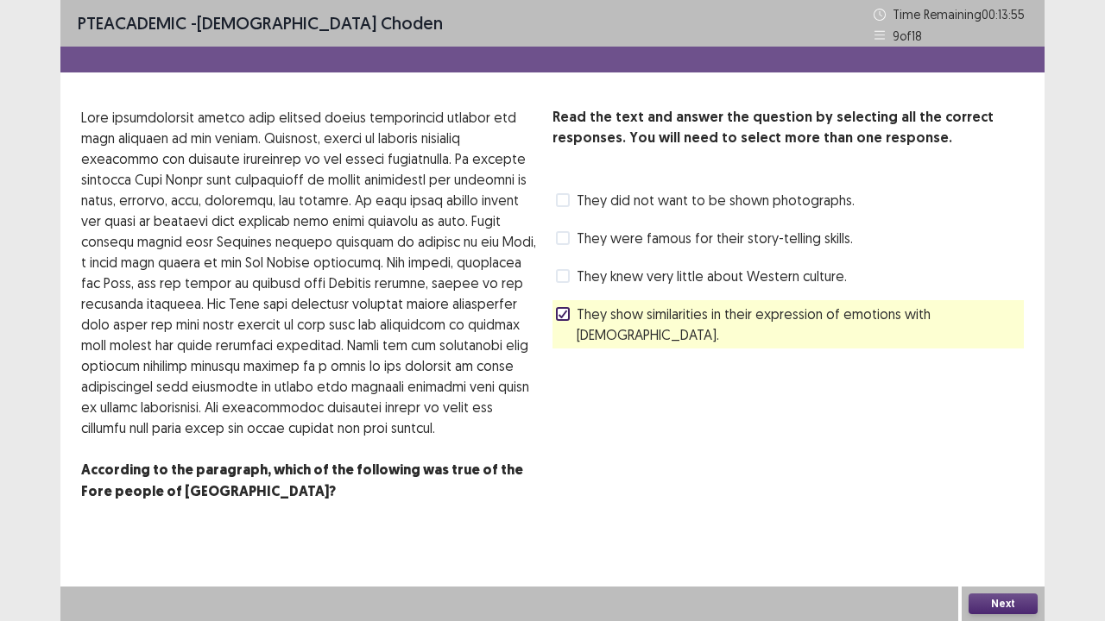
click at [1000, 512] on div "Next" at bounding box center [1003, 604] width 83 height 35
click at [1002, 512] on button "Next" at bounding box center [1002, 604] width 69 height 21
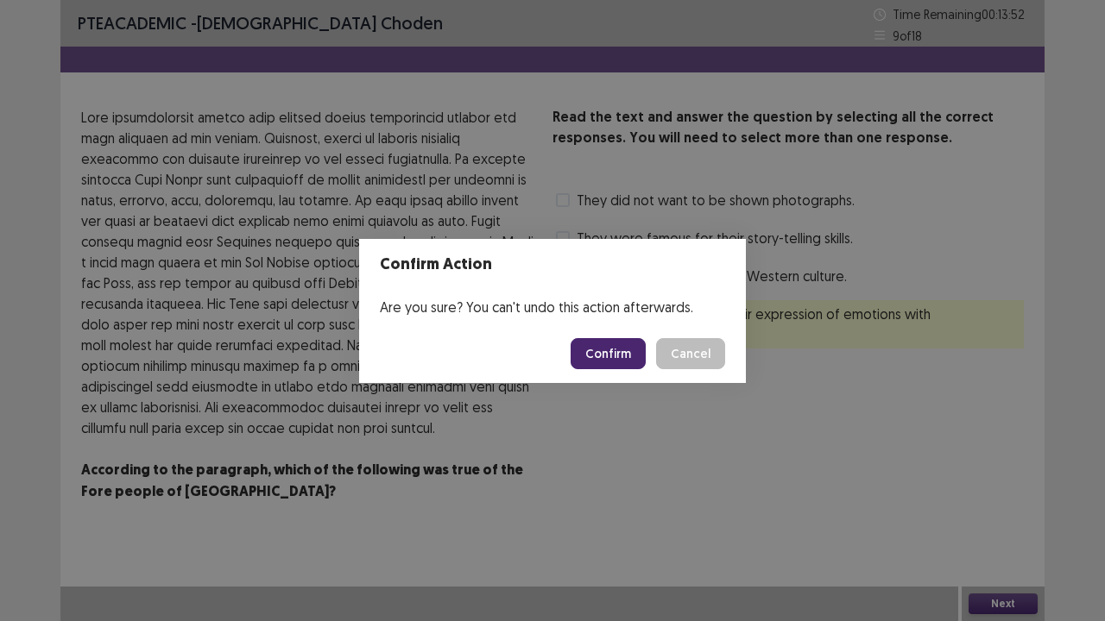
click at [627, 349] on button "Confirm" at bounding box center [608, 353] width 75 height 31
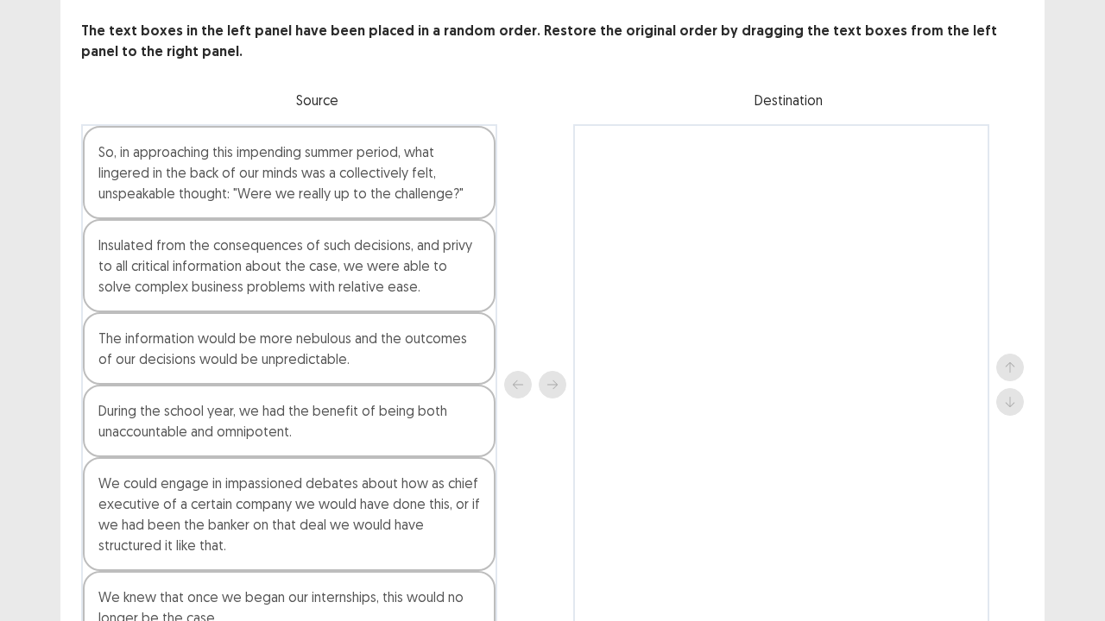
scroll to position [173, 0]
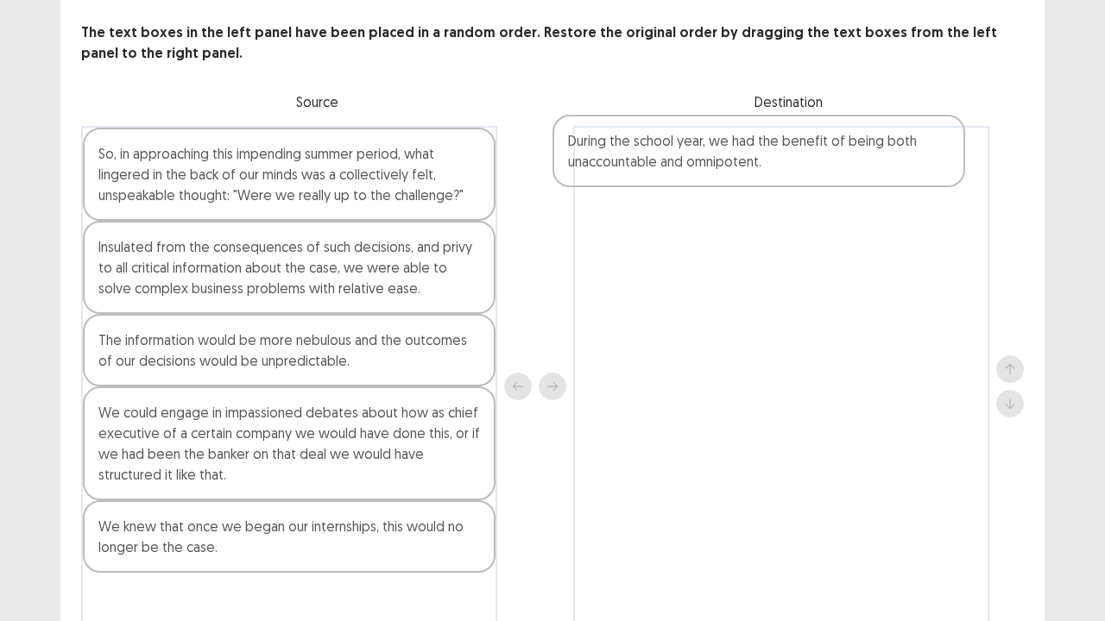
drag, startPoint x: 197, startPoint y: 324, endPoint x: 676, endPoint y: 142, distance: 512.2
click at [676, 142] on div "So, in approaching this impending summer period, what lingered in the back of o…" at bounding box center [552, 386] width 943 height 521
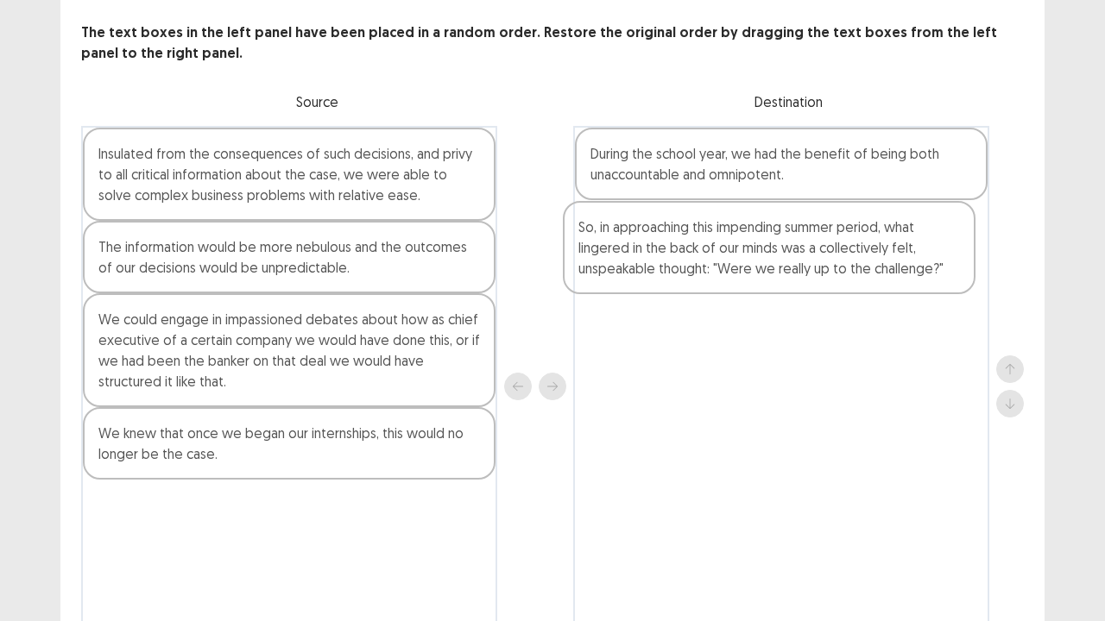
drag, startPoint x: 254, startPoint y: 188, endPoint x: 744, endPoint y: 268, distance: 496.7
click at [744, 268] on div "So, in approaching this impending summer period, what lingered in the back of o…" at bounding box center [552, 386] width 943 height 521
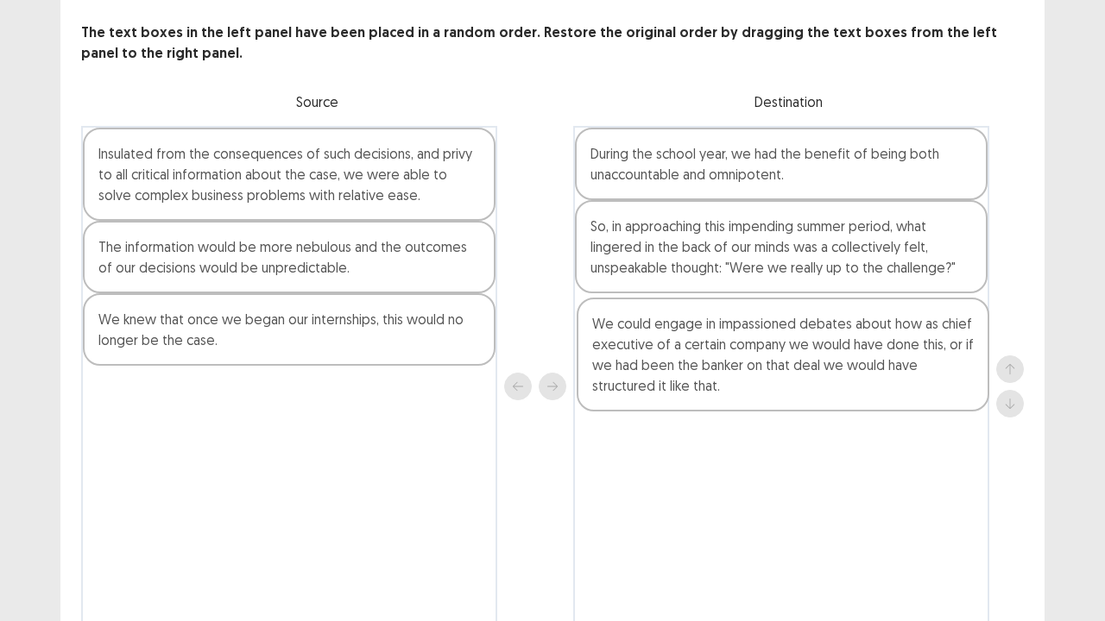
drag, startPoint x: 197, startPoint y: 366, endPoint x: 699, endPoint y: 376, distance: 502.5
click at [699, 376] on div "Insulated from the consequences of such decisions, and privy to all critical in…" at bounding box center [552, 386] width 943 height 521
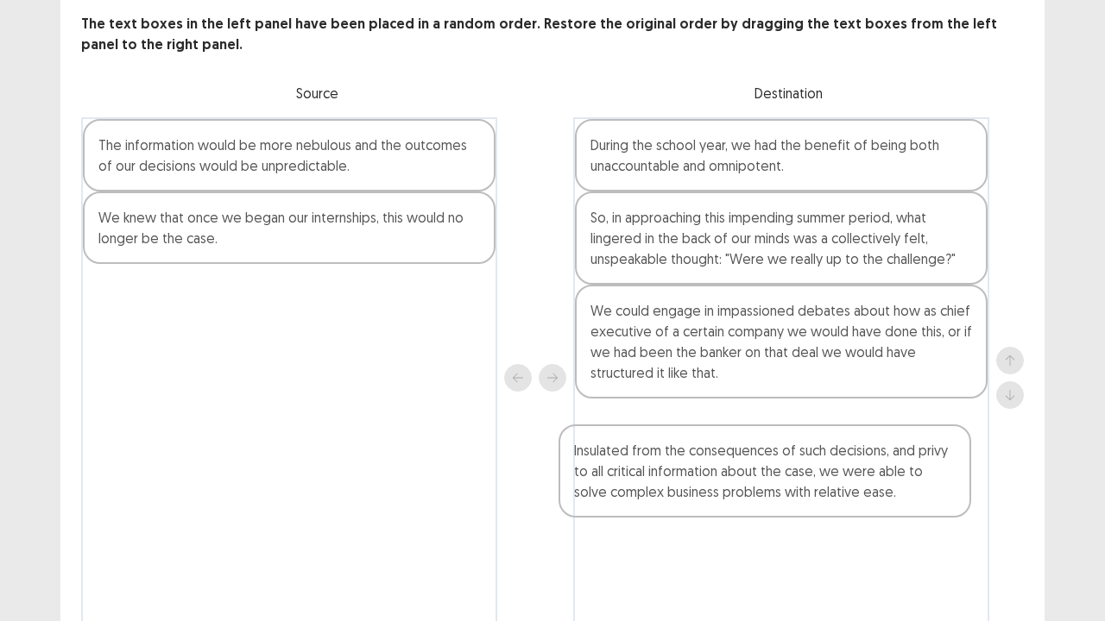
scroll to position [99, 0]
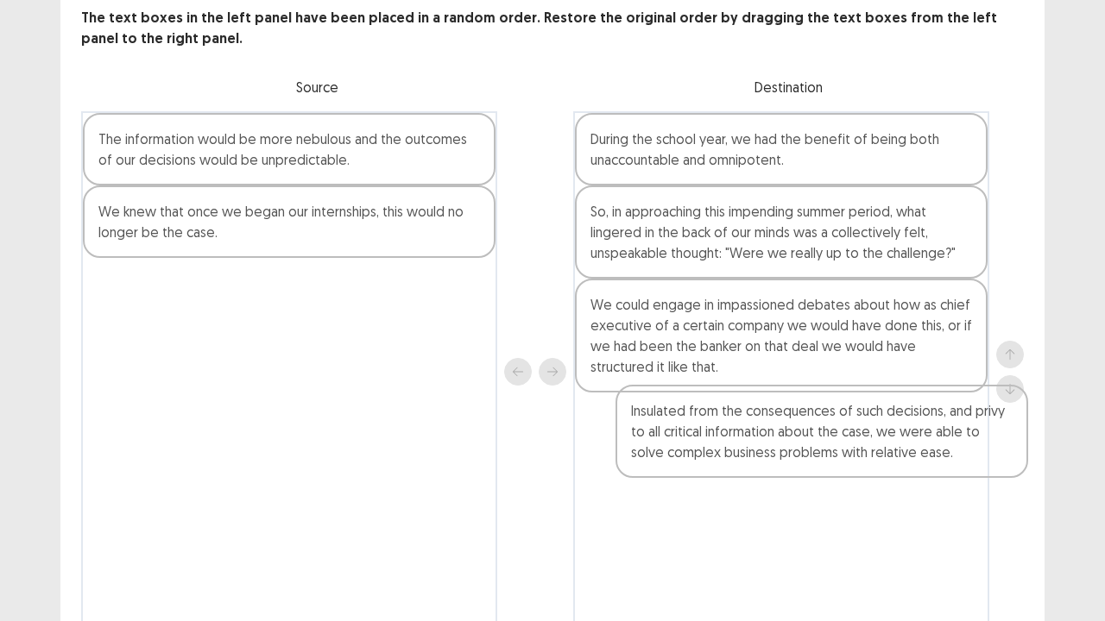
drag, startPoint x: 233, startPoint y: 175, endPoint x: 761, endPoint y: 446, distance: 593.7
click at [761, 446] on div "Insulated from the consequences of such decisions, and privy to all critical in…" at bounding box center [552, 371] width 943 height 521
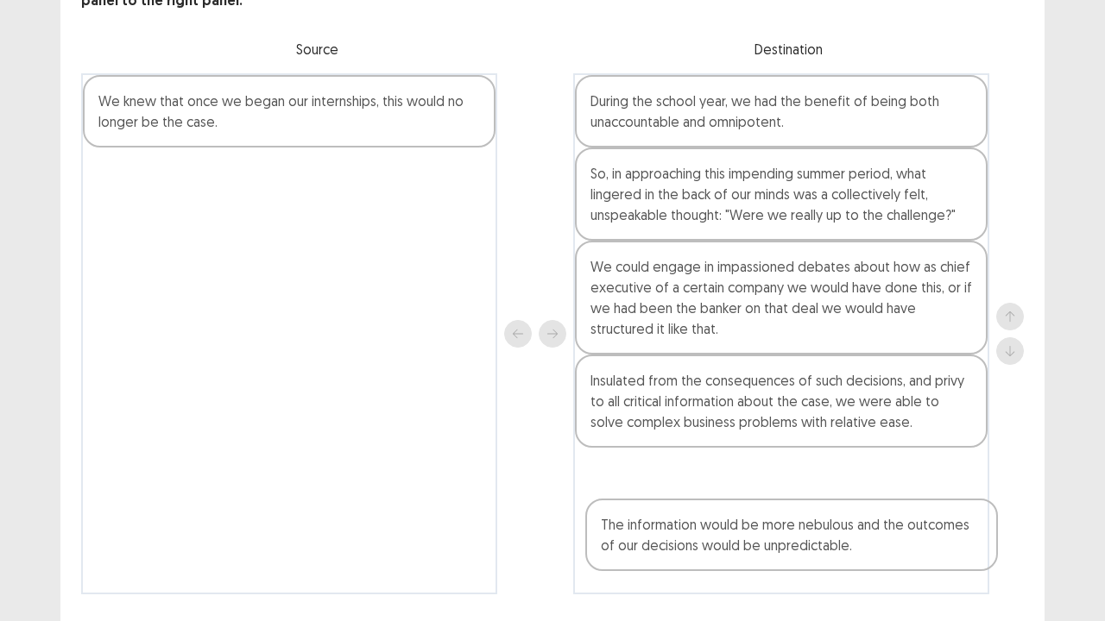
scroll to position [186, 0]
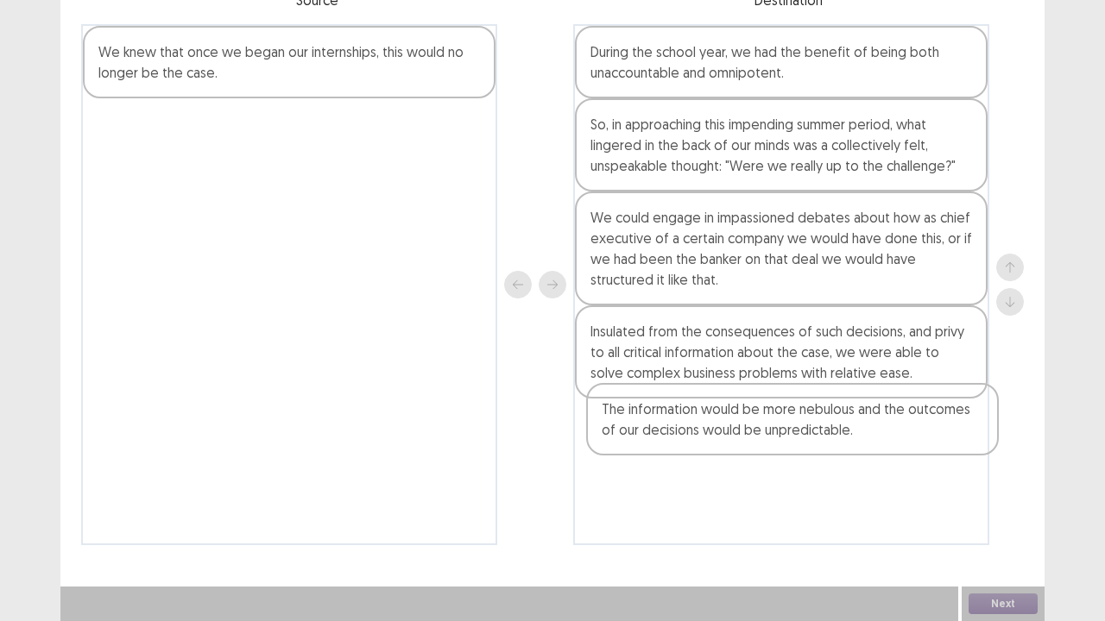
drag, startPoint x: 245, startPoint y: 142, endPoint x: 757, endPoint y: 426, distance: 585.8
click at [757, 426] on div "The information would be more nebulous and the outcomes of our decisions would …" at bounding box center [552, 284] width 943 height 521
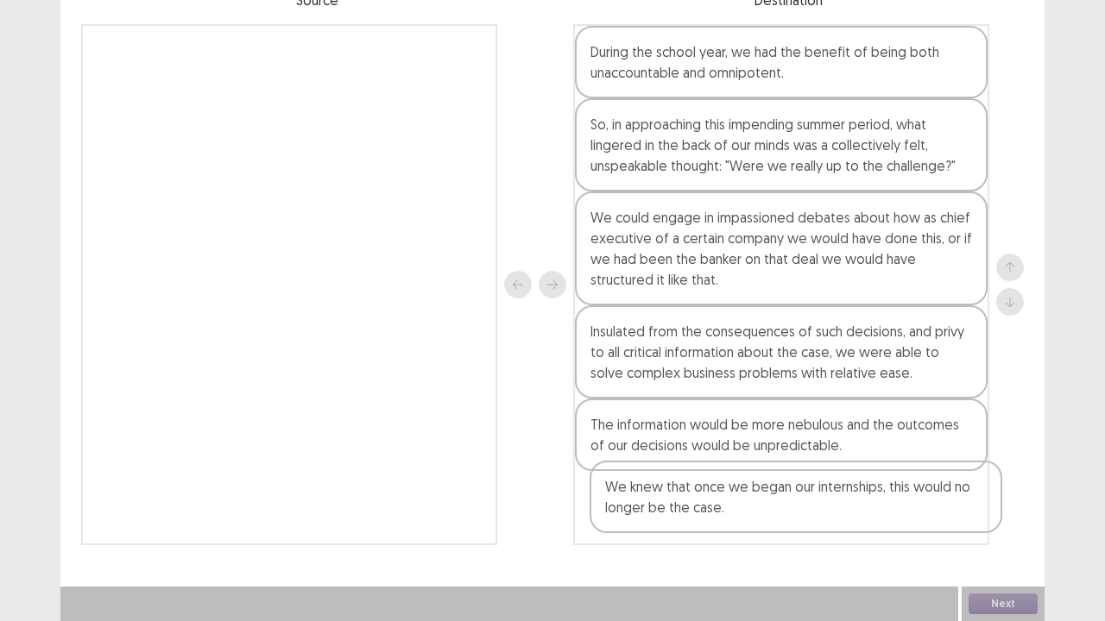
drag, startPoint x: 250, startPoint y: 91, endPoint x: 766, endPoint y: 547, distance: 688.6
click at [766, 512] on div "PTE academic - Choden Choden Time Remaining 00 : 12 : 41 10 of 18 The text boxe…" at bounding box center [552, 197] width 984 height 766
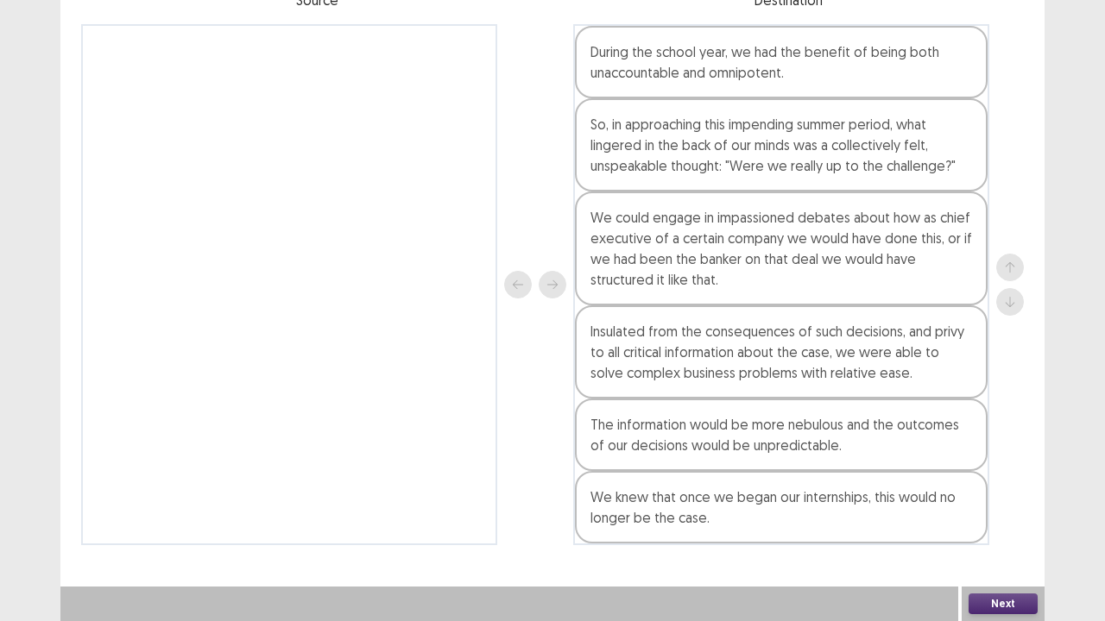
click at [1006, 512] on div "Next" at bounding box center [1003, 604] width 83 height 35
click at [1001, 512] on button "Next" at bounding box center [1002, 604] width 69 height 21
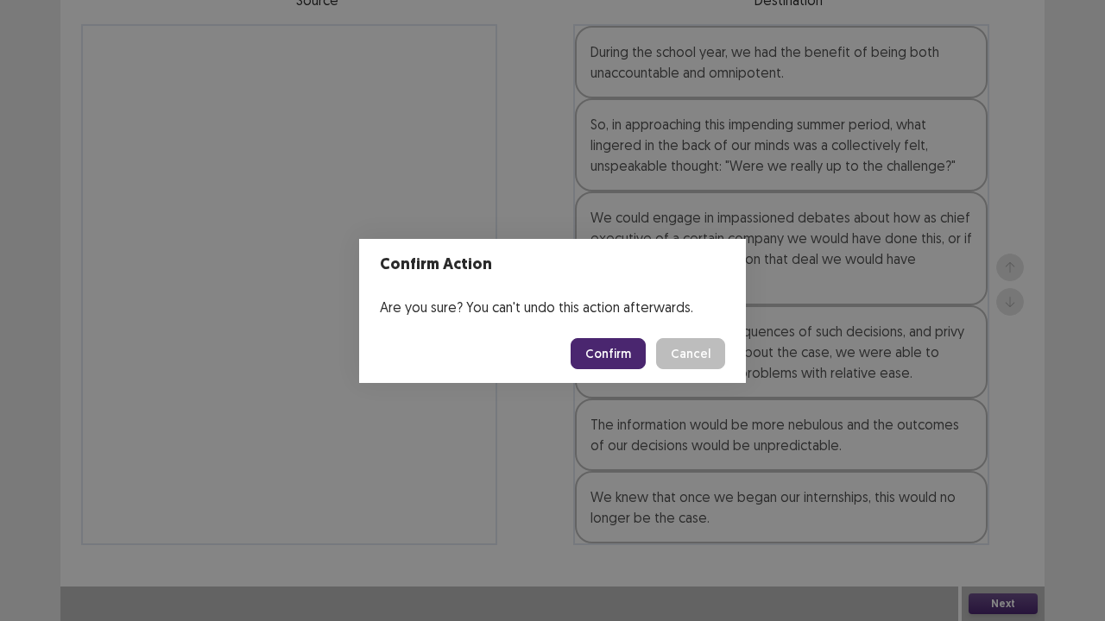
click at [623, 357] on button "Confirm" at bounding box center [608, 353] width 75 height 31
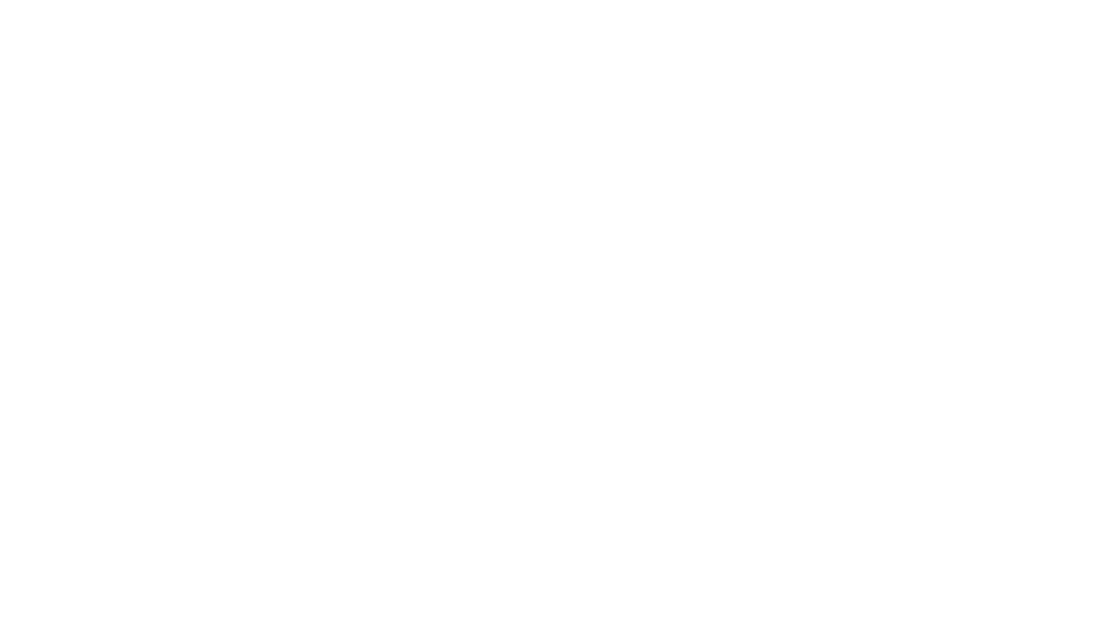
scroll to position [0, 0]
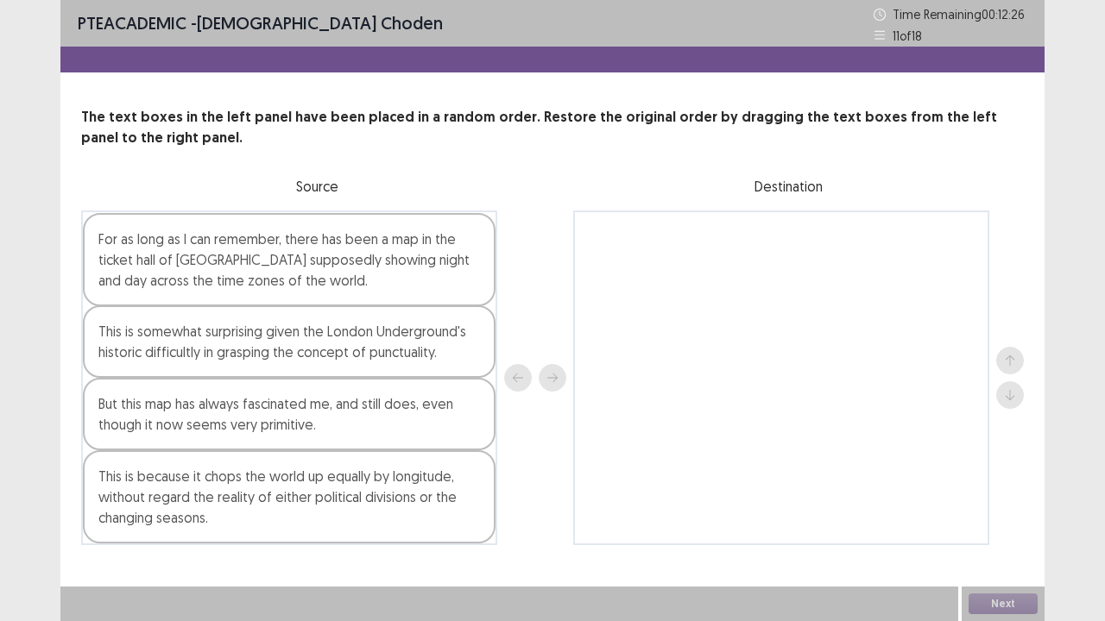
click at [179, 279] on div "For as long as I can remember, there has been a map in the ticket hall of [GEOG…" at bounding box center [289, 378] width 416 height 335
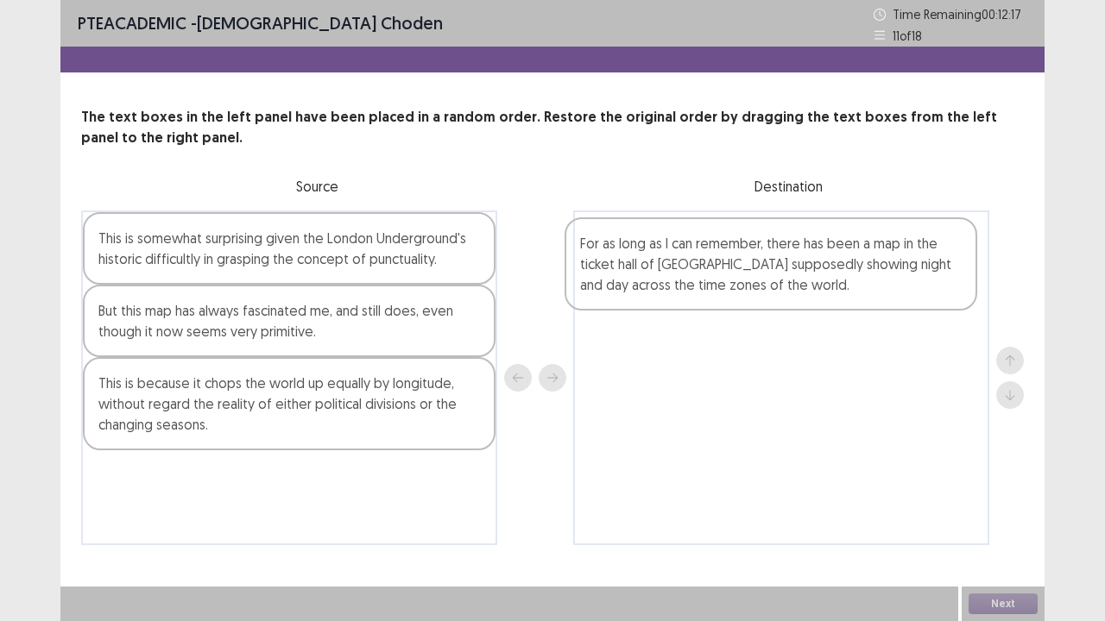
drag, startPoint x: 255, startPoint y: 280, endPoint x: 742, endPoint y: 287, distance: 486.9
click at [742, 287] on div "For as long as I can remember, there has been a map in the ticket hall of [GEOG…" at bounding box center [552, 378] width 943 height 335
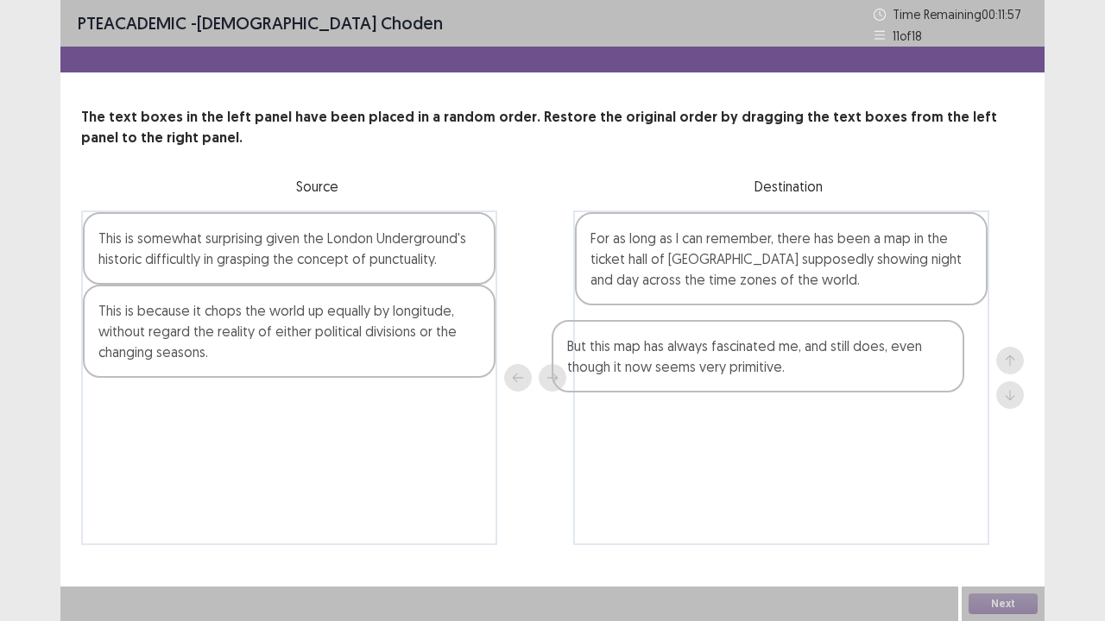
drag, startPoint x: 229, startPoint y: 331, endPoint x: 706, endPoint y: 372, distance: 479.0
click at [706, 372] on div "This is somewhat surprising given the London Underground's historic difficultly…" at bounding box center [552, 378] width 943 height 335
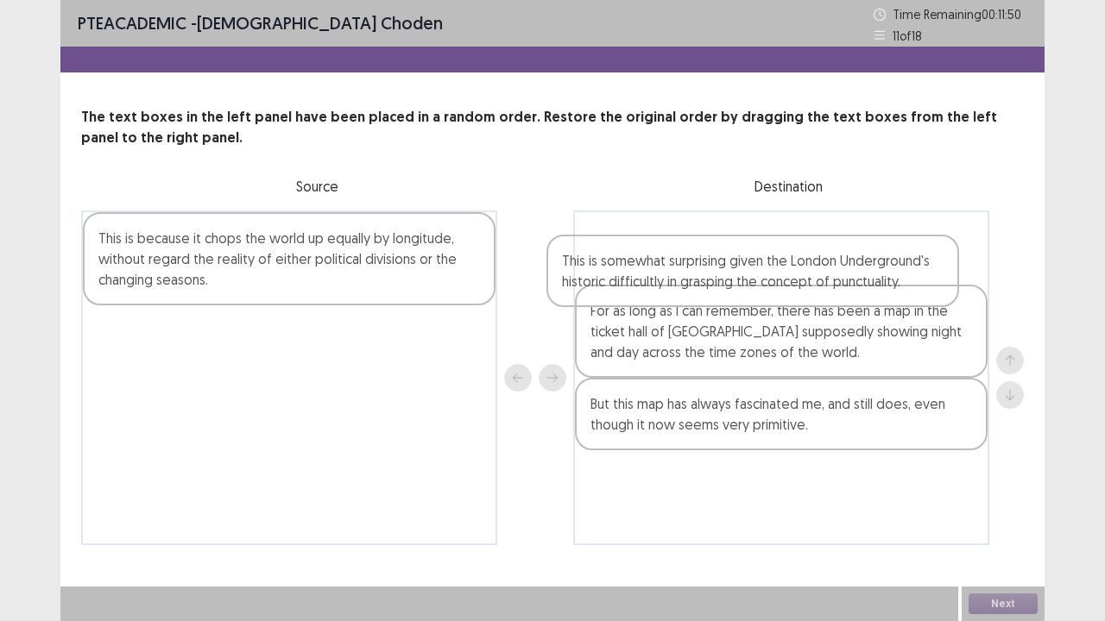
drag, startPoint x: 287, startPoint y: 268, endPoint x: 761, endPoint y: 298, distance: 475.6
click at [761, 298] on div "This is somewhat surprising given the London Underground's historic difficultly…" at bounding box center [552, 378] width 943 height 335
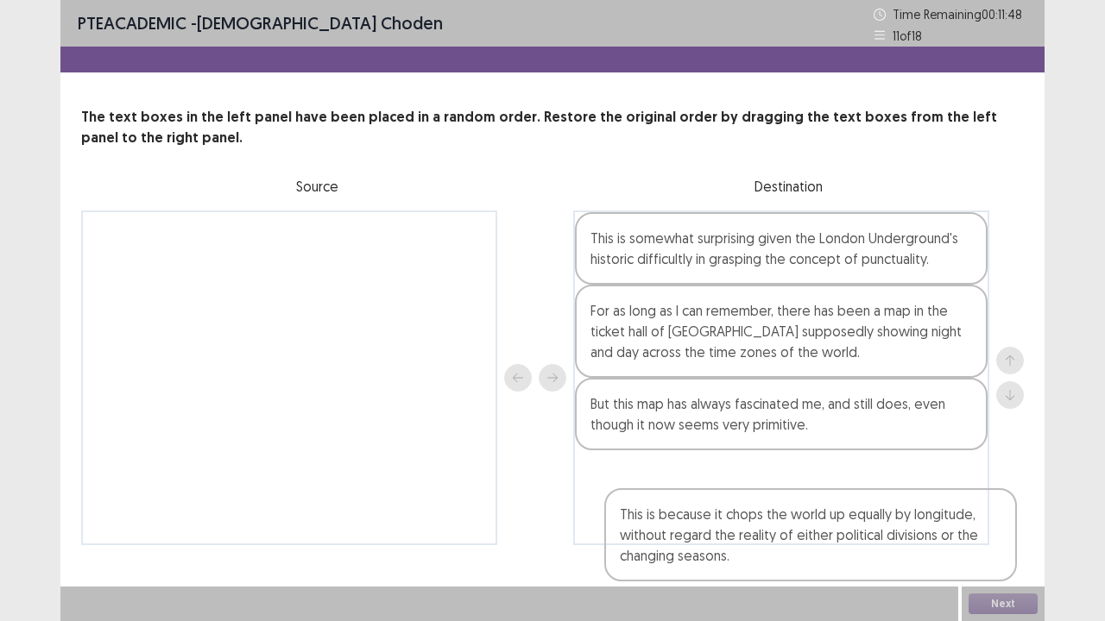
drag, startPoint x: 319, startPoint y: 267, endPoint x: 815, endPoint y: 527, distance: 559.8
click at [815, 512] on div "This is because it chops the world up equally by longitude, without regard the …" at bounding box center [552, 378] width 943 height 335
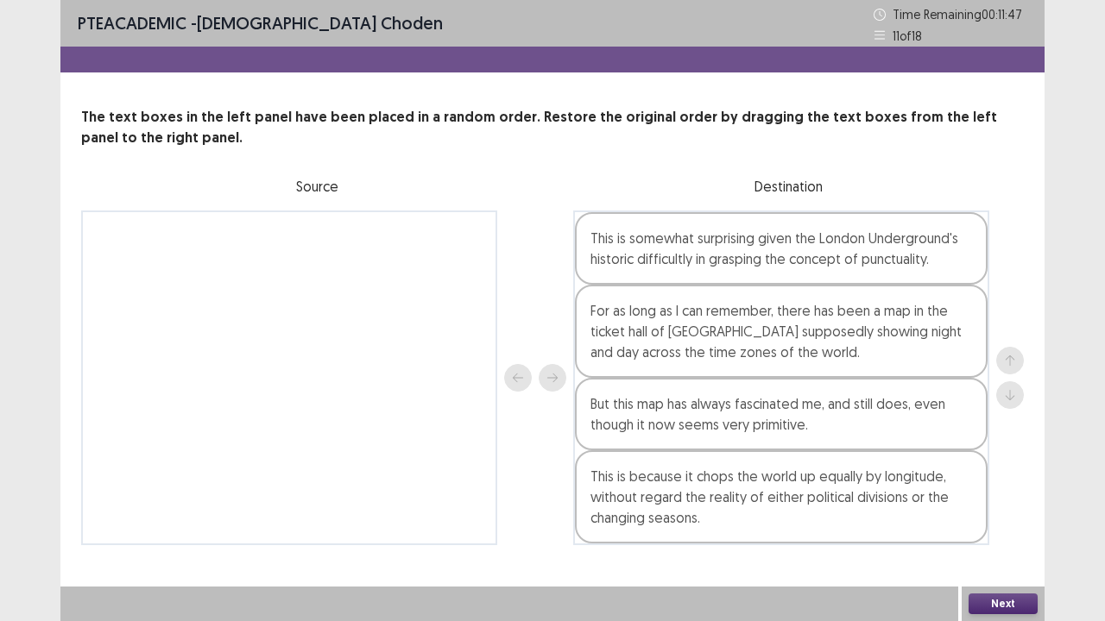
click at [1006, 512] on button "Next" at bounding box center [1002, 604] width 69 height 21
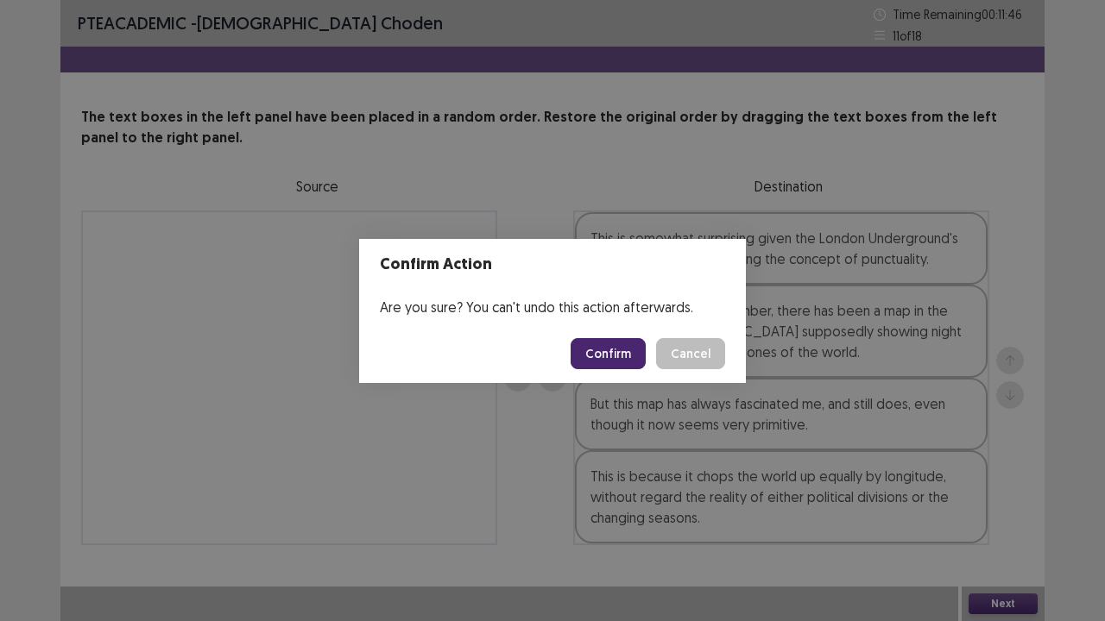
click at [616, 341] on button "Confirm" at bounding box center [608, 353] width 75 height 31
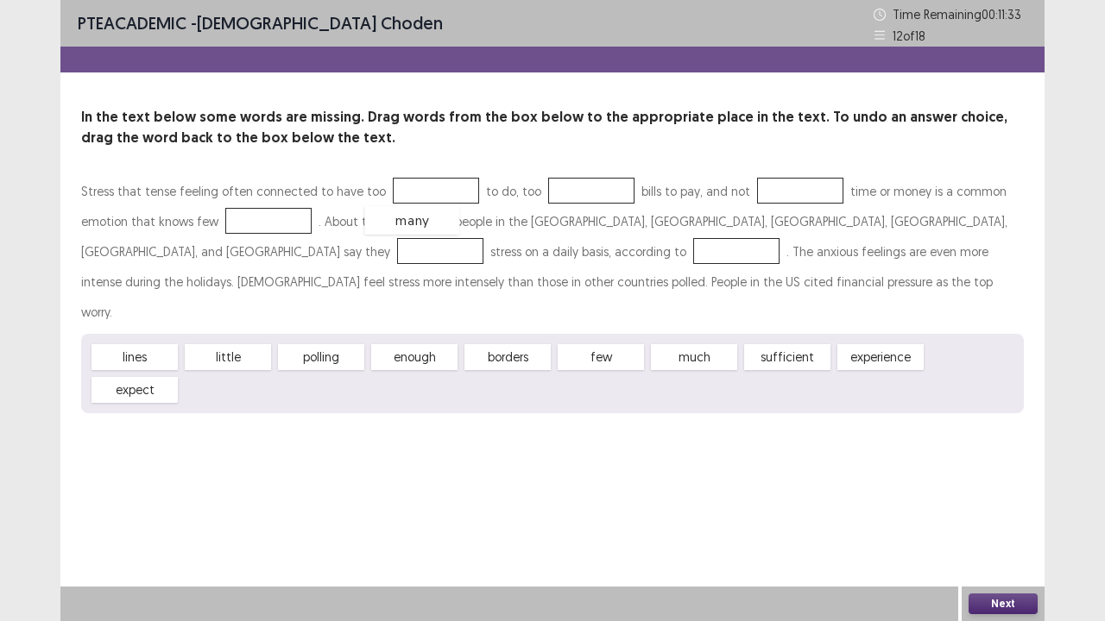
drag, startPoint x: 199, startPoint y: 361, endPoint x: 383, endPoint y: 192, distance: 250.5
drag, startPoint x: 676, startPoint y: 331, endPoint x: 580, endPoint y: 198, distance: 164.6
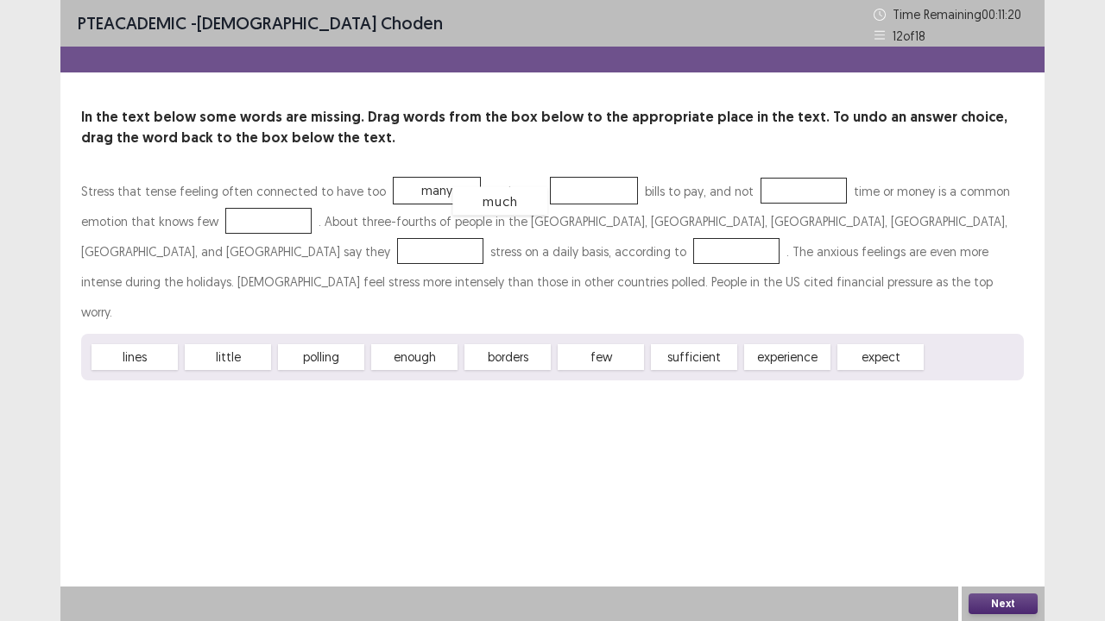
drag, startPoint x: 550, startPoint y: 192, endPoint x: 407, endPoint y: 192, distance: 143.3
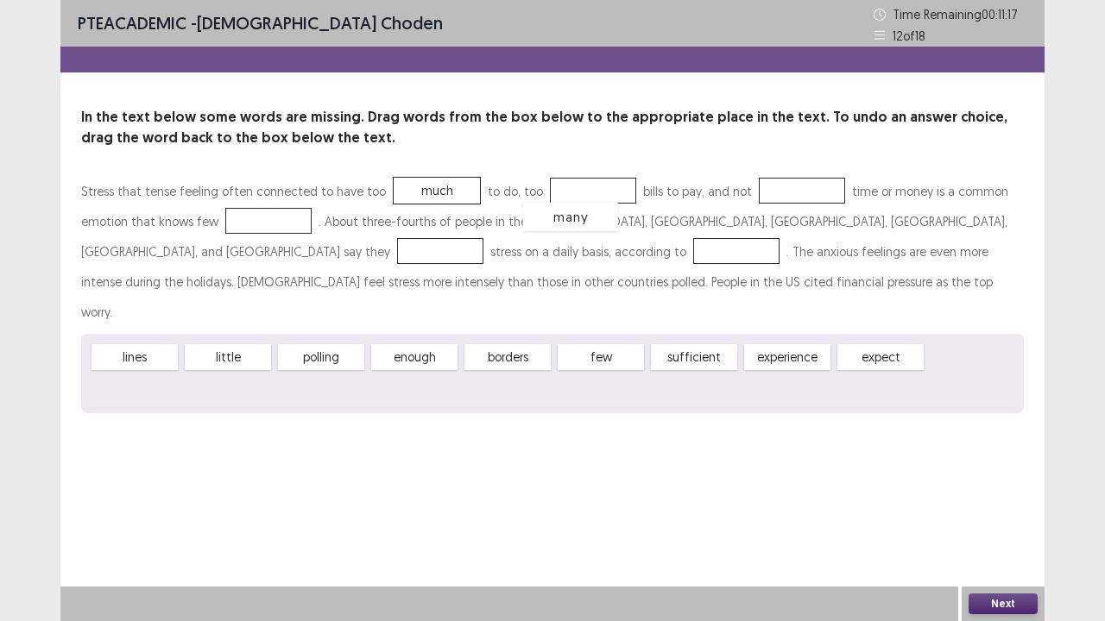
drag, startPoint x: 128, startPoint y: 368, endPoint x: 568, endPoint y: 202, distance: 470.4
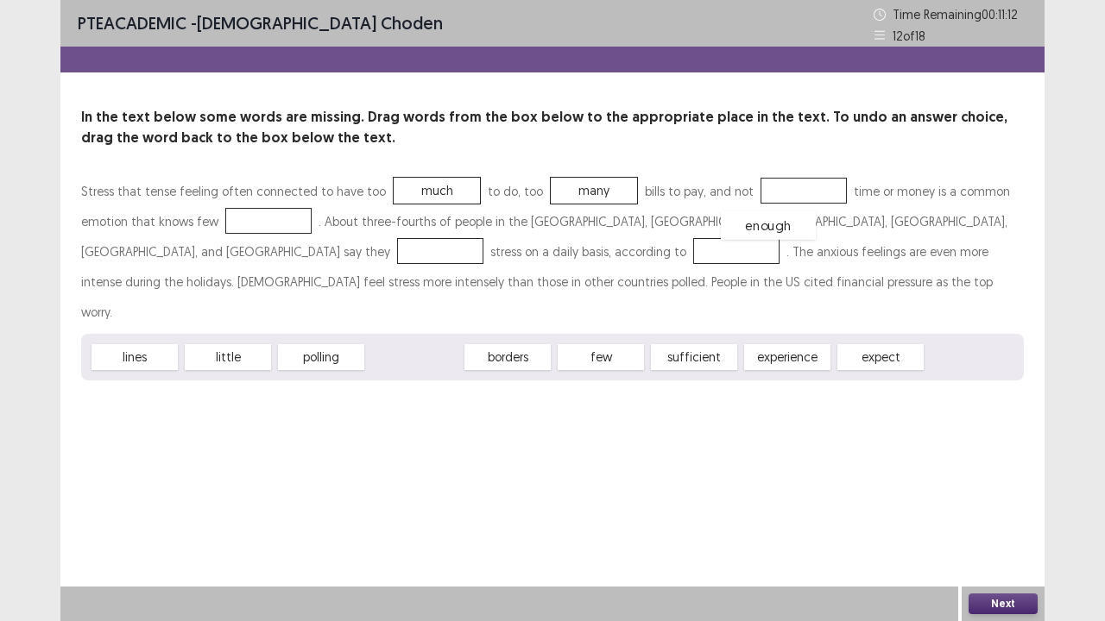
drag, startPoint x: 415, startPoint y: 330, endPoint x: 769, endPoint y: 198, distance: 377.7
drag, startPoint x: 696, startPoint y: 313, endPoint x: 792, endPoint y: 294, distance: 98.5
click at [861, 242] on div "Stress that tense feeling often connected to have too much to do, too many bill…" at bounding box center [552, 278] width 943 height 205
drag, startPoint x: 699, startPoint y: 325, endPoint x: 880, endPoint y: 218, distance: 210.5
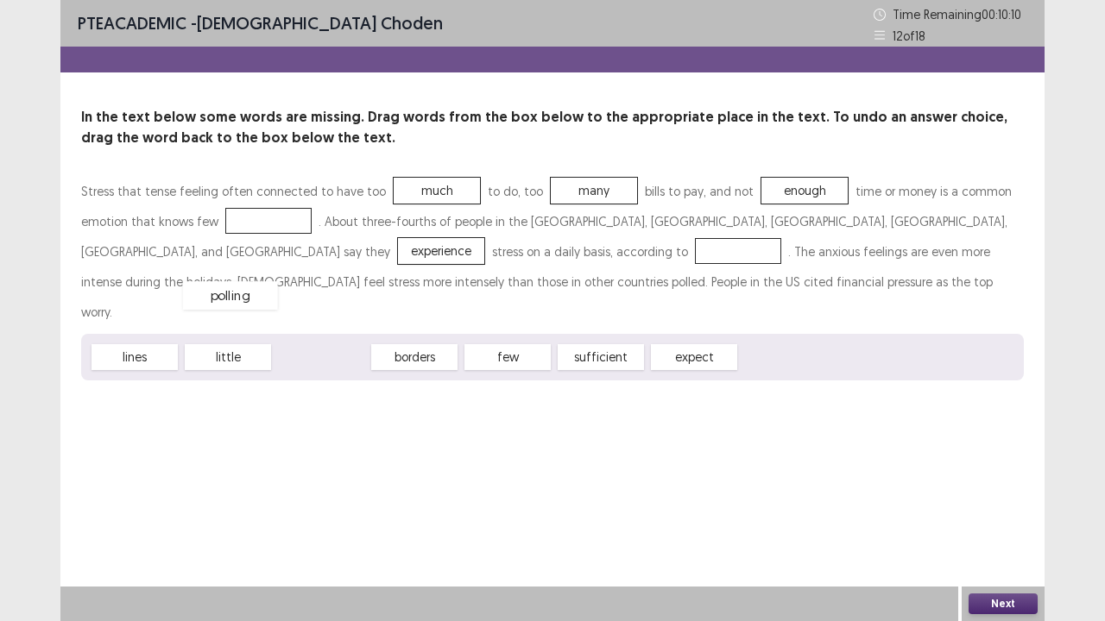
drag, startPoint x: 319, startPoint y: 323, endPoint x: 226, endPoint y: 260, distance: 112.5
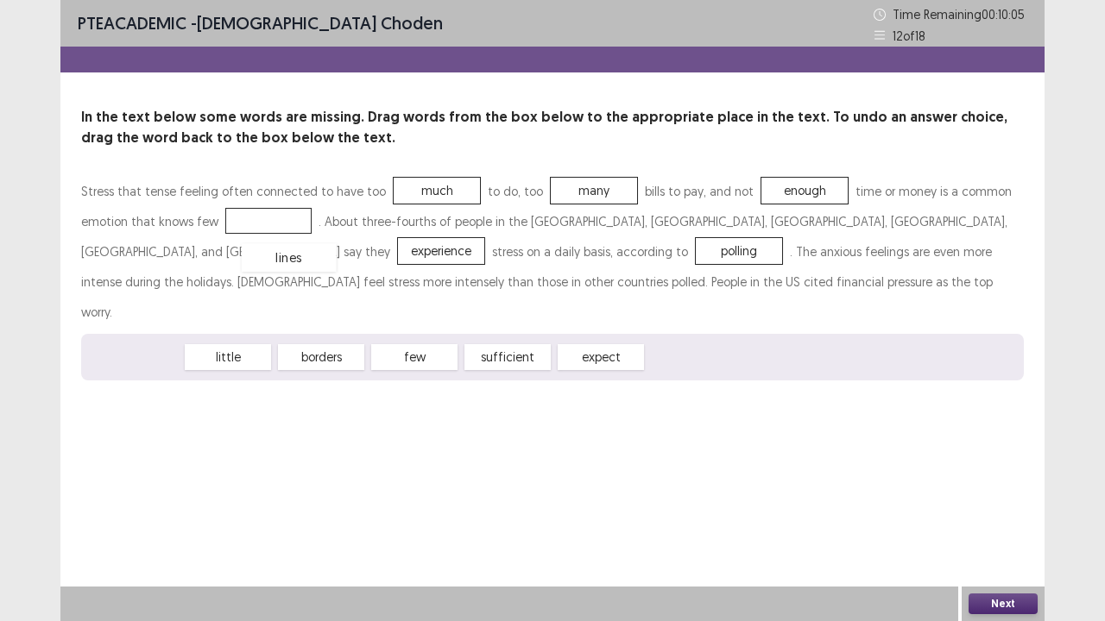
drag, startPoint x: 142, startPoint y: 323, endPoint x: 297, endPoint y: 224, distance: 183.6
click at [994, 512] on button "Next" at bounding box center [1002, 604] width 69 height 21
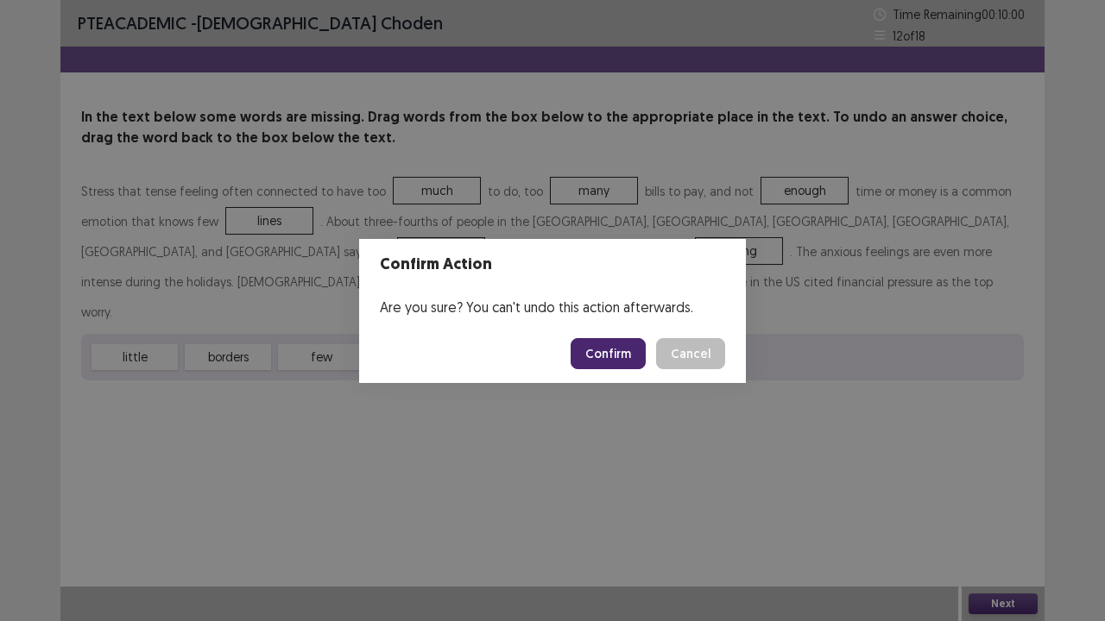
click at [609, 352] on button "Confirm" at bounding box center [608, 353] width 75 height 31
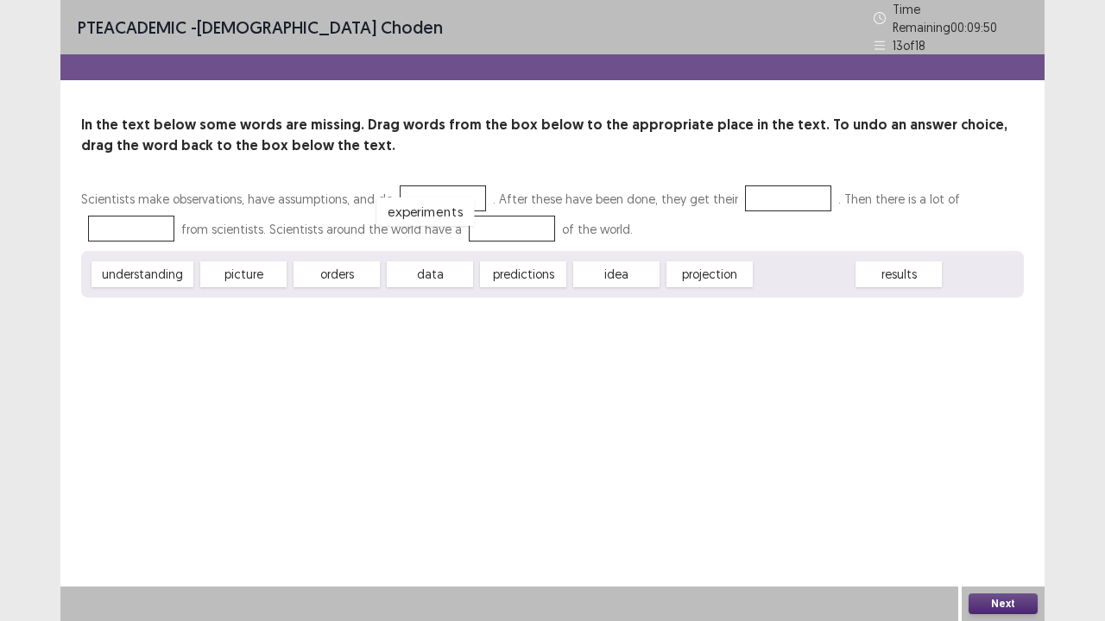
drag, startPoint x: 799, startPoint y: 268, endPoint x: 419, endPoint y: 204, distance: 386.0
drag, startPoint x: 796, startPoint y: 272, endPoint x: 764, endPoint y: 202, distance: 76.9
drag, startPoint x: 697, startPoint y: 269, endPoint x: 131, endPoint y: 221, distance: 567.4
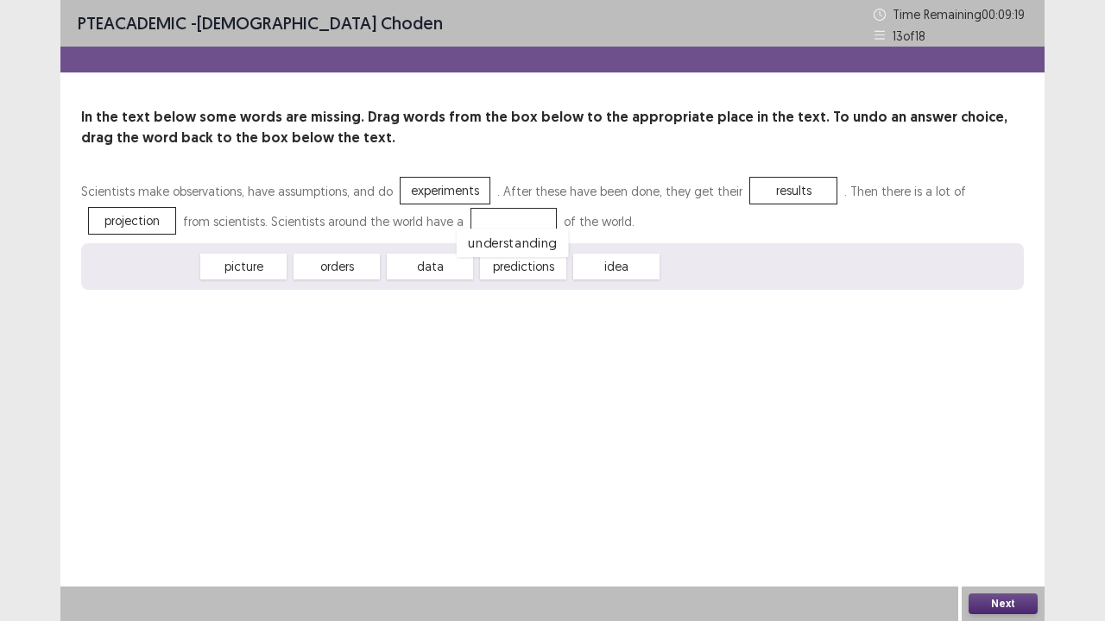
drag, startPoint x: 130, startPoint y: 271, endPoint x: 501, endPoint y: 247, distance: 371.1
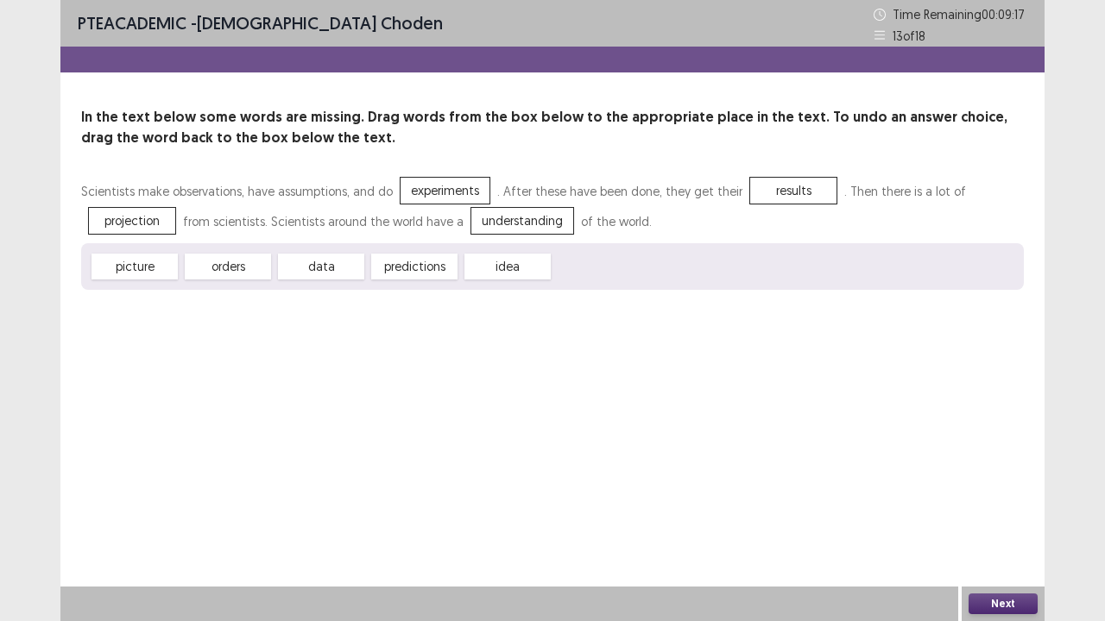
click at [998, 512] on button "Next" at bounding box center [1002, 604] width 69 height 21
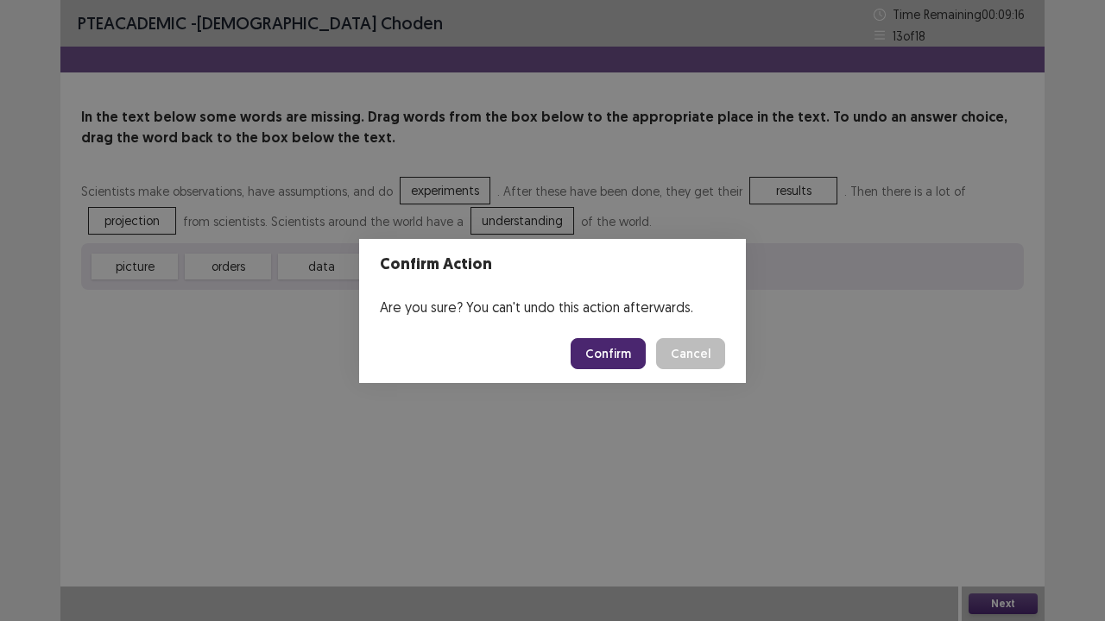
click at [630, 343] on button "Confirm" at bounding box center [608, 353] width 75 height 31
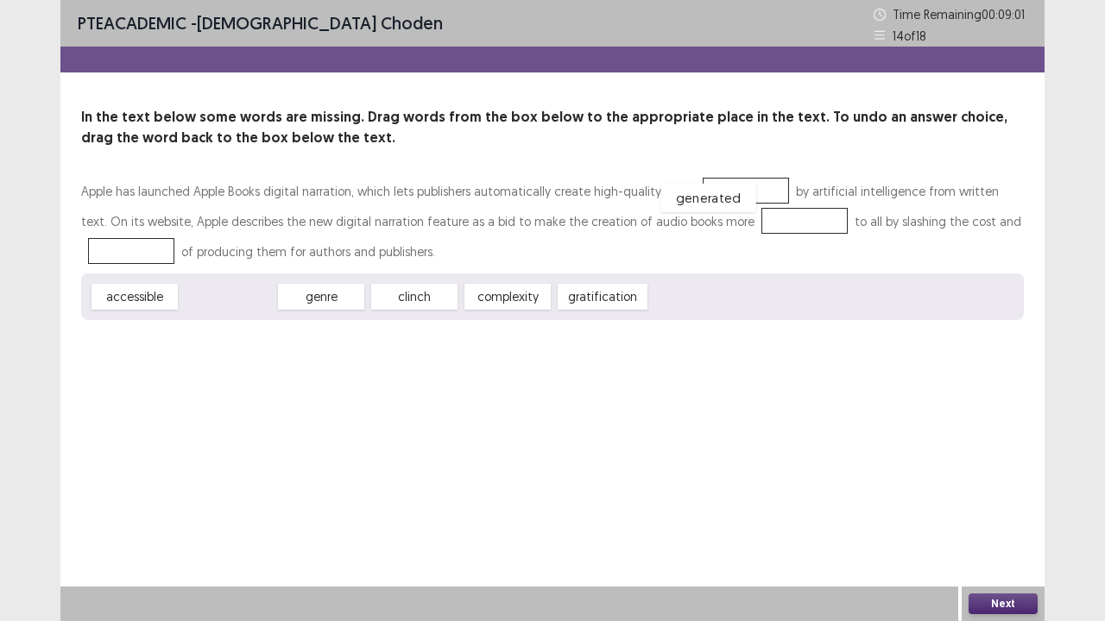
drag, startPoint x: 240, startPoint y: 295, endPoint x: 720, endPoint y: 195, distance: 490.2
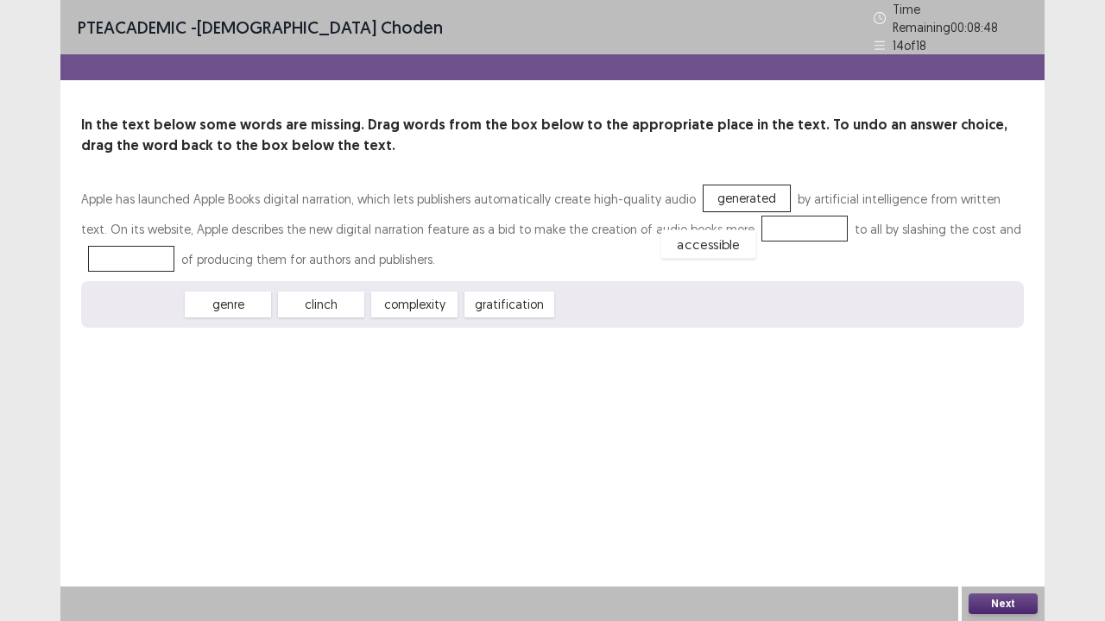
drag, startPoint x: 136, startPoint y: 302, endPoint x: 711, endPoint y: 240, distance: 579.1
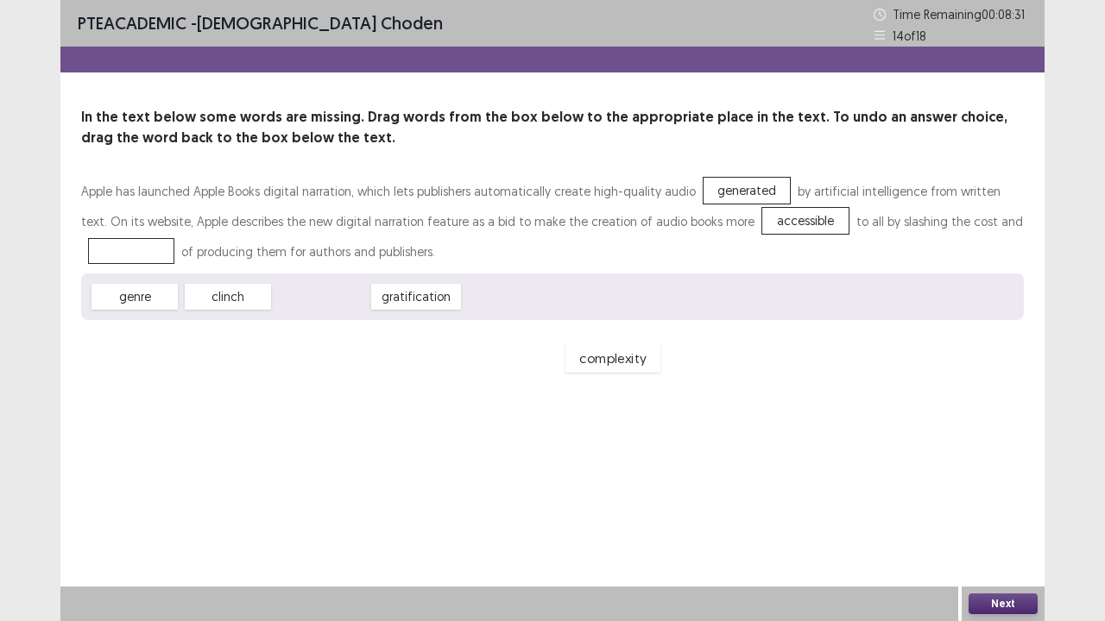
drag, startPoint x: 330, startPoint y: 290, endPoint x: 275, endPoint y: 298, distance: 54.9
click at [565, 344] on div "complexity" at bounding box center [612, 358] width 95 height 28
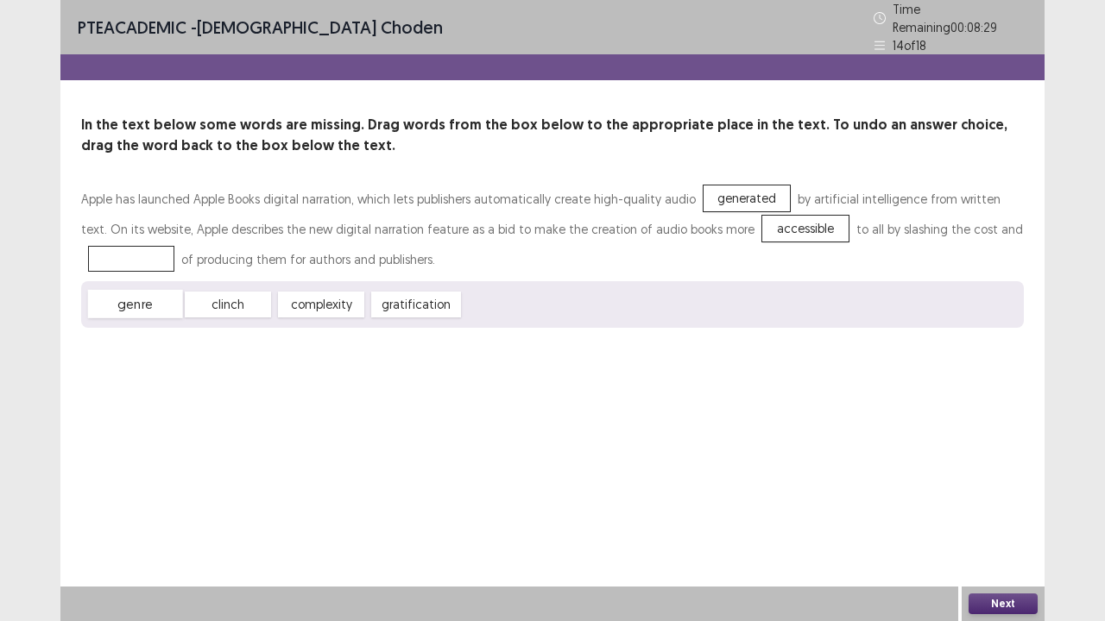
click at [151, 297] on div "genre" at bounding box center [135, 304] width 95 height 28
drag, startPoint x: 299, startPoint y: 305, endPoint x: 946, endPoint y: 235, distance: 651.1
click at [987, 512] on button "Next" at bounding box center [1002, 604] width 69 height 21
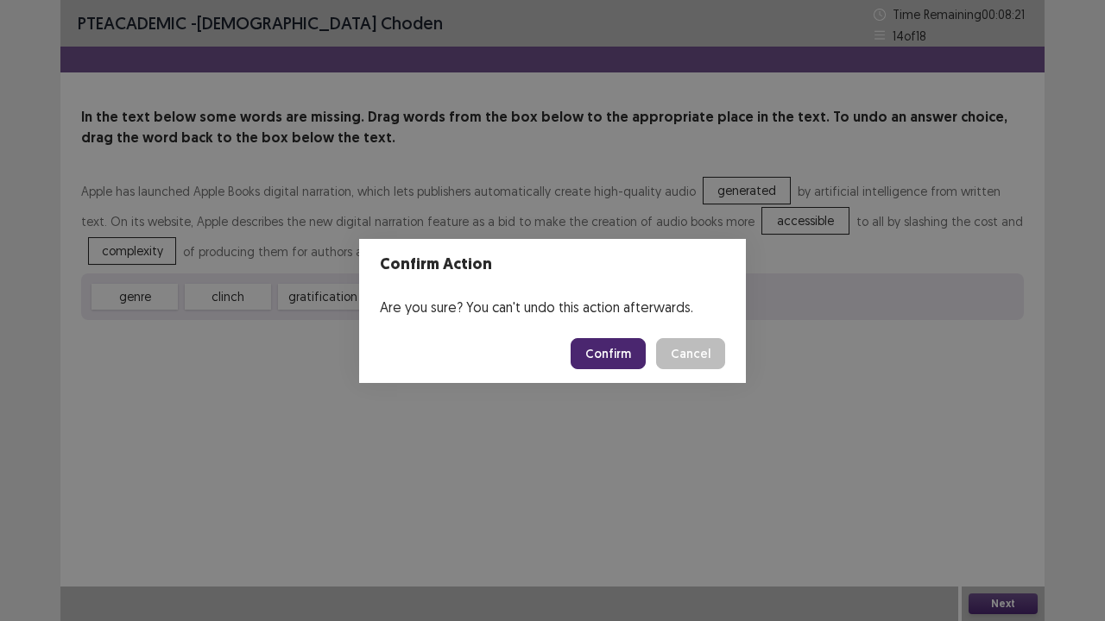
click at [606, 342] on button "Confirm" at bounding box center [608, 353] width 75 height 31
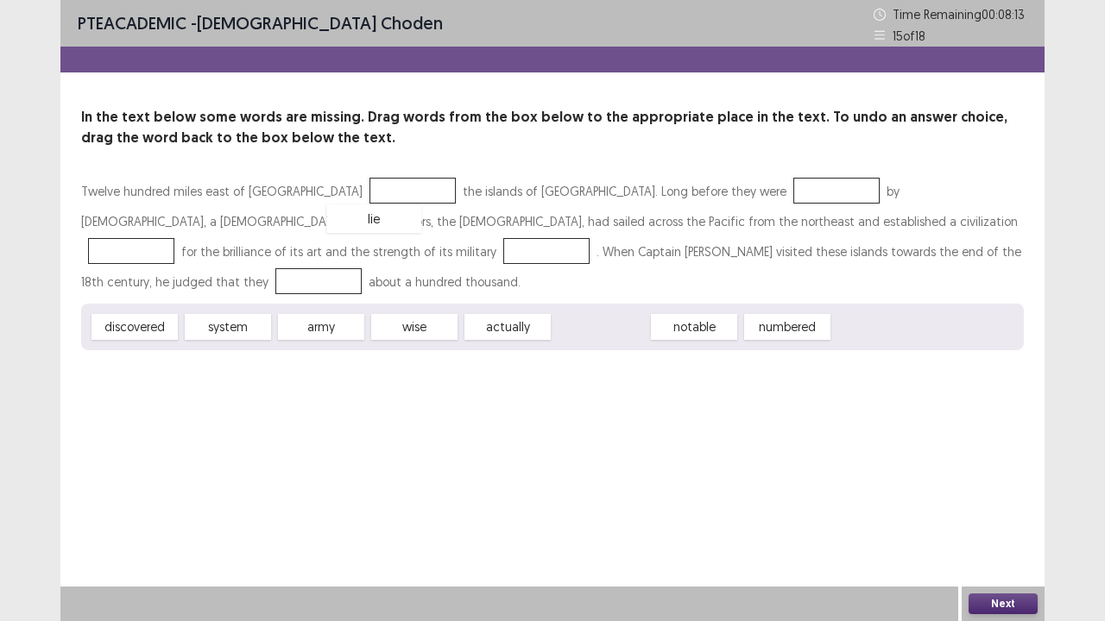
drag, startPoint x: 599, startPoint y: 295, endPoint x: 373, endPoint y: 188, distance: 250.2
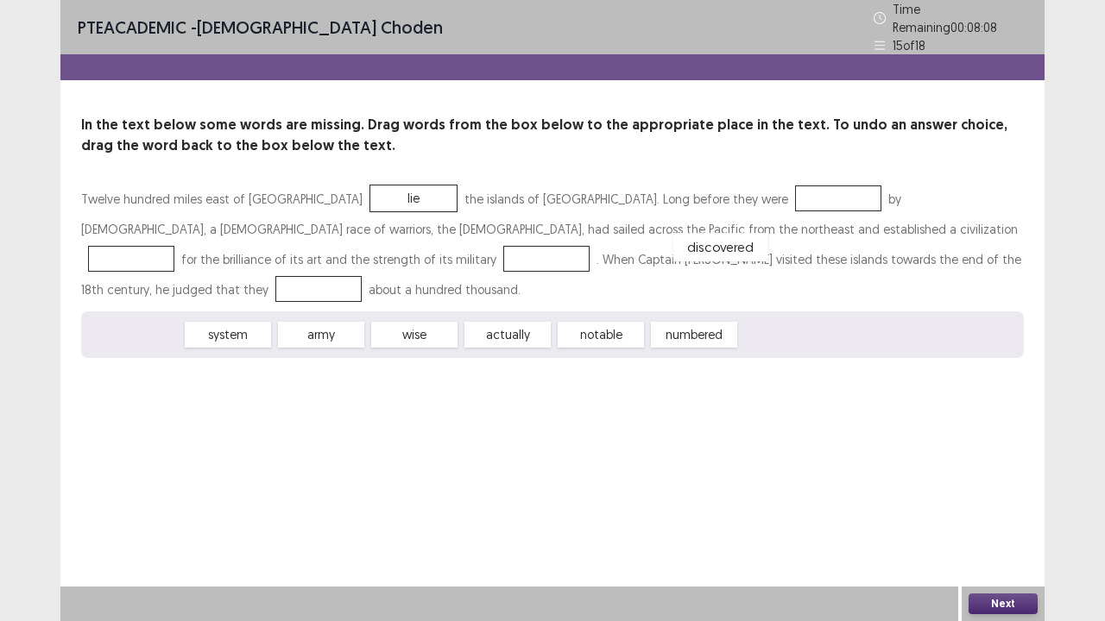
drag, startPoint x: 162, startPoint y: 297, endPoint x: 748, endPoint y: 211, distance: 592.4
drag, startPoint x: 318, startPoint y: 299, endPoint x: 579, endPoint y: 237, distance: 267.8
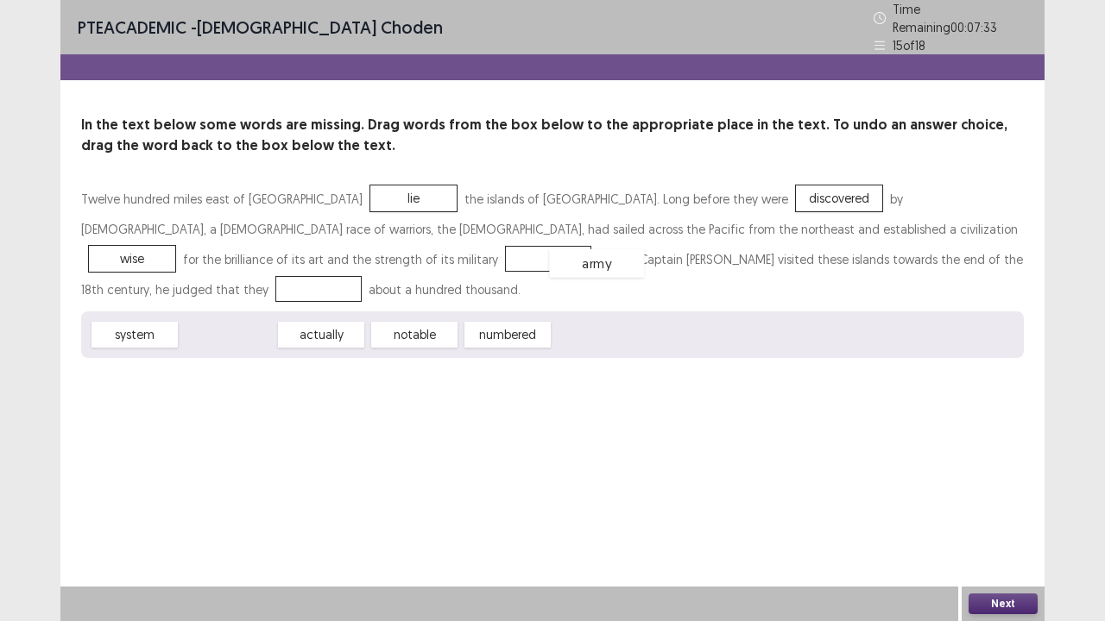
drag, startPoint x: 240, startPoint y: 300, endPoint x: 609, endPoint y: 229, distance: 376.3
drag, startPoint x: 155, startPoint y: 296, endPoint x: 152, endPoint y: 257, distance: 39.0
drag, startPoint x: 345, startPoint y: 297, endPoint x: 778, endPoint y: 264, distance: 433.7
click at [1006, 512] on button "Next" at bounding box center [1002, 604] width 69 height 21
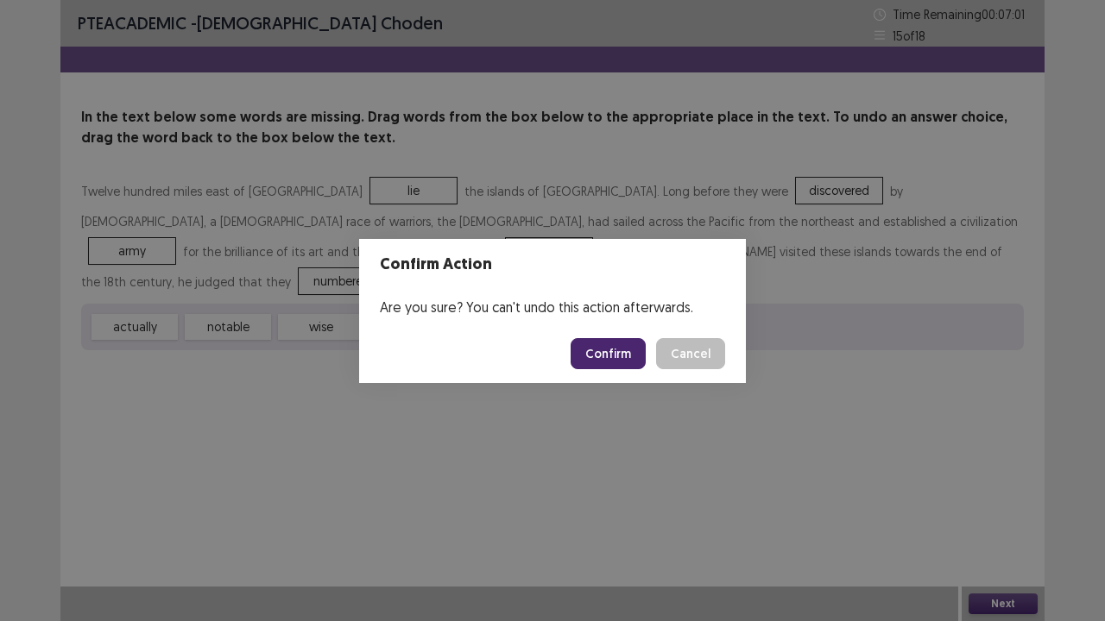
click at [615, 354] on button "Confirm" at bounding box center [608, 353] width 75 height 31
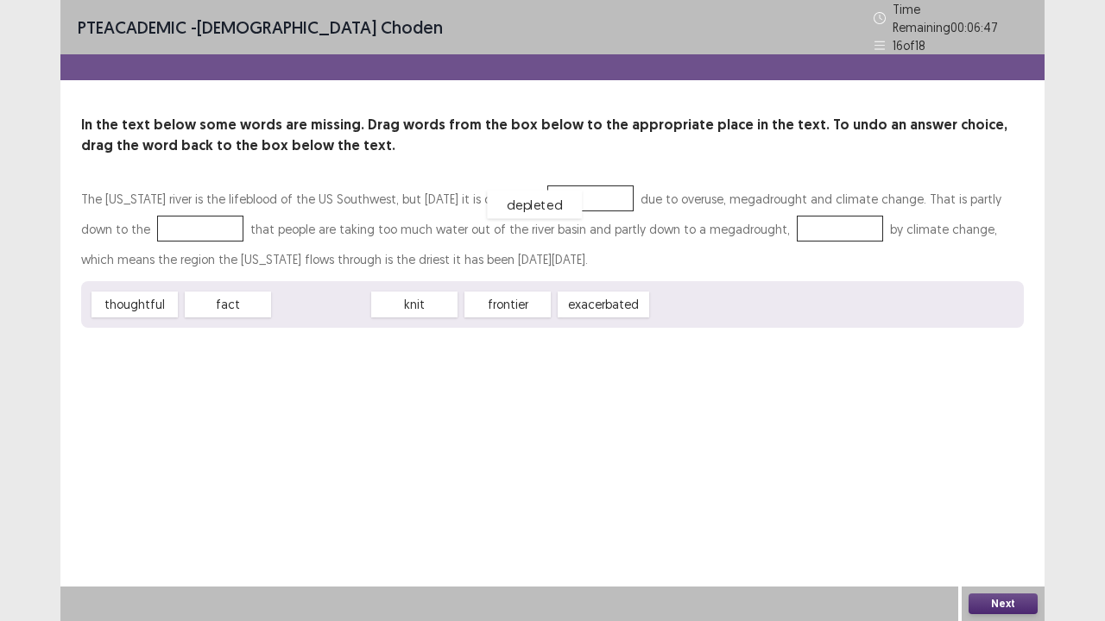
drag, startPoint x: 344, startPoint y: 307, endPoint x: 557, endPoint y: 208, distance: 235.2
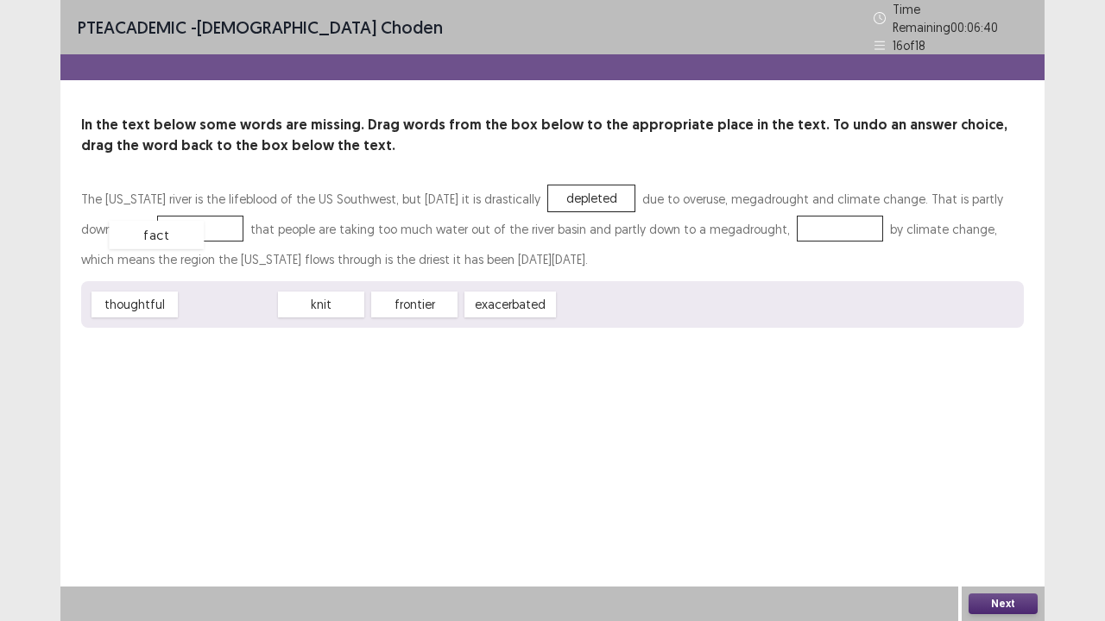
drag, startPoint x: 209, startPoint y: 299, endPoint x: 135, endPoint y: 224, distance: 105.0
drag, startPoint x: 145, startPoint y: 297, endPoint x: 761, endPoint y: 223, distance: 620.7
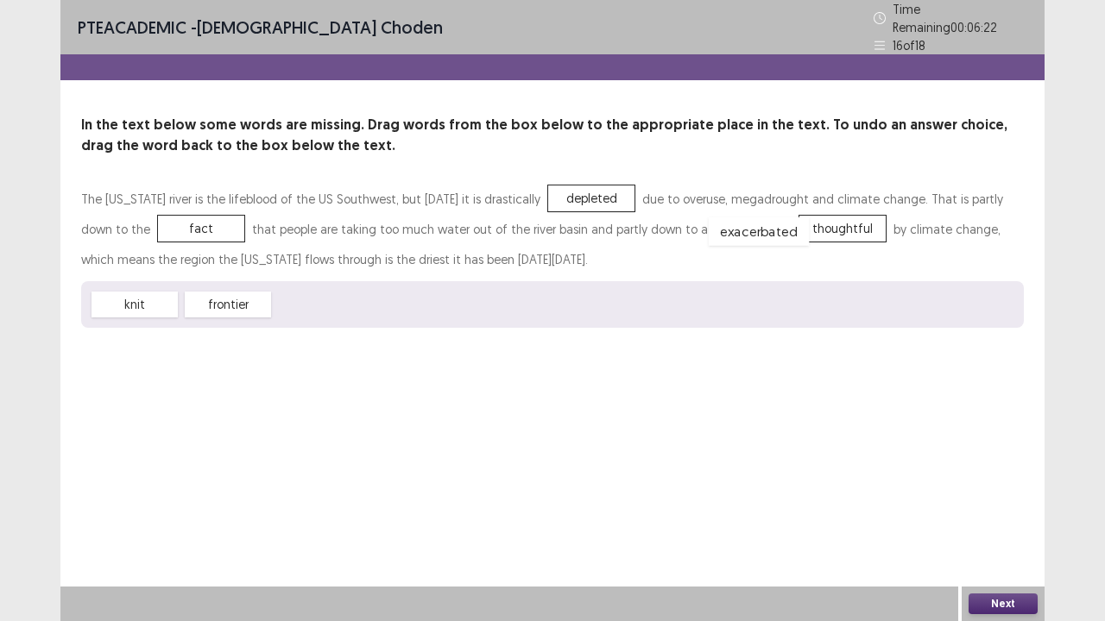
drag, startPoint x: 535, startPoint y: 273, endPoint x: 779, endPoint y: 226, distance: 248.7
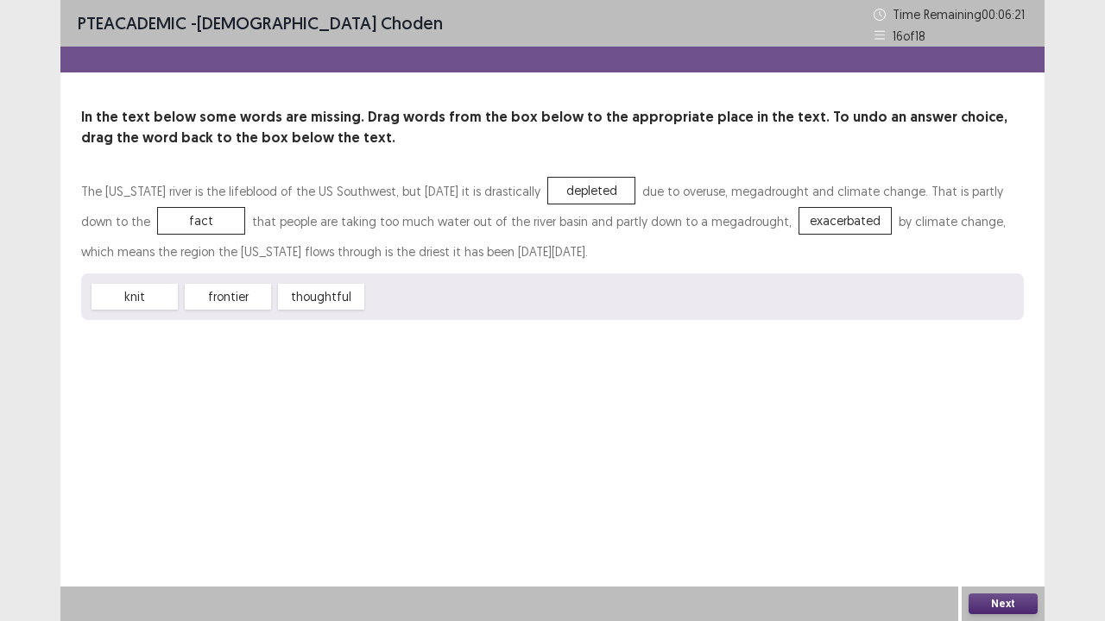
click at [998, 512] on button "Next" at bounding box center [1002, 604] width 69 height 21
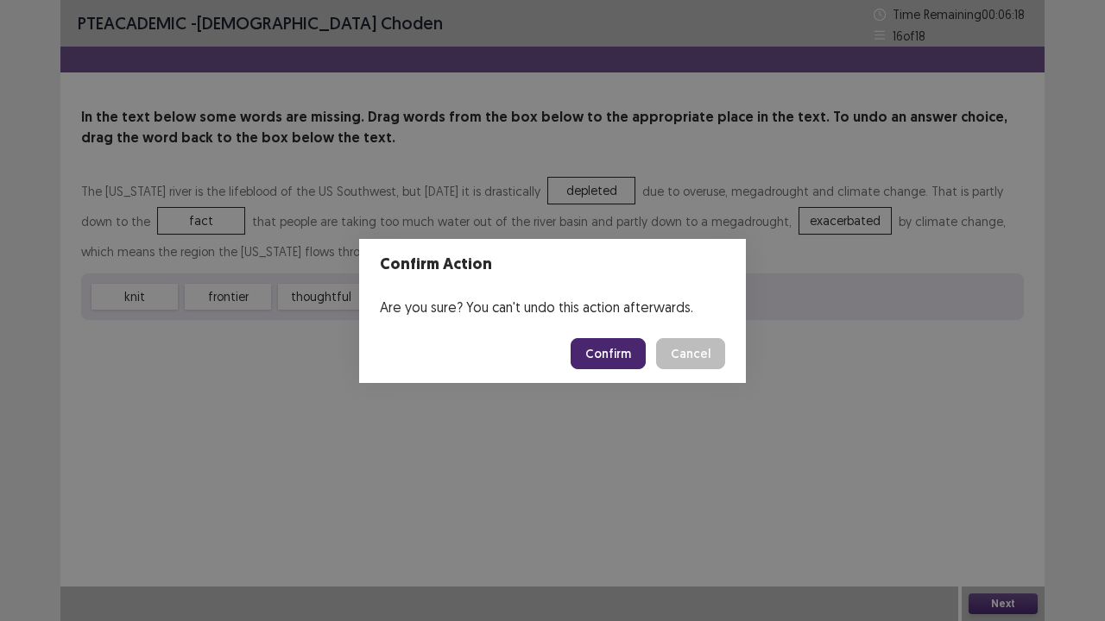
click at [482, 411] on div "Confirm Action Are you sure? You can't undo this action afterwards. Confirm Can…" at bounding box center [552, 310] width 1105 height 621
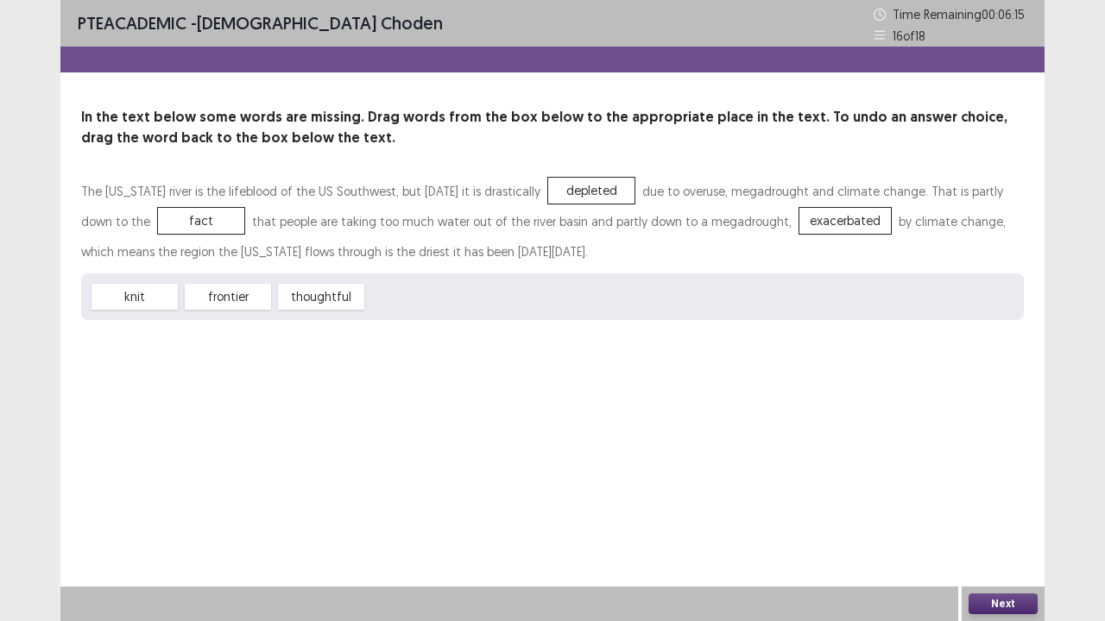
click at [1097, 512] on div "PTE academic - [PERSON_NAME] Time Remaining 00 : 06 : 15 16 of 18 In the text b…" at bounding box center [552, 310] width 1105 height 621
click at [1006, 512] on button "Next" at bounding box center [1002, 604] width 69 height 21
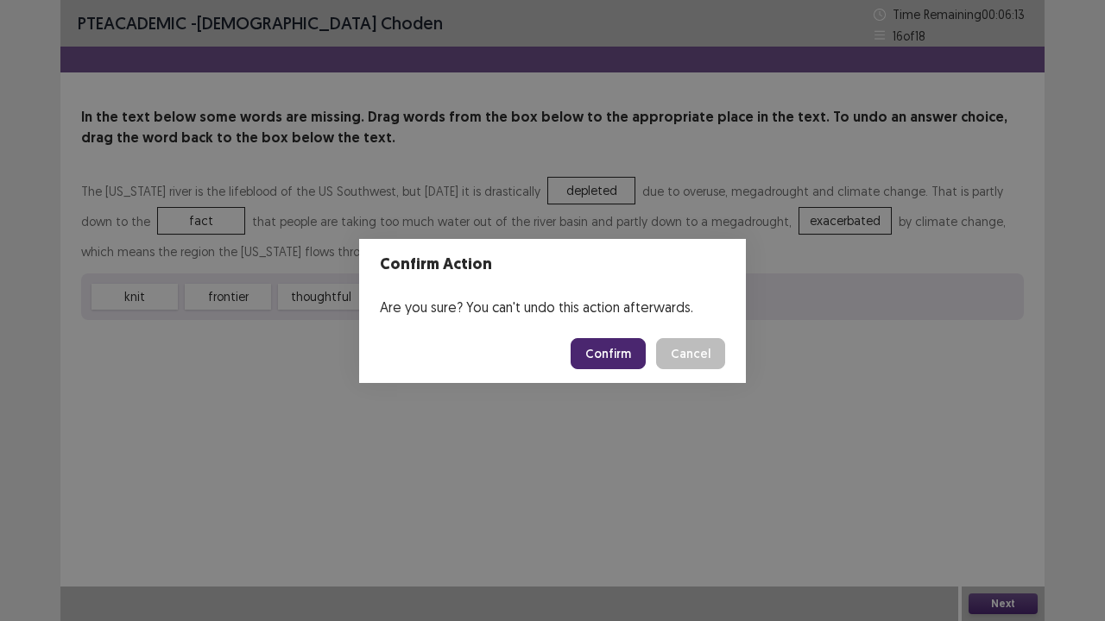
click at [592, 342] on button "Confirm" at bounding box center [608, 353] width 75 height 31
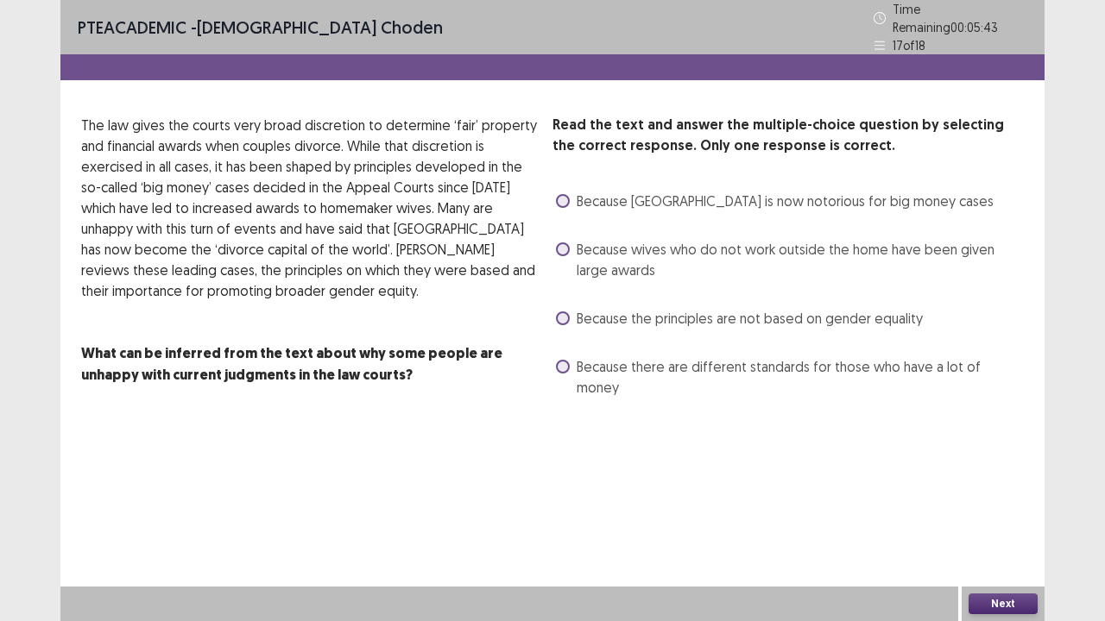
click at [564, 360] on span at bounding box center [563, 367] width 14 height 14
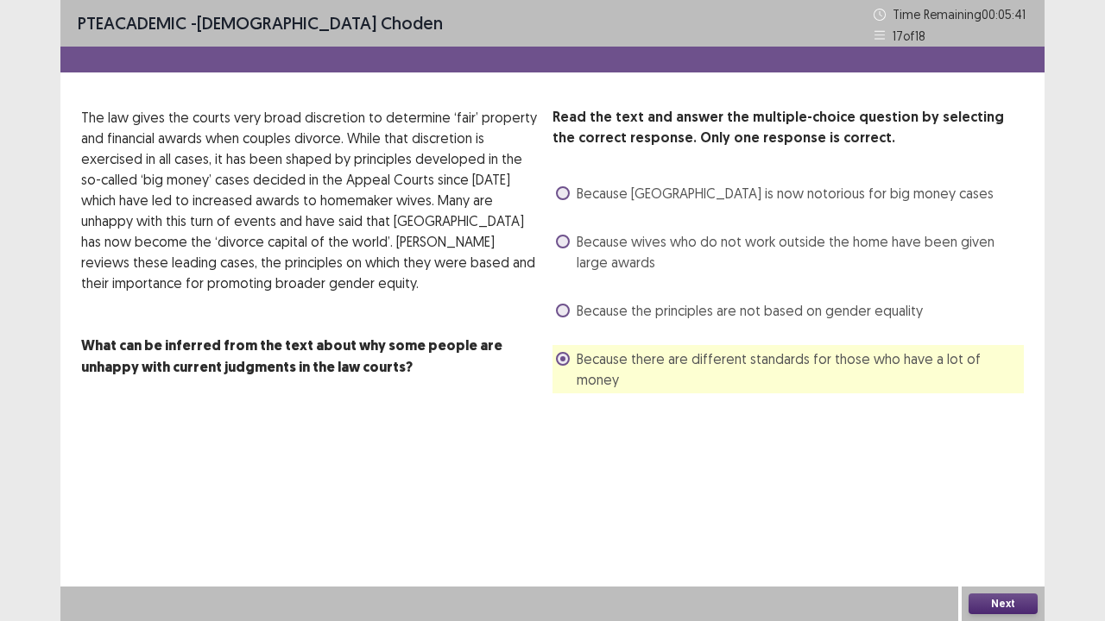
click at [564, 243] on span at bounding box center [563, 242] width 14 height 14
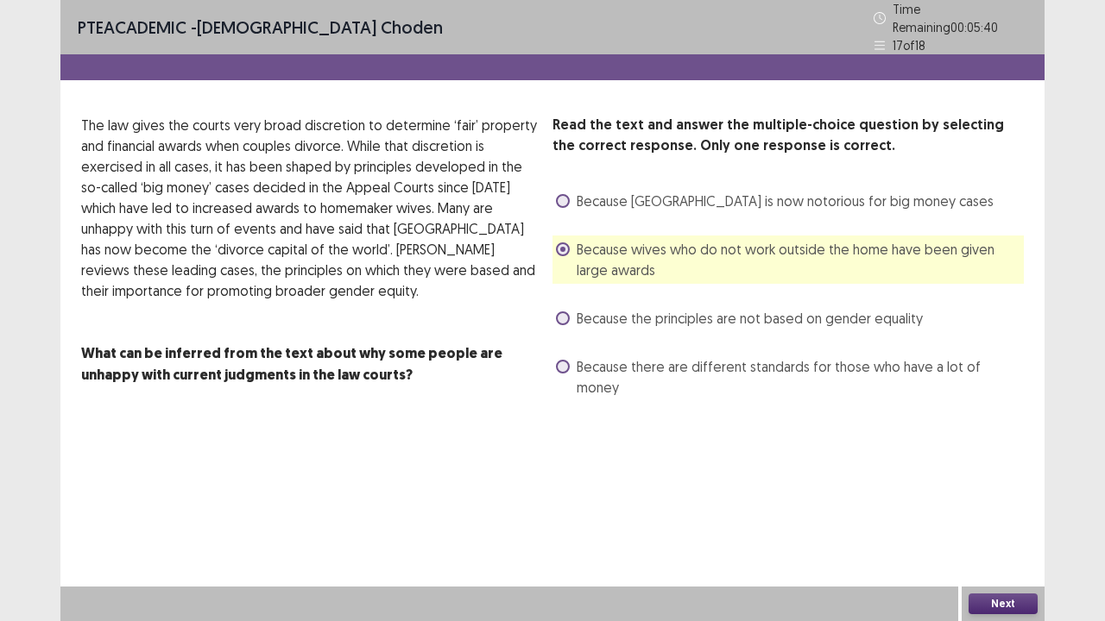
click at [995, 512] on button "Next" at bounding box center [1002, 604] width 69 height 21
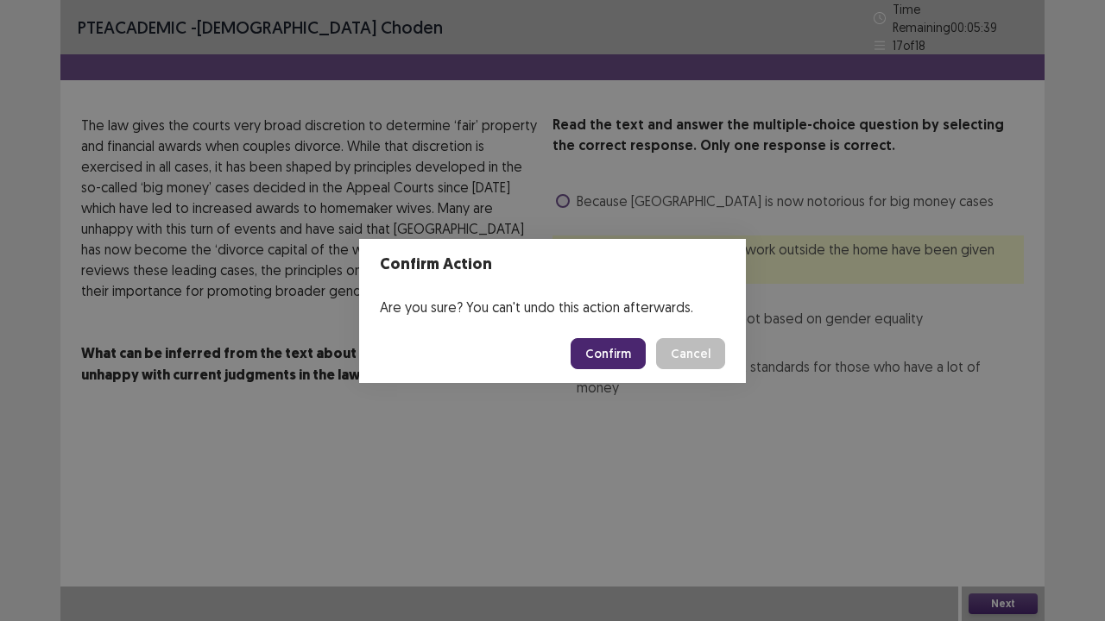
click at [611, 347] on button "Confirm" at bounding box center [608, 353] width 75 height 31
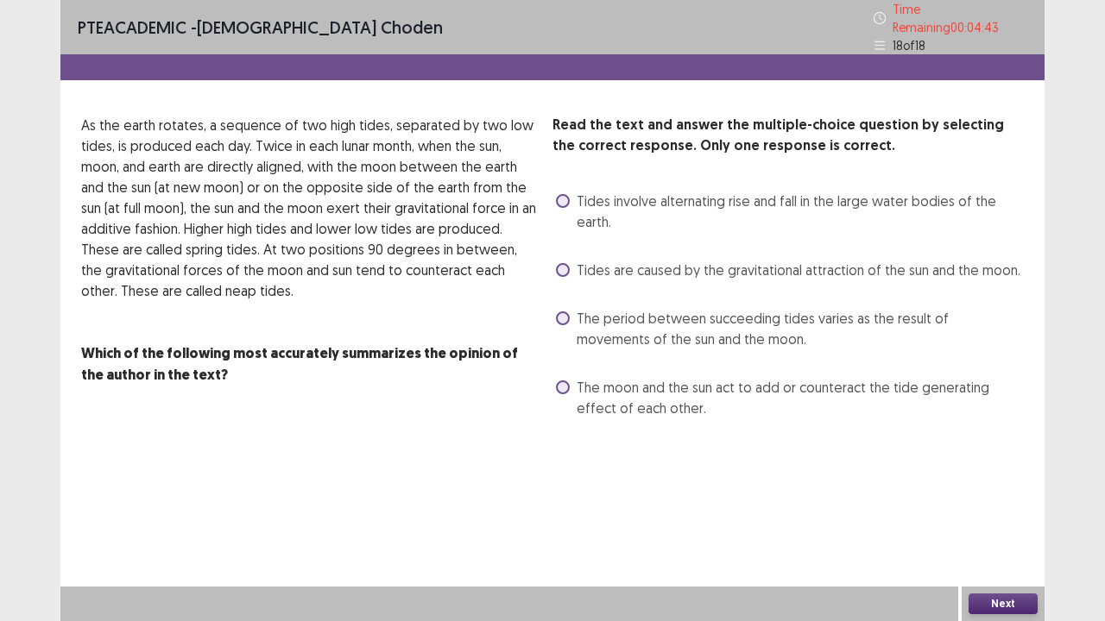
click at [563, 263] on span at bounding box center [563, 270] width 14 height 14
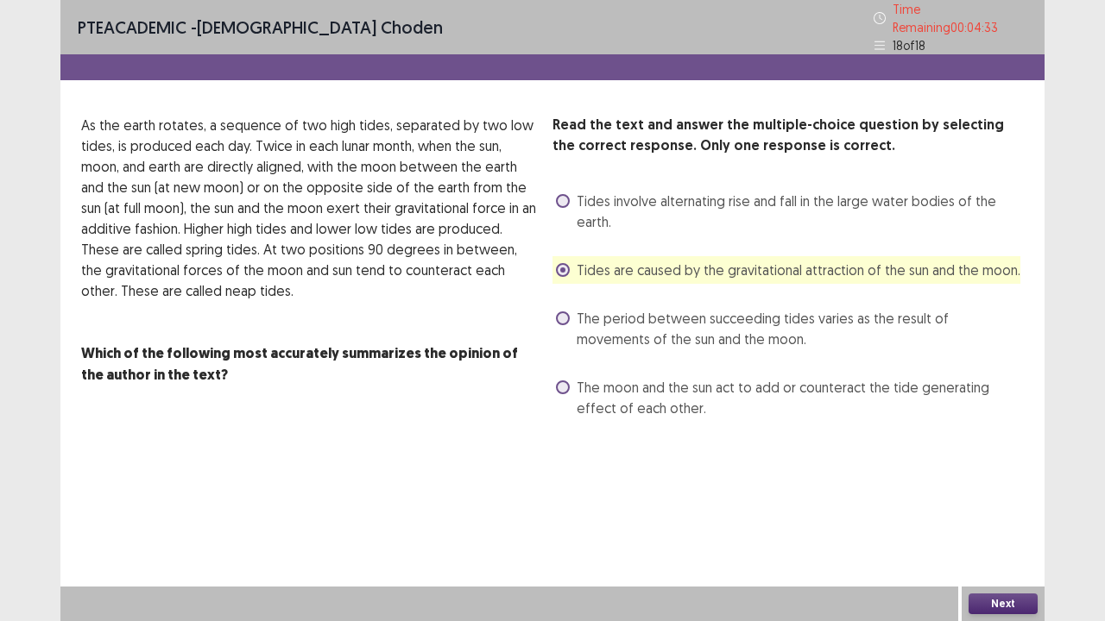
click at [989, 512] on button "Next" at bounding box center [1002, 604] width 69 height 21
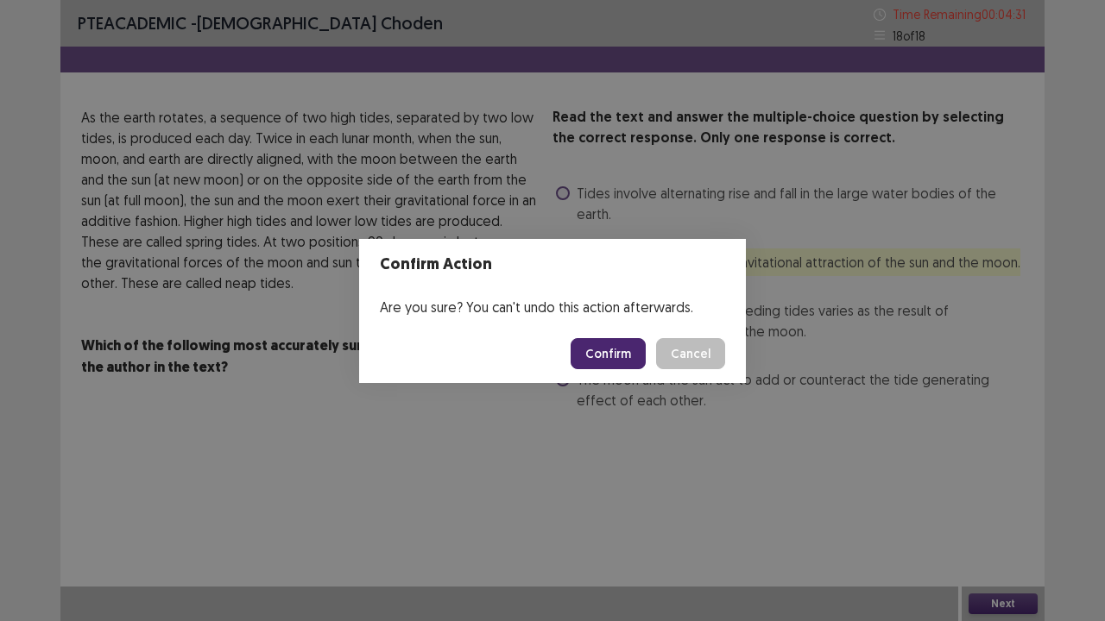
click at [625, 473] on div "Confirm Action Are you sure? You can't undo this action afterwards. Confirm Can…" at bounding box center [552, 310] width 1105 height 621
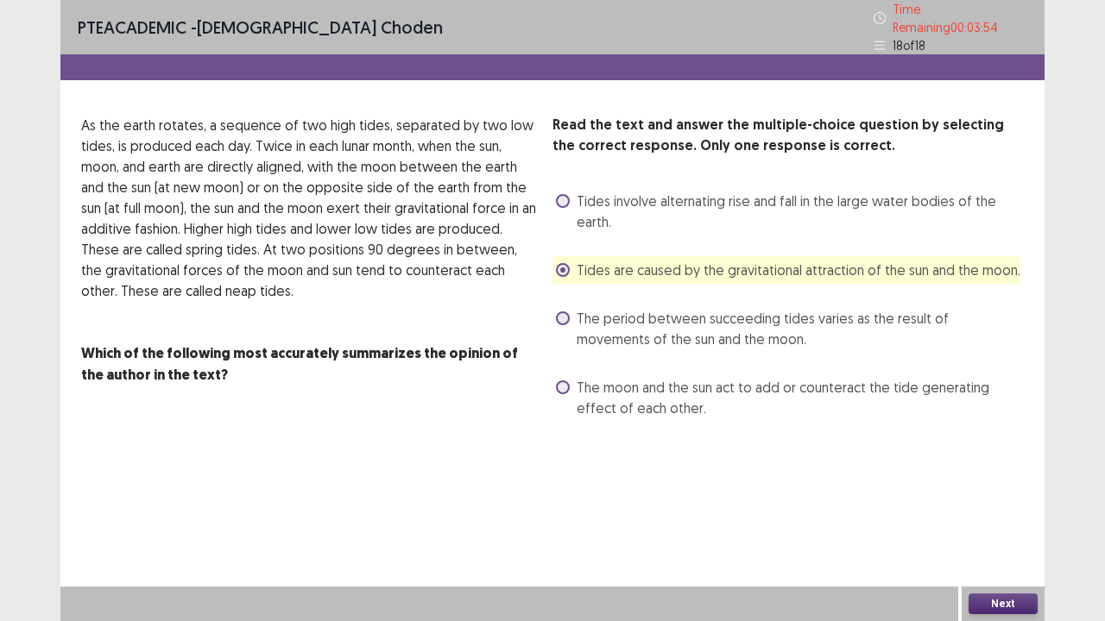
click at [1006, 512] on button "Next" at bounding box center [1002, 604] width 69 height 21
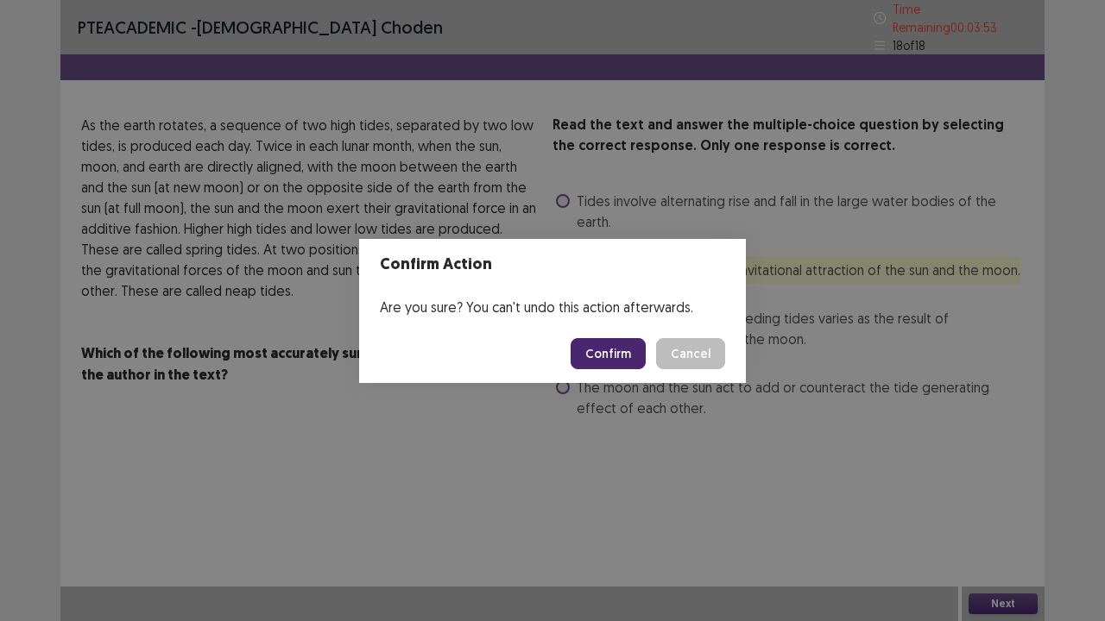
click at [598, 356] on button "Confirm" at bounding box center [608, 353] width 75 height 31
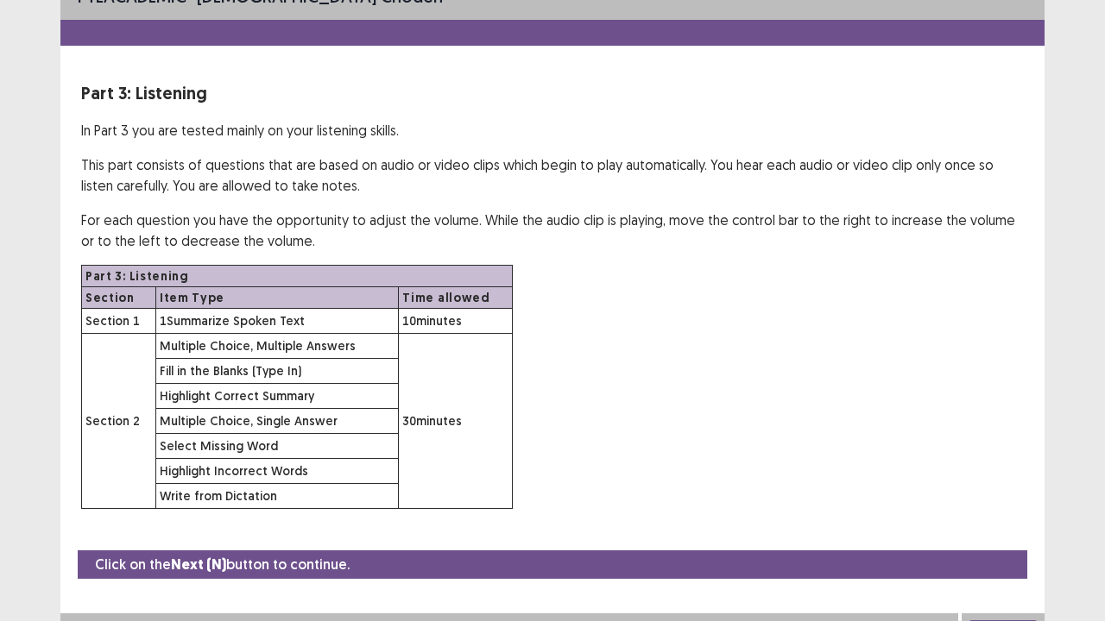
scroll to position [50, 0]
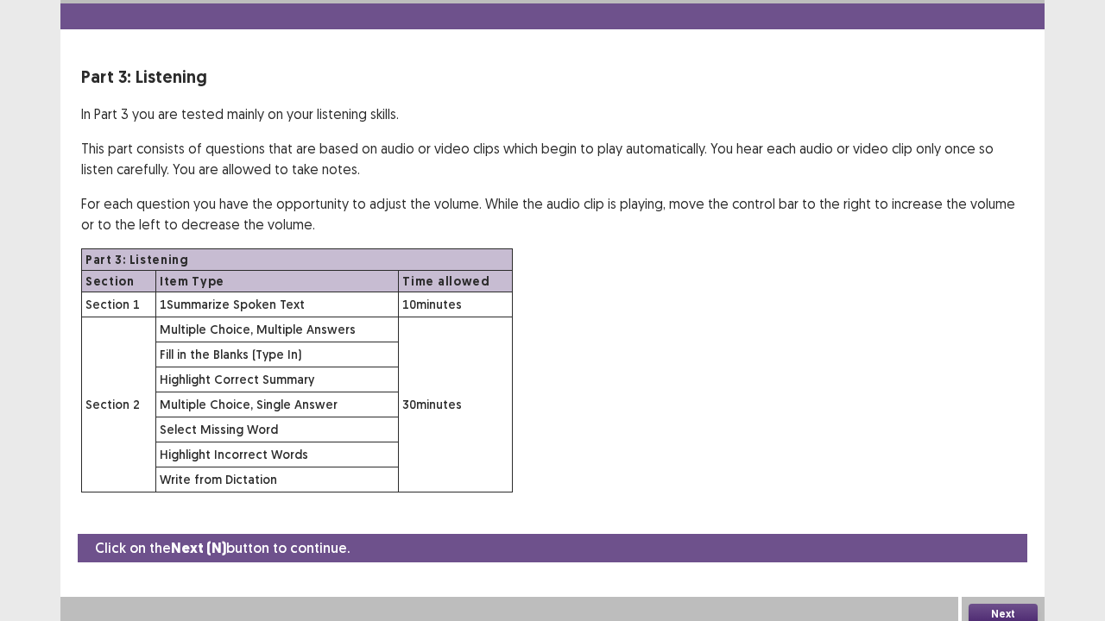
click at [985, 512] on button "Next" at bounding box center [1002, 614] width 69 height 21
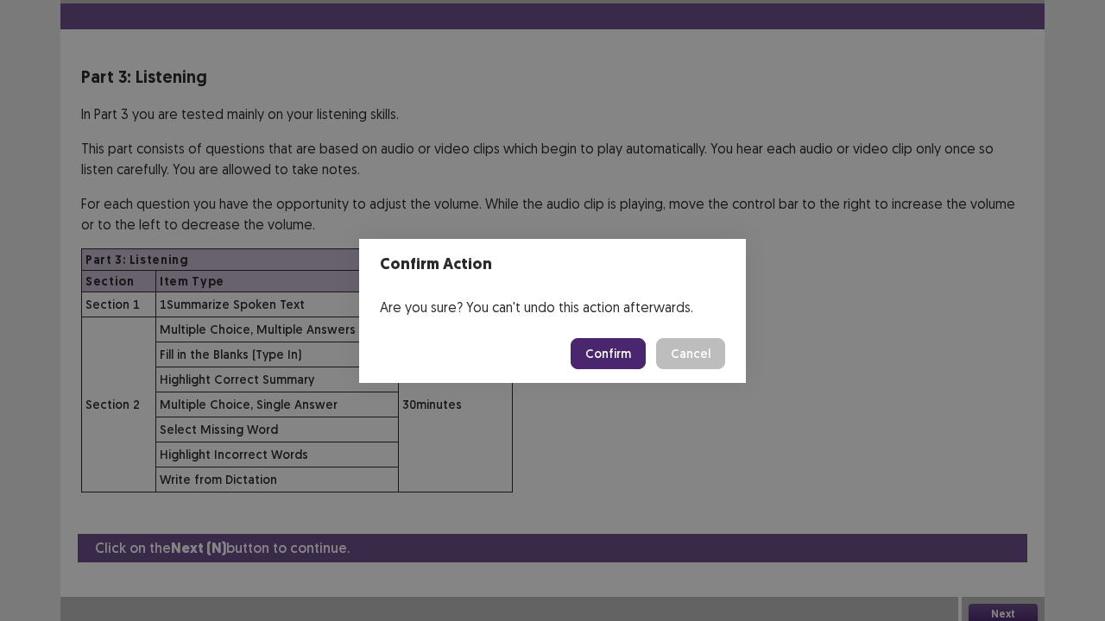
click at [626, 356] on button "Confirm" at bounding box center [608, 353] width 75 height 31
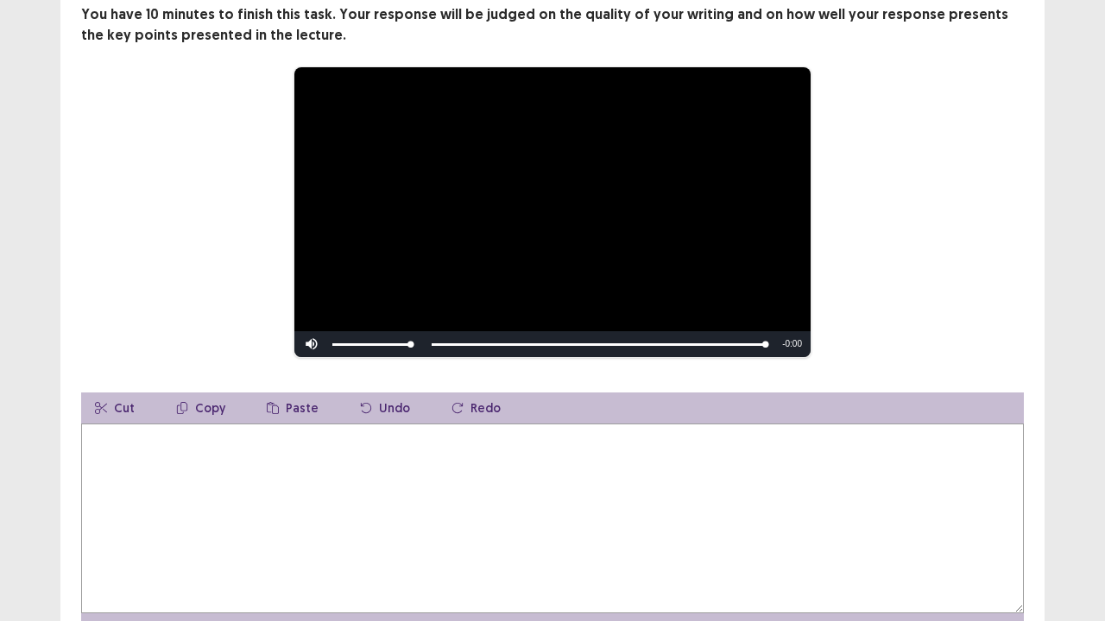
scroll to position [173, 0]
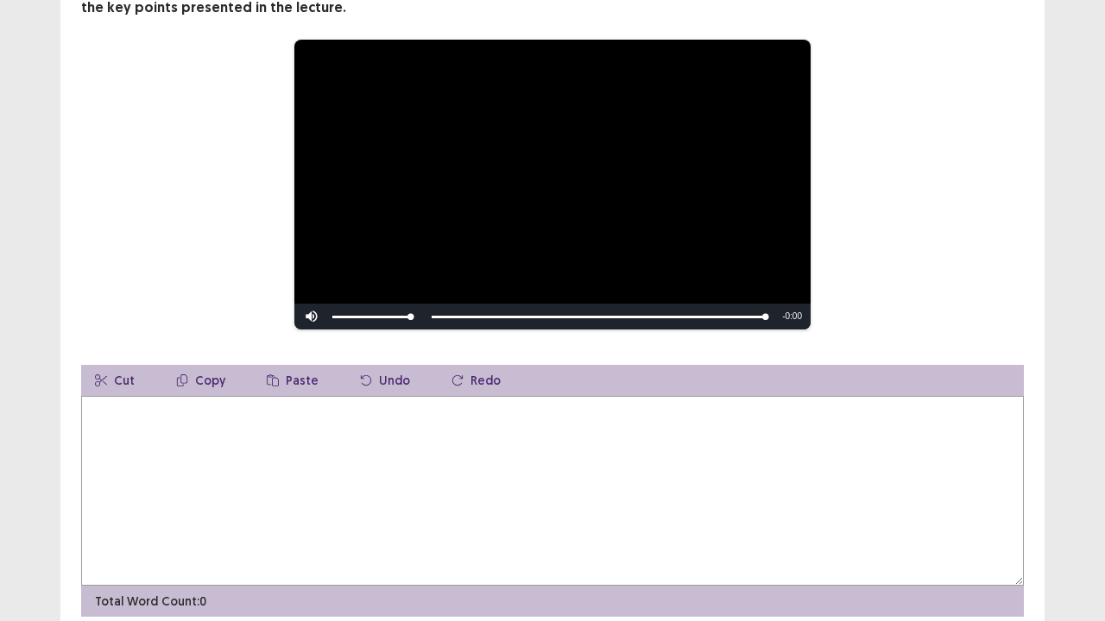
click at [114, 430] on textarea at bounding box center [552, 491] width 943 height 190
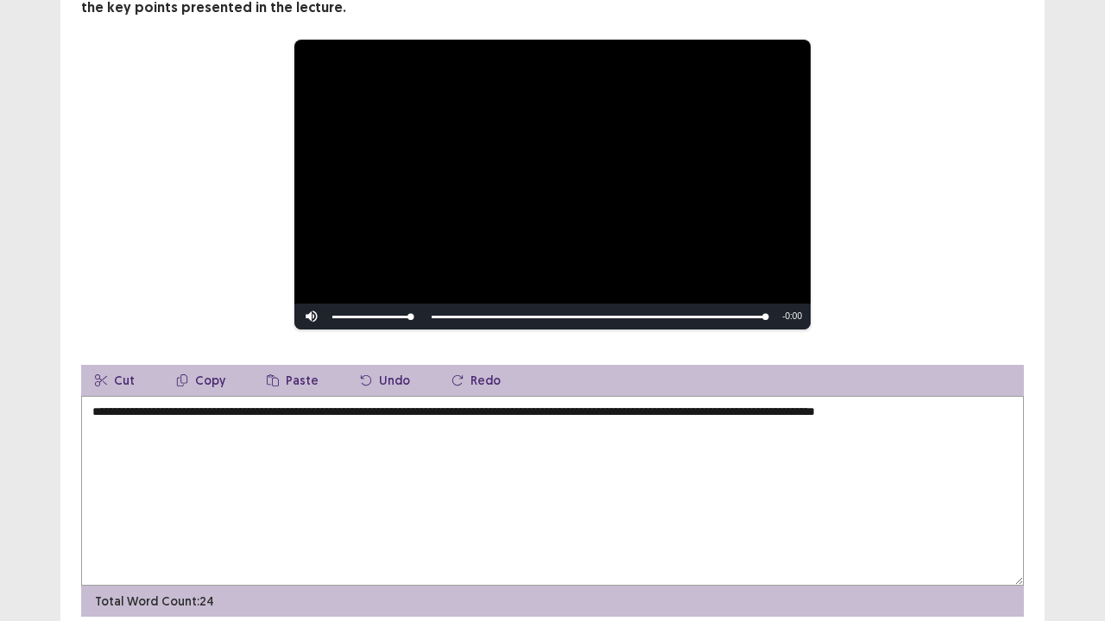
click at [947, 405] on textarea "**********" at bounding box center [552, 491] width 943 height 190
click at [996, 418] on textarea "**********" at bounding box center [552, 491] width 943 height 190
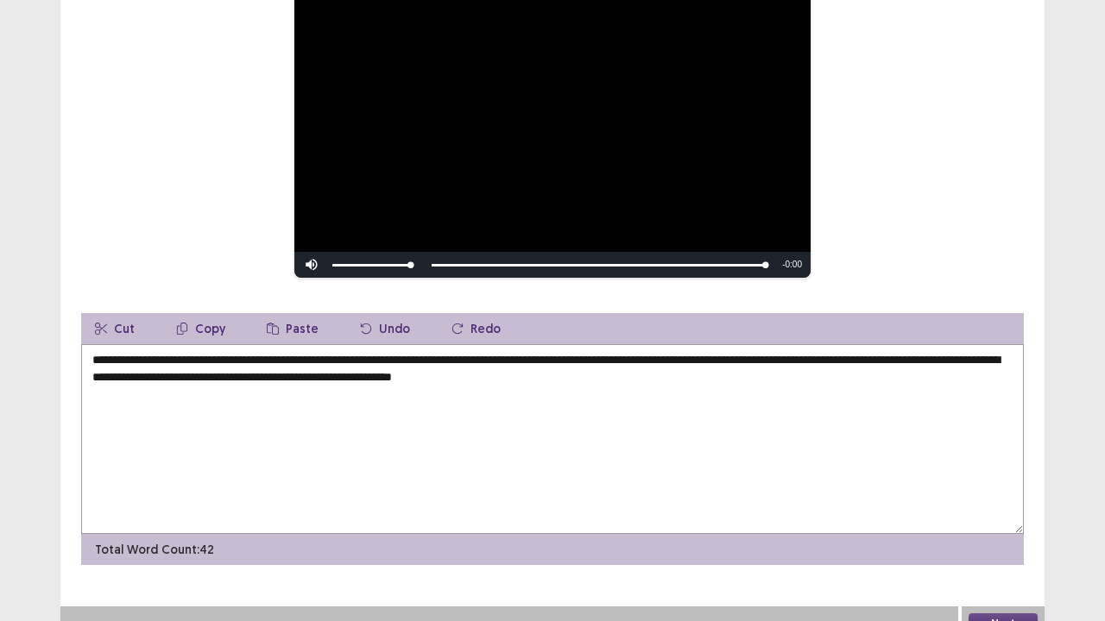
scroll to position [236, 0]
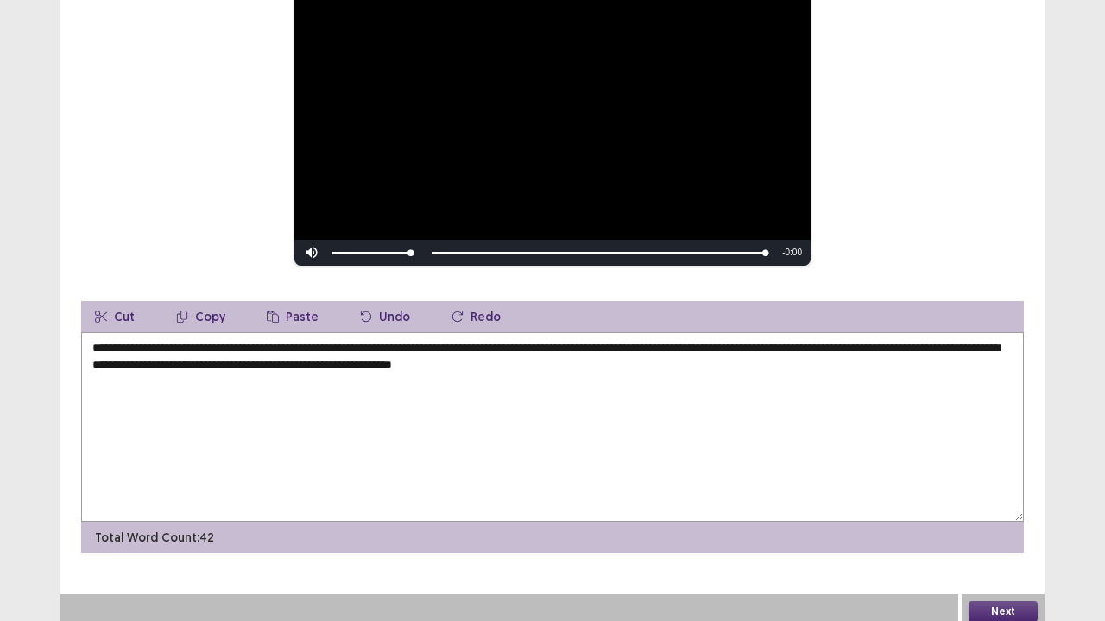
click at [432, 355] on textarea "**********" at bounding box center [552, 427] width 943 height 190
click at [445, 357] on textarea "**********" at bounding box center [552, 427] width 943 height 190
drag, startPoint x: 558, startPoint y: 354, endPoint x: 563, endPoint y: 362, distance: 9.3
click at [558, 355] on textarea "**********" at bounding box center [552, 427] width 943 height 190
click at [712, 360] on textarea "**********" at bounding box center [552, 427] width 943 height 190
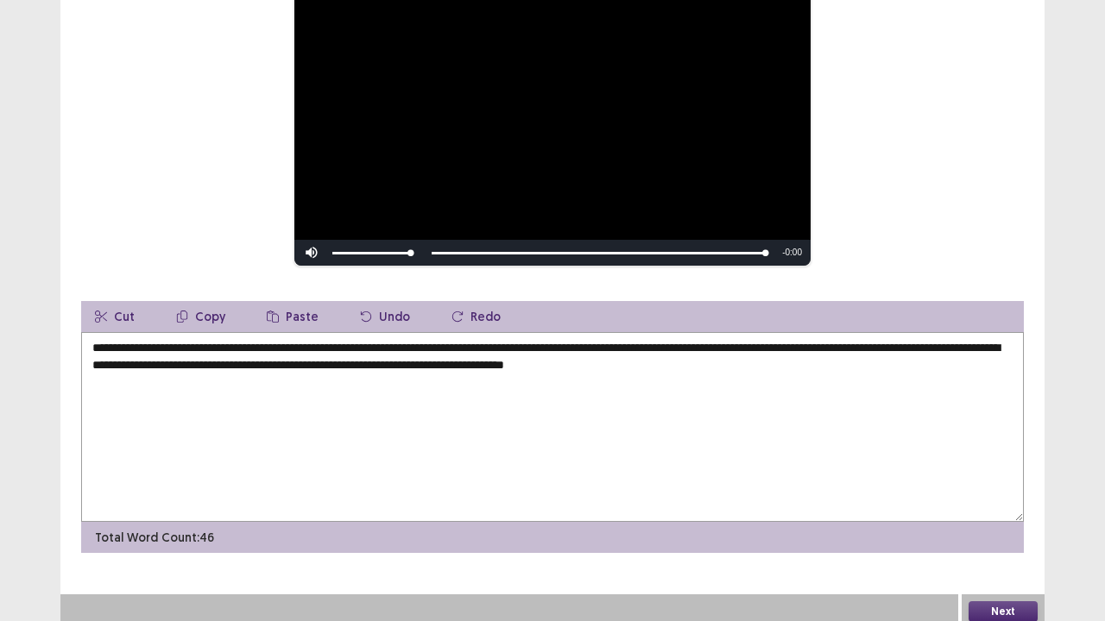
click at [715, 364] on textarea "**********" at bounding box center [552, 427] width 943 height 190
drag, startPoint x: 719, startPoint y: 356, endPoint x: 727, endPoint y: 361, distance: 9.3
click at [725, 360] on textarea "**********" at bounding box center [552, 427] width 943 height 190
click at [726, 357] on textarea "**********" at bounding box center [552, 427] width 943 height 190
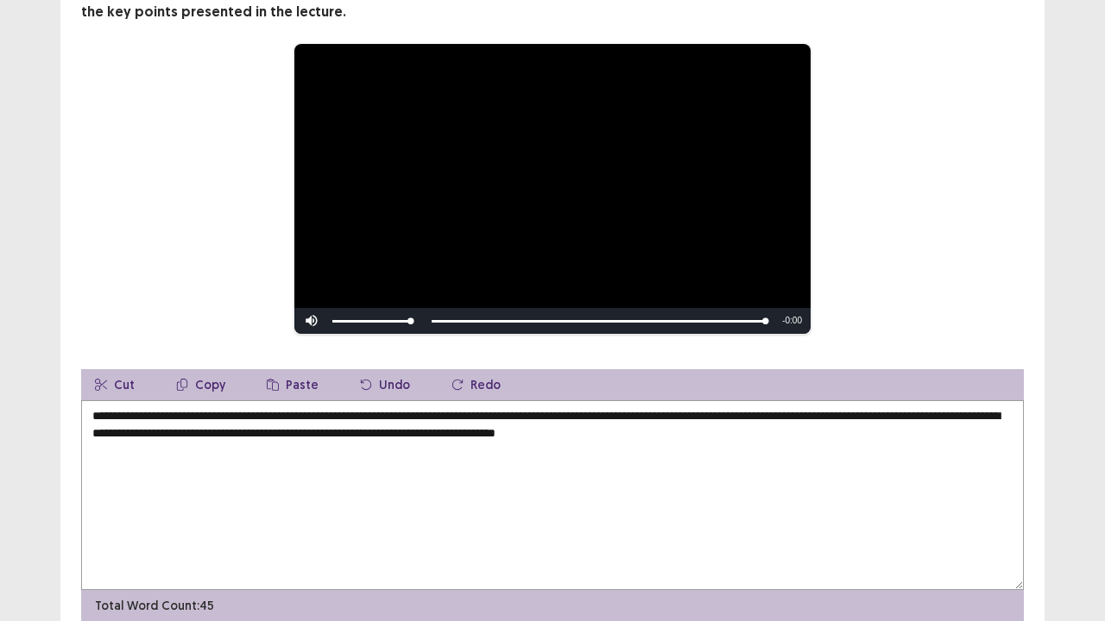
scroll to position [173, 0]
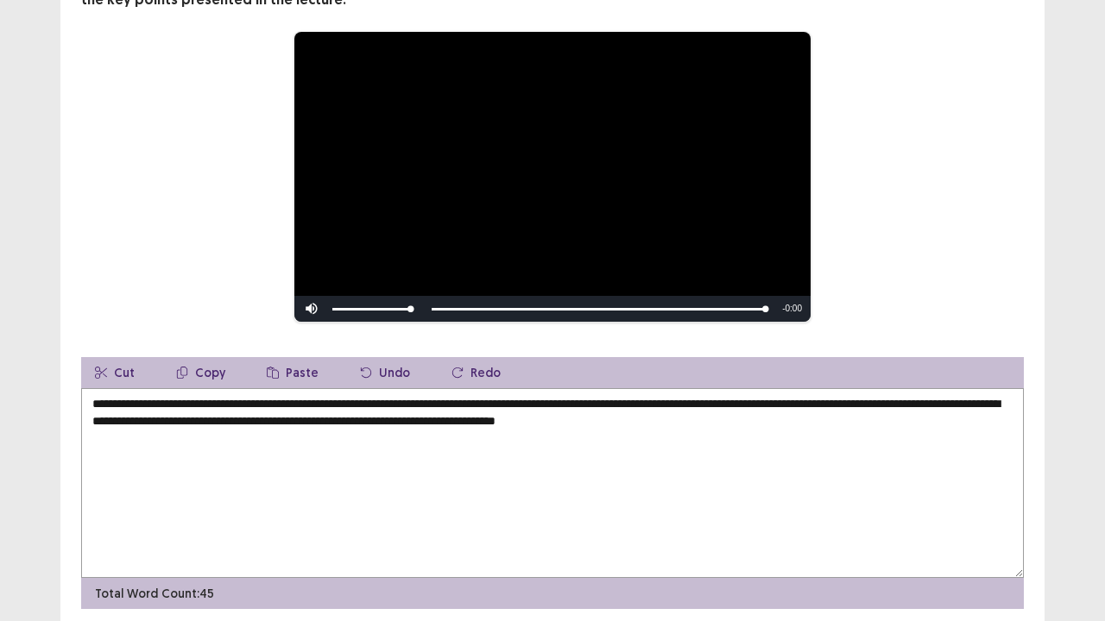
click at [747, 418] on textarea "**********" at bounding box center [552, 483] width 943 height 190
click at [750, 420] on textarea "**********" at bounding box center [552, 483] width 943 height 190
click at [747, 419] on textarea "**********" at bounding box center [552, 483] width 943 height 190
click at [754, 423] on textarea "**********" at bounding box center [552, 483] width 943 height 190
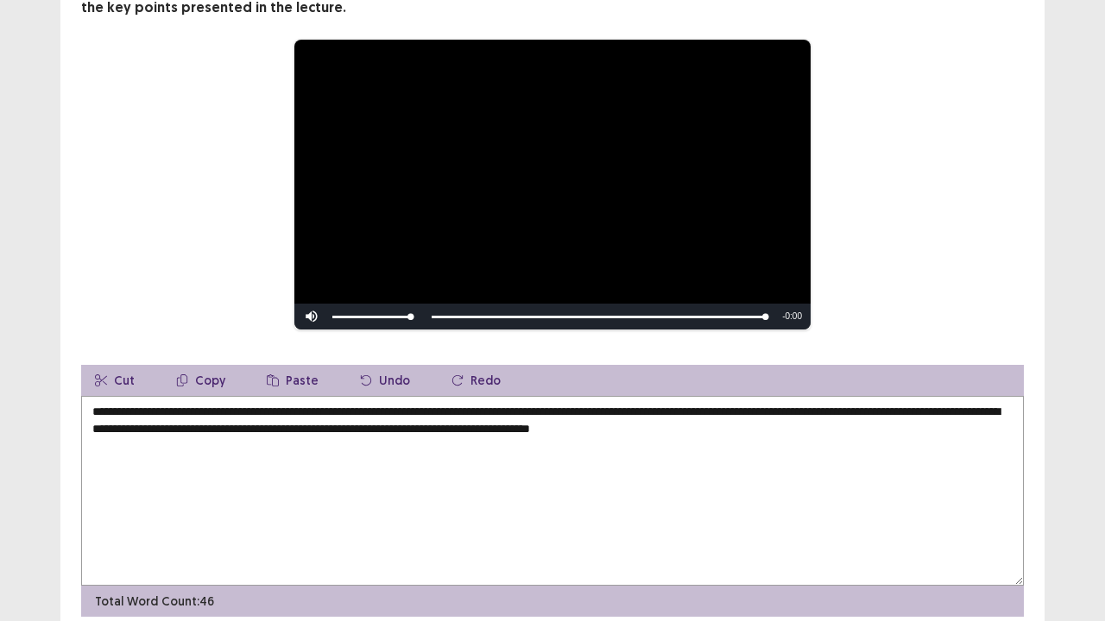
click at [881, 419] on textarea "**********" at bounding box center [552, 491] width 943 height 190
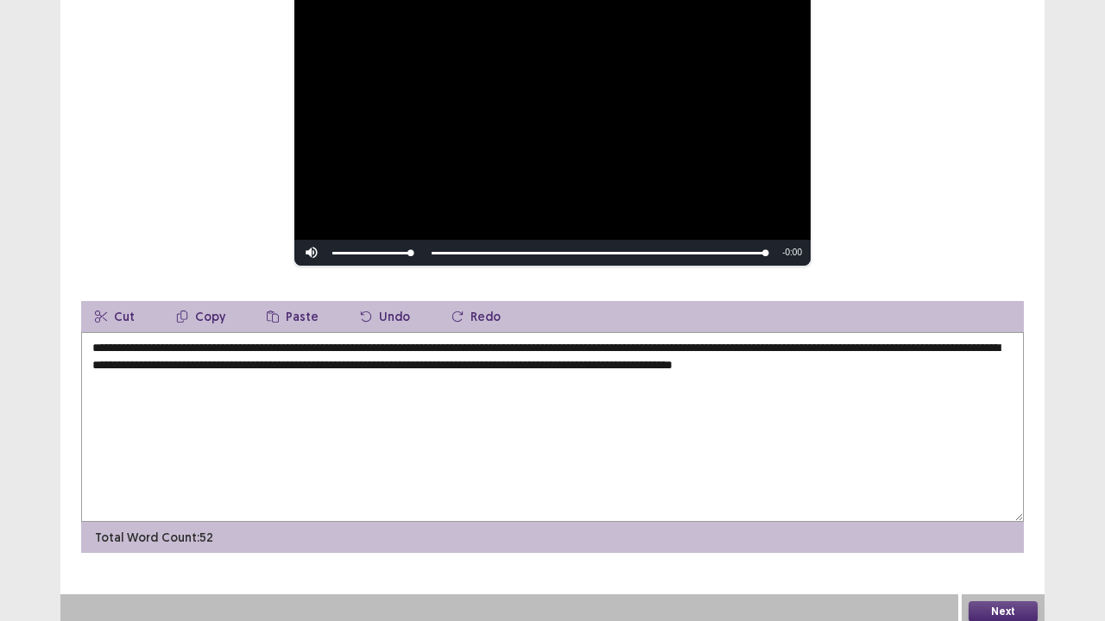
type textarea "**********"
click at [1000, 512] on button "Next" at bounding box center [1002, 612] width 69 height 21
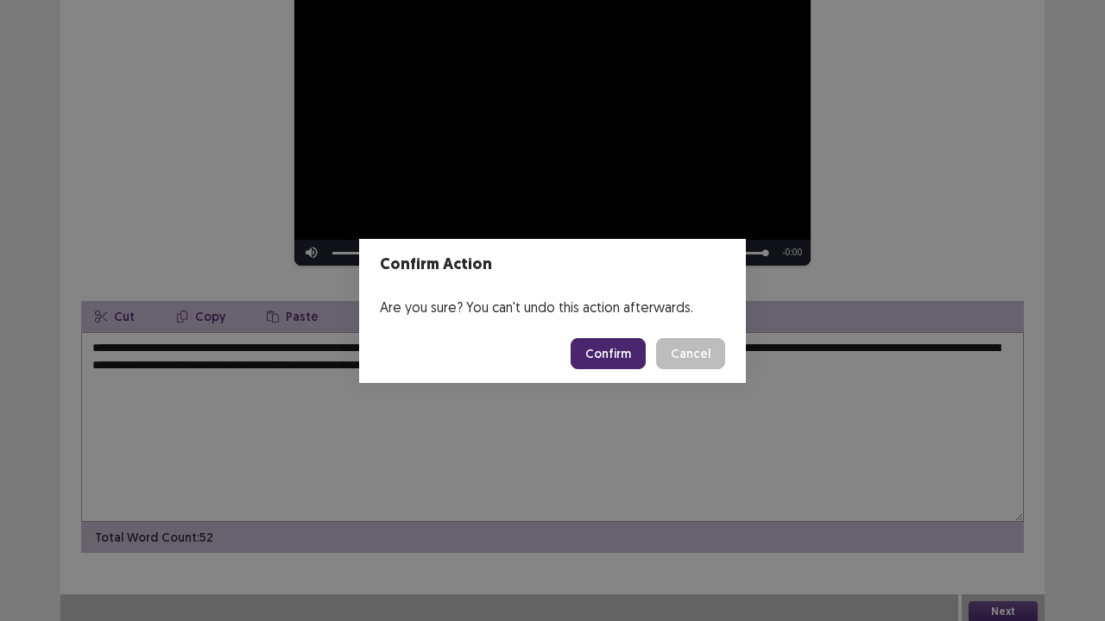
click at [616, 354] on button "Confirm" at bounding box center [608, 353] width 75 height 31
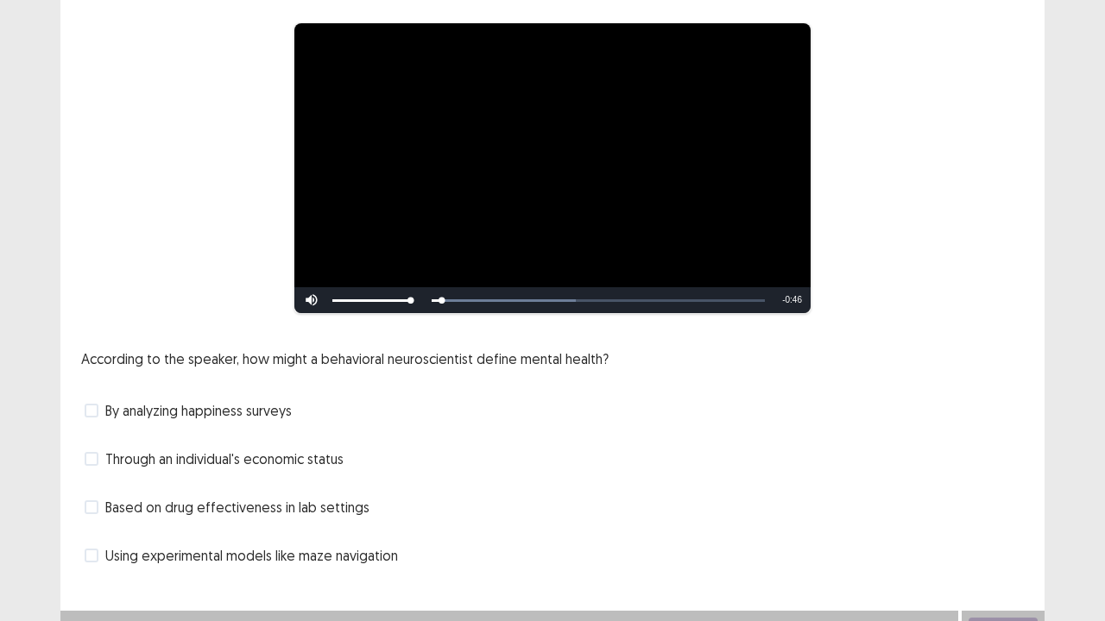
scroll to position [157, 0]
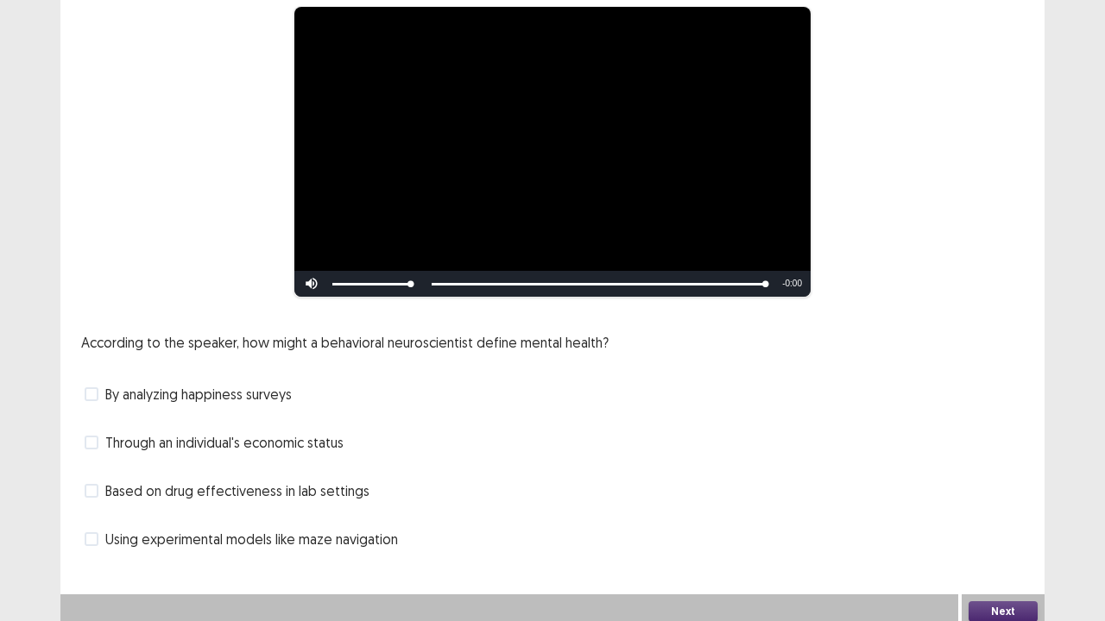
click at [99, 512] on div "Using experimental models like maze navigation" at bounding box center [552, 540] width 943 height 28
click at [89, 512] on span at bounding box center [92, 540] width 14 height 14
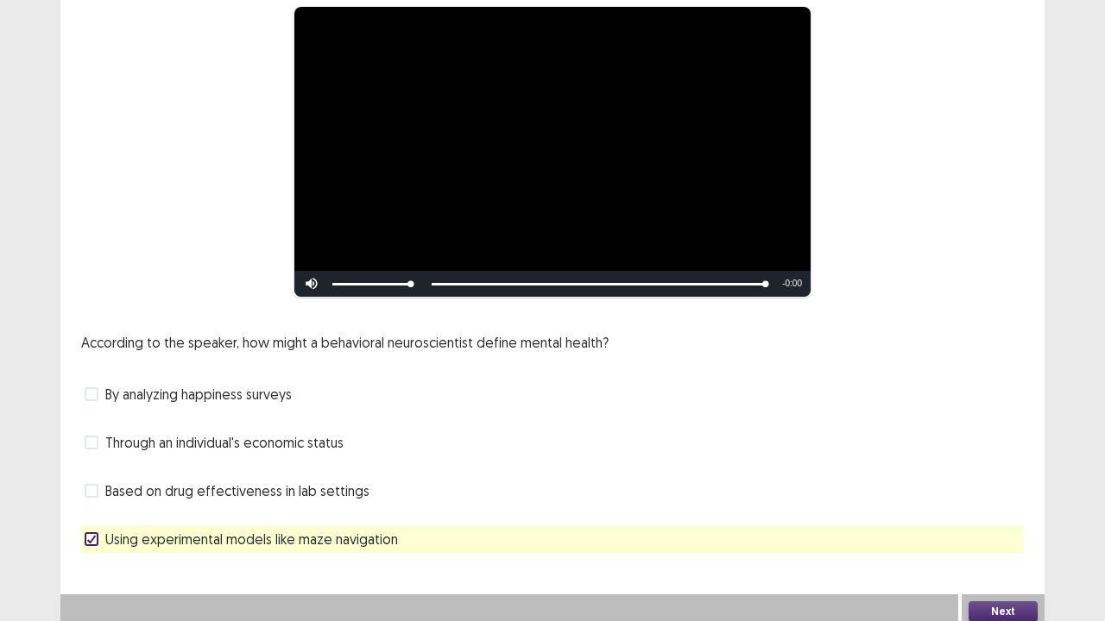
click at [1010, 512] on button "Next" at bounding box center [1002, 612] width 69 height 21
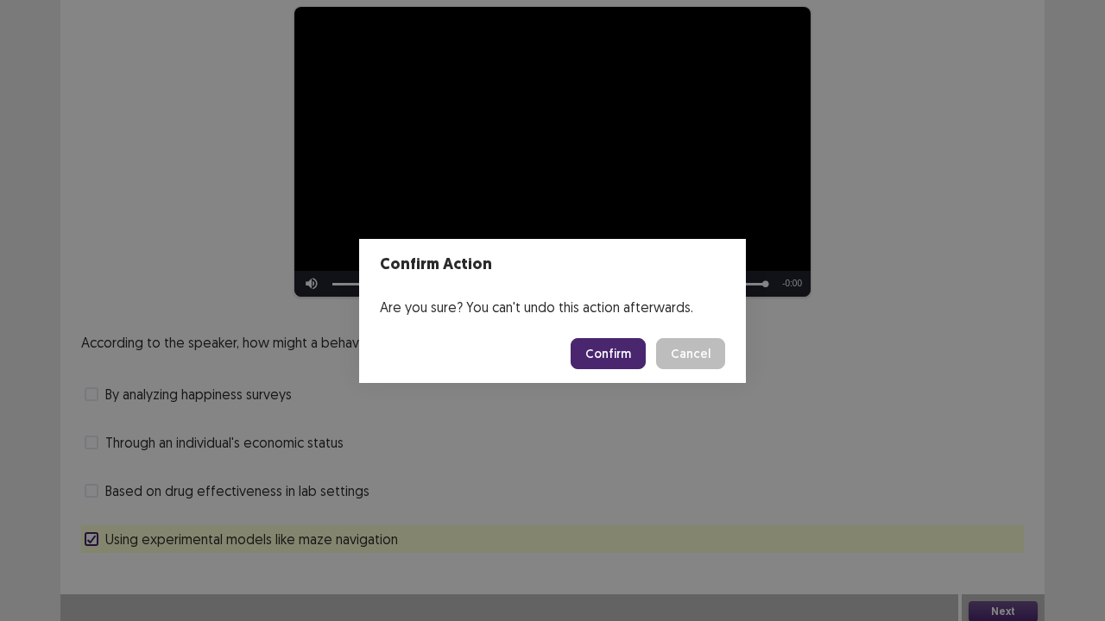
click at [602, 346] on button "Confirm" at bounding box center [608, 353] width 75 height 31
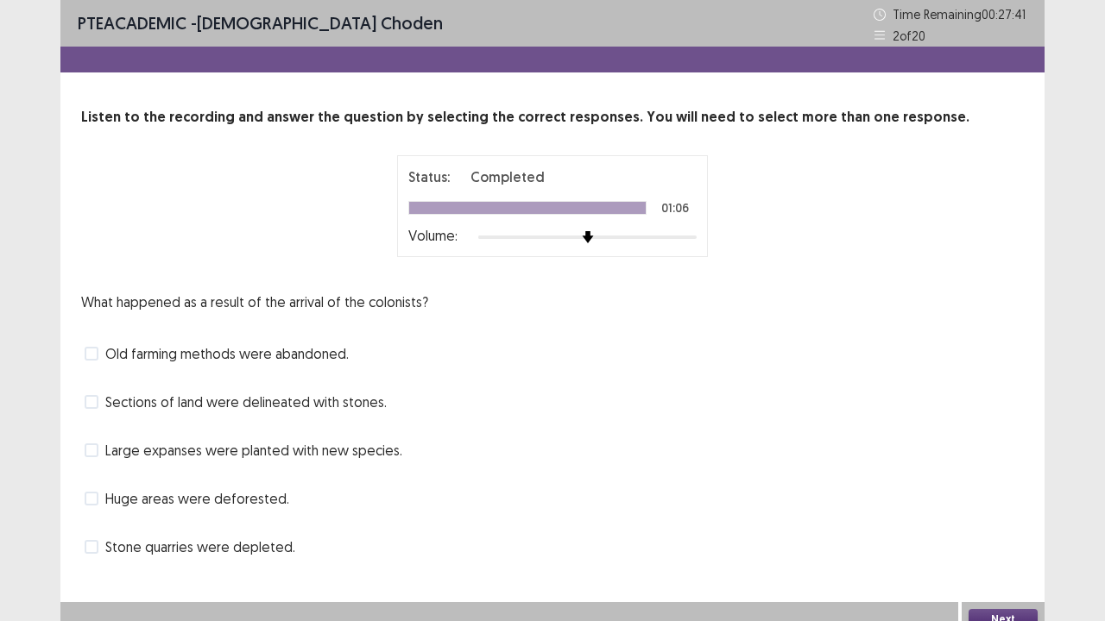
click at [98, 412] on div "Sections of land were delineated with stones." at bounding box center [552, 402] width 943 height 28
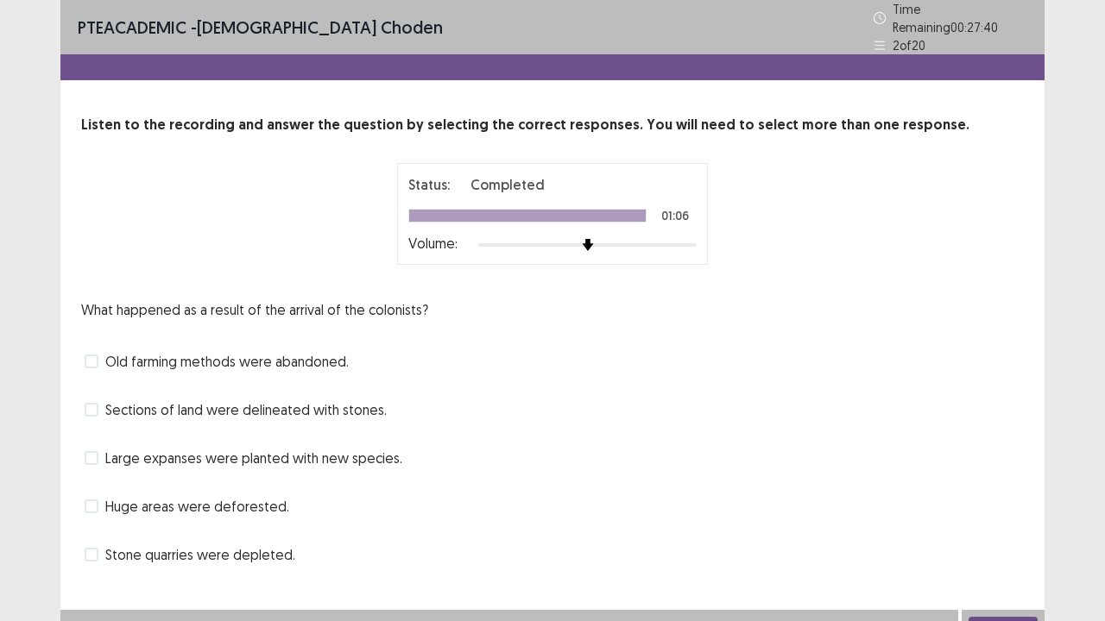
click at [97, 403] on span at bounding box center [92, 410] width 14 height 14
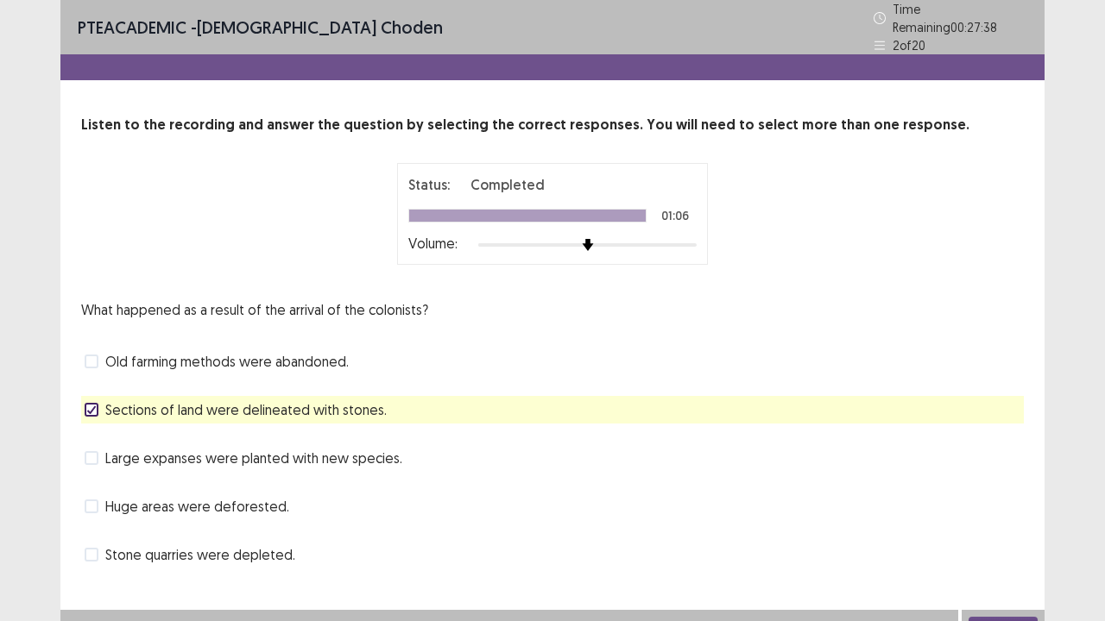
scroll to position [15, 0]
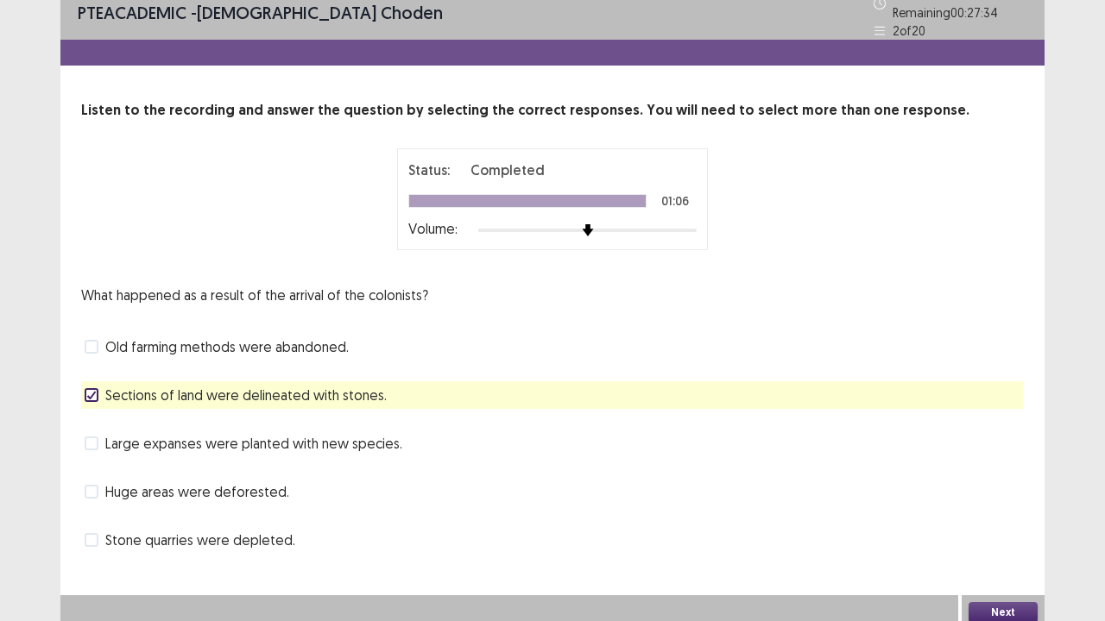
click at [93, 485] on span at bounding box center [92, 492] width 14 height 14
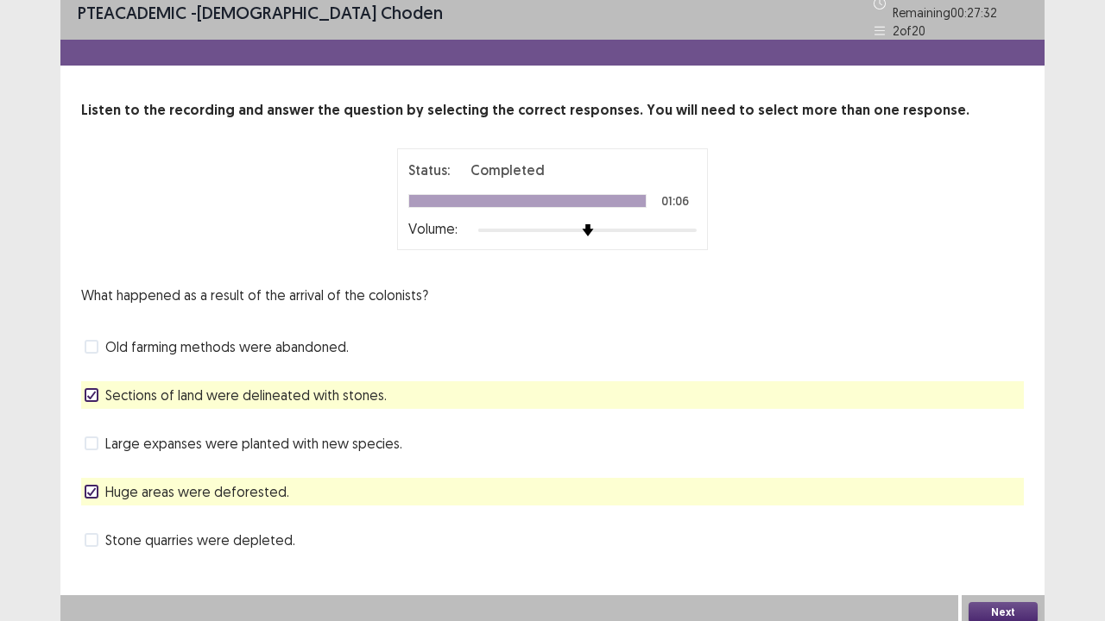
click at [1005, 512] on button "Next" at bounding box center [1002, 612] width 69 height 21
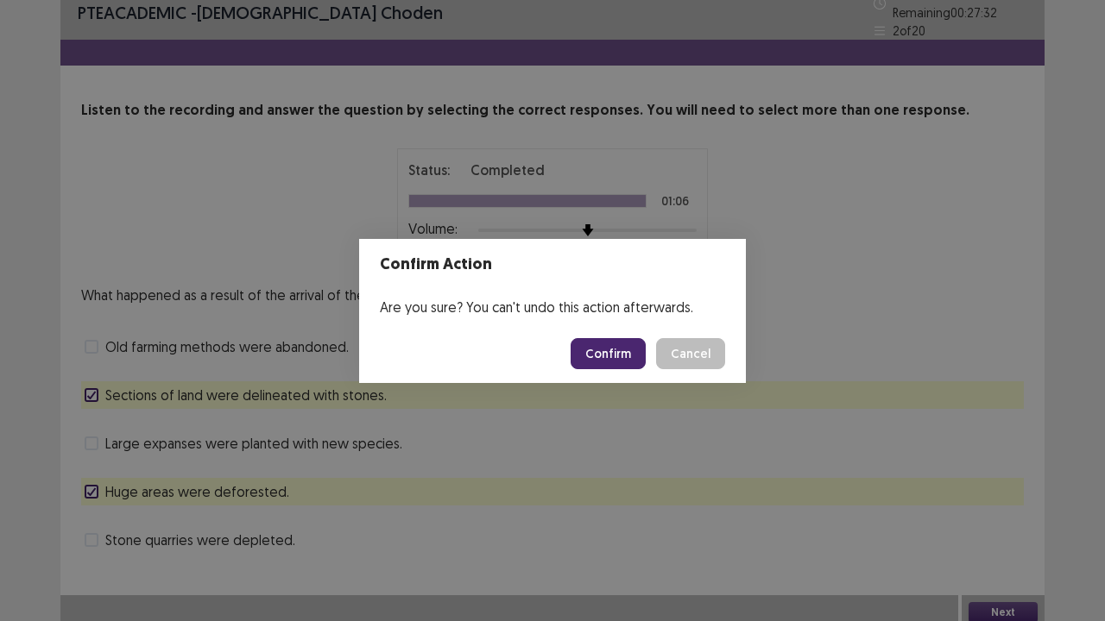
click at [596, 344] on button "Confirm" at bounding box center [608, 353] width 75 height 31
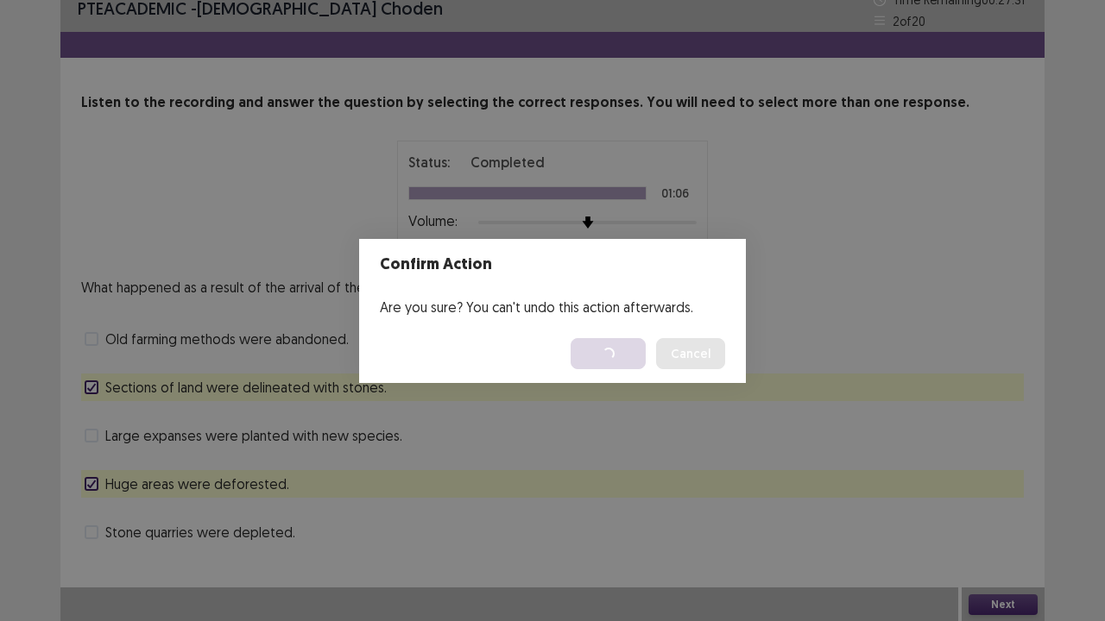
scroll to position [0, 0]
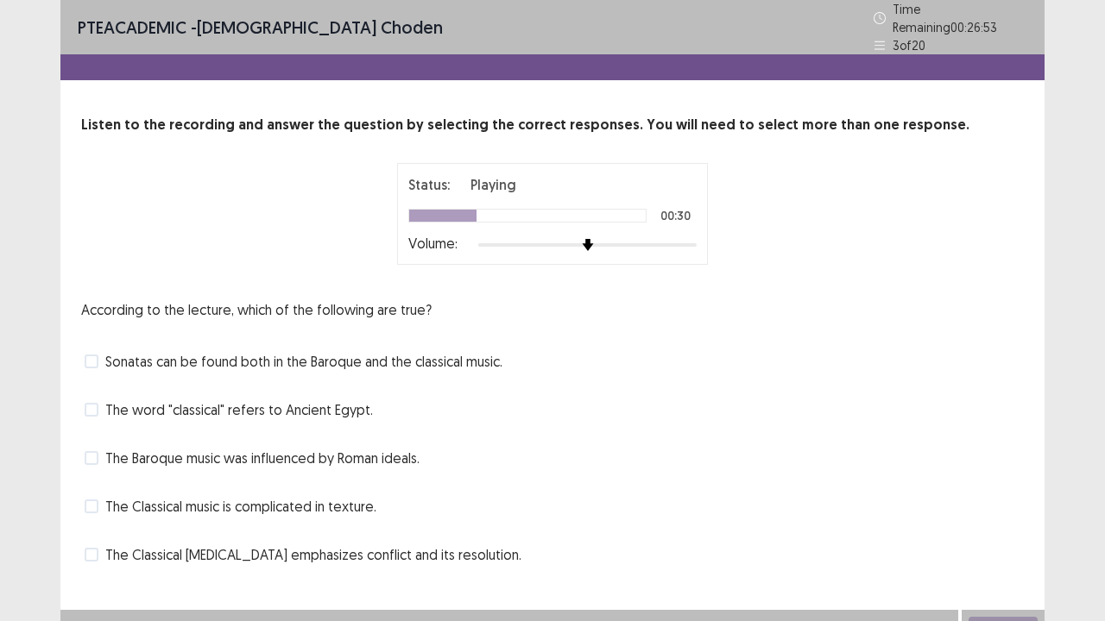
click at [97, 455] on span at bounding box center [92, 458] width 14 height 14
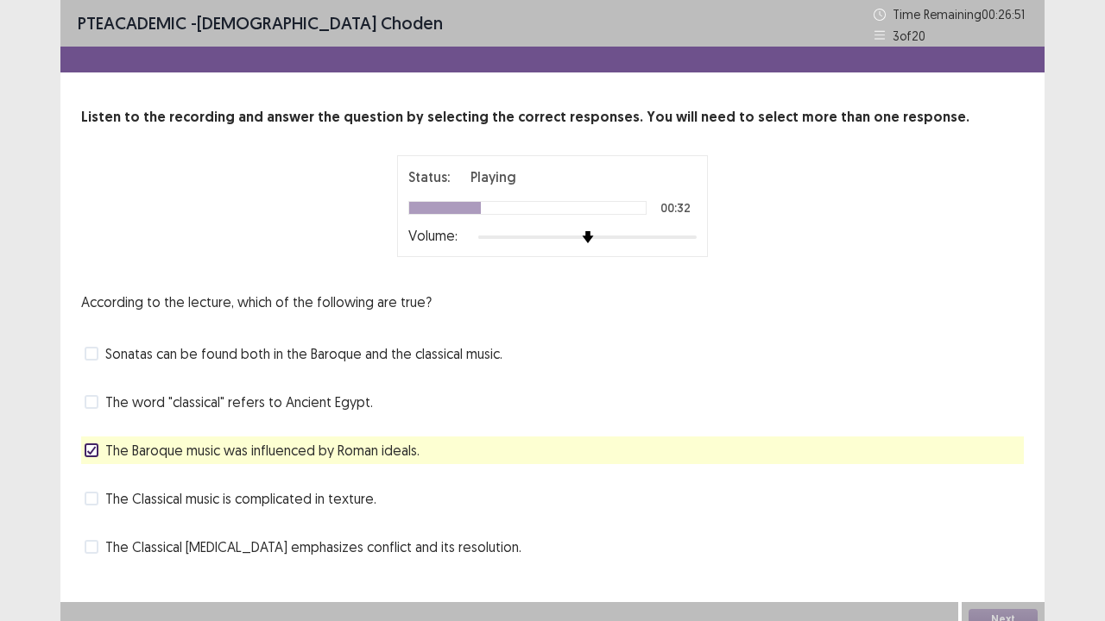
scroll to position [15, 0]
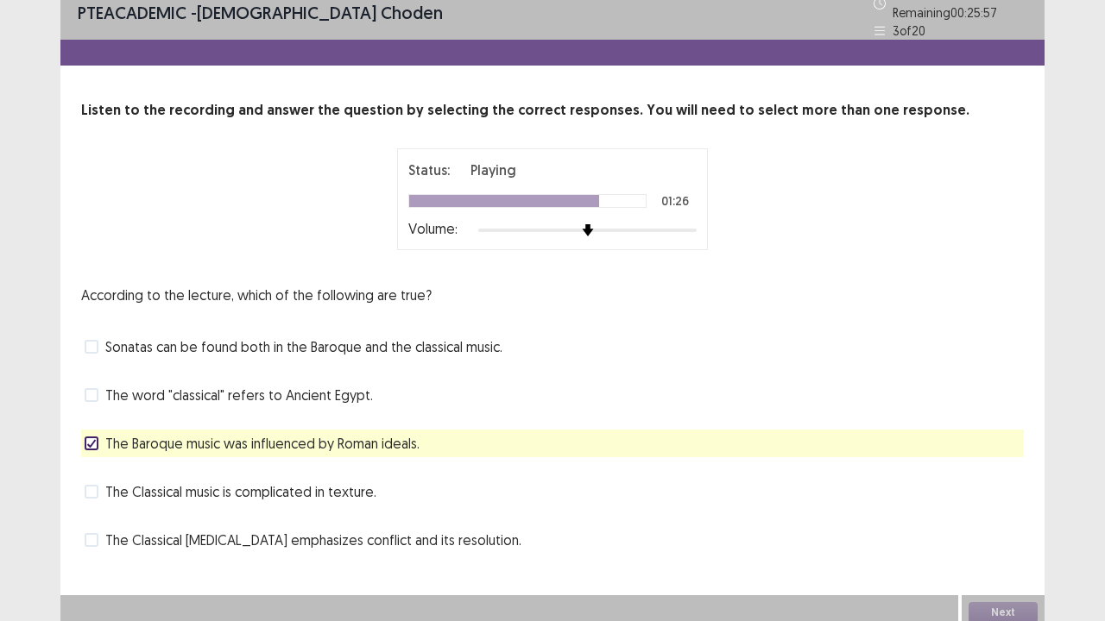
click at [93, 512] on label "The Classical [MEDICAL_DATA] emphasizes conflict and its resolution." at bounding box center [303, 540] width 437 height 21
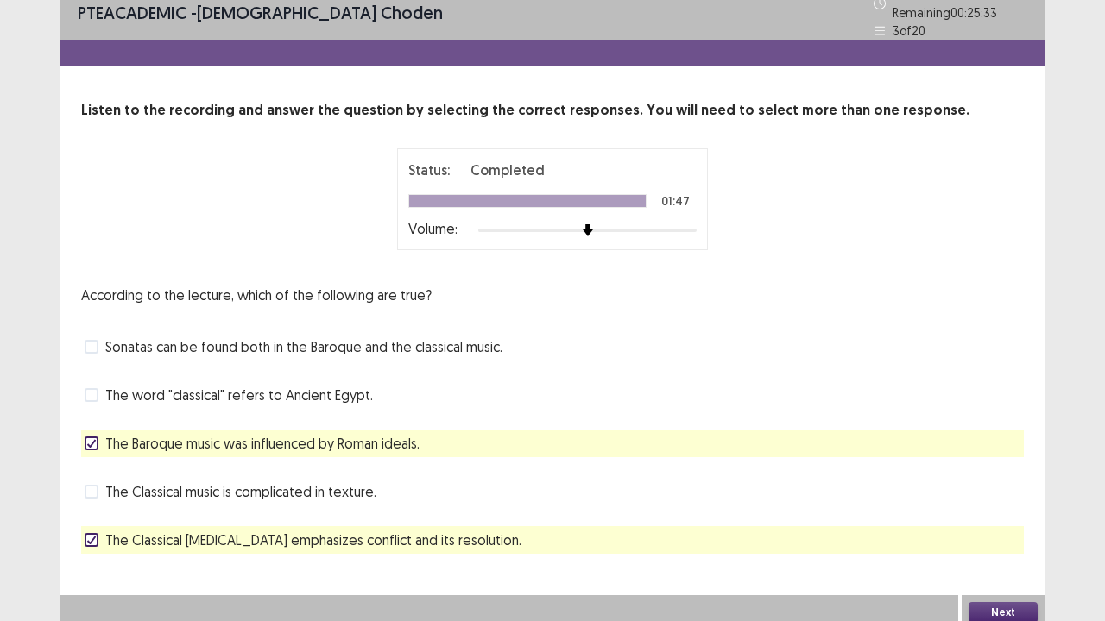
click at [992, 512] on button "Next" at bounding box center [1002, 612] width 69 height 21
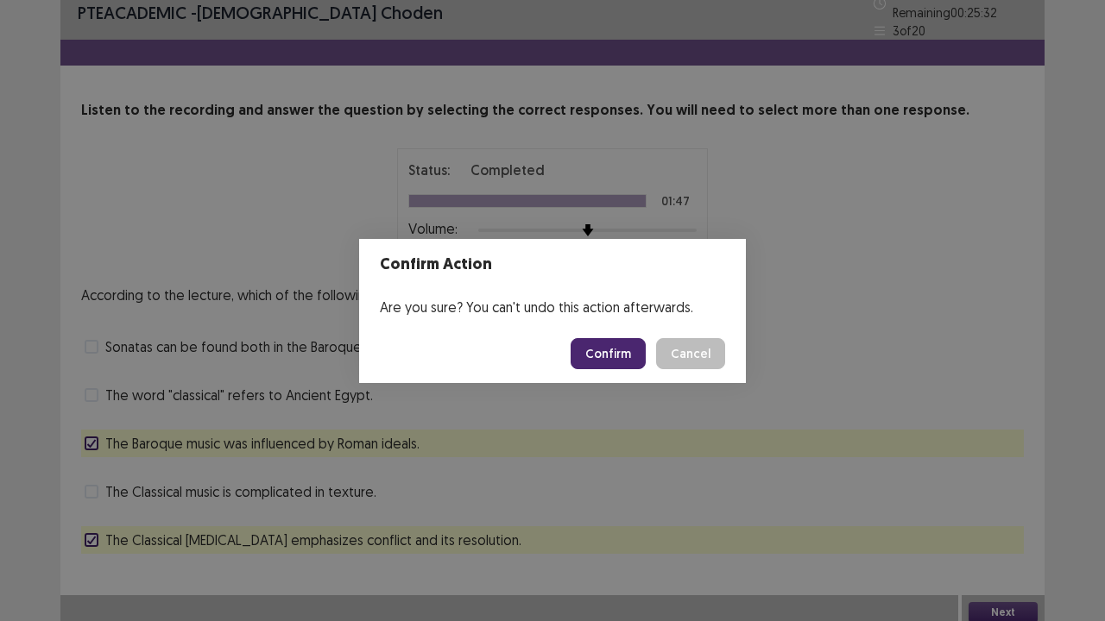
click at [593, 352] on button "Confirm" at bounding box center [608, 353] width 75 height 31
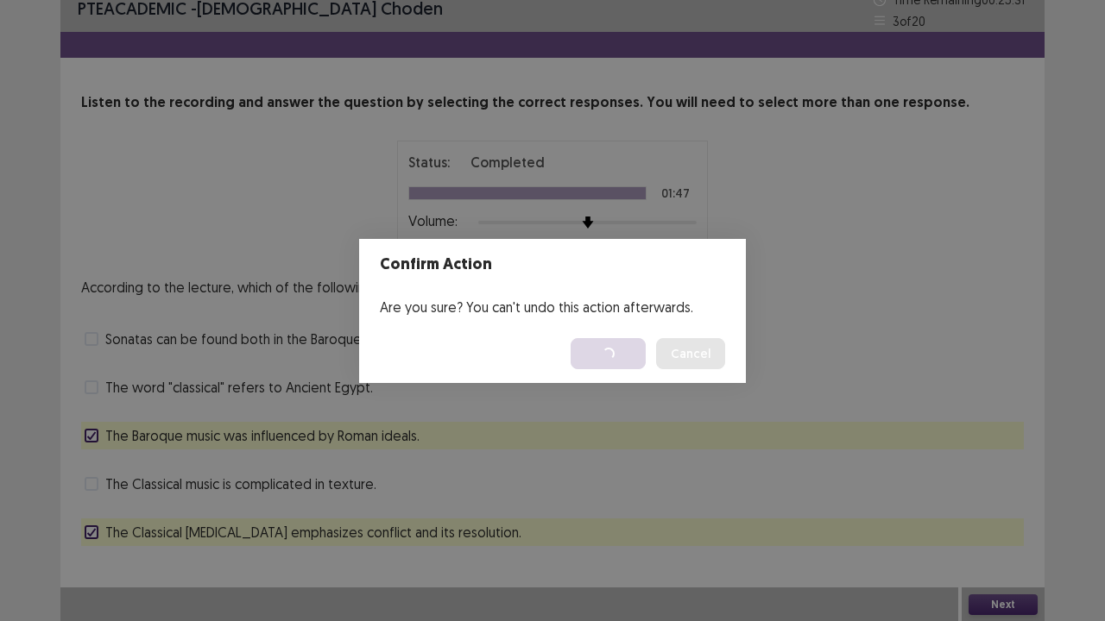
scroll to position [0, 0]
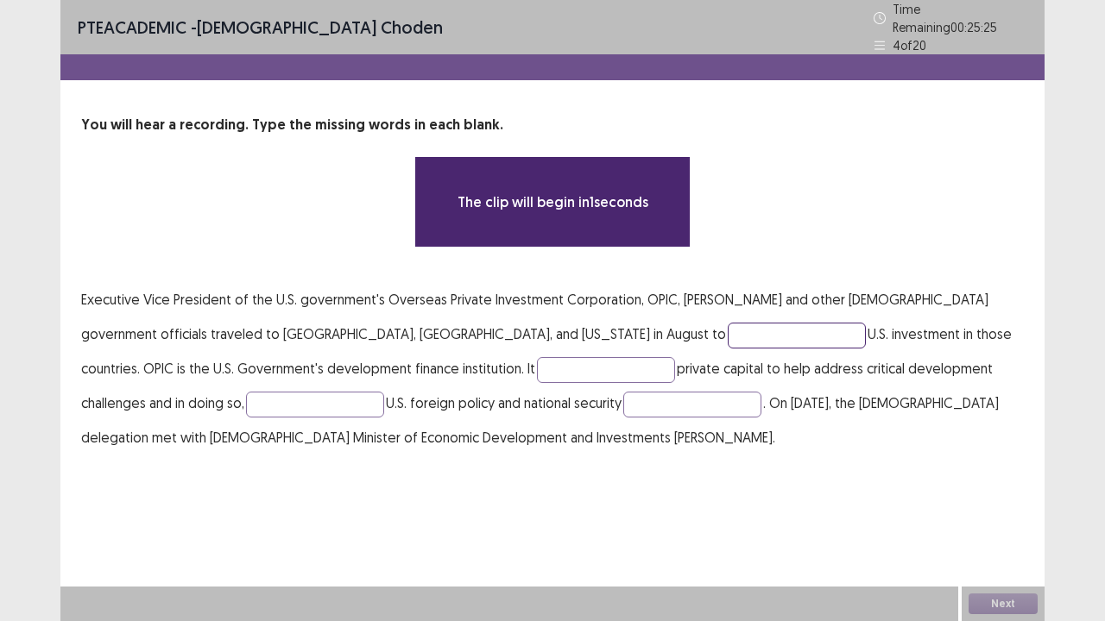
click at [728, 326] on input "text" at bounding box center [797, 336] width 138 height 26
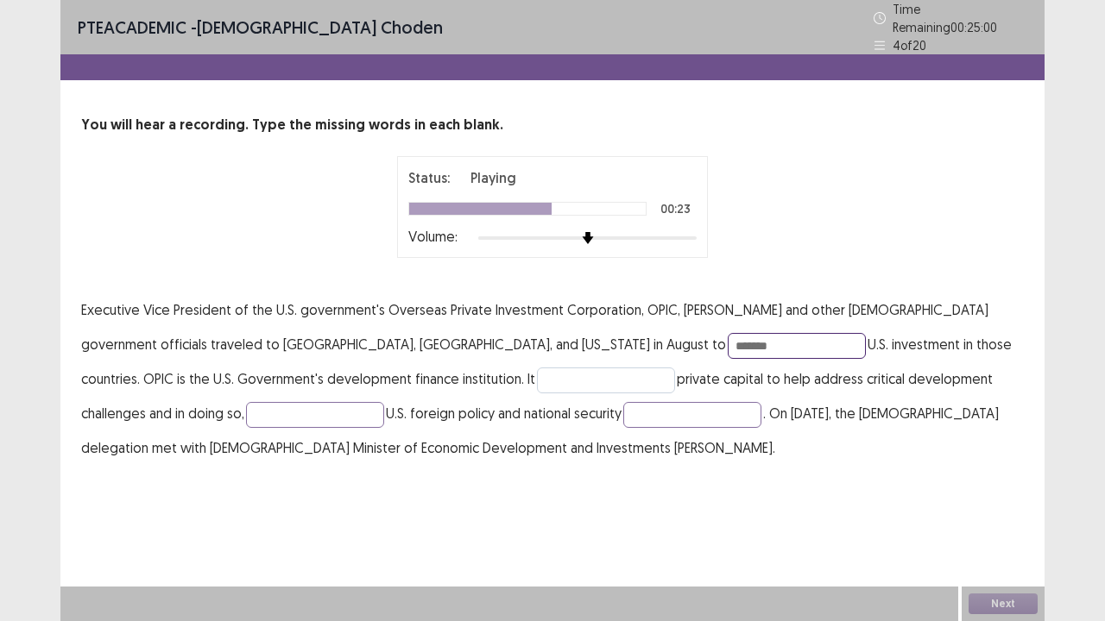
type input "*******"
click at [537, 373] on input "text" at bounding box center [606, 381] width 138 height 26
type input "*********"
click at [246, 408] on input "text" at bounding box center [315, 415] width 138 height 26
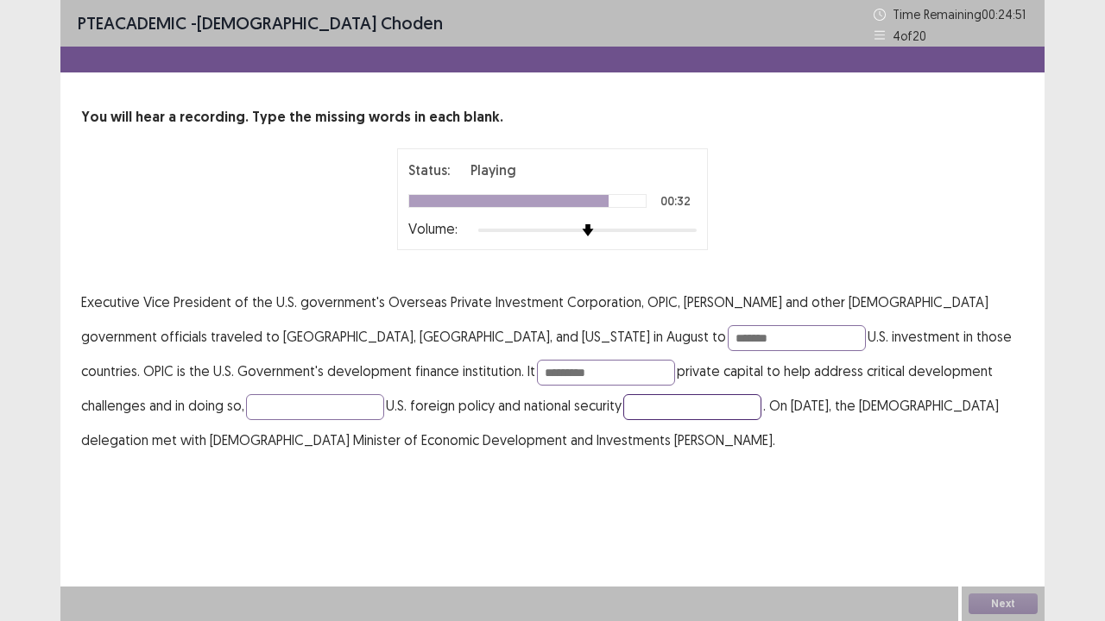
click at [623, 413] on input "text" at bounding box center [692, 407] width 138 height 26
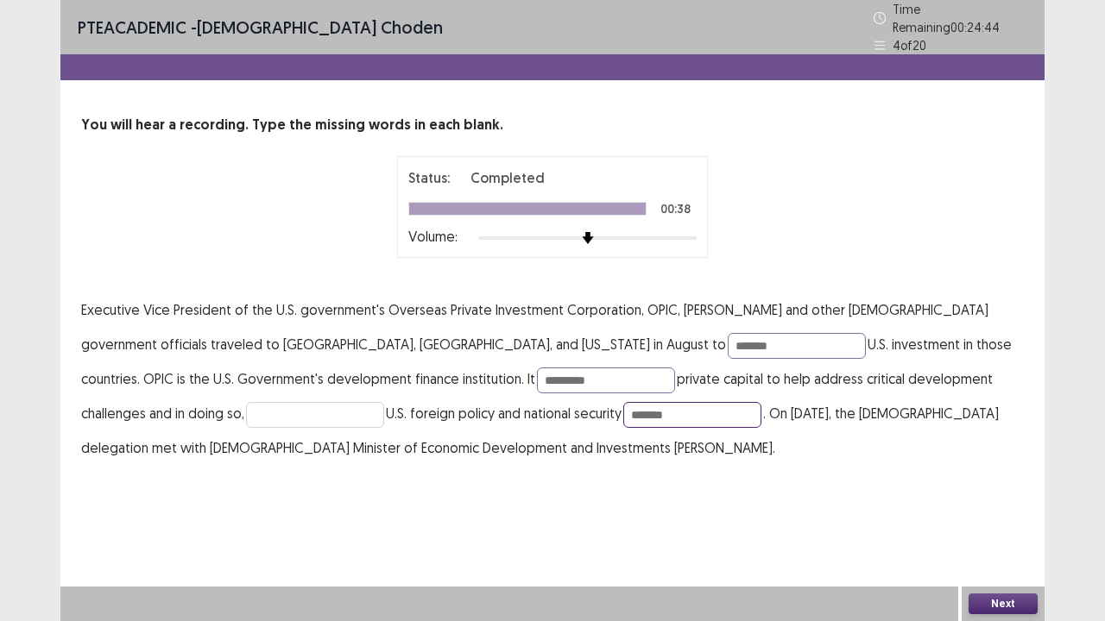
type input "*******"
click at [246, 407] on input "text" at bounding box center [315, 415] width 138 height 26
type input "***"
click at [996, 512] on button "Next" at bounding box center [1002, 604] width 69 height 21
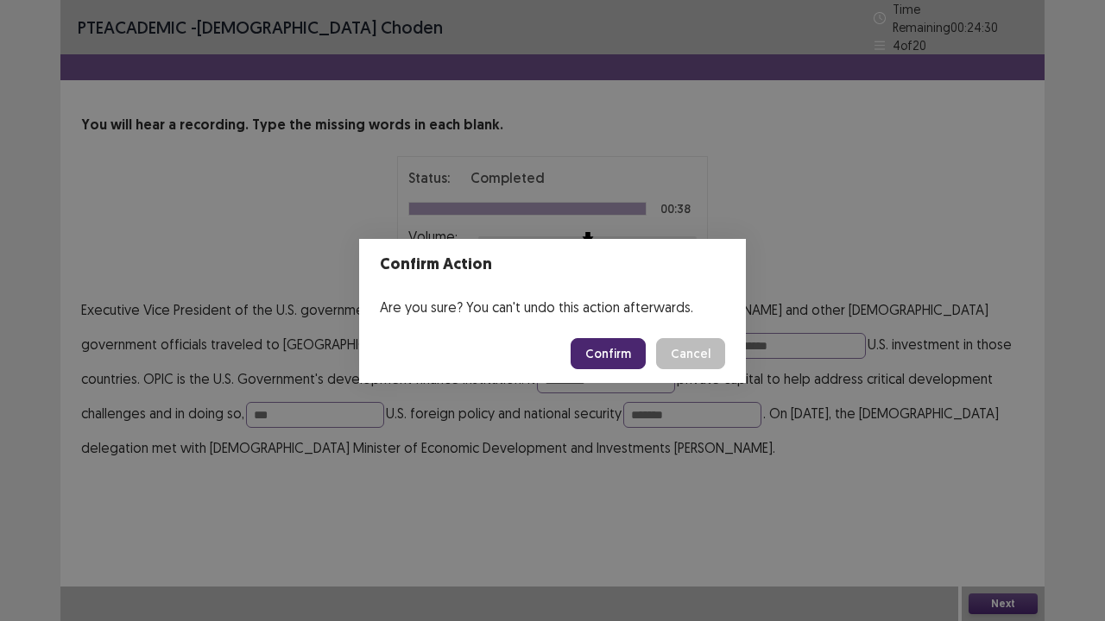
click at [511, 412] on div "Confirm Action Are you sure? You can't undo this action afterwards. Confirm Can…" at bounding box center [552, 310] width 1105 height 621
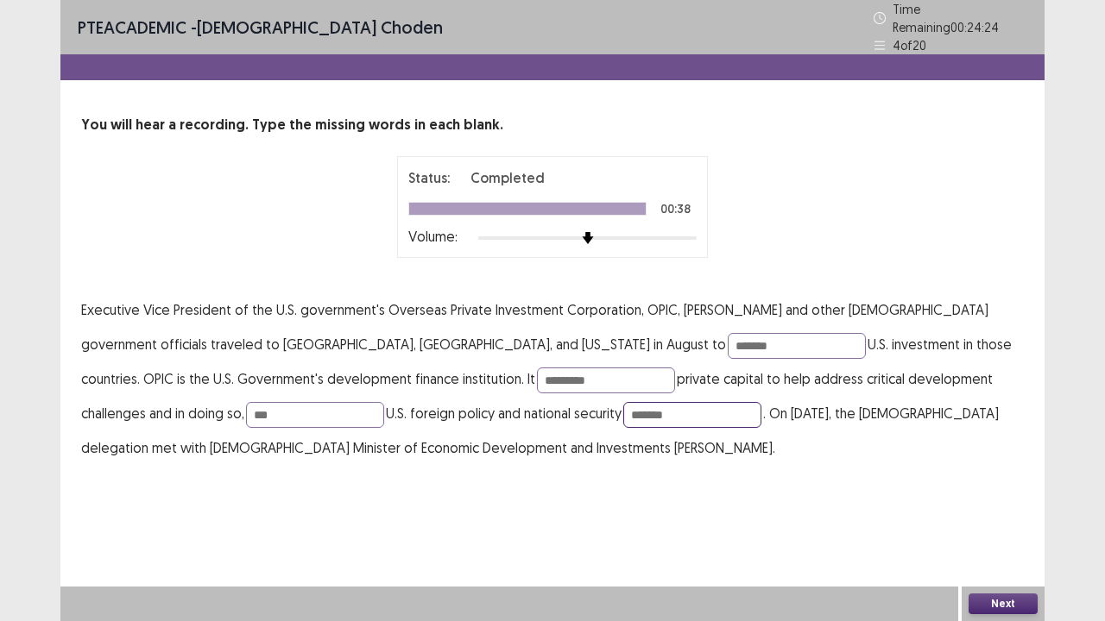
click at [623, 402] on input "*******" at bounding box center [692, 415] width 138 height 26
type input "********"
click at [987, 512] on button "Next" at bounding box center [1002, 604] width 69 height 21
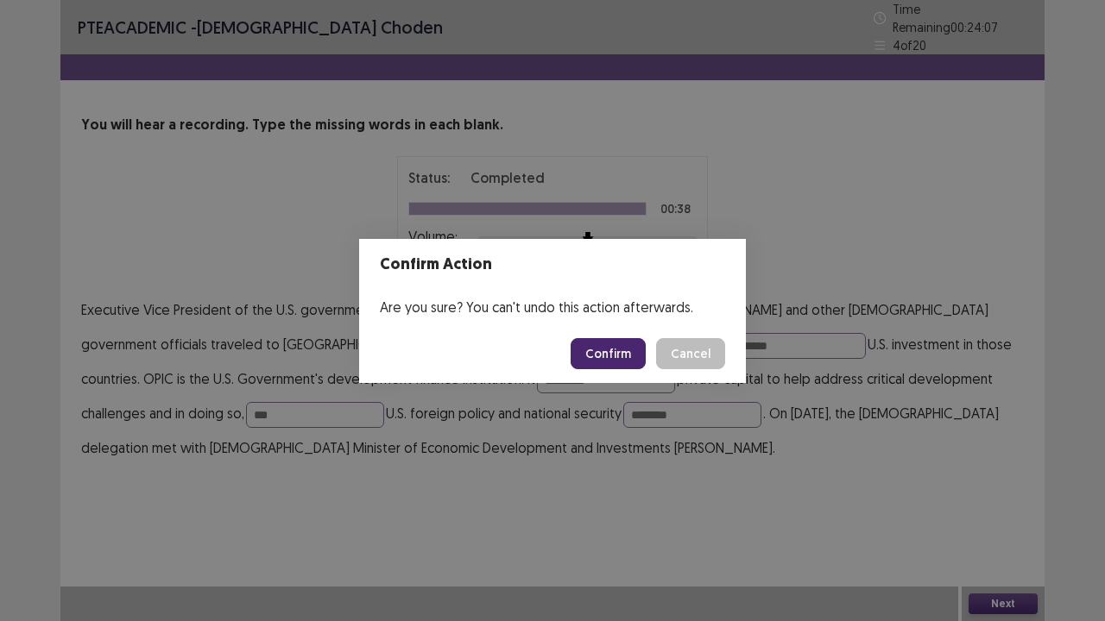
click at [596, 344] on button "Confirm" at bounding box center [608, 353] width 75 height 31
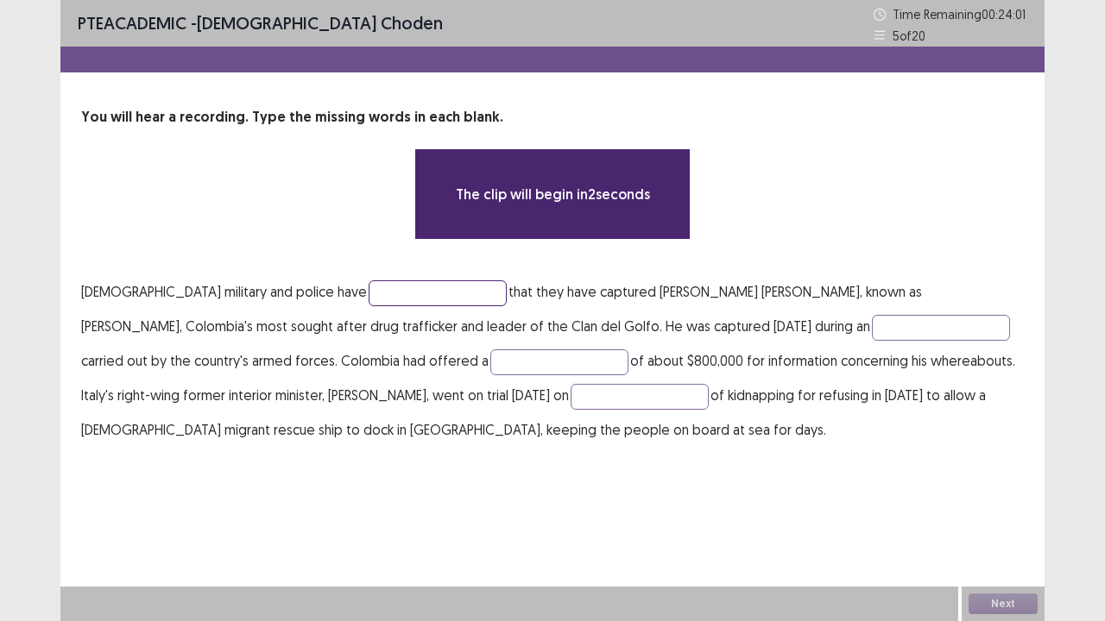
click at [369, 297] on input "text" at bounding box center [438, 294] width 138 height 26
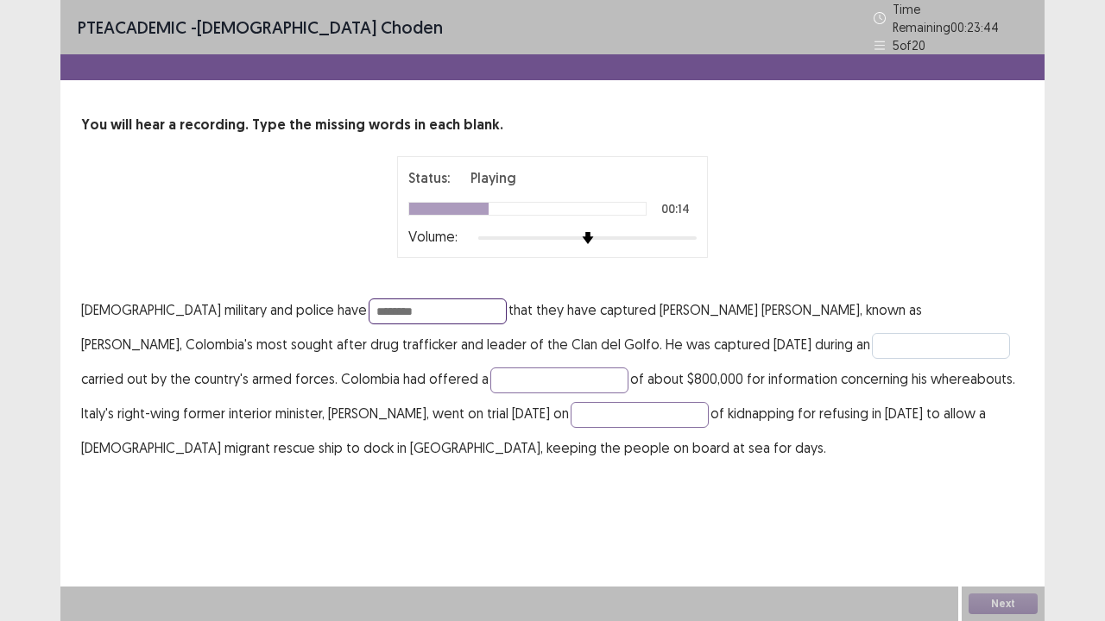
type input "********"
click at [872, 345] on input "text" at bounding box center [941, 346] width 138 height 26
type input "*********"
click at [490, 369] on input "text" at bounding box center [559, 381] width 138 height 26
type input "******"
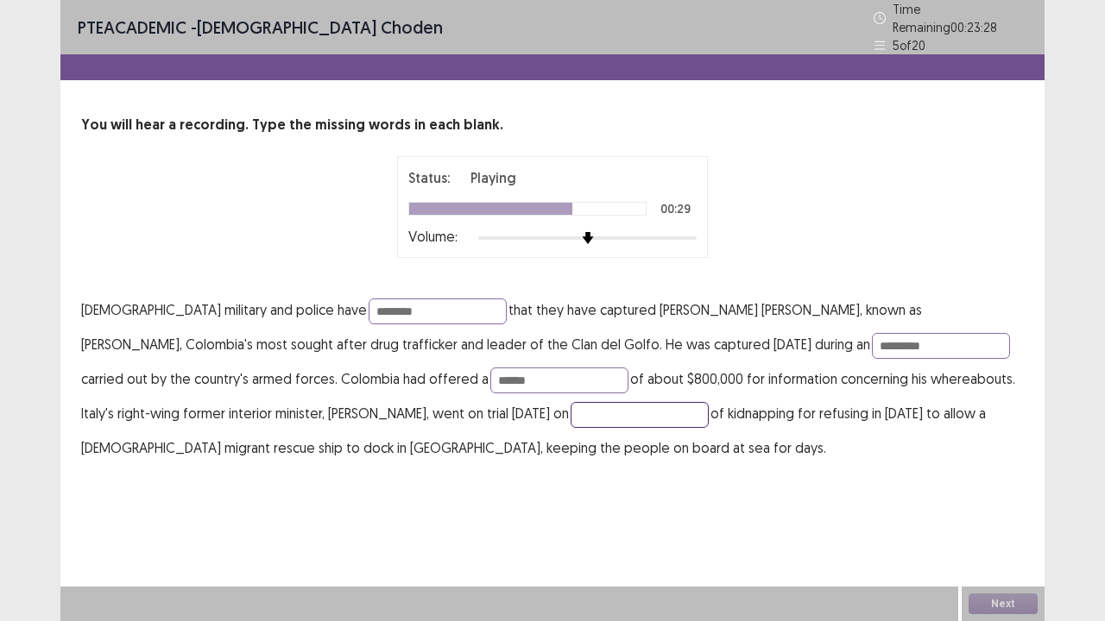
click at [571, 409] on input "text" at bounding box center [640, 415] width 138 height 26
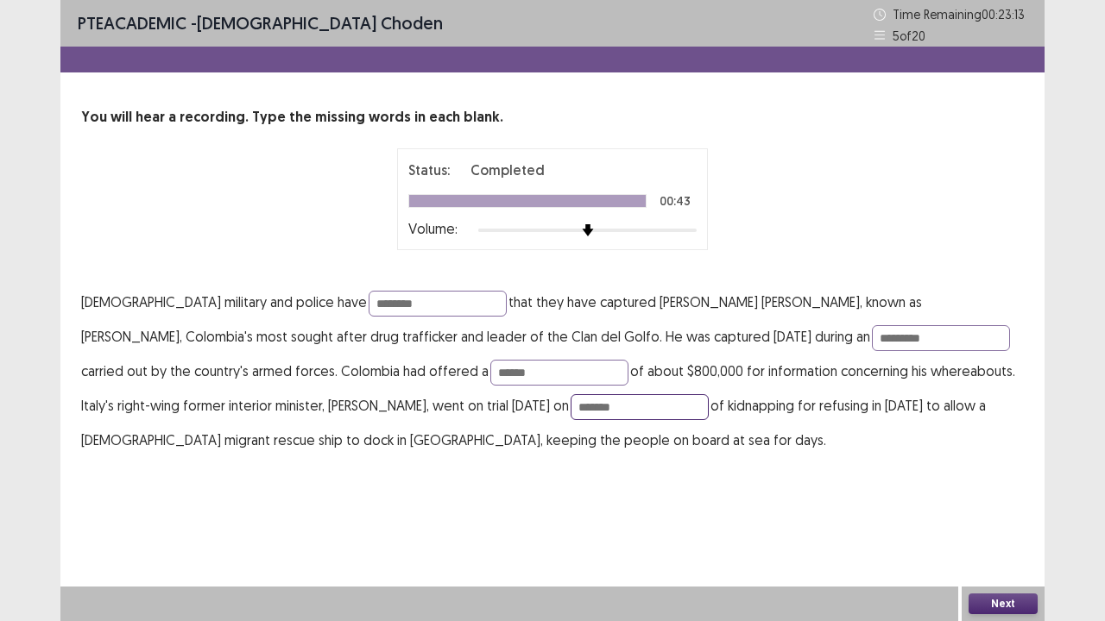
type input "*******"
click at [1019, 512] on button "Next" at bounding box center [1002, 604] width 69 height 21
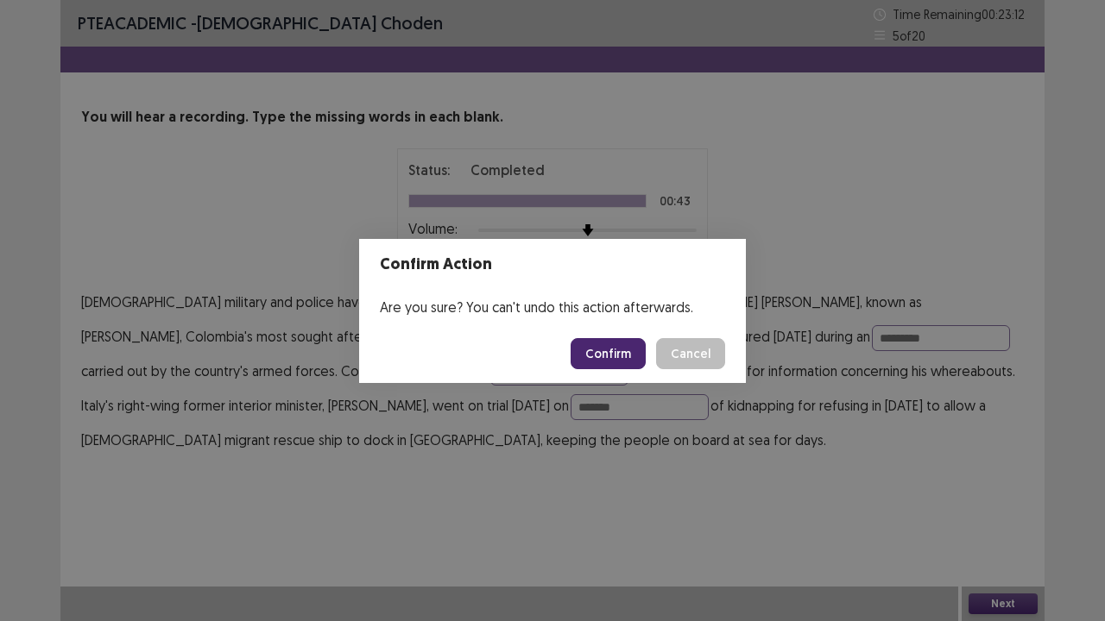
click at [635, 356] on button "Confirm" at bounding box center [608, 353] width 75 height 31
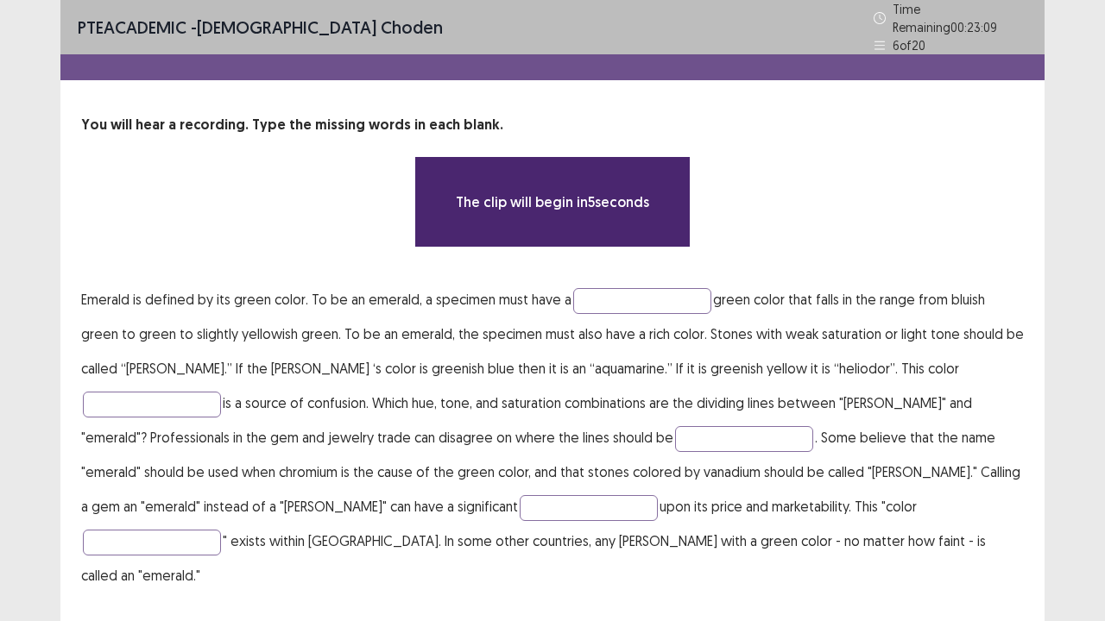
click at [568, 291] on p "Emerald is defined by its green color. To be an emerald, a specimen must have a…" at bounding box center [552, 437] width 943 height 311
click at [583, 297] on input "text" at bounding box center [642, 301] width 138 height 26
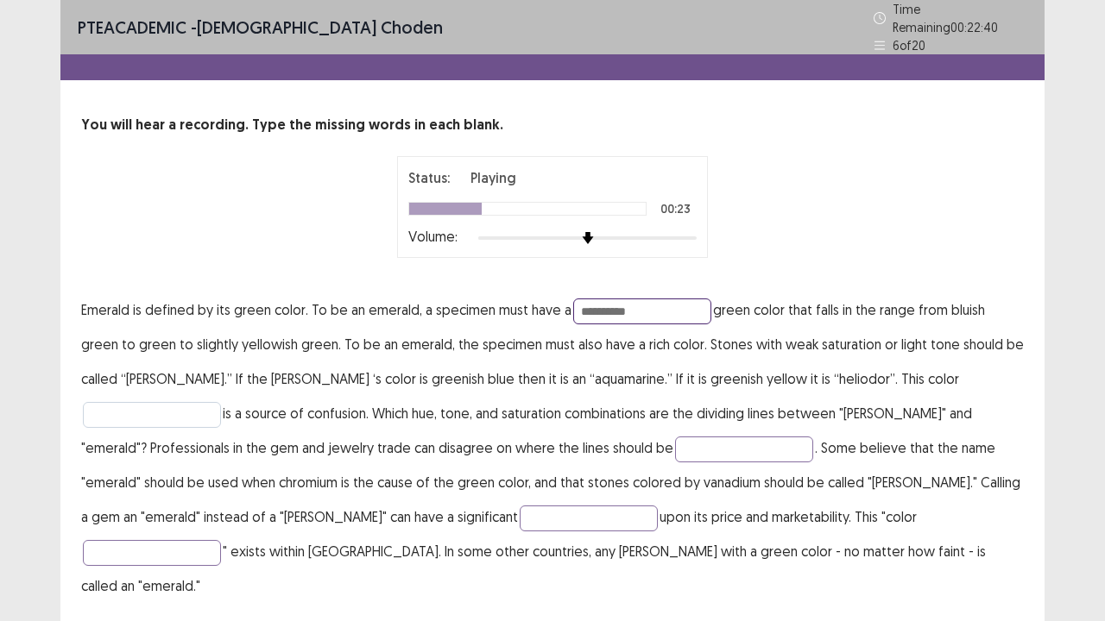
type input "**********"
click at [221, 402] on input "text" at bounding box center [152, 415] width 138 height 26
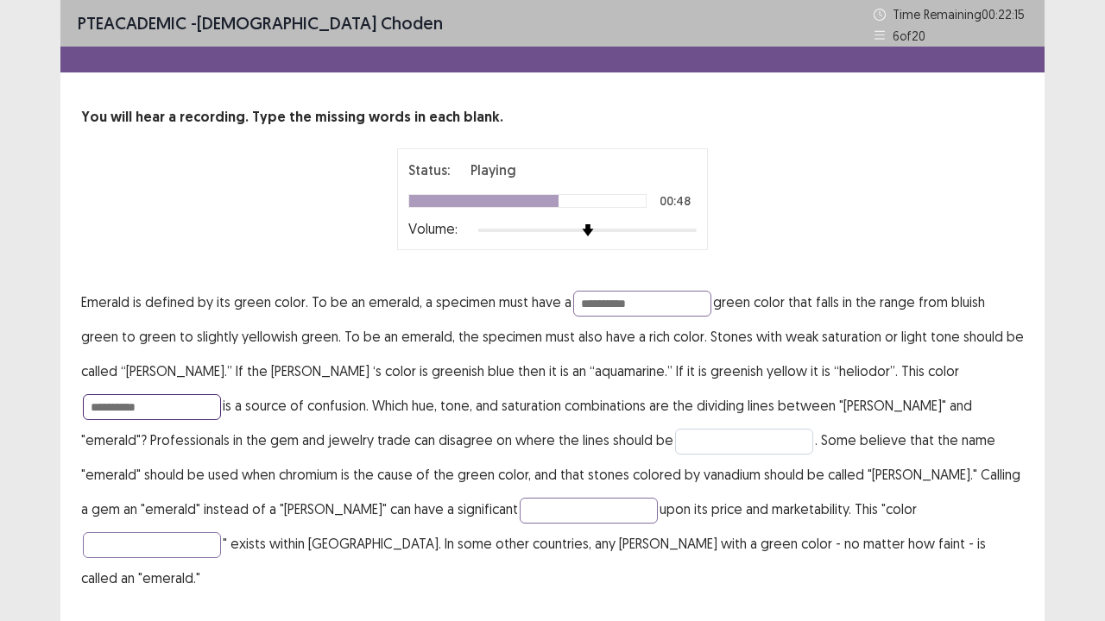
type input "**********"
click at [675, 433] on input "text" at bounding box center [744, 442] width 138 height 26
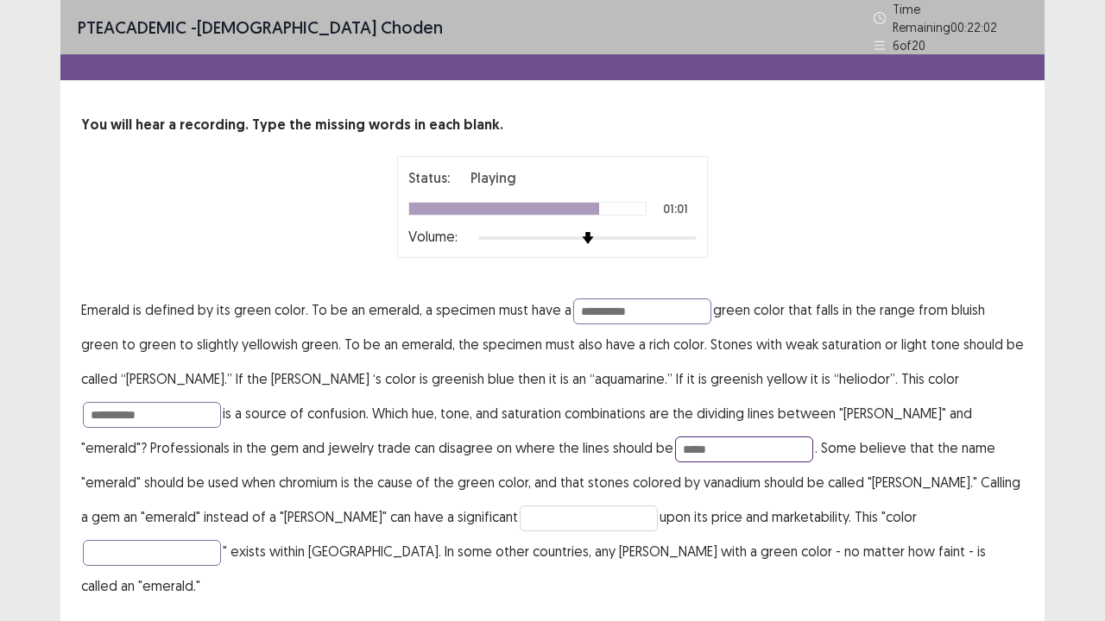
type input "*****"
click at [520, 511] on input "text" at bounding box center [589, 519] width 138 height 26
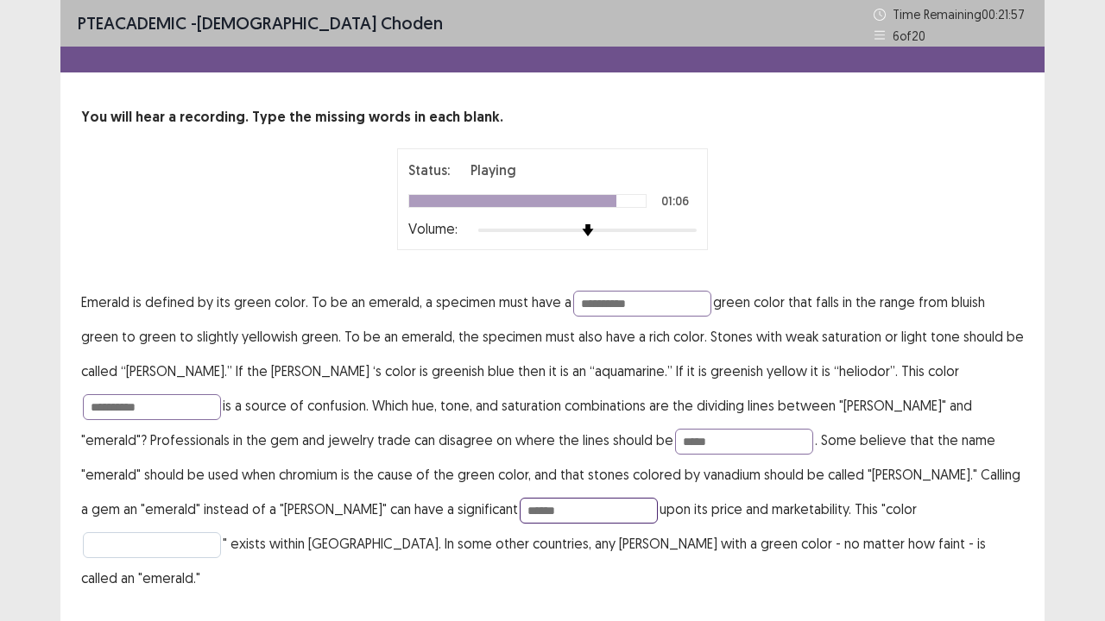
type input "******"
click at [221, 512] on input "text" at bounding box center [152, 546] width 138 height 26
type input "*********"
click at [221, 394] on input "**********" at bounding box center [152, 407] width 138 height 26
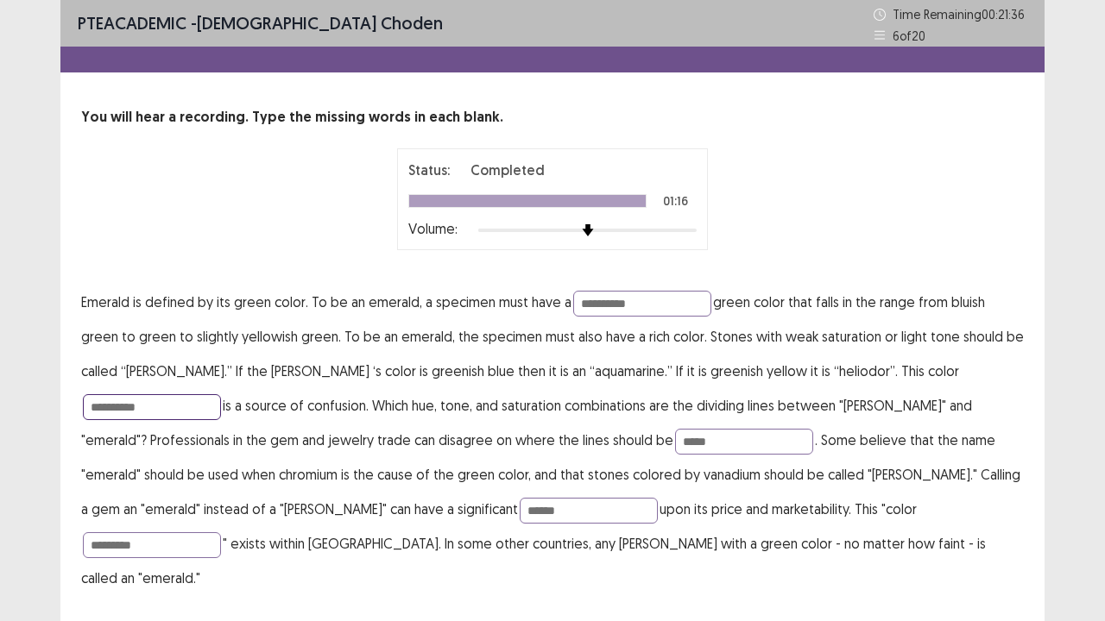
click at [221, 394] on input "**********" at bounding box center [152, 407] width 138 height 26
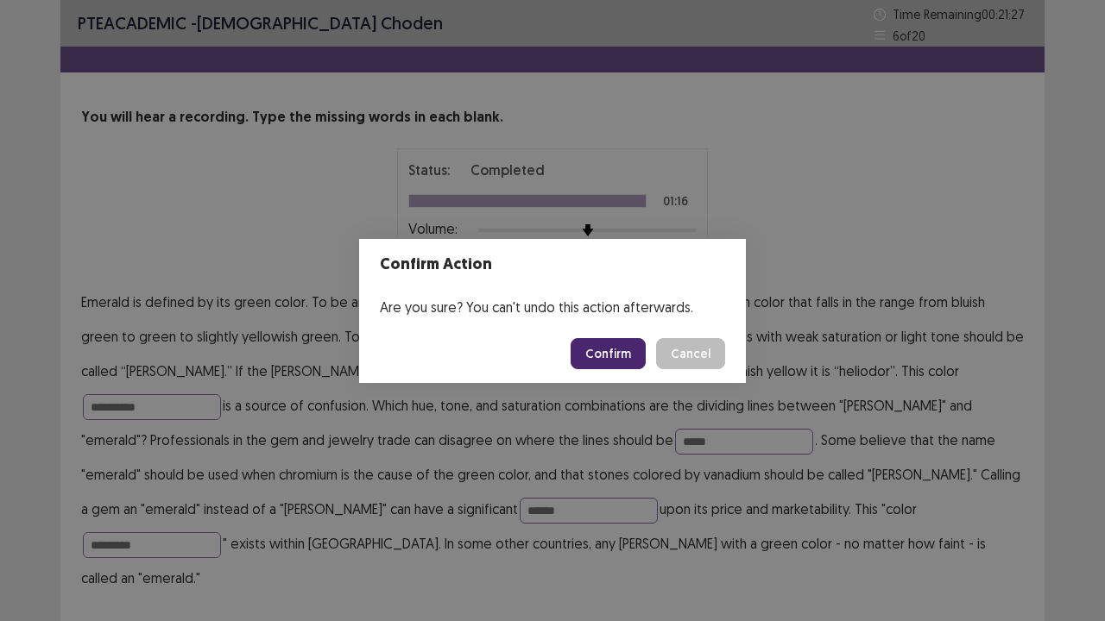
click at [718, 376] on footer "Confirm Cancel" at bounding box center [552, 354] width 387 height 59
click at [892, 375] on div "Confirm Action Are you sure? You can't undo this action afterwards. Confirm Can…" at bounding box center [552, 310] width 1105 height 621
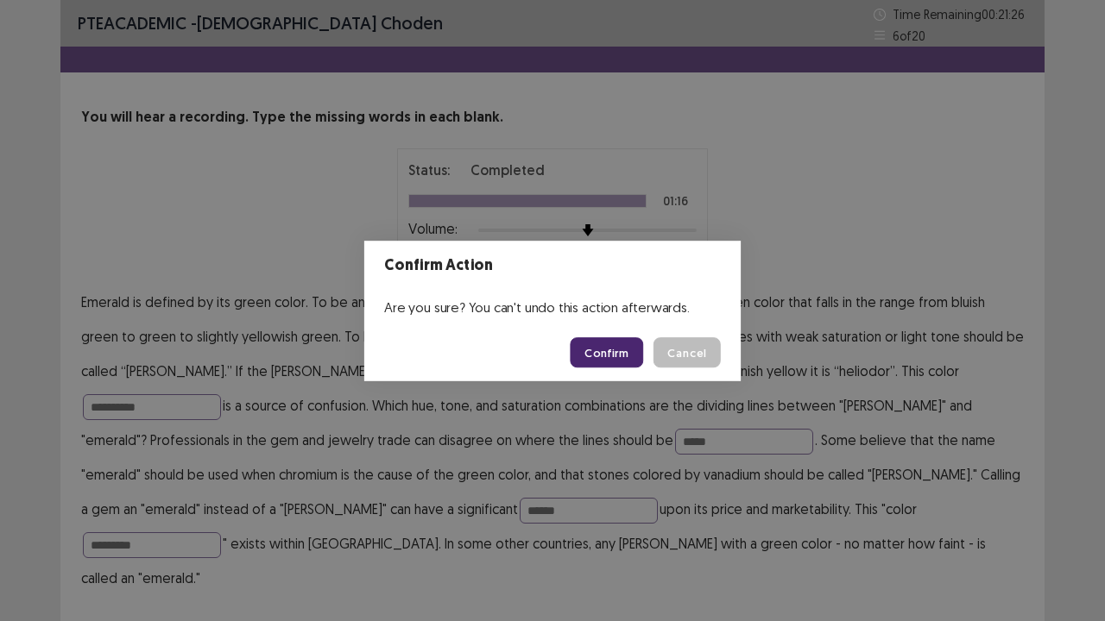
scroll to position [8, 0]
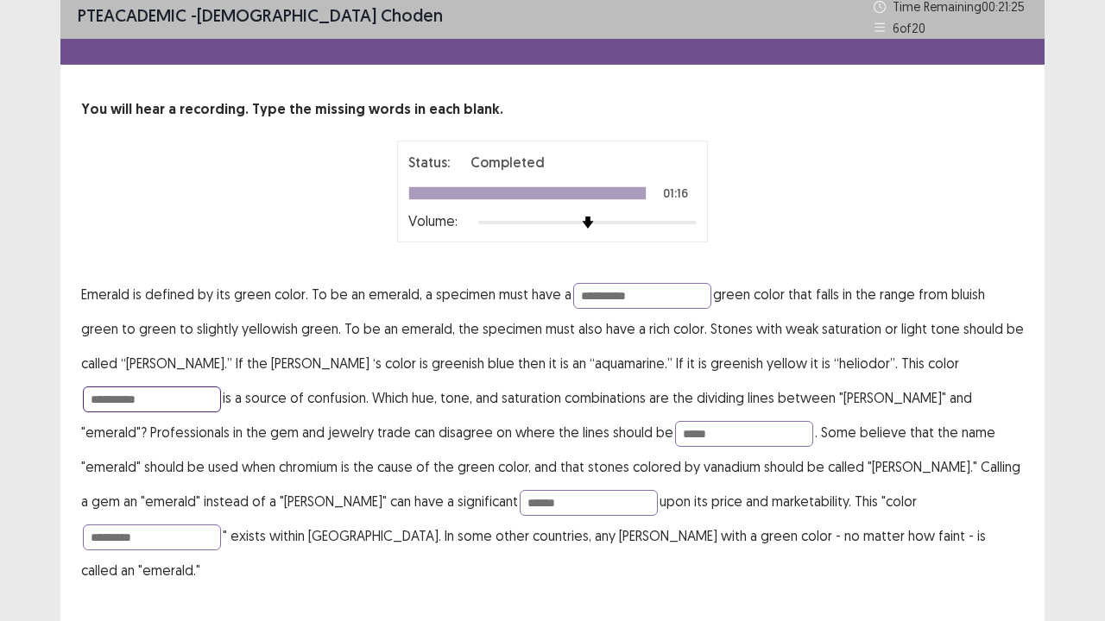
click at [221, 387] on input "**********" at bounding box center [152, 400] width 138 height 26
type input "**********"
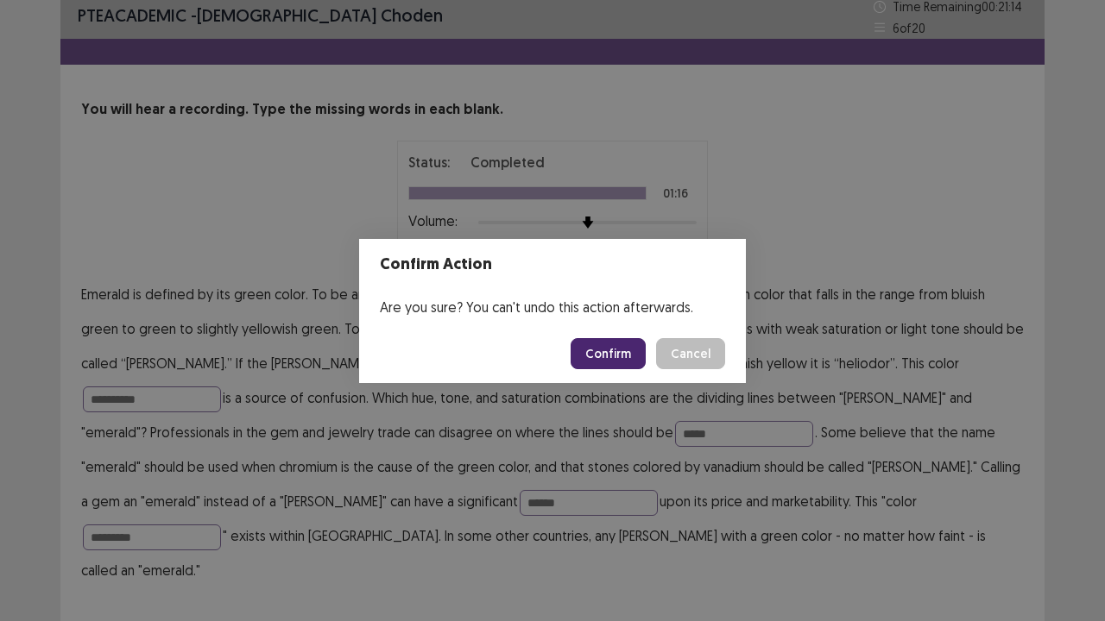
click at [629, 359] on button "Confirm" at bounding box center [608, 353] width 75 height 31
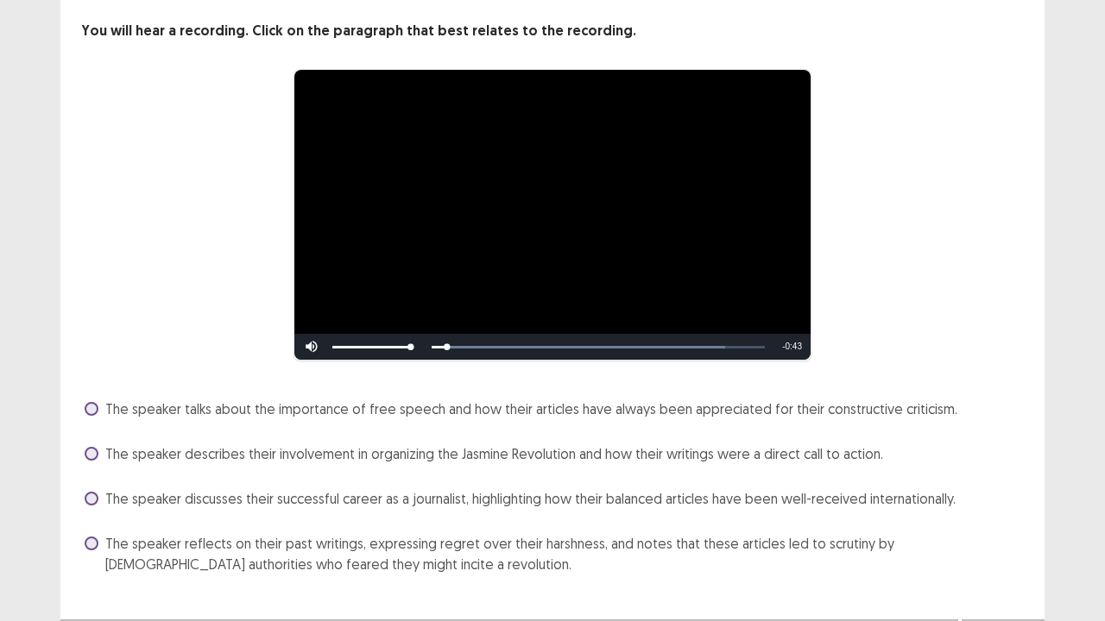
scroll to position [119, 0]
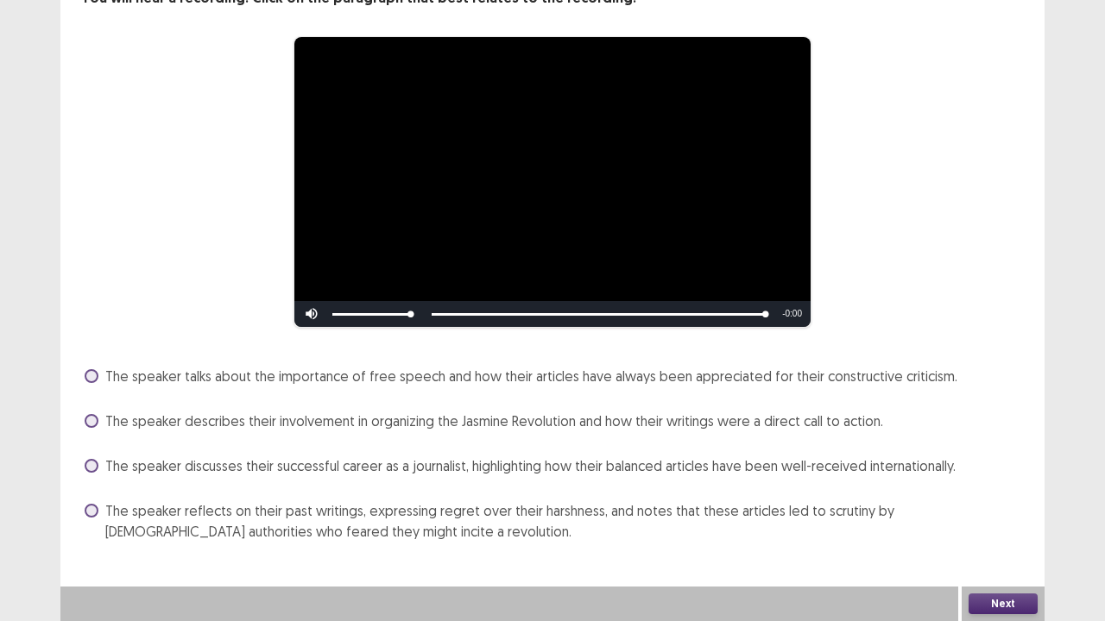
click at [85, 383] on label "The speaker talks about the importance of free speech and how their articles ha…" at bounding box center [521, 376] width 873 height 21
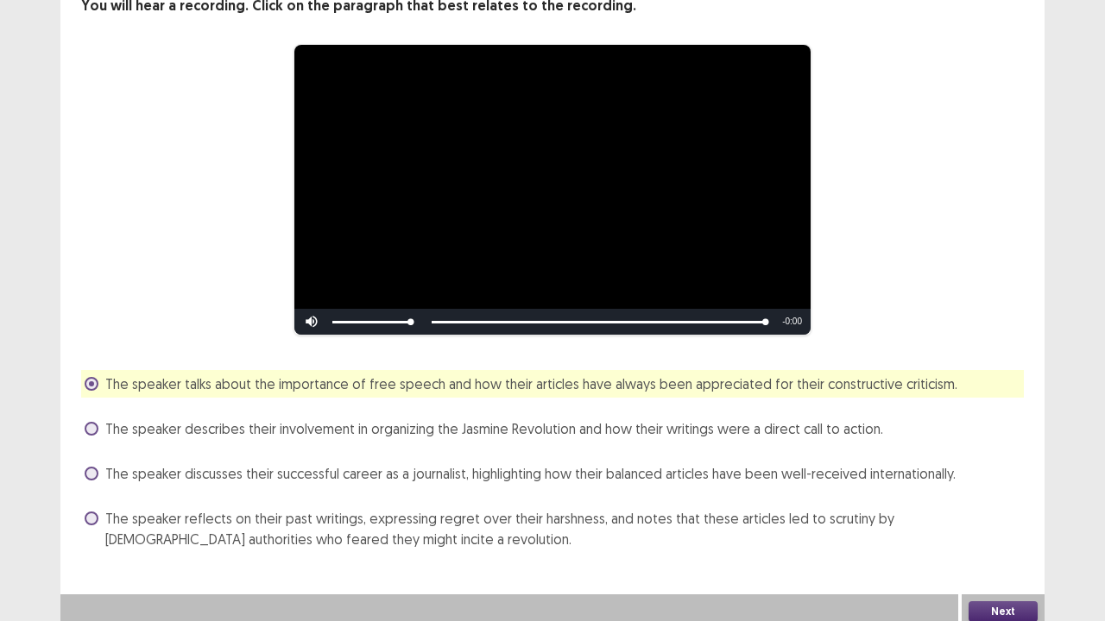
click at [989, 512] on button "Next" at bounding box center [1002, 612] width 69 height 21
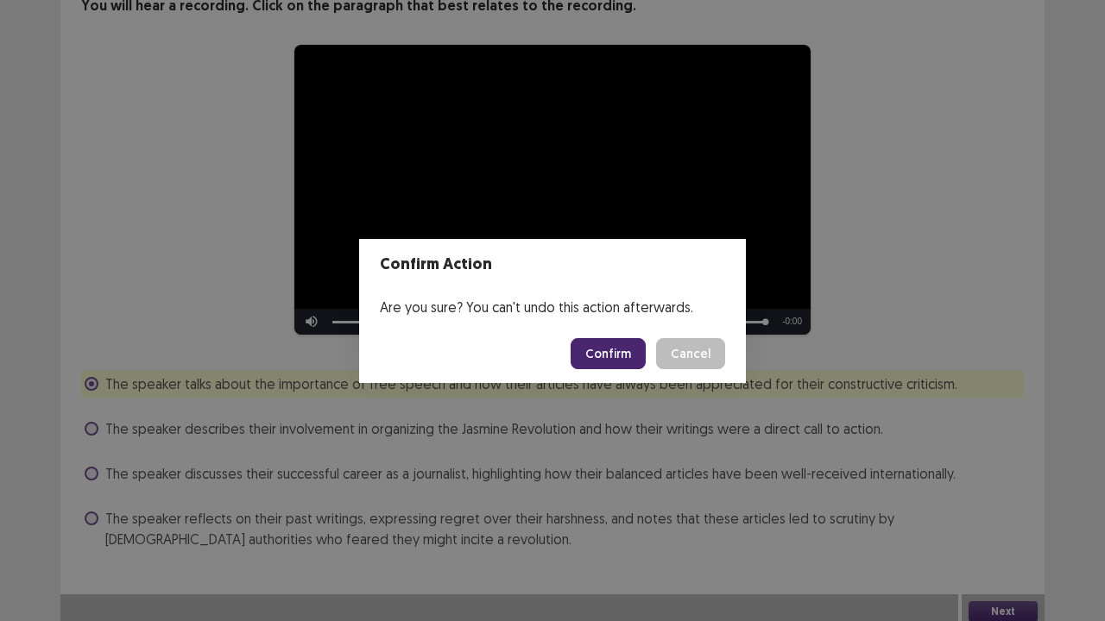
click at [442, 445] on div "Confirm Action Are you sure? You can't undo this action afterwards. Confirm Can…" at bounding box center [552, 310] width 1105 height 621
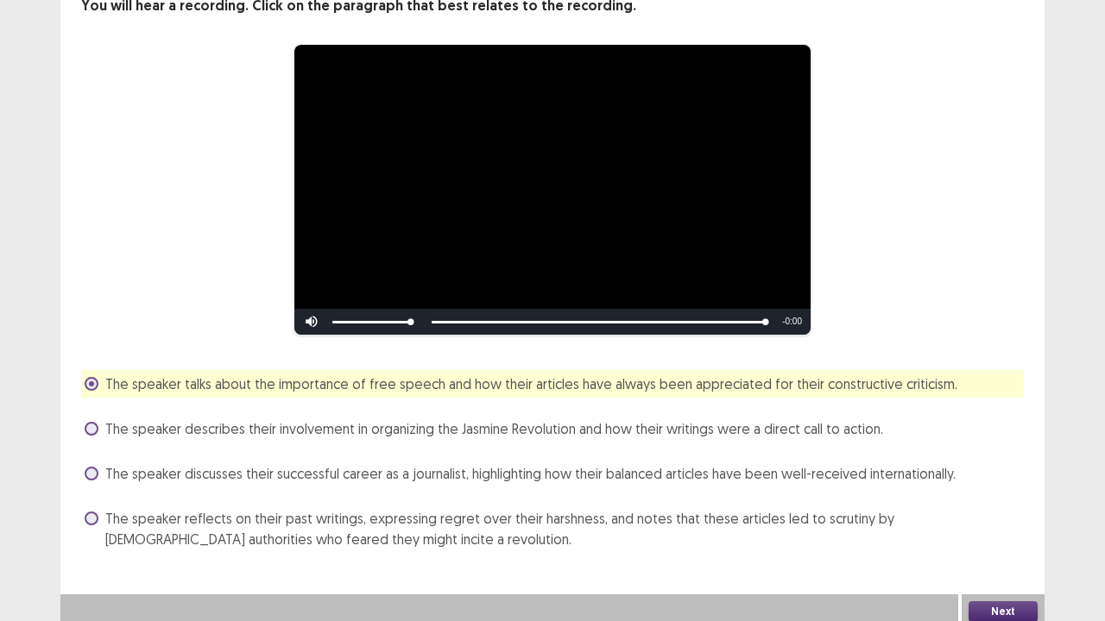
click at [86, 512] on span at bounding box center [92, 519] width 14 height 14
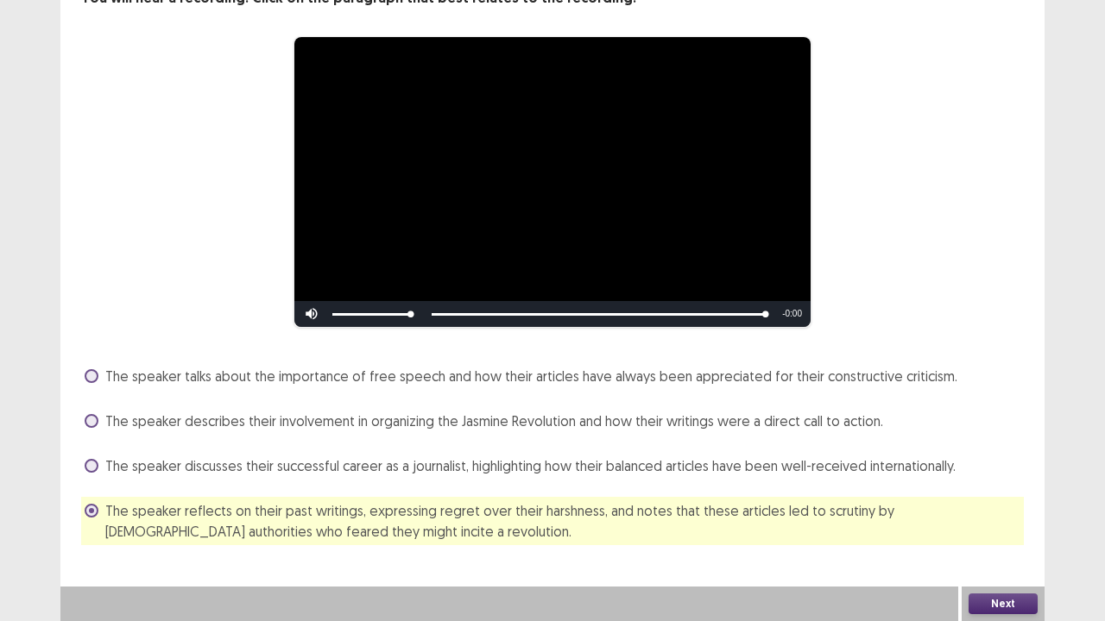
click at [1010, 512] on button "Next" at bounding box center [1002, 604] width 69 height 21
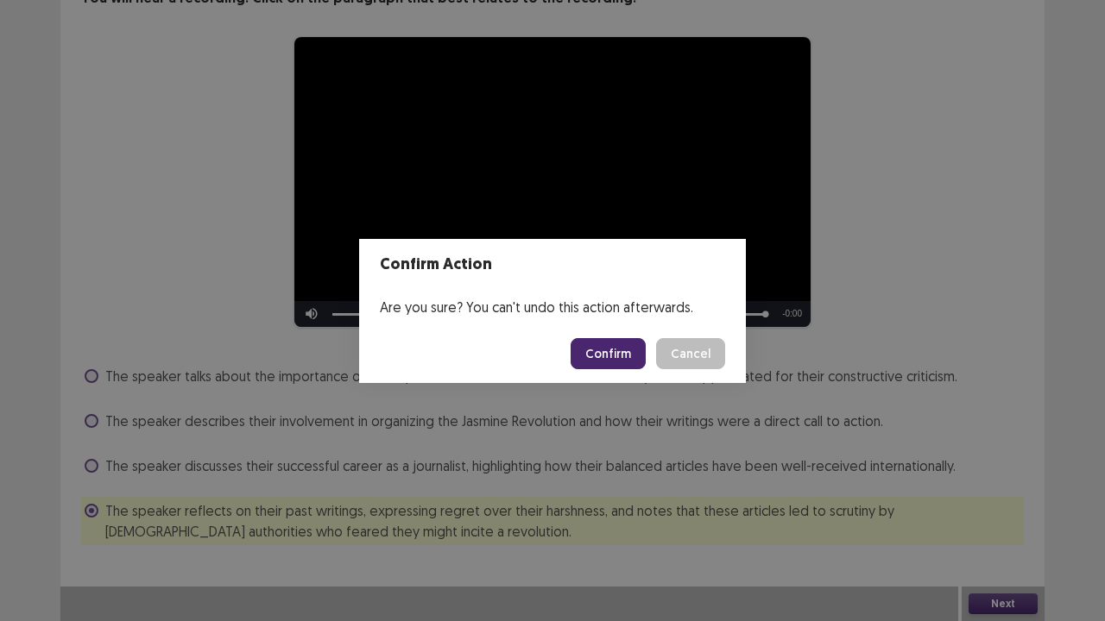
click at [622, 356] on button "Confirm" at bounding box center [608, 353] width 75 height 31
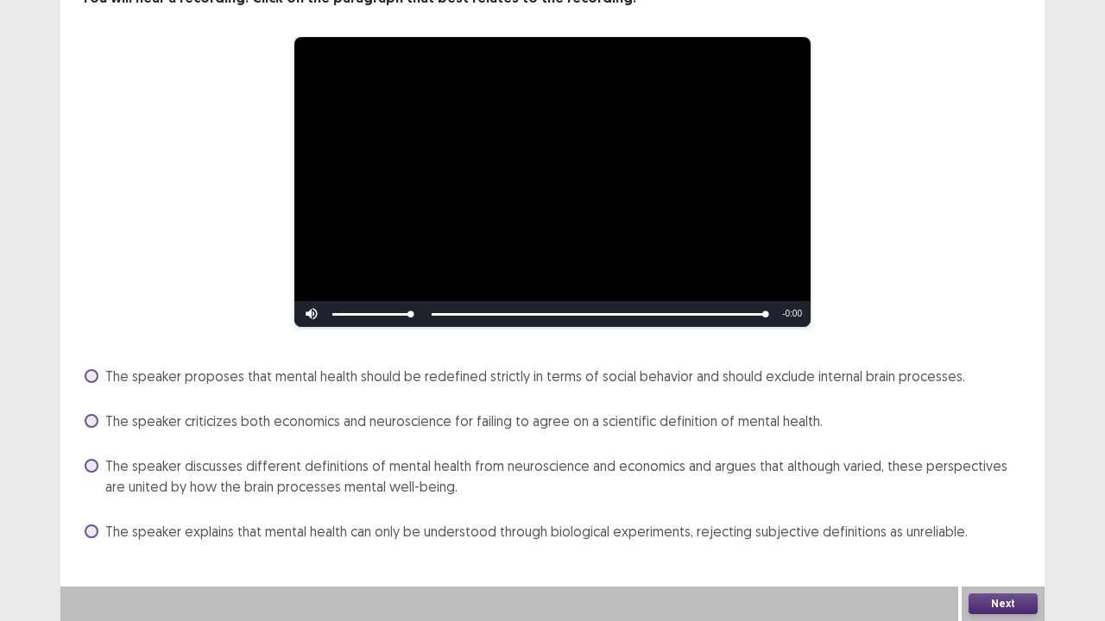
click at [94, 466] on span at bounding box center [92, 466] width 14 height 14
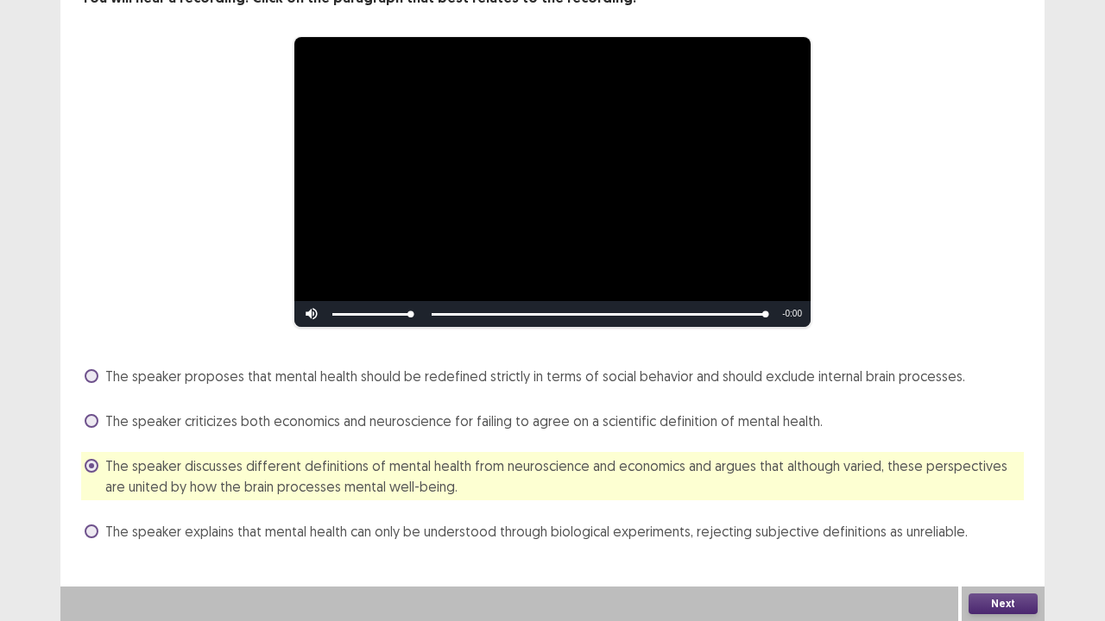
click at [975, 512] on button "Next" at bounding box center [1002, 604] width 69 height 21
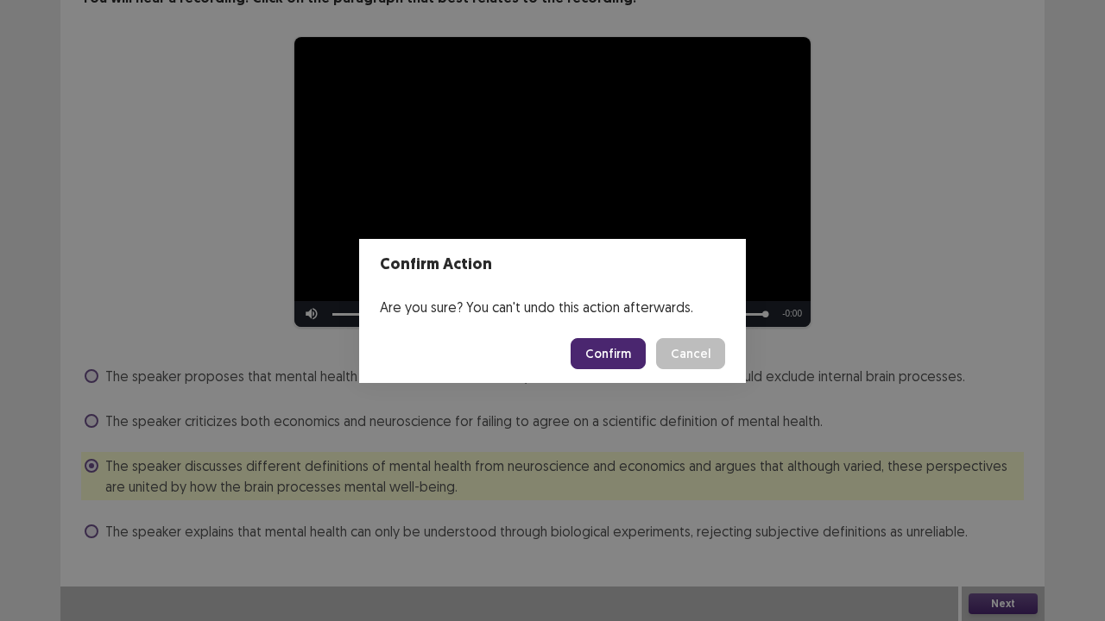
click at [628, 354] on button "Confirm" at bounding box center [608, 353] width 75 height 31
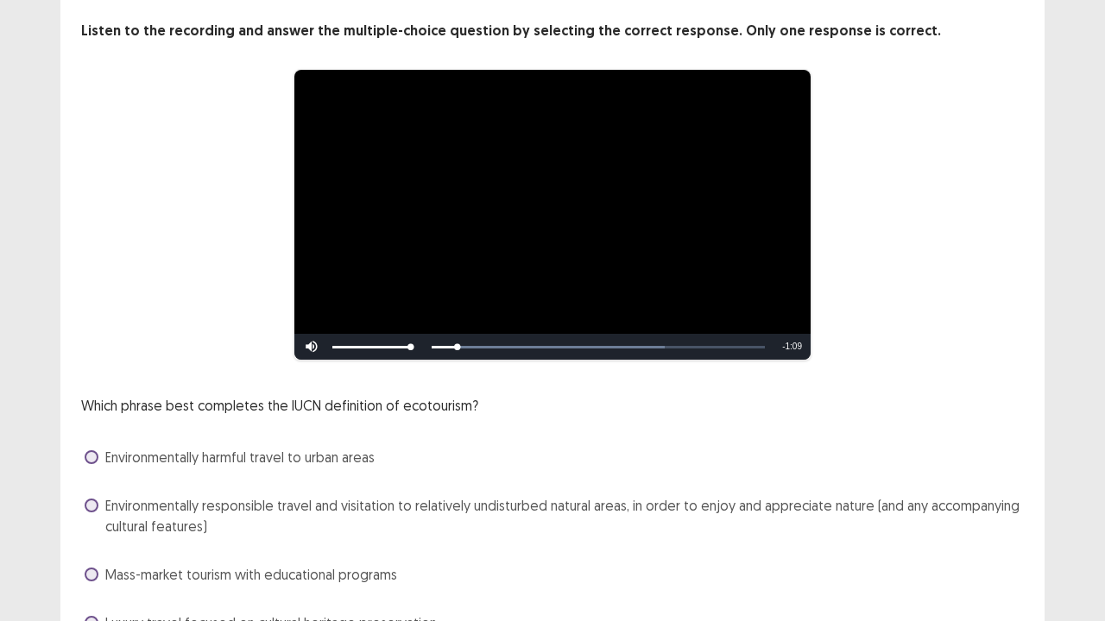
scroll to position [173, 0]
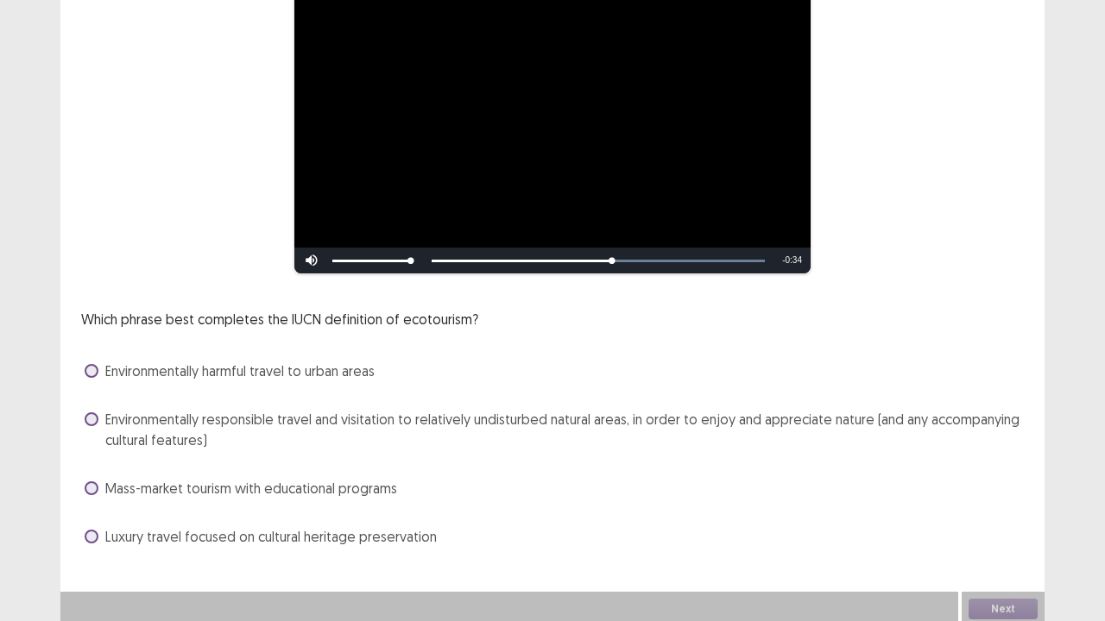
click at [102, 414] on label "Environmentally responsible travel and visitation to relatively undisturbed nat…" at bounding box center [554, 429] width 939 height 41
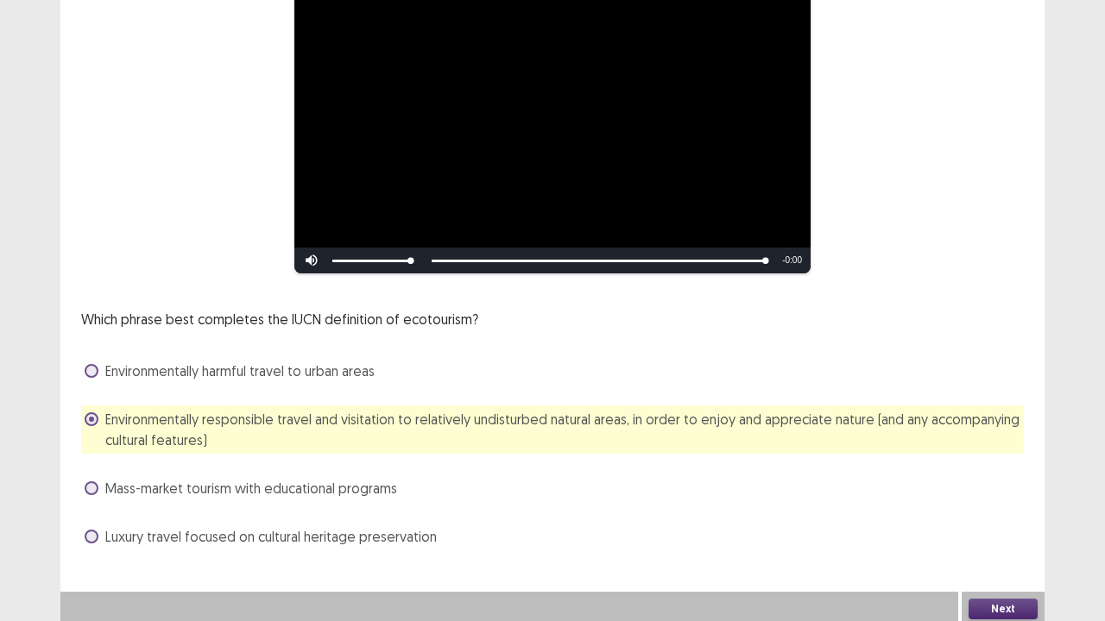
click at [997, 512] on button "Next" at bounding box center [1002, 609] width 69 height 21
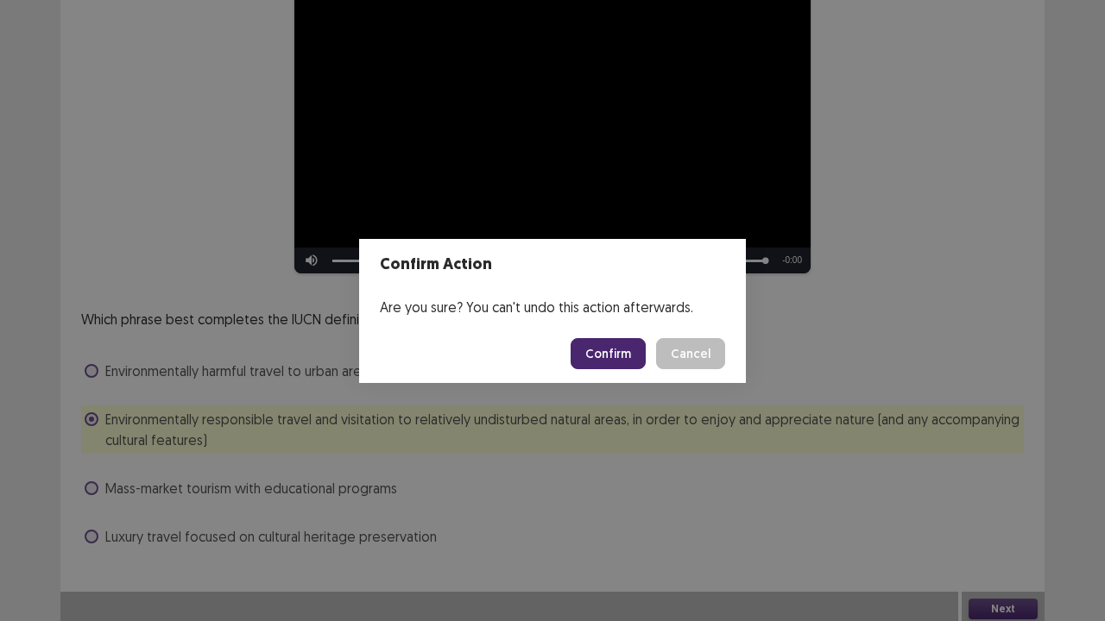
click at [587, 352] on button "Confirm" at bounding box center [608, 353] width 75 height 31
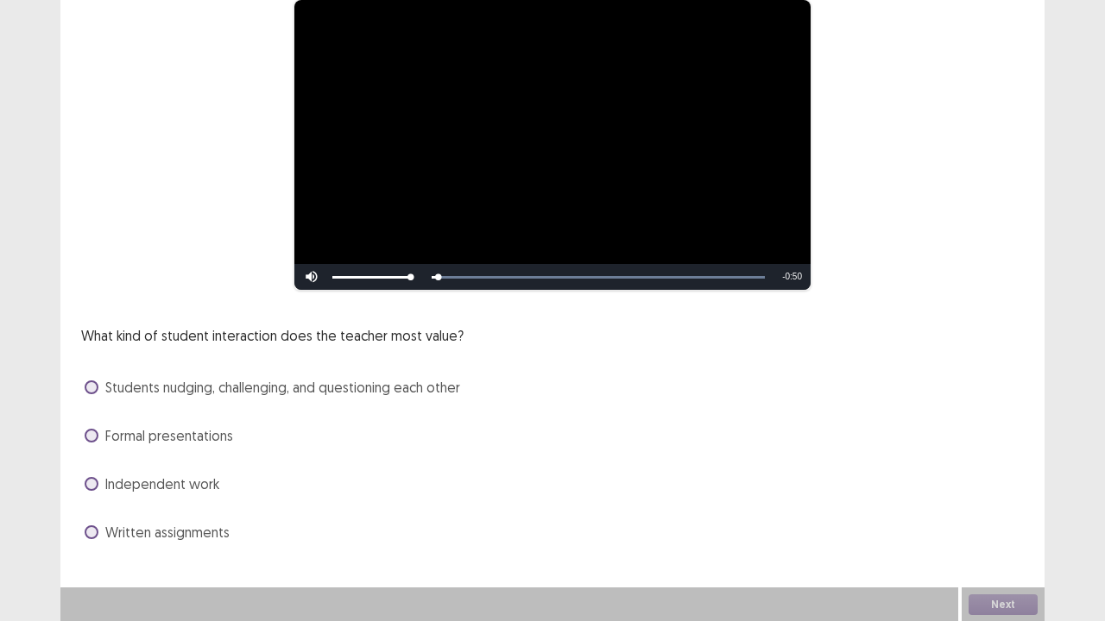
scroll to position [157, 0]
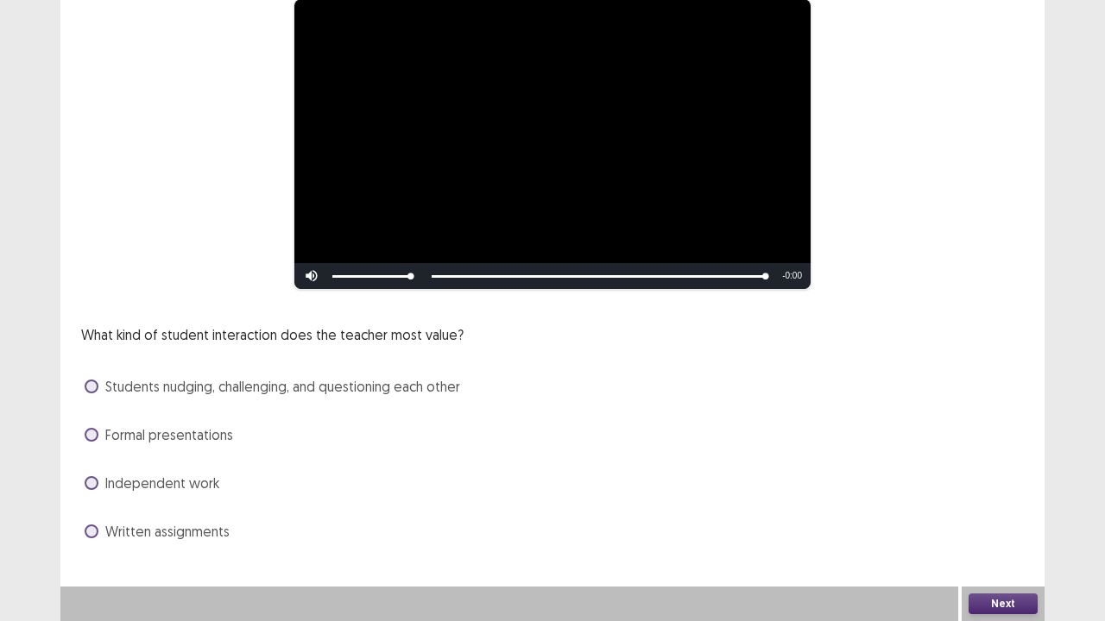
click at [92, 395] on label "Students nudging, challenging, and questioning each other" at bounding box center [272, 386] width 375 height 21
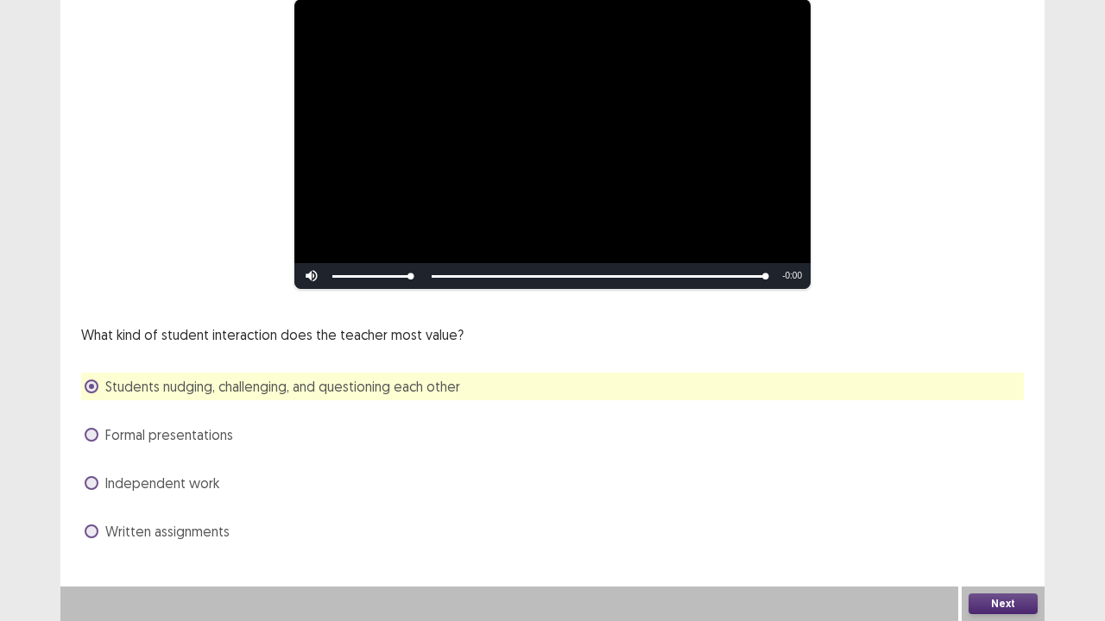
click at [1000, 512] on button "Next" at bounding box center [1002, 604] width 69 height 21
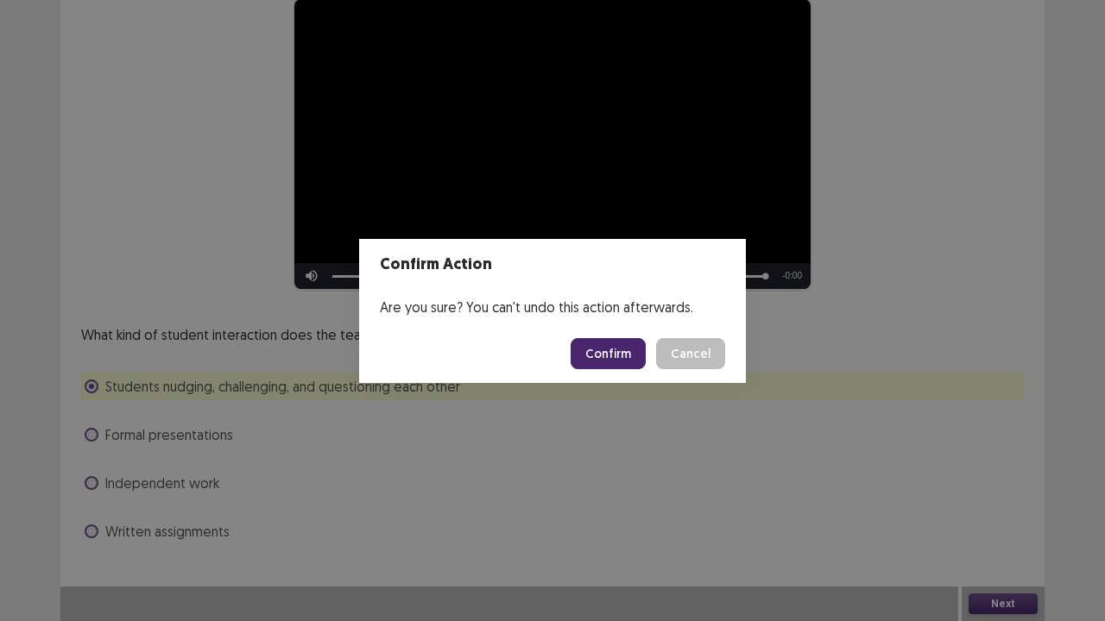
click at [604, 362] on button "Confirm" at bounding box center [608, 353] width 75 height 31
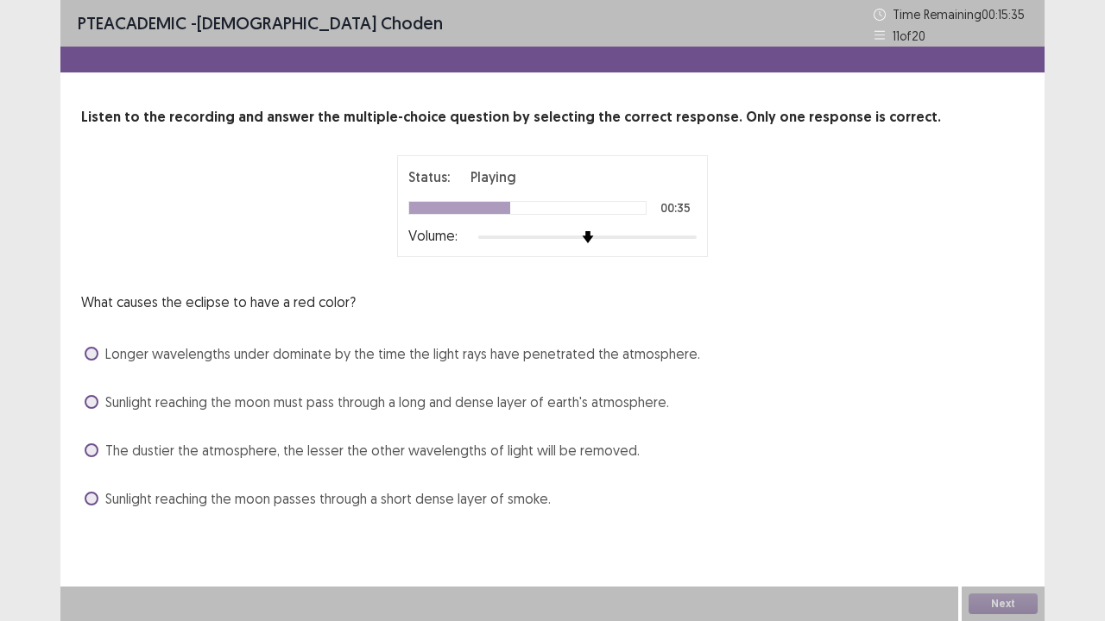
click at [88, 349] on span at bounding box center [92, 354] width 14 height 14
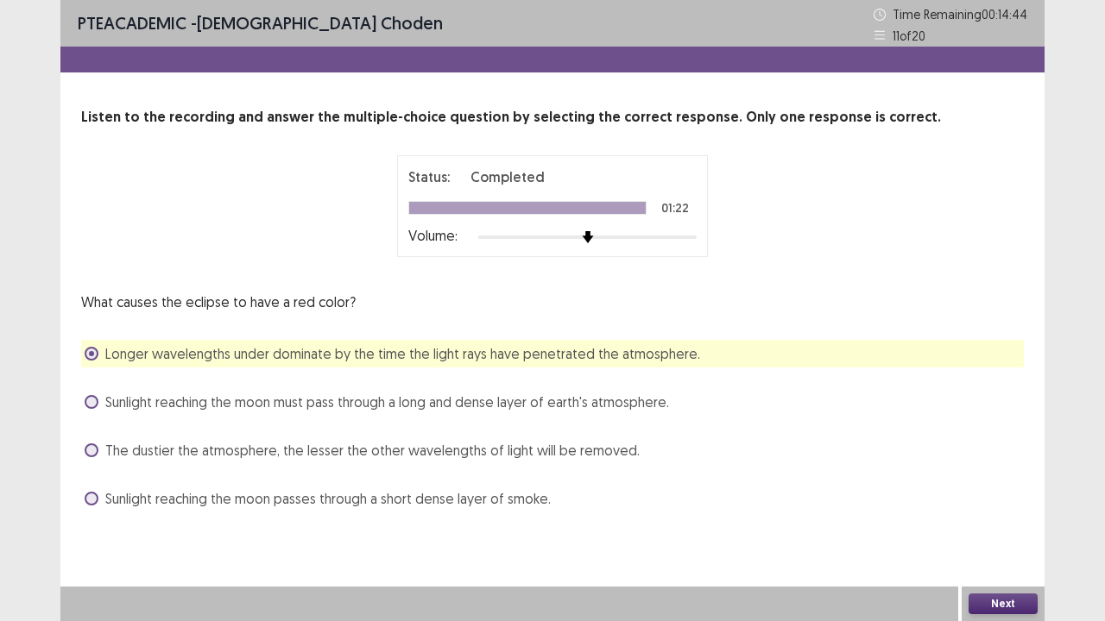
click at [970, 512] on button "Next" at bounding box center [1002, 604] width 69 height 21
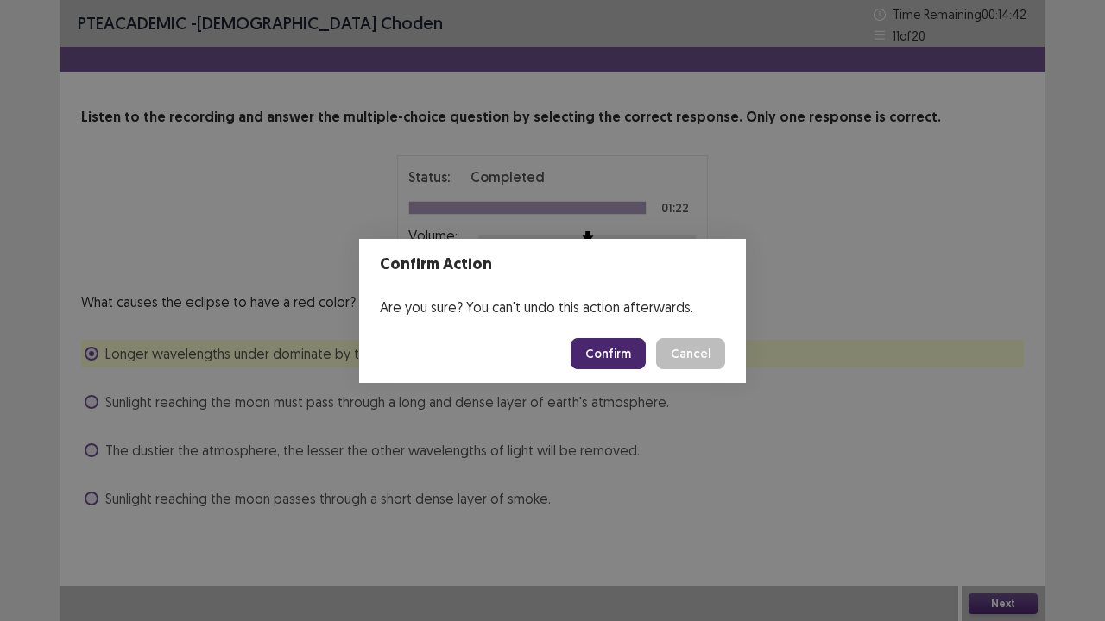
click at [610, 350] on button "Confirm" at bounding box center [608, 353] width 75 height 31
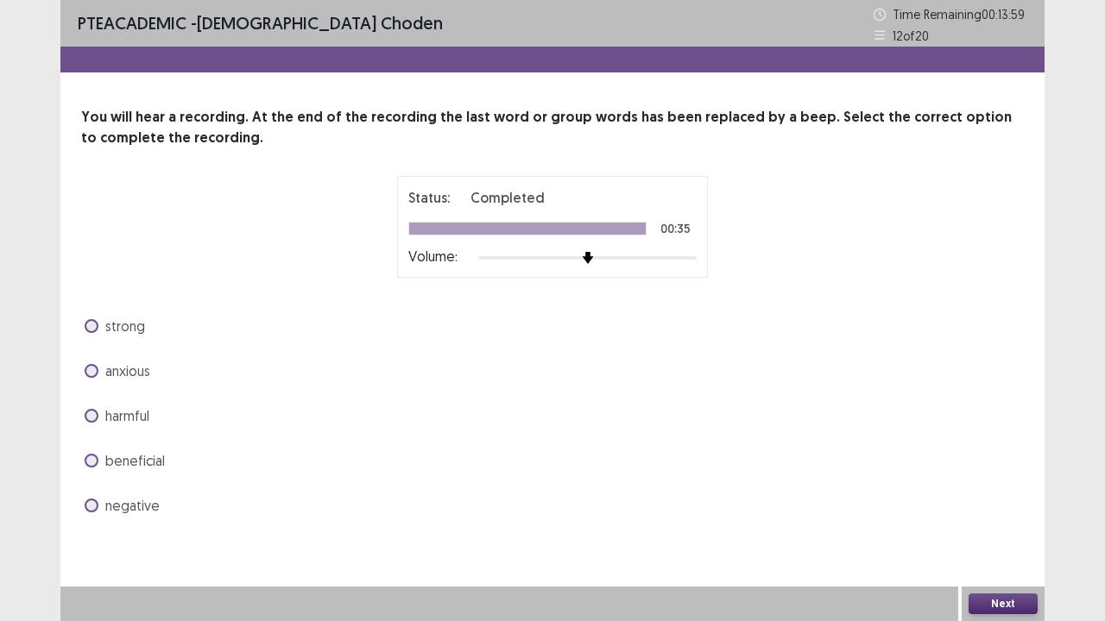
click at [81, 466] on div "beneficial" at bounding box center [552, 461] width 943 height 28
drag, startPoint x: 90, startPoint y: 461, endPoint x: 161, endPoint y: 492, distance: 77.3
click at [91, 461] on span at bounding box center [92, 461] width 14 height 14
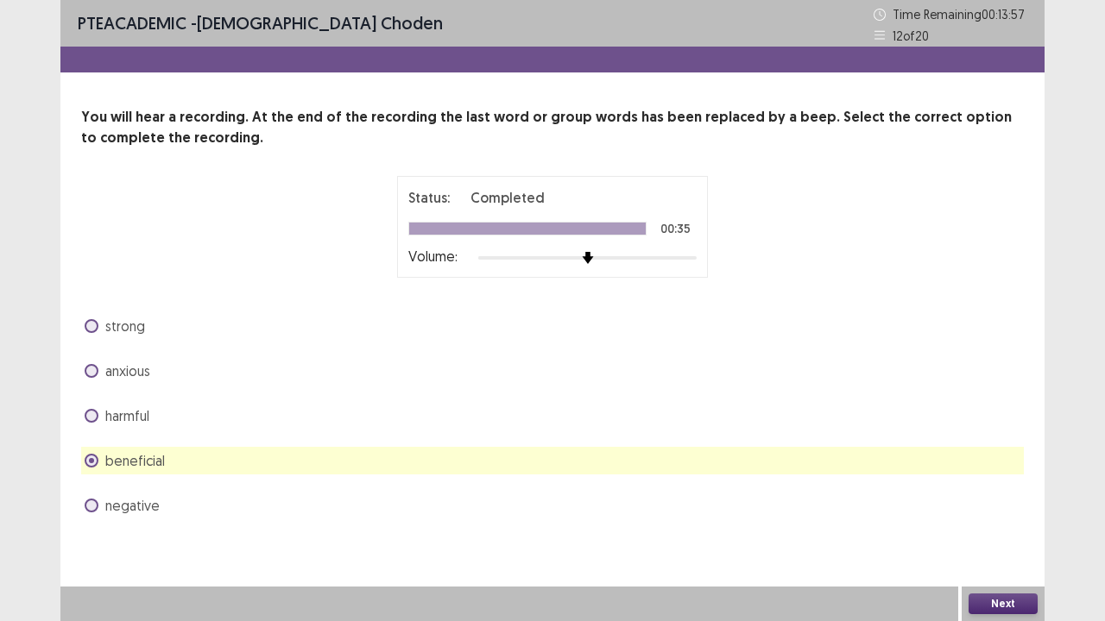
click at [1009, 512] on button "Next" at bounding box center [1002, 604] width 69 height 21
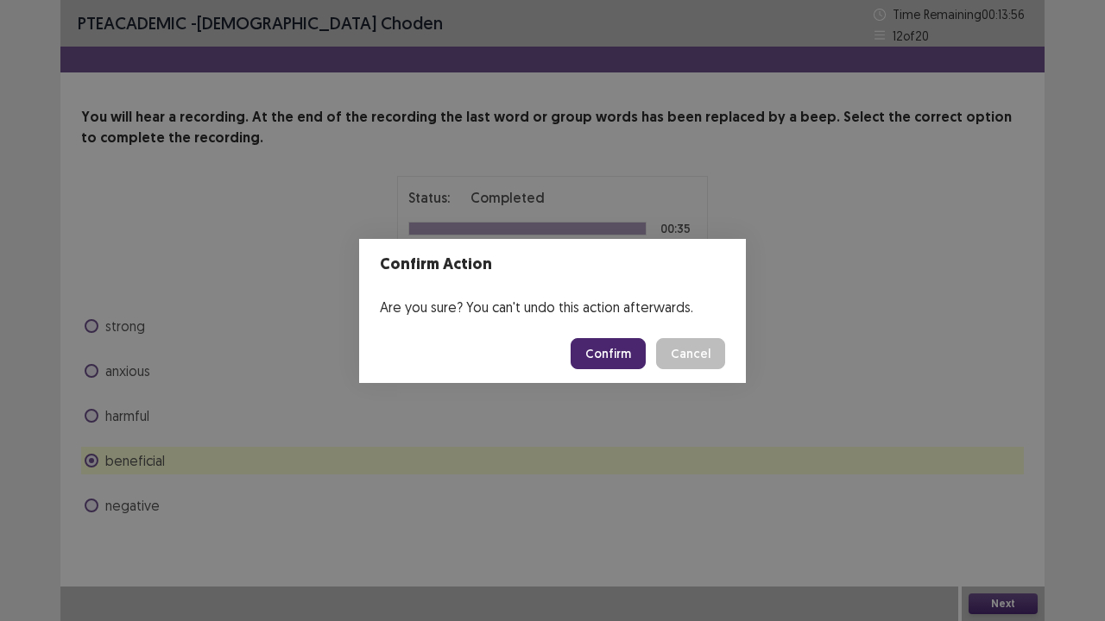
click at [602, 350] on button "Confirm" at bounding box center [608, 353] width 75 height 31
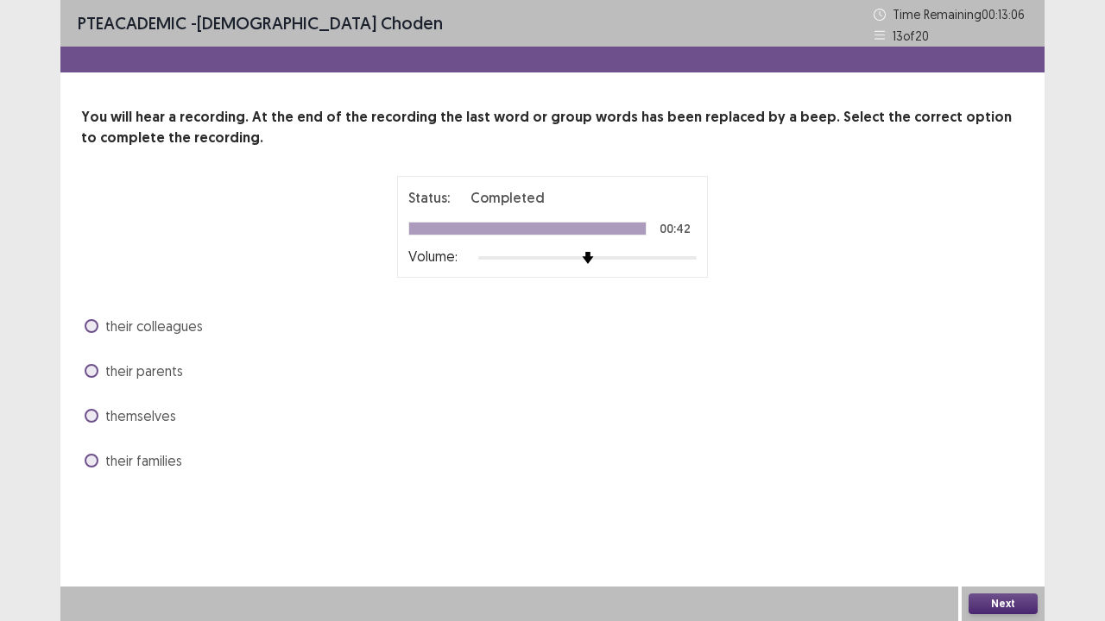
click at [98, 415] on label "themselves" at bounding box center [130, 416] width 91 height 21
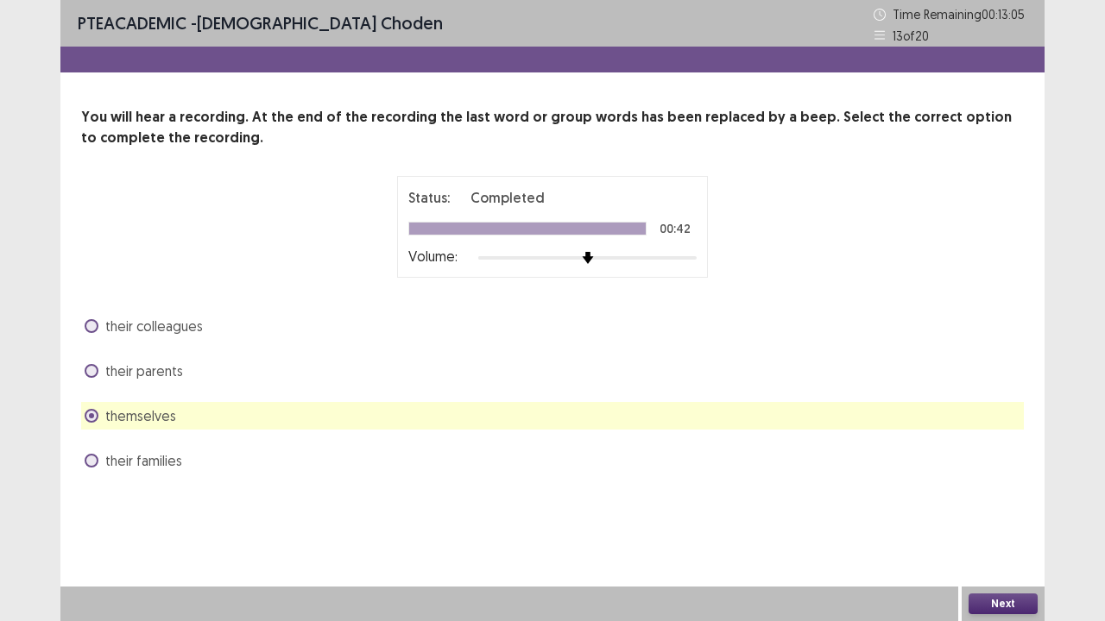
click at [1011, 512] on button "Next" at bounding box center [1002, 604] width 69 height 21
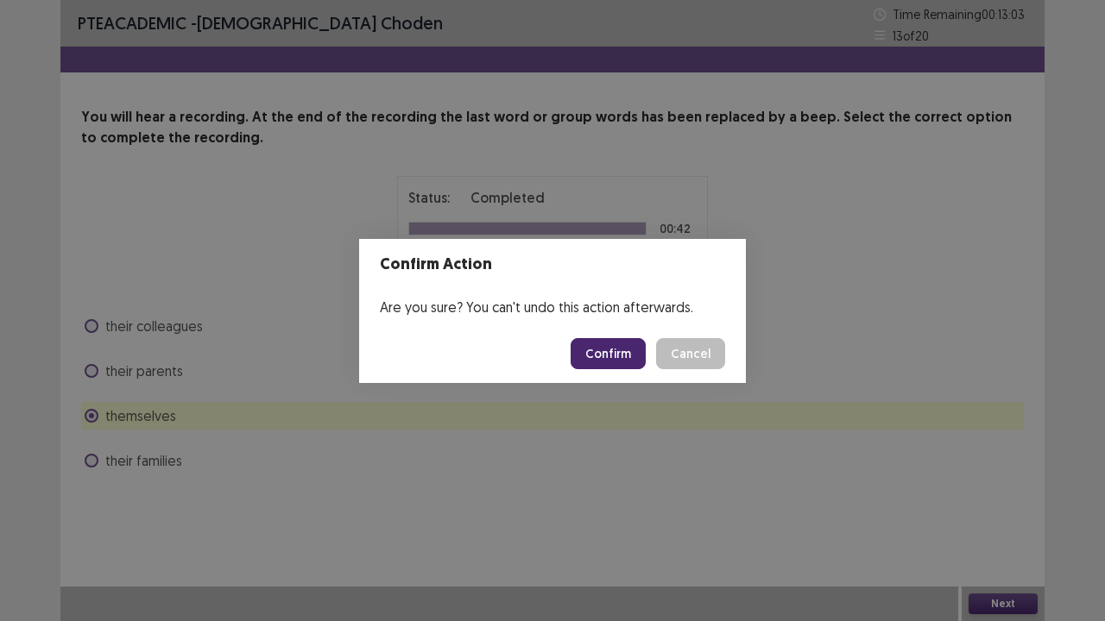
click at [601, 353] on button "Confirm" at bounding box center [608, 353] width 75 height 31
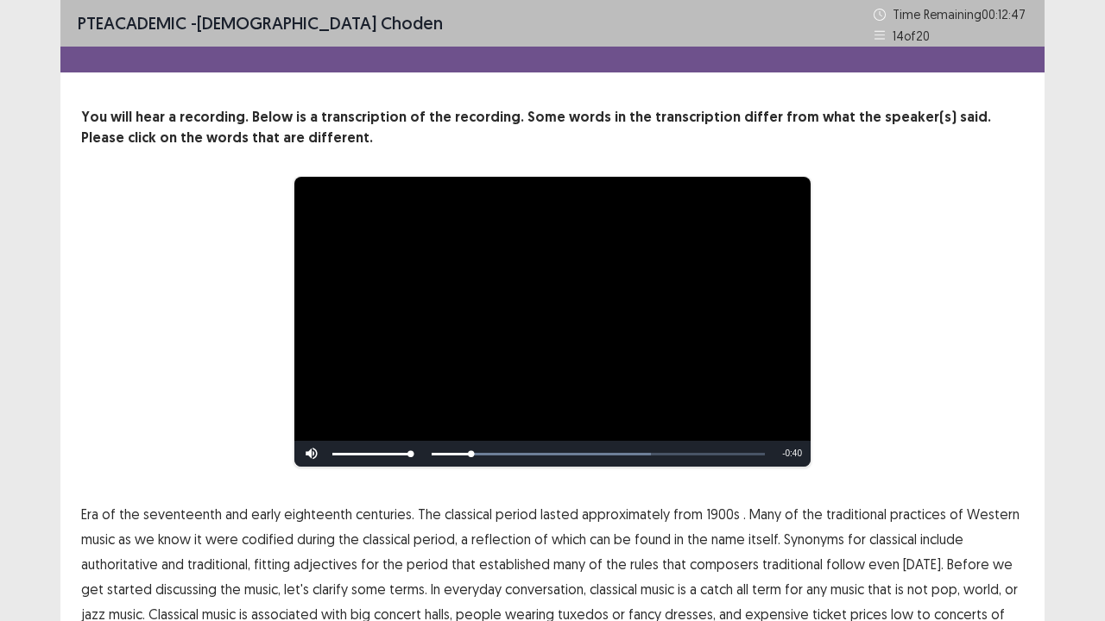
click at [476, 512] on span "classical" at bounding box center [468, 514] width 47 height 21
click at [716, 512] on span "1900s" at bounding box center [723, 514] width 34 height 21
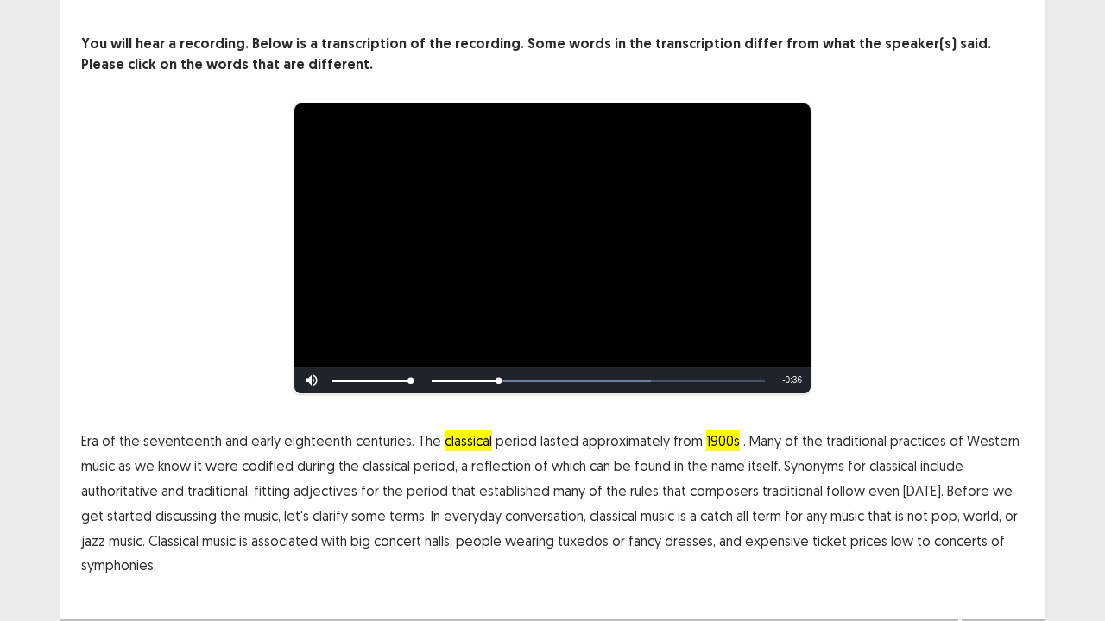
scroll to position [105, 0]
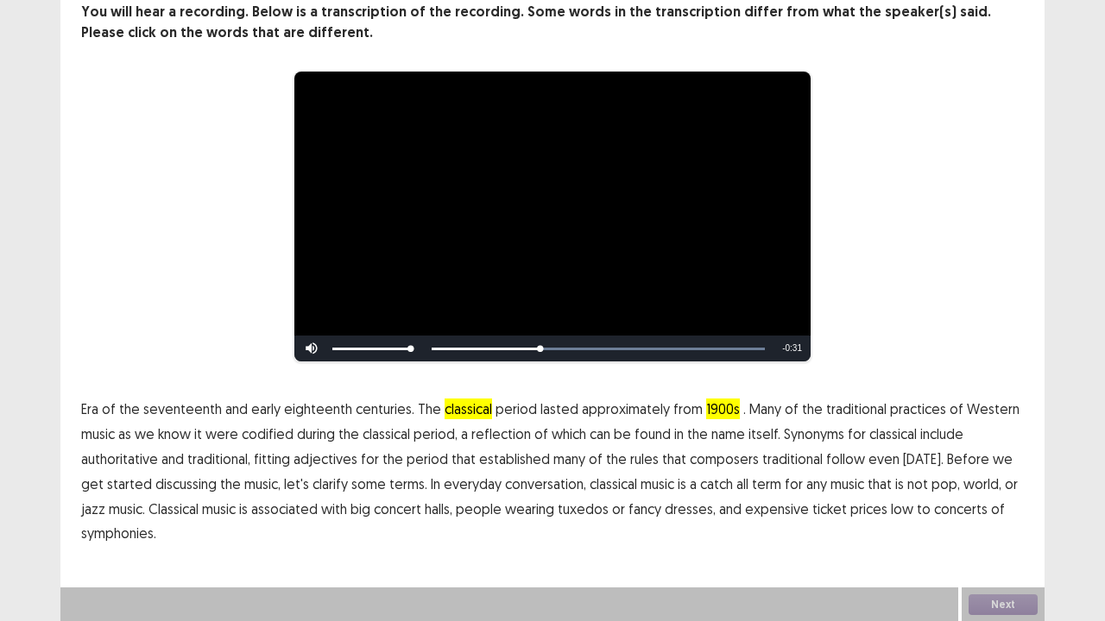
click at [449, 411] on span "classical" at bounding box center [468, 409] width 47 height 21
click at [891, 510] on span "low" at bounding box center [902, 509] width 22 height 21
click at [996, 512] on button "Next" at bounding box center [1002, 605] width 69 height 21
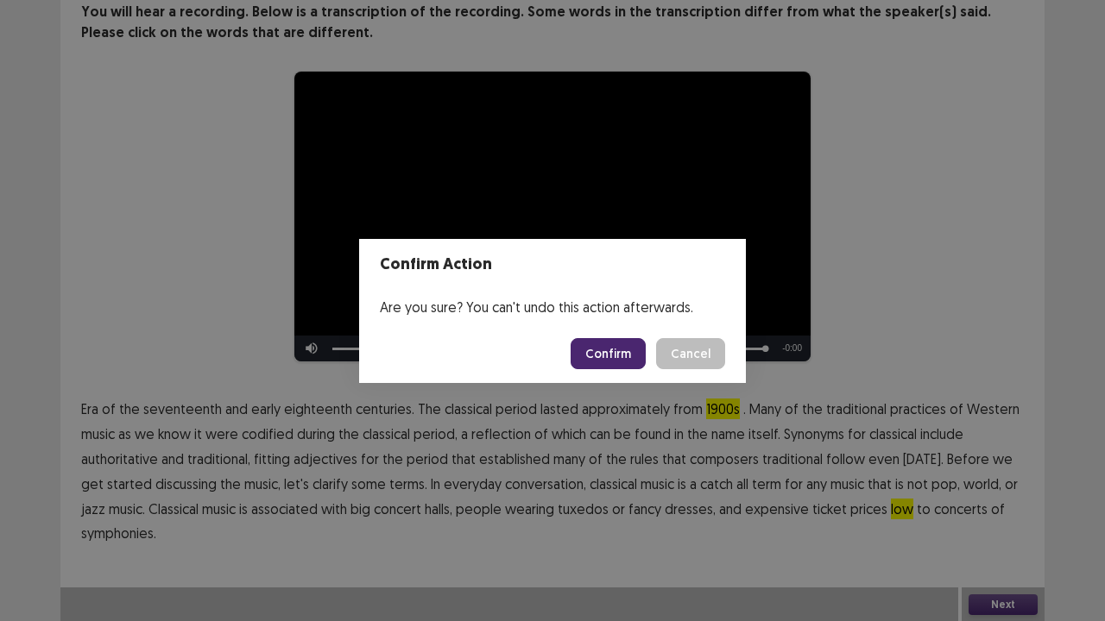
click at [602, 353] on button "Confirm" at bounding box center [608, 353] width 75 height 31
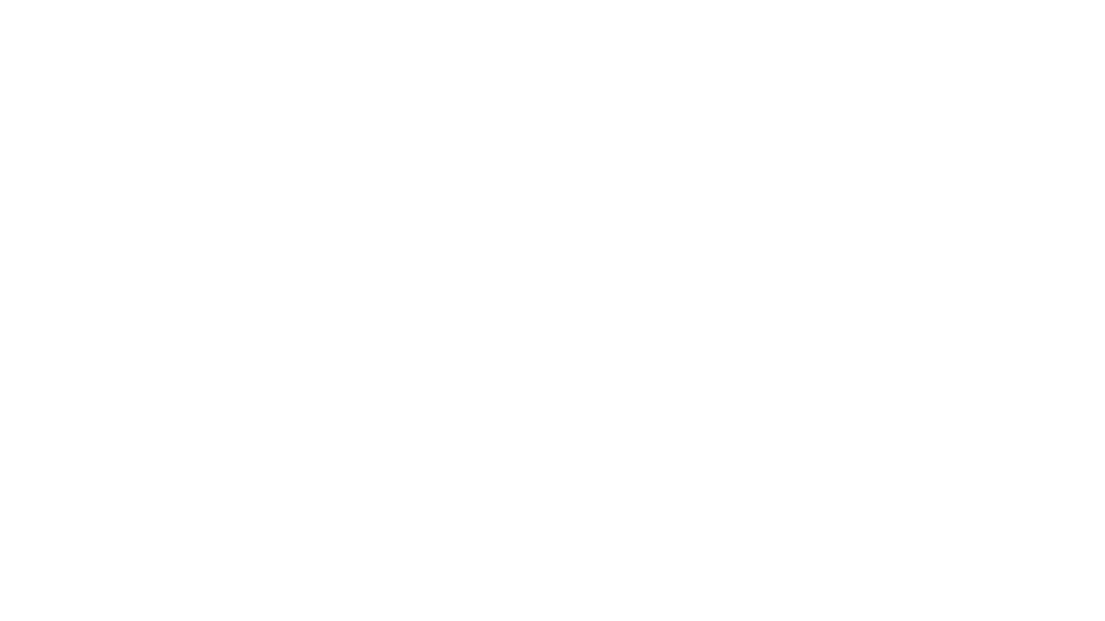
scroll to position [0, 0]
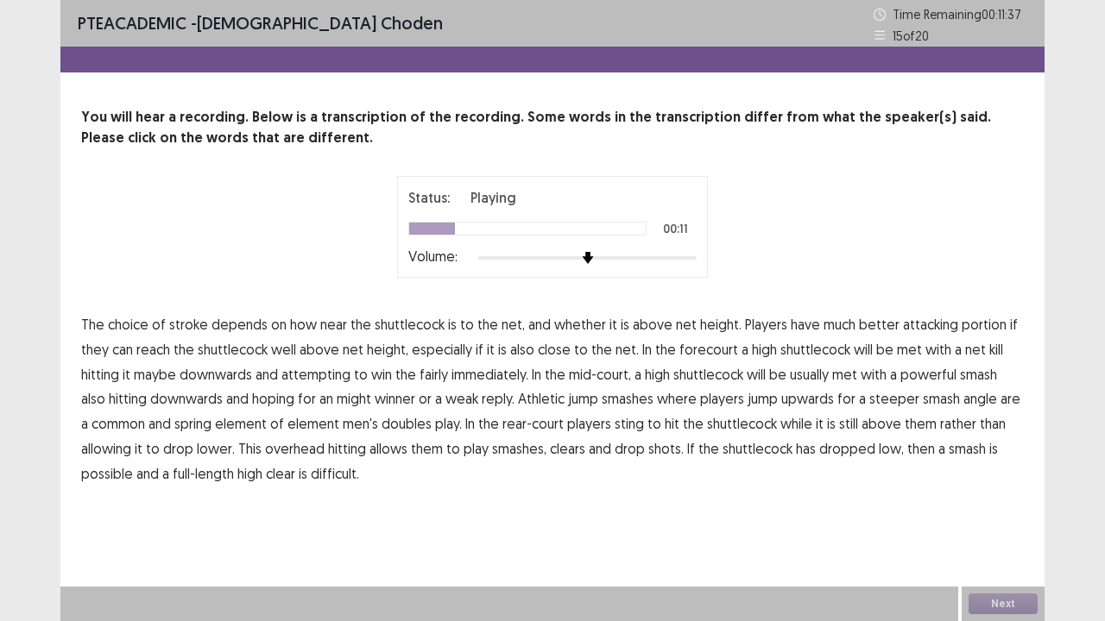
click at [966, 323] on span "portion" at bounding box center [984, 324] width 45 height 21
click at [165, 375] on span "maybe" at bounding box center [155, 374] width 42 height 21
click at [196, 425] on span "spring" at bounding box center [192, 423] width 37 height 21
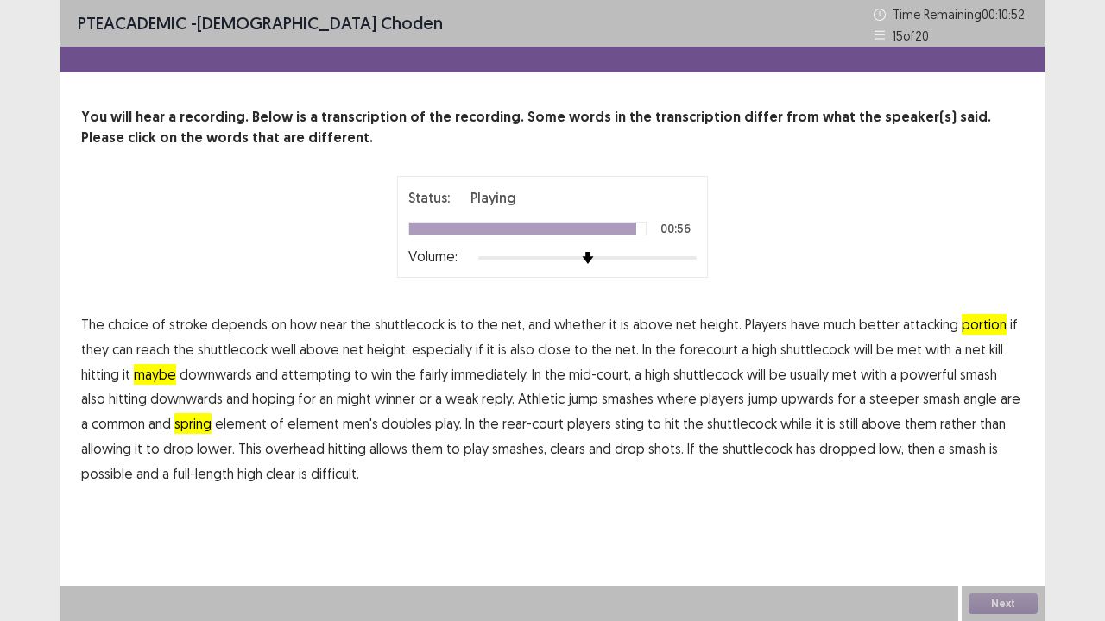
click at [79, 469] on div "You will hear a recording. Below is a transcription of the recording. Some word…" at bounding box center [552, 297] width 984 height 380
click at [104, 476] on span "possible" at bounding box center [107, 474] width 52 height 21
click at [991, 512] on button "Next" at bounding box center [1002, 604] width 69 height 21
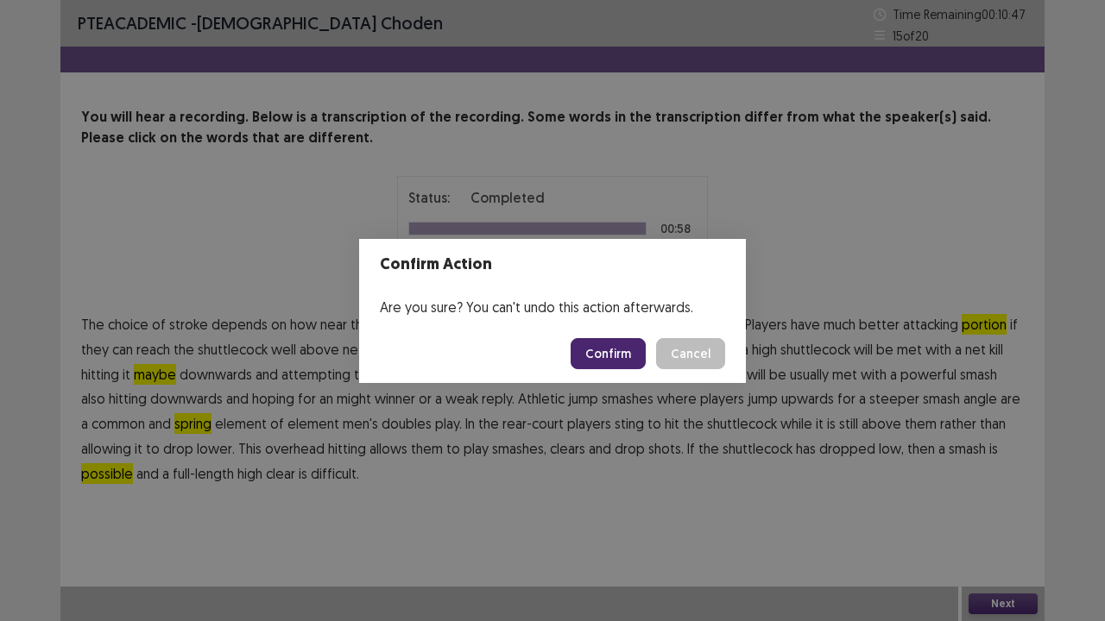
click at [635, 360] on button "Confirm" at bounding box center [608, 353] width 75 height 31
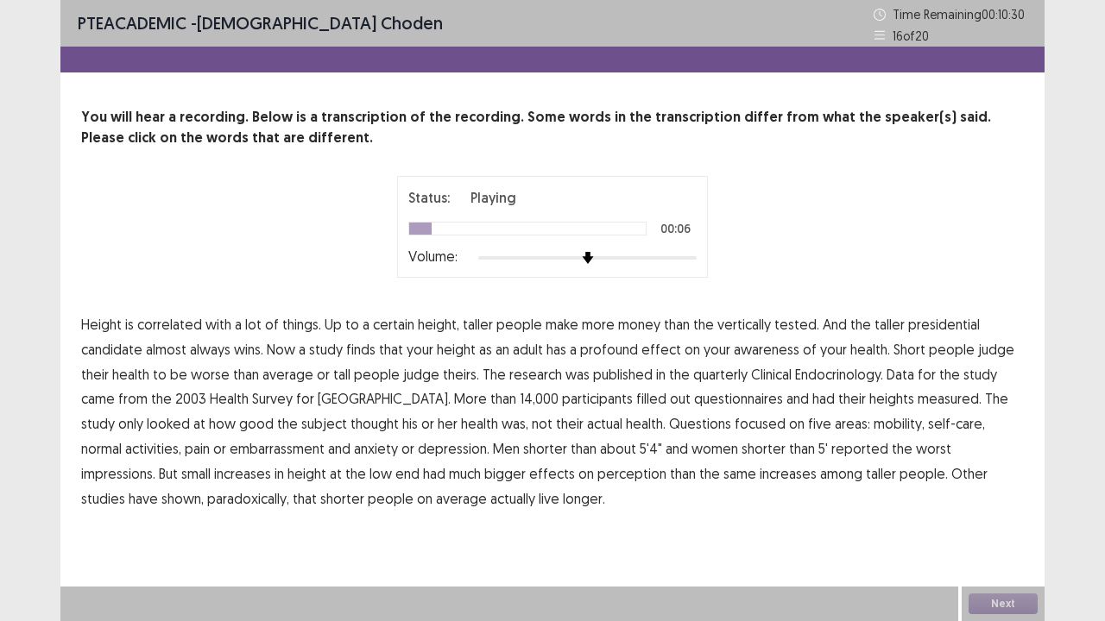
click at [800, 318] on span "tested." at bounding box center [796, 324] width 45 height 21
click at [779, 354] on span "awareness" at bounding box center [767, 349] width 66 height 21
click at [701, 378] on span "quarterly" at bounding box center [720, 374] width 54 height 21
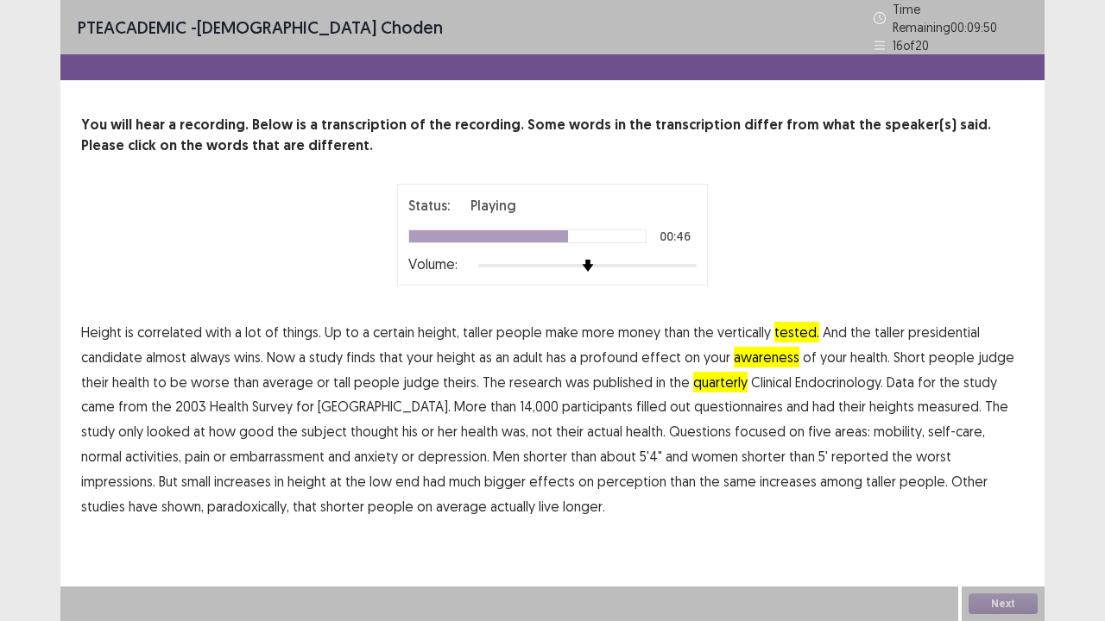
click at [230, 451] on span "embarrassment" at bounding box center [277, 456] width 95 height 21
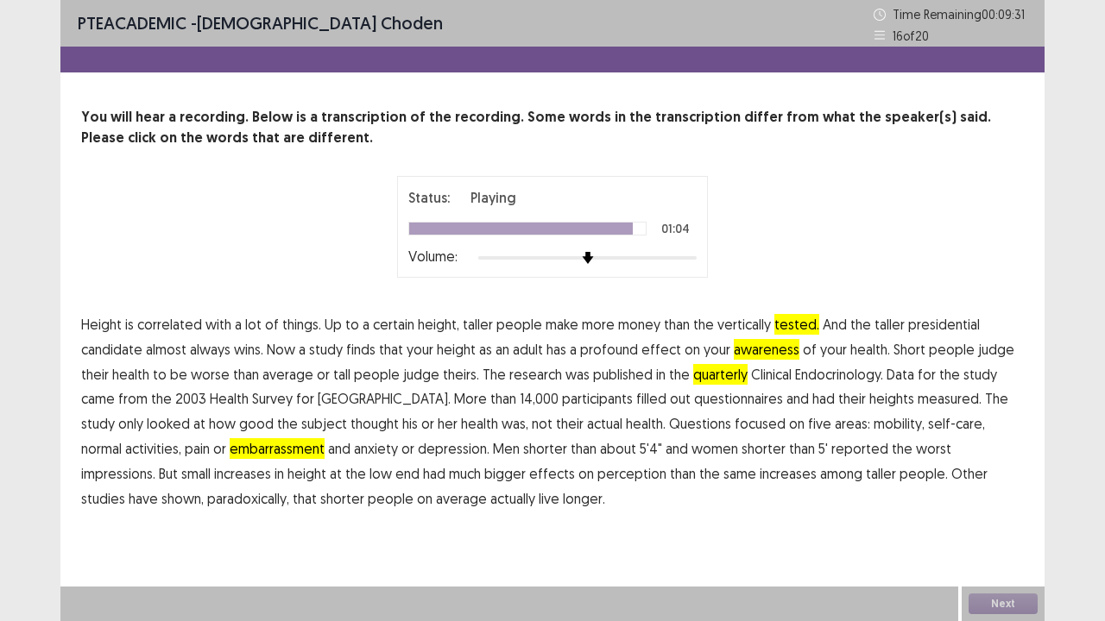
click at [207, 495] on span "paradoxically," at bounding box center [248, 499] width 82 height 21
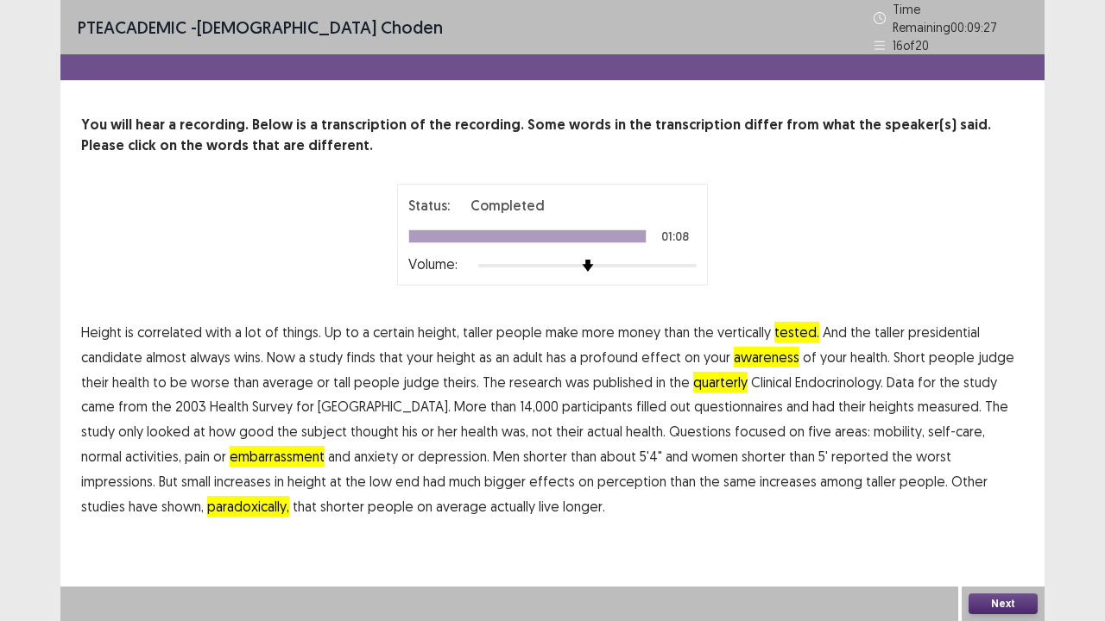
click at [991, 512] on button "Next" at bounding box center [1002, 604] width 69 height 21
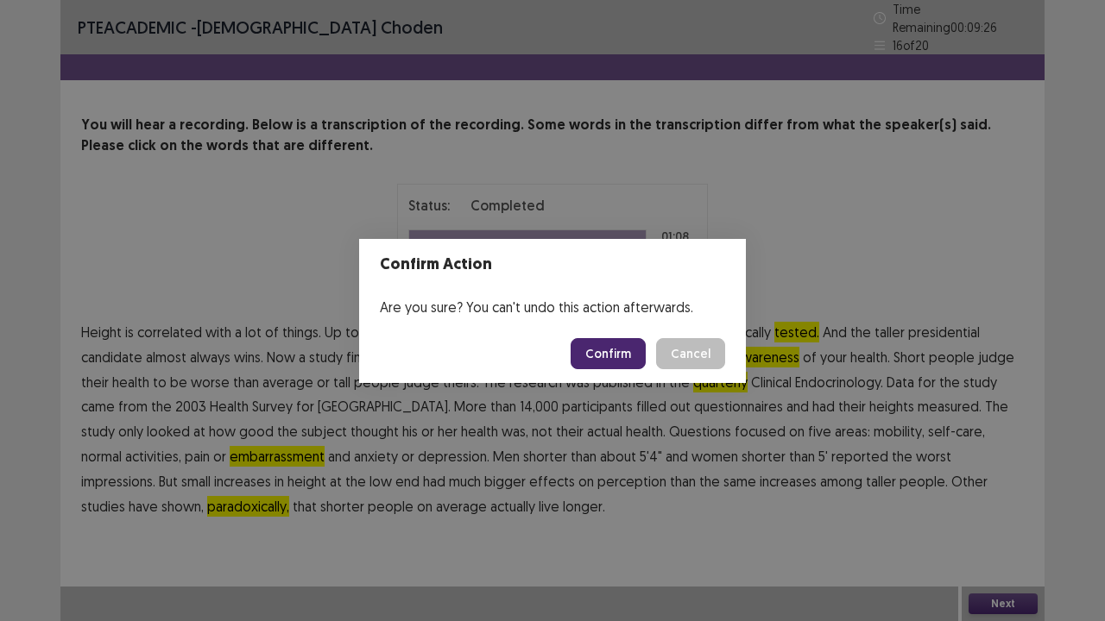
click at [621, 358] on button "Confirm" at bounding box center [608, 353] width 75 height 31
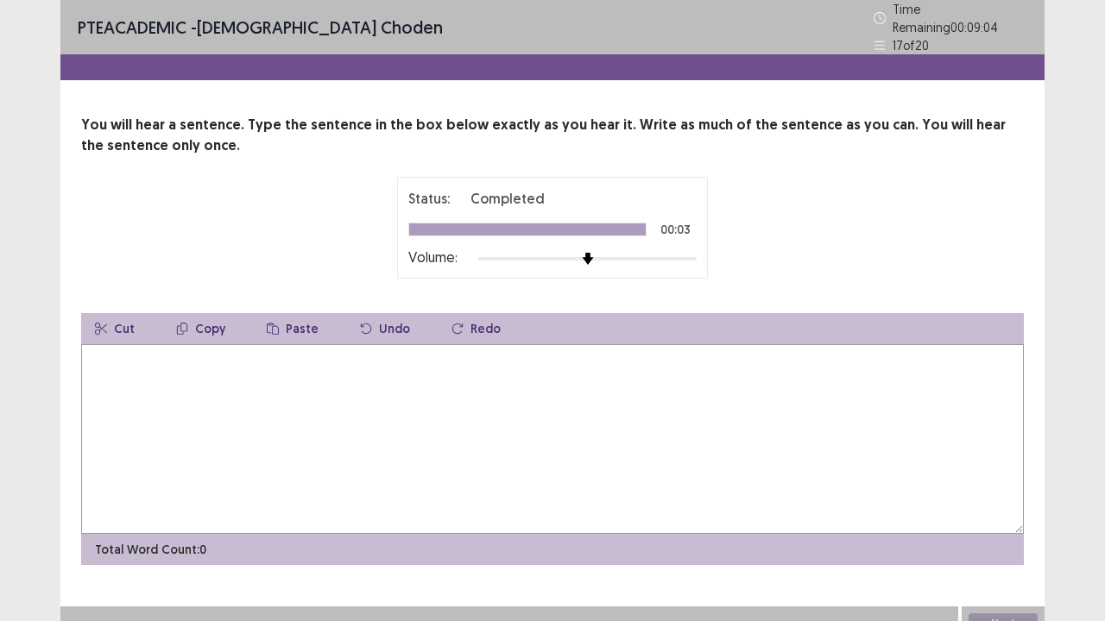
click at [129, 369] on textarea at bounding box center [552, 439] width 943 height 190
click at [327, 352] on textarea "**********" at bounding box center [552, 439] width 943 height 190
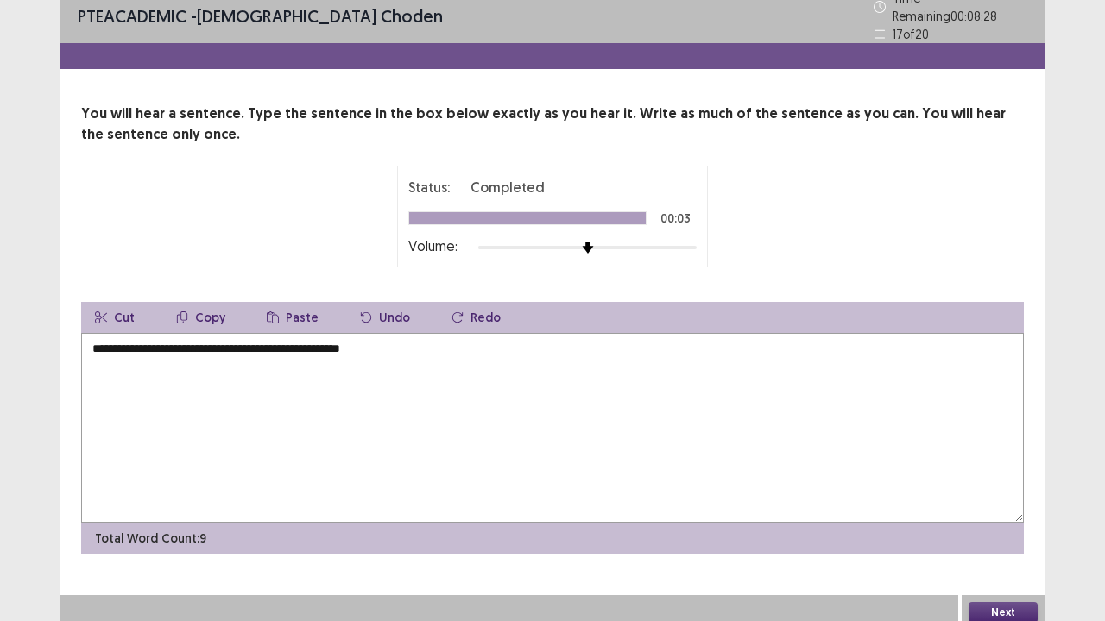
type textarea "**********"
click at [995, 512] on button "Next" at bounding box center [1002, 612] width 69 height 21
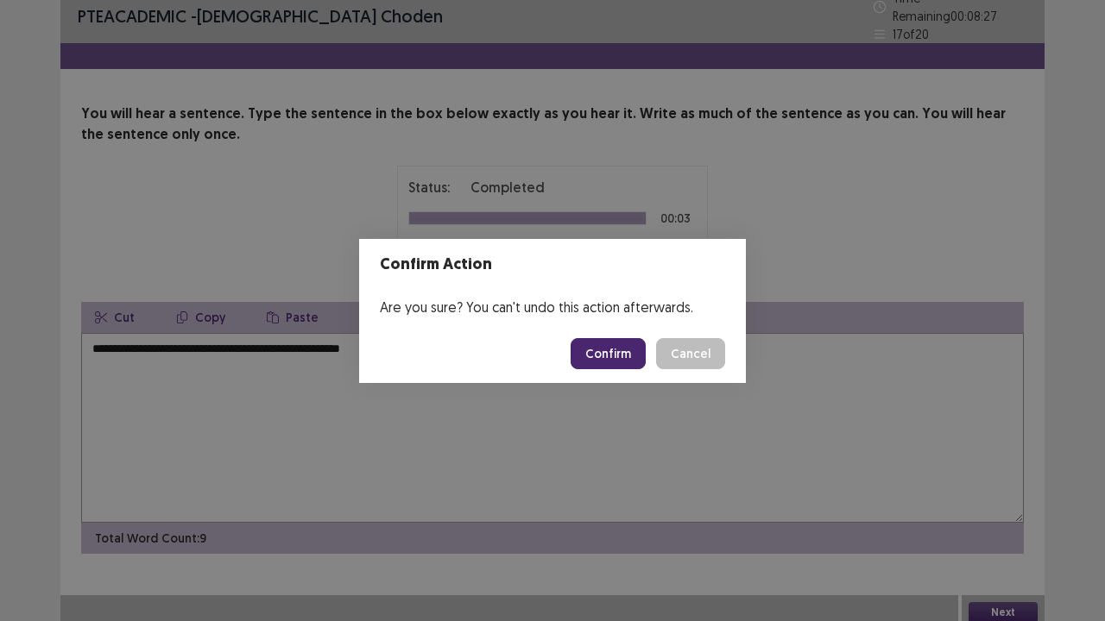
click at [621, 350] on button "Confirm" at bounding box center [608, 353] width 75 height 31
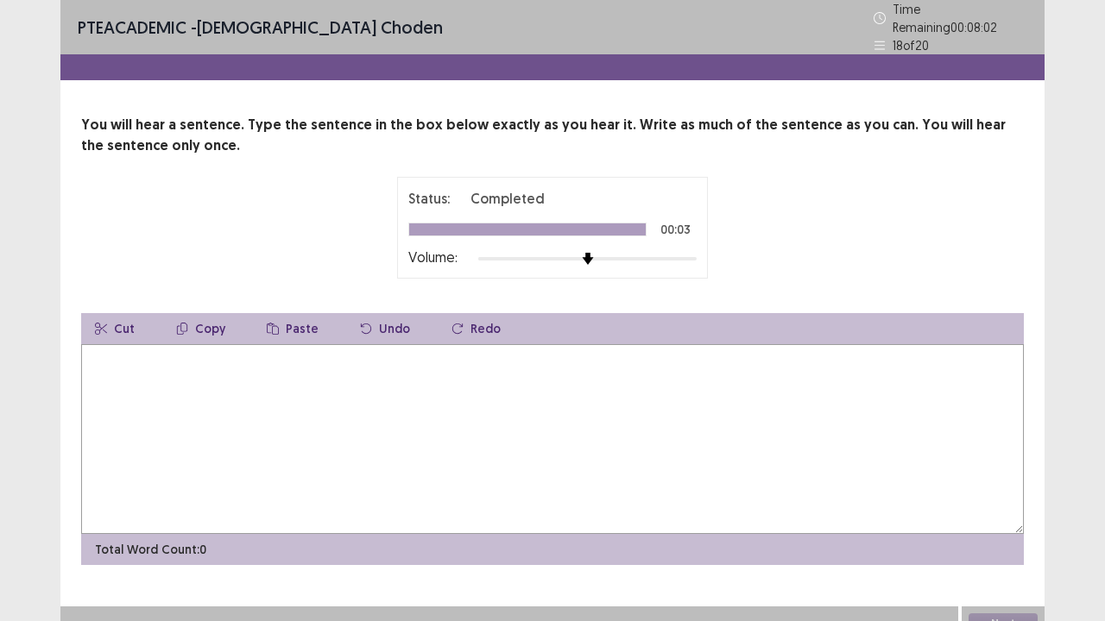
click at [115, 392] on textarea at bounding box center [552, 439] width 943 height 190
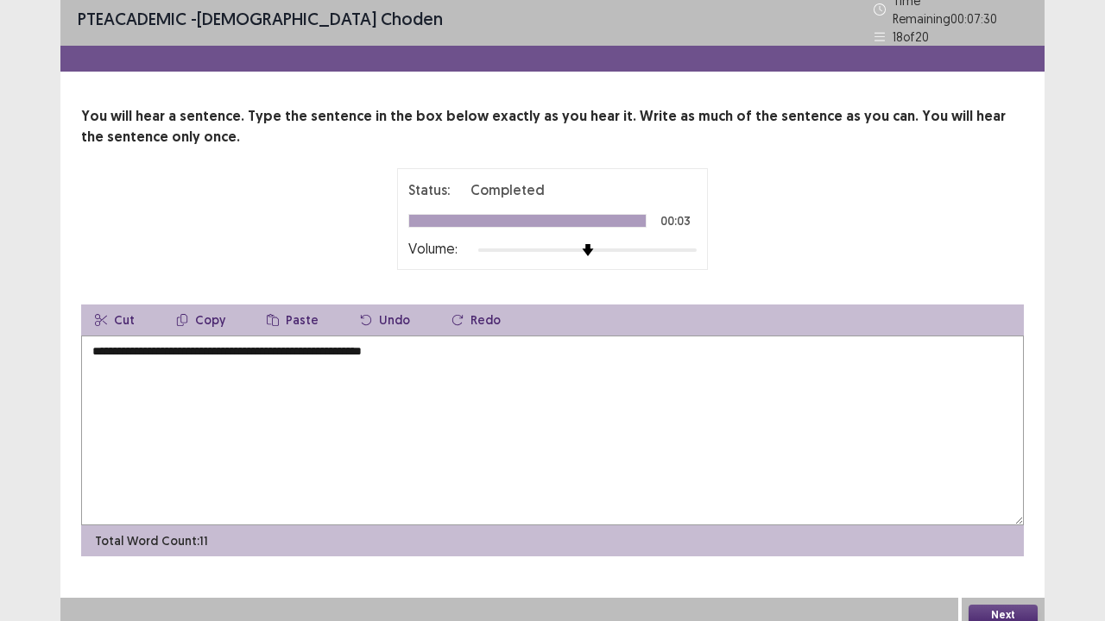
scroll to position [11, 0]
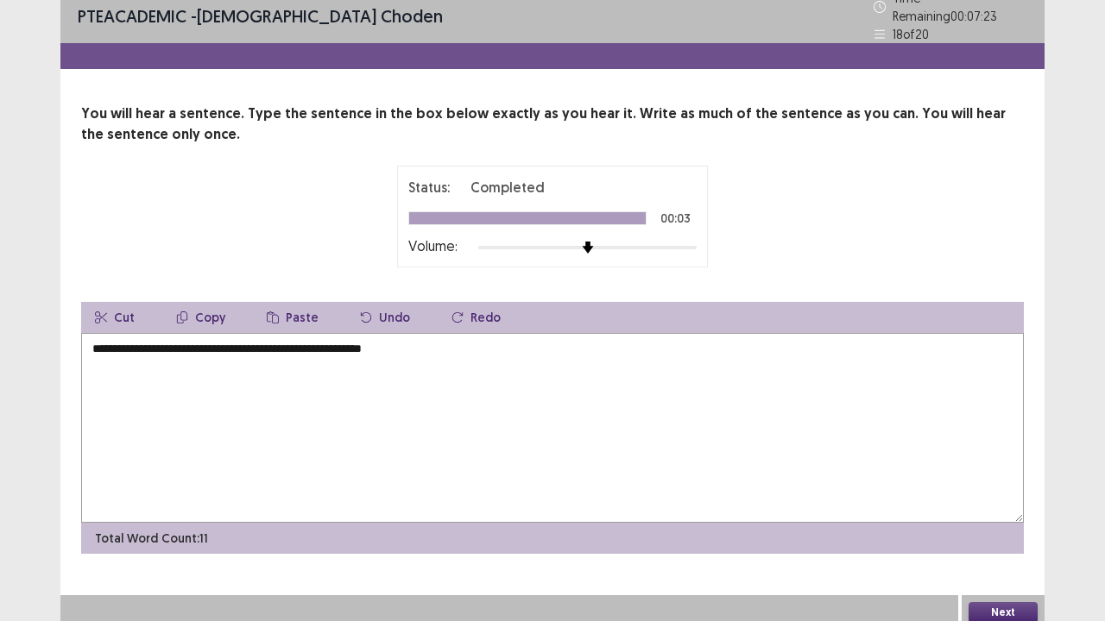
type textarea "**********"
click at [1027, 512] on button "Next" at bounding box center [1002, 612] width 69 height 21
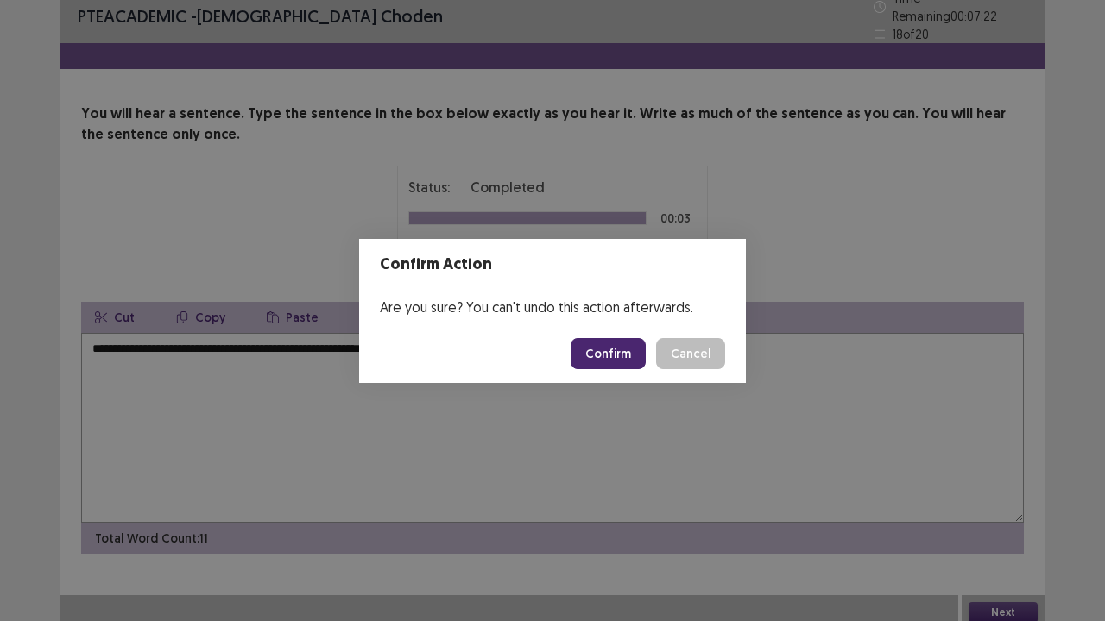
click at [623, 338] on button "Confirm" at bounding box center [608, 353] width 75 height 31
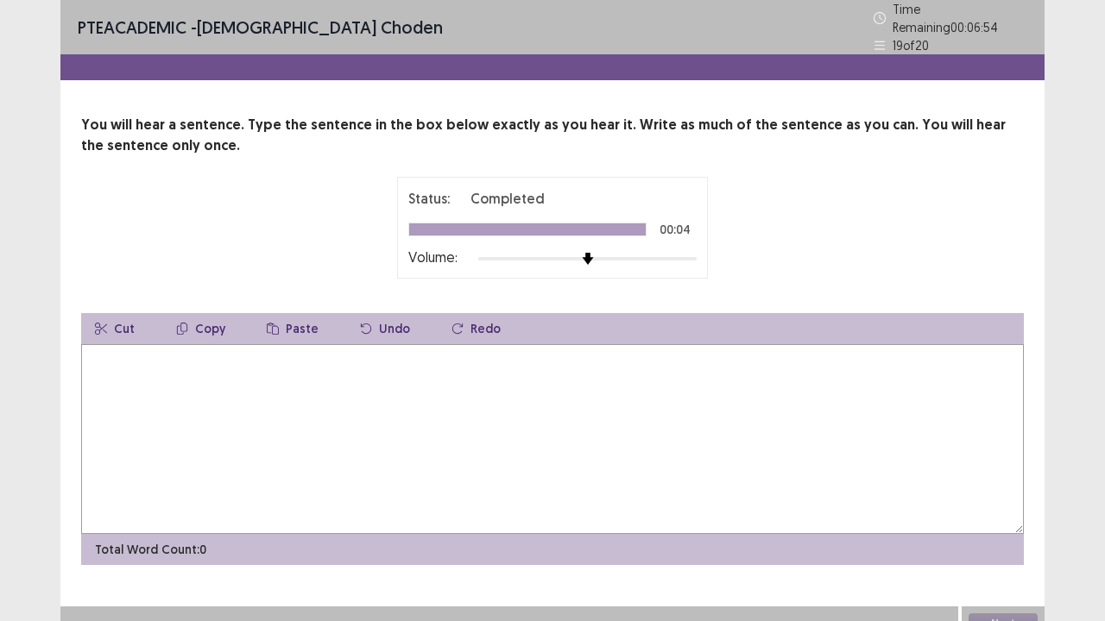
click at [123, 387] on textarea at bounding box center [552, 439] width 943 height 190
click at [180, 347] on textarea "**********" at bounding box center [552, 439] width 943 height 190
click at [252, 352] on textarea "**********" at bounding box center [552, 439] width 943 height 190
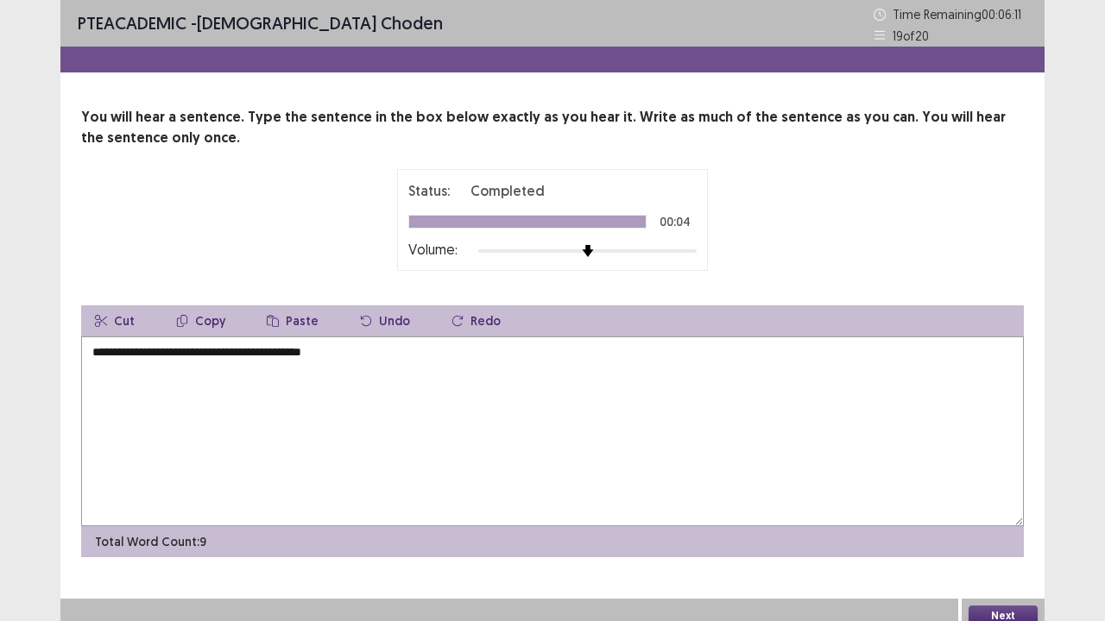
click at [180, 345] on textarea "**********" at bounding box center [552, 432] width 943 height 190
click at [188, 354] on textarea "**********" at bounding box center [552, 432] width 943 height 190
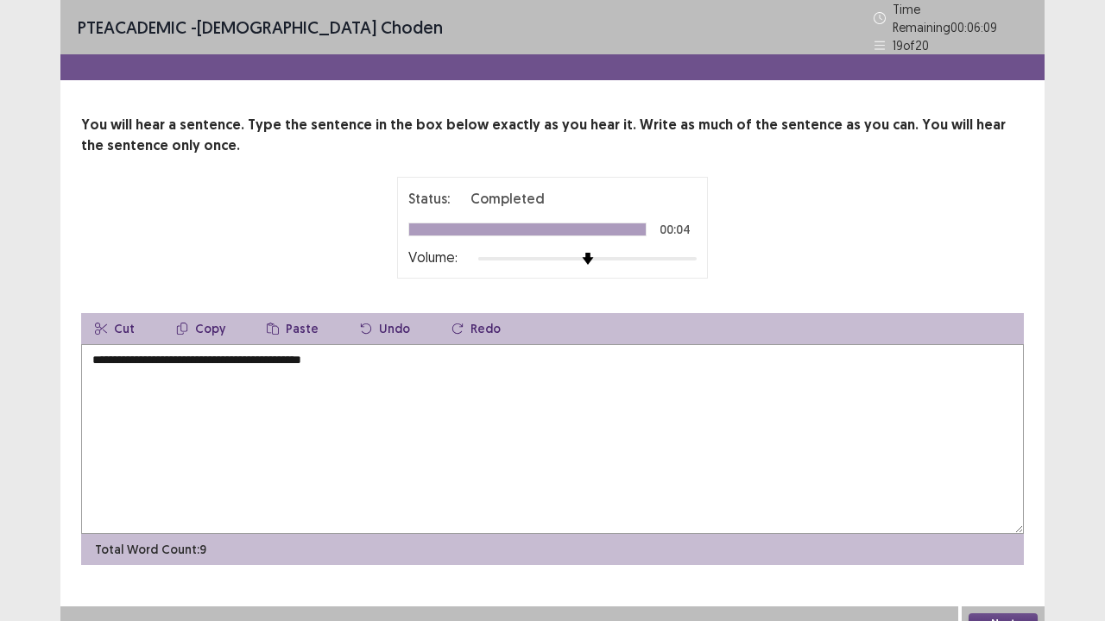
click at [185, 352] on textarea "**********" at bounding box center [552, 439] width 943 height 190
type textarea "**********"
click at [1019, 512] on button "Next" at bounding box center [1002, 624] width 69 height 21
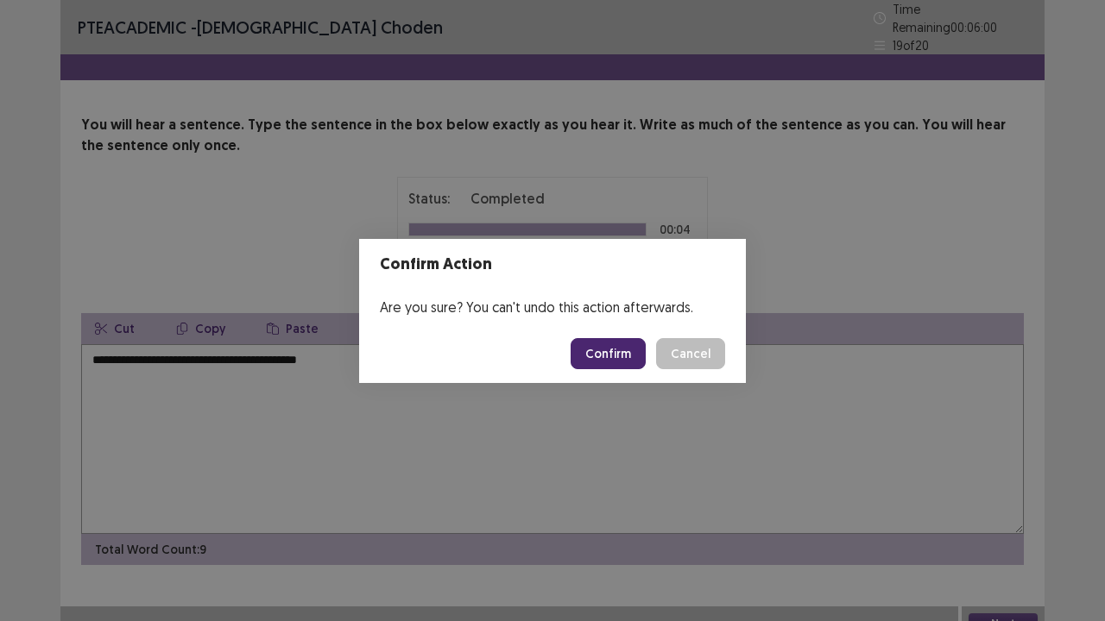
click at [608, 363] on button "Confirm" at bounding box center [608, 353] width 75 height 31
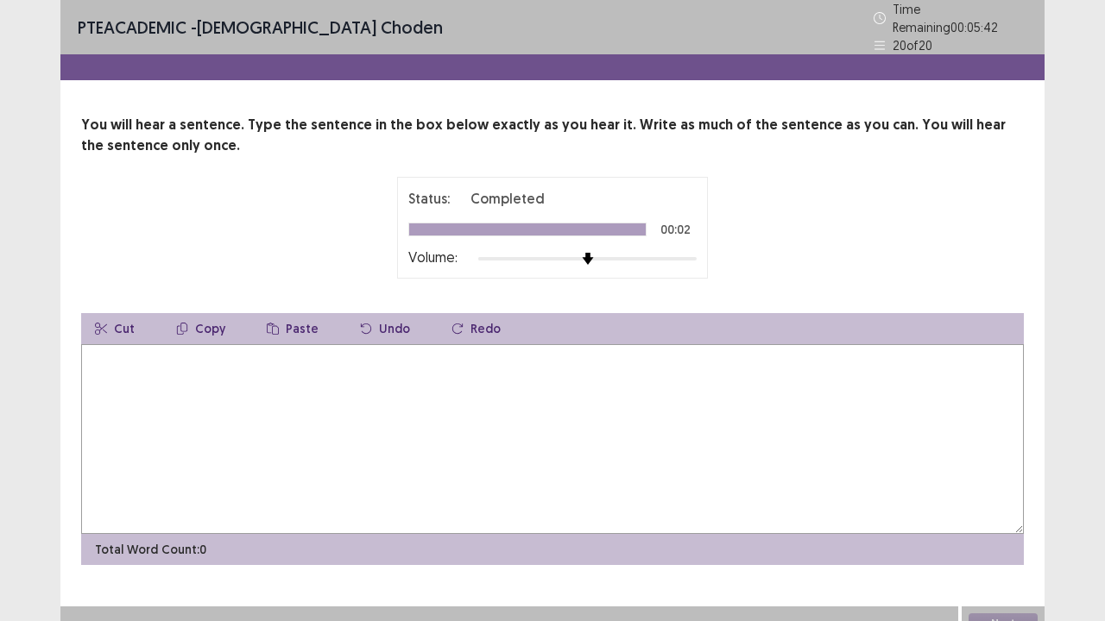
click at [252, 399] on textarea at bounding box center [552, 439] width 943 height 190
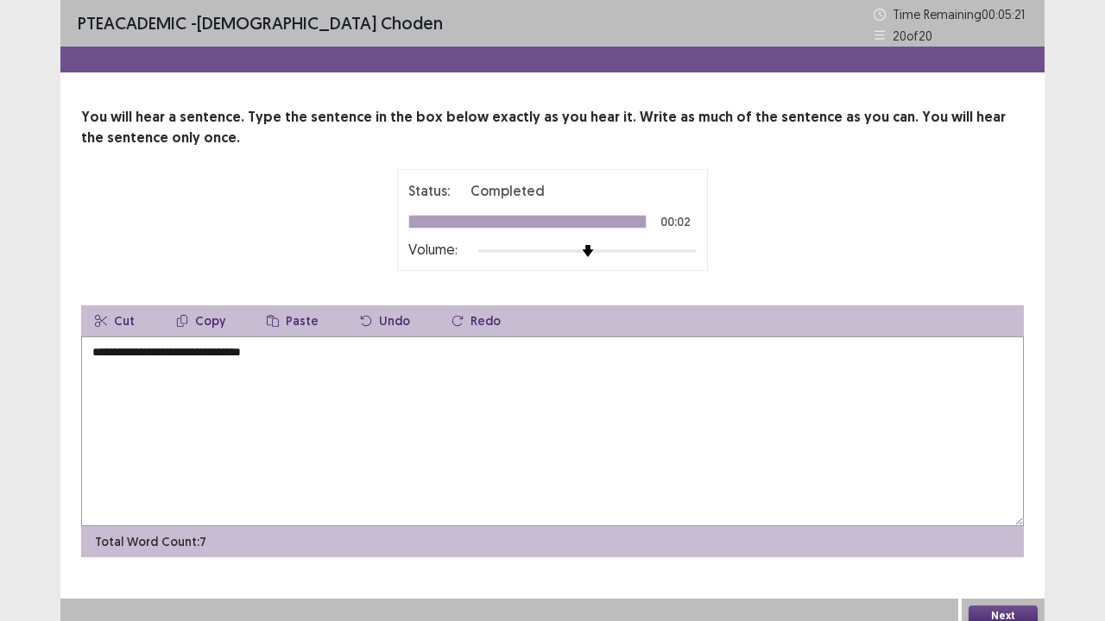
type textarea "**********"
click at [1000, 512] on button "Next" at bounding box center [1002, 616] width 69 height 21
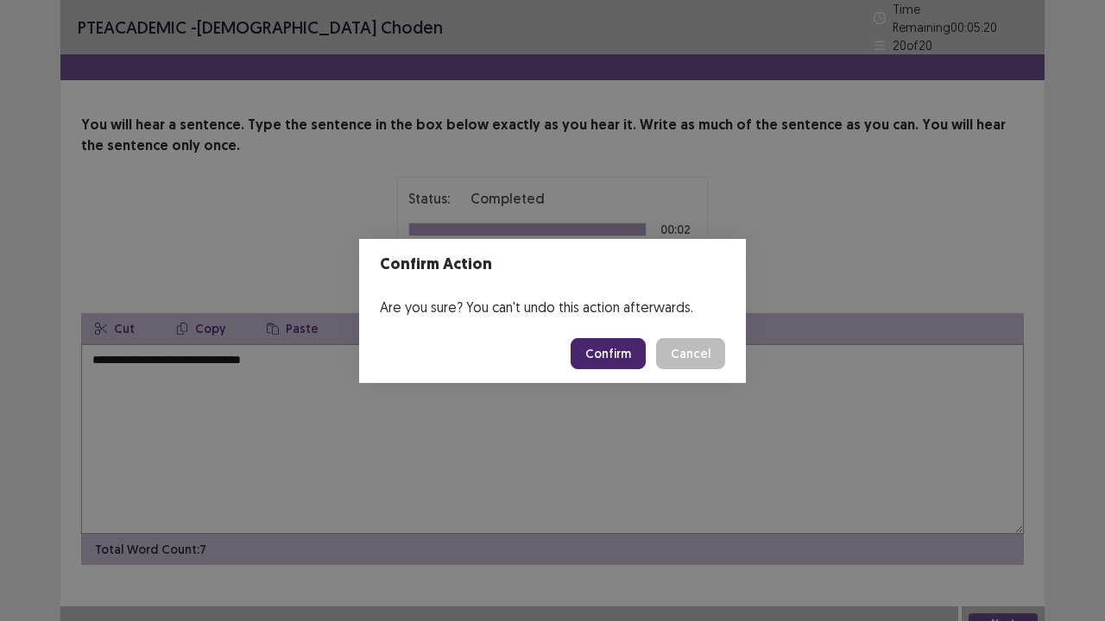
click at [602, 359] on button "Confirm" at bounding box center [608, 353] width 75 height 31
